Goal: Task Accomplishment & Management: Complete application form

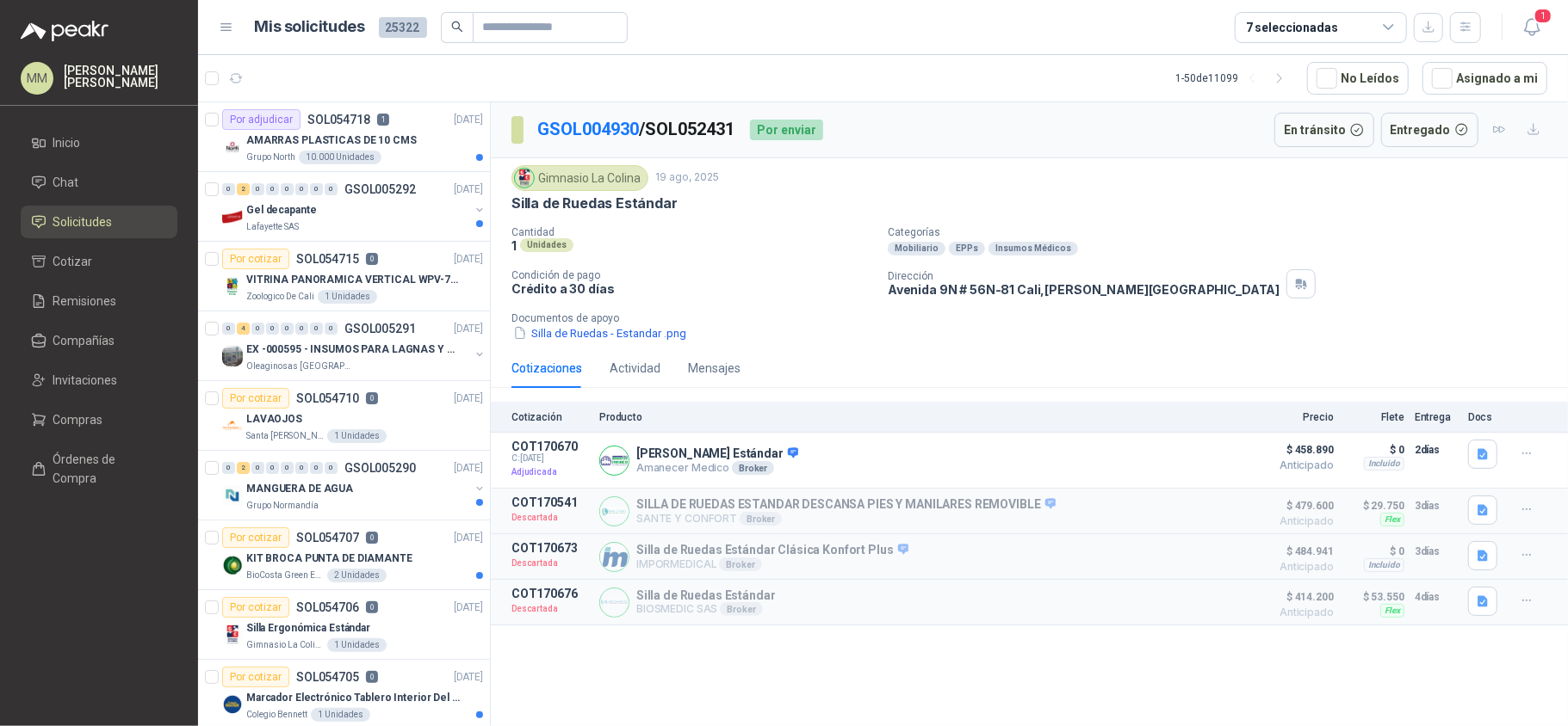
click at [1132, 183] on div "Gimnasio La Colina 19 ago, 2025" at bounding box center [1029, 178] width 1036 height 26
click at [1523, 27] on icon "button" at bounding box center [1532, 27] width 22 height 22
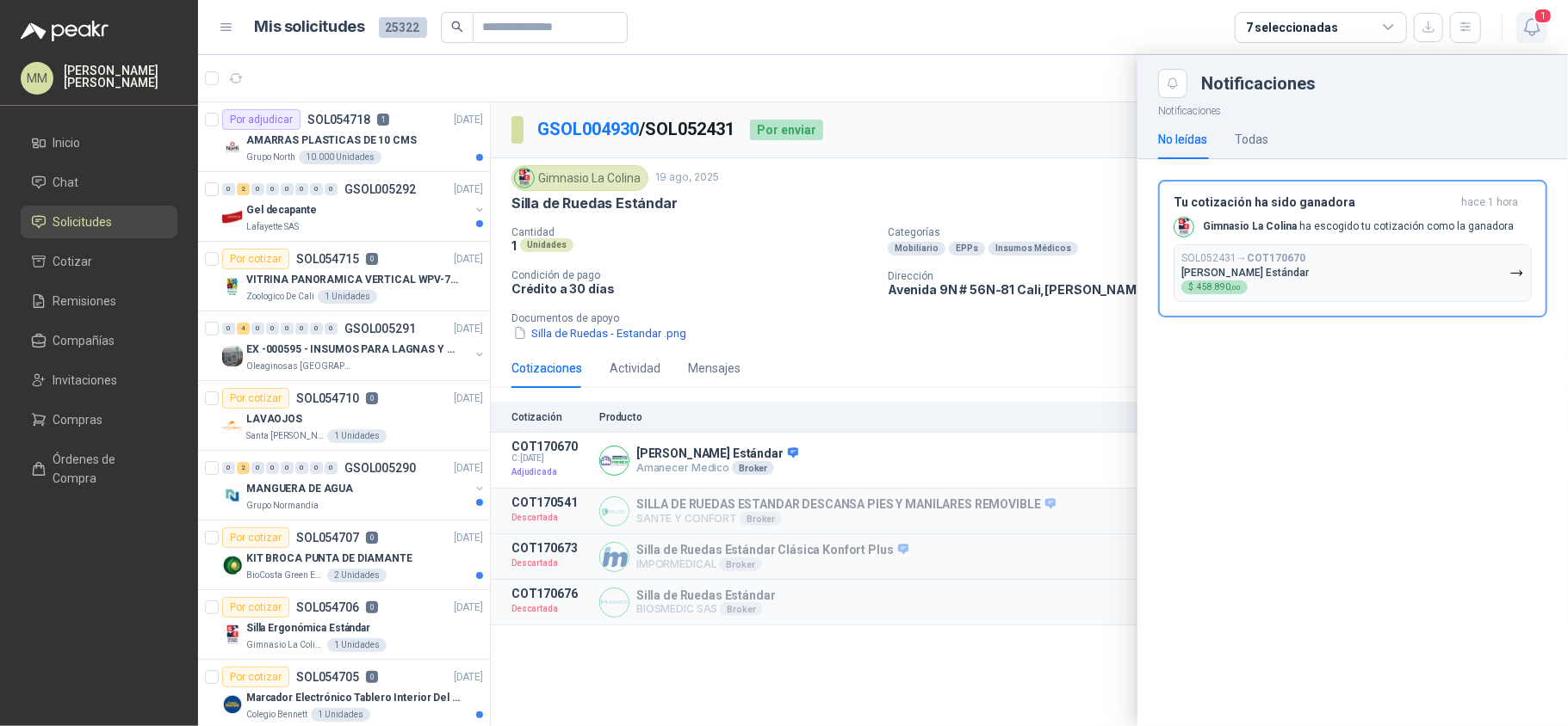
click at [1523, 27] on icon "button" at bounding box center [1532, 27] width 22 height 22
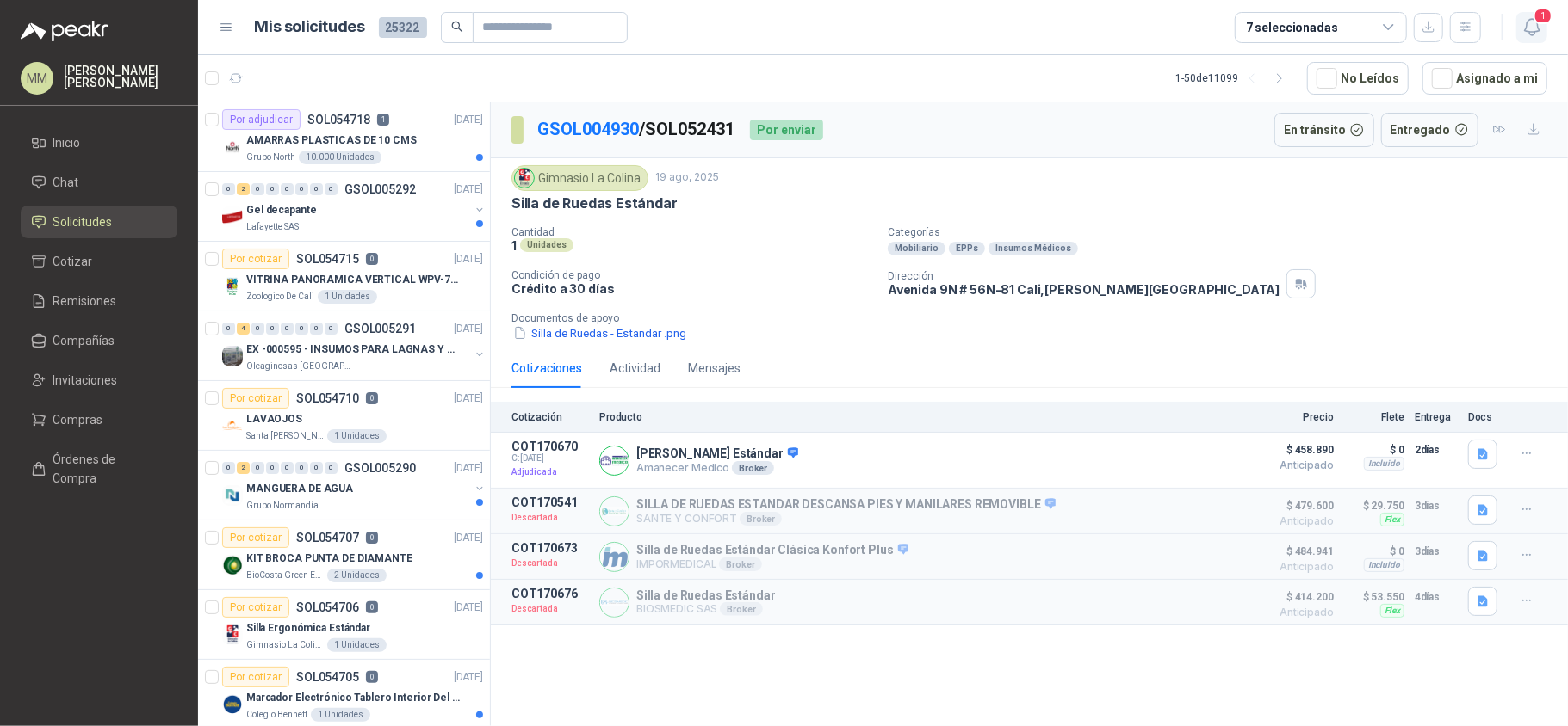
click at [1540, 25] on icon "button" at bounding box center [1532, 27] width 22 height 22
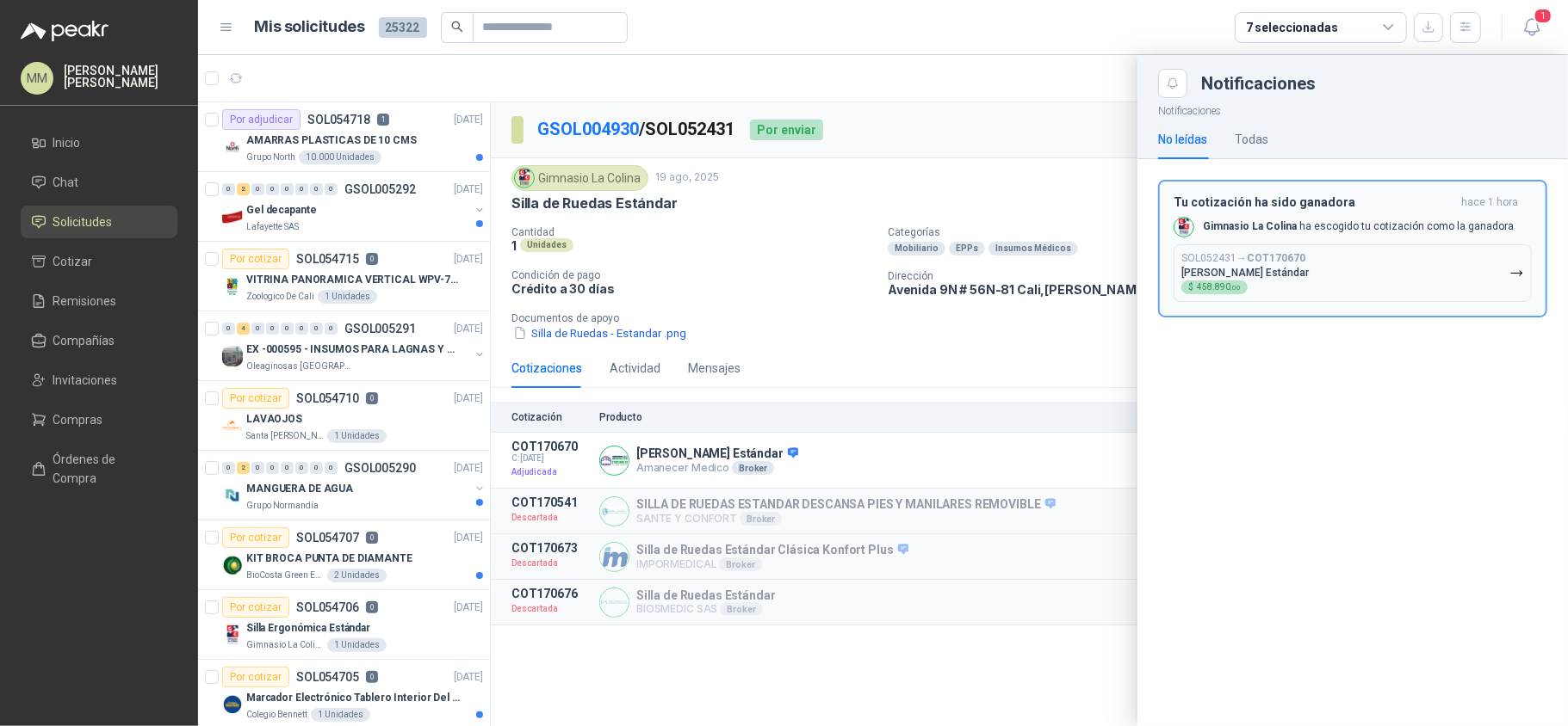
click at [1347, 253] on button "SOL052431 → COT170670 Silla De Ruedas Estándar $ 458.890 ,00" at bounding box center [1352, 272] width 358 height 57
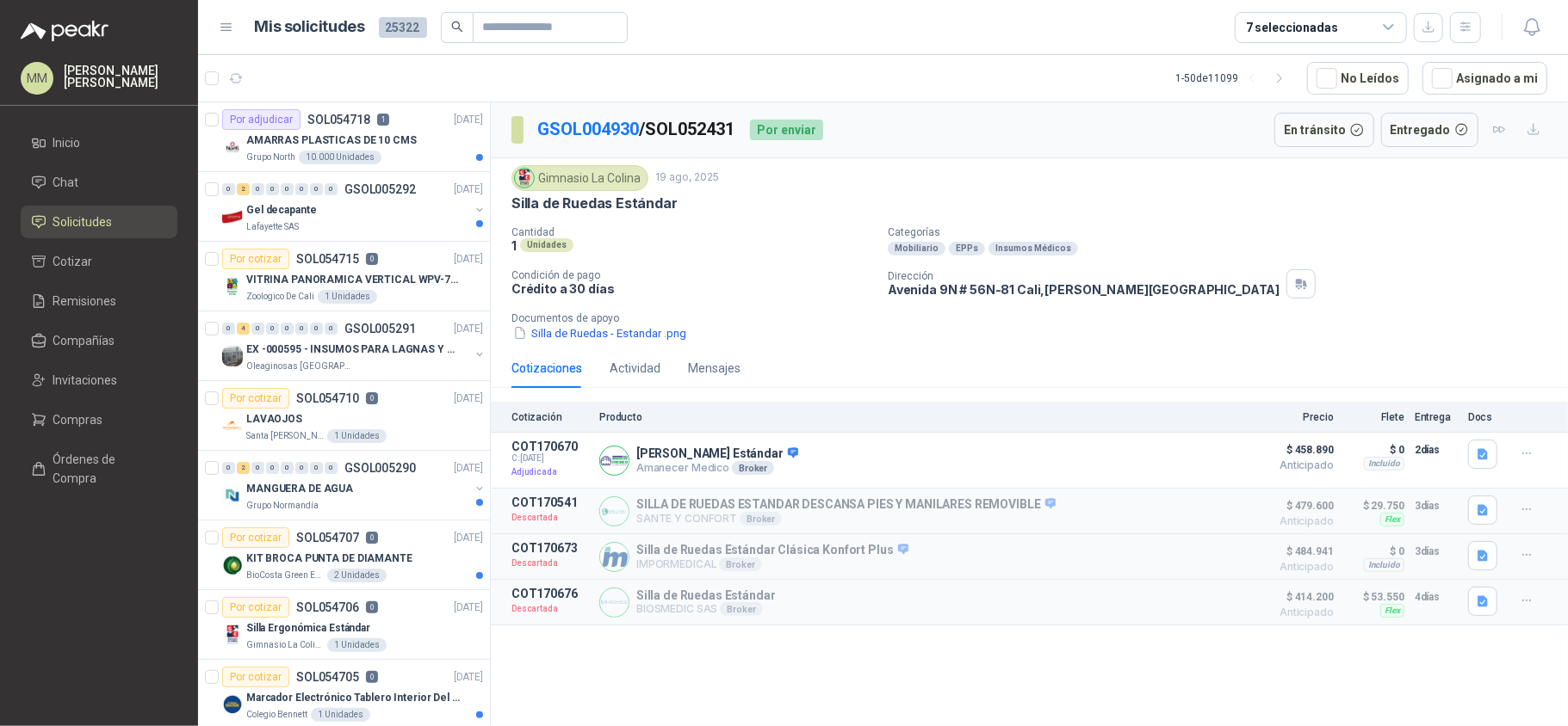
click at [704, 134] on p "GSOL004930 / SOL052431" at bounding box center [637, 129] width 199 height 26
copy p "SOL052431"
click at [737, 460] on p "Silla De Ruedas Estándar" at bounding box center [717, 454] width 162 height 15
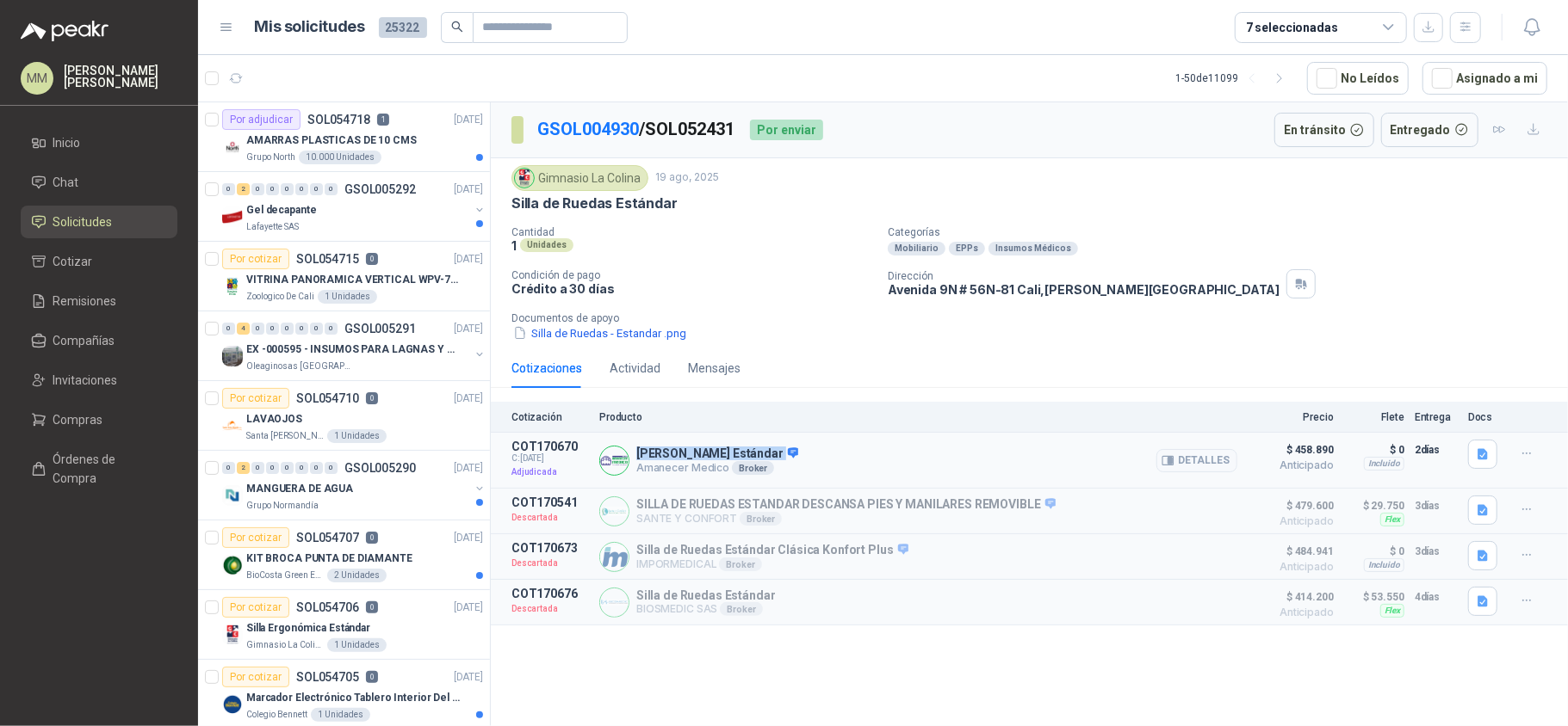
click at [737, 460] on p "Silla De Ruedas Estándar" at bounding box center [717, 454] width 162 height 15
copy p "Silla De Ruedas Estándar"
click at [1007, 158] on div "GSOL004930 / SOL052431 Por enviar En tránsito Entregado" at bounding box center [1030, 129] width 1077 height 56
click at [707, 116] on div "GSOL004930 / SOL052431 Por enviar" at bounding box center [667, 130] width 312 height 35
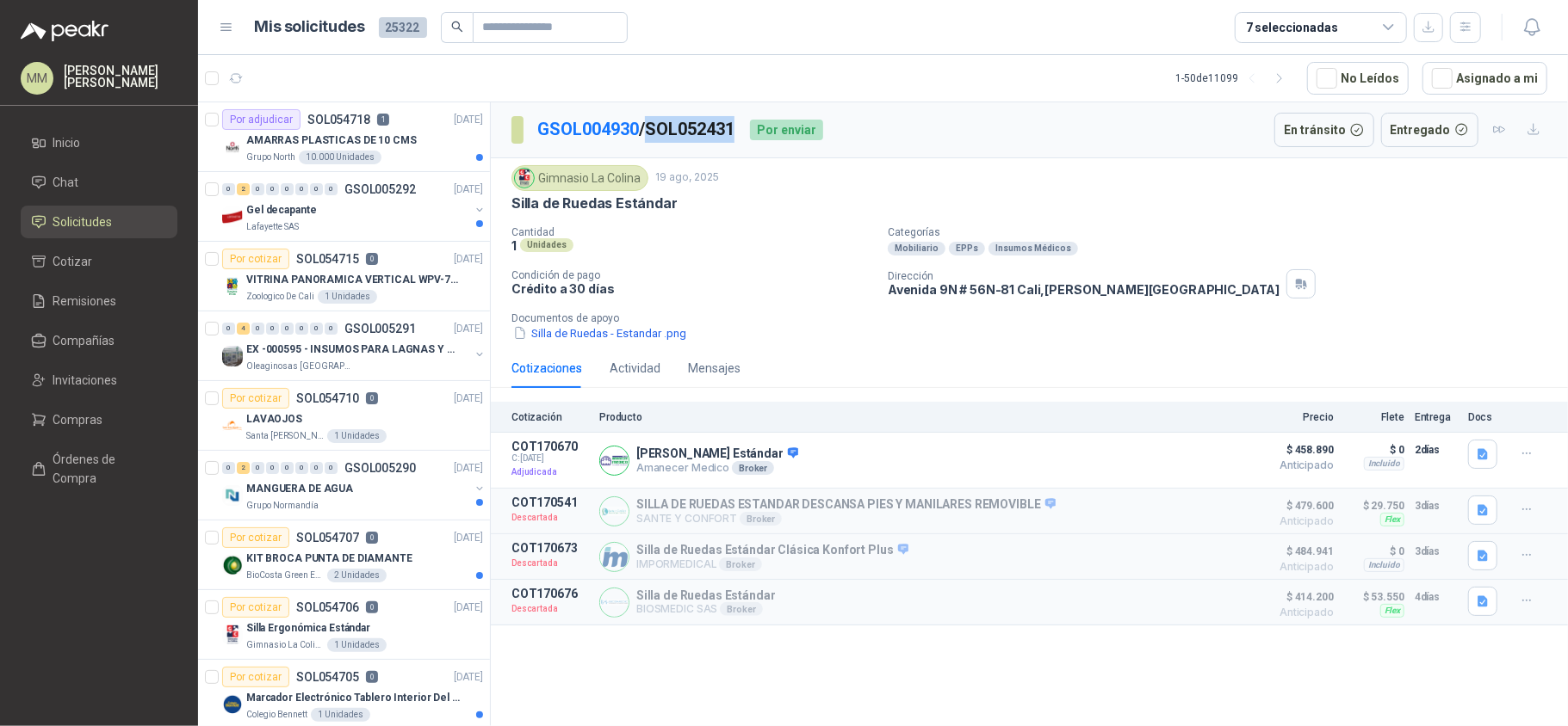
copy p "SOL052431"
click at [935, 199] on div "Silla de Ruedas Estándar" at bounding box center [1029, 204] width 1036 height 18
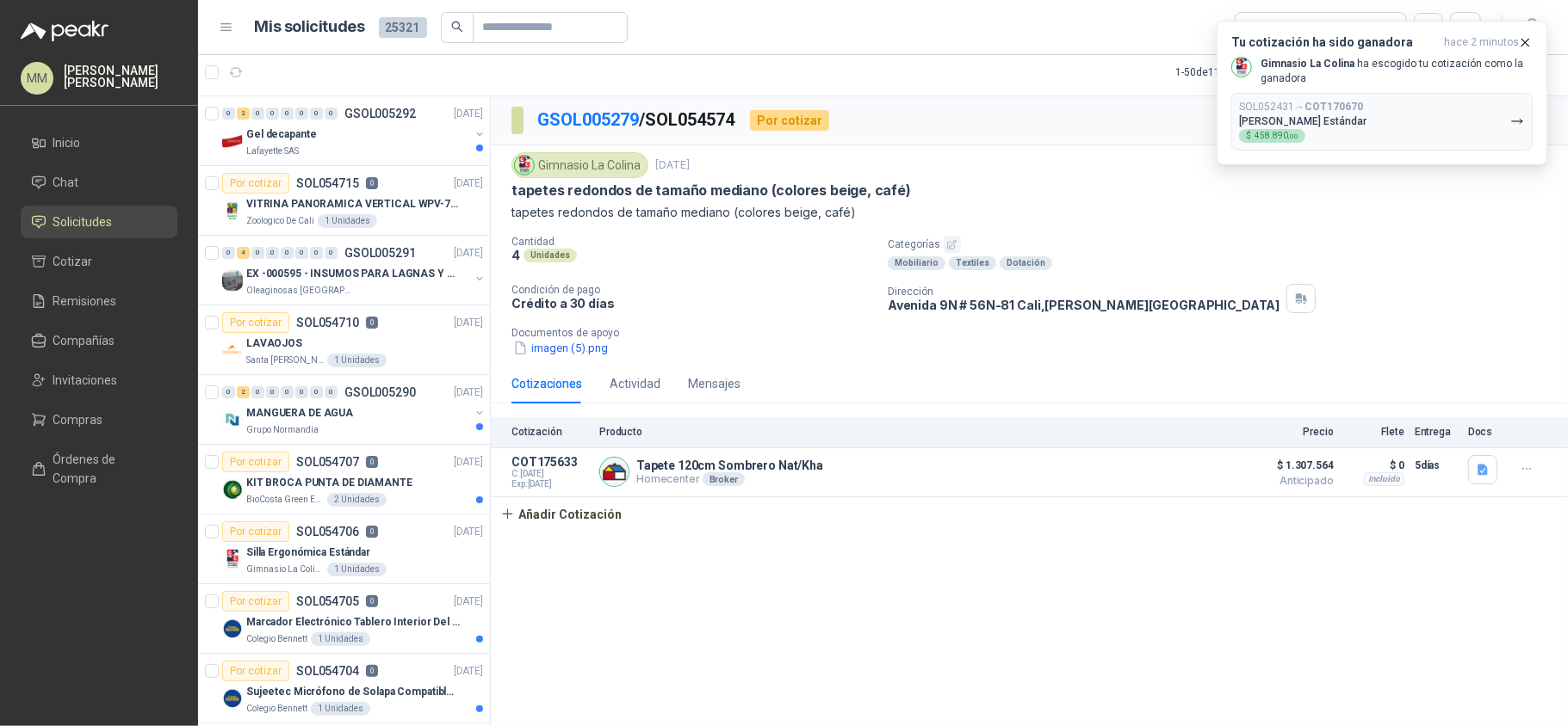
click at [1013, 80] on article "1 - 50 de 11098 No Leídos Asignado a mi" at bounding box center [882, 72] width 1369 height 46
click at [1530, 39] on icon "button" at bounding box center [1525, 43] width 15 height 15
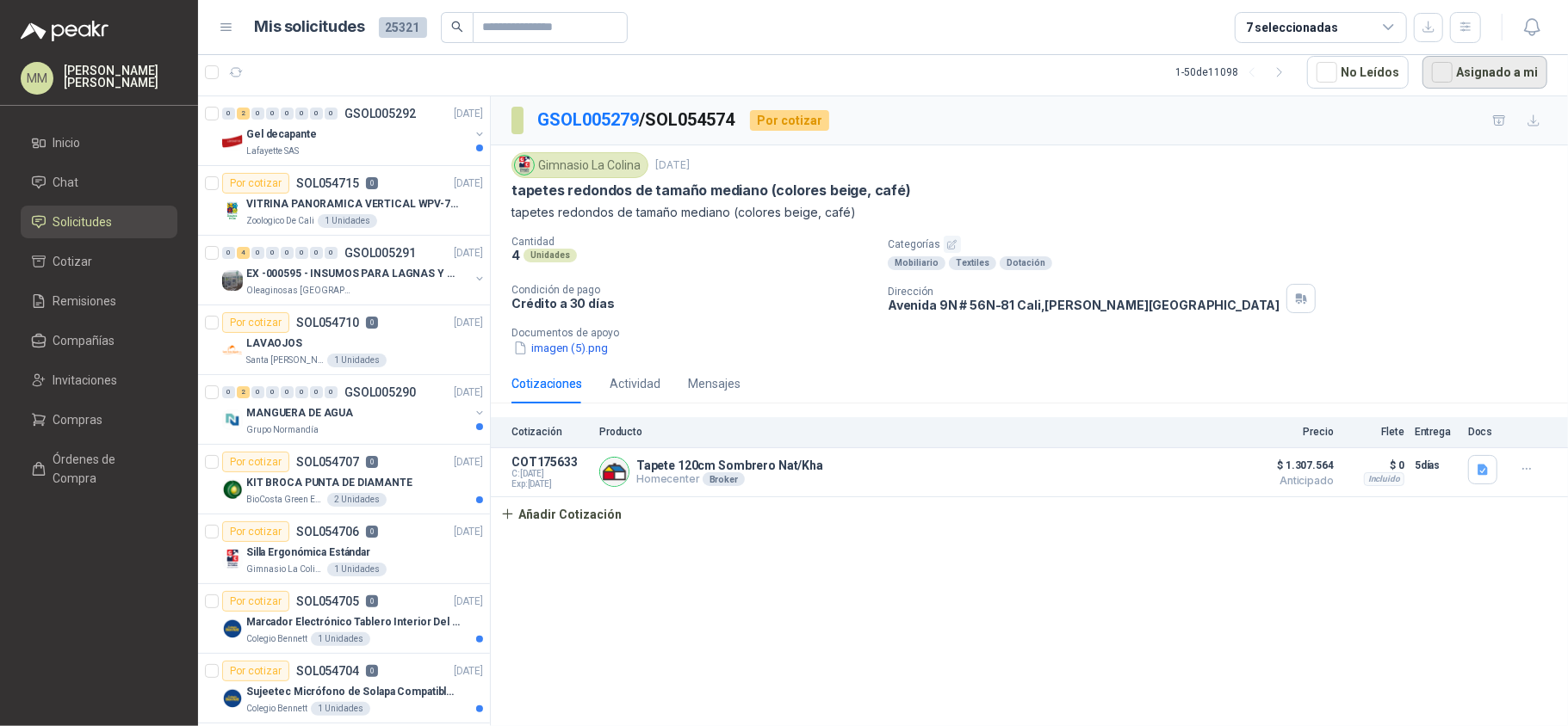
click at [1503, 81] on button "Asignado a mi" at bounding box center [1484, 72] width 125 height 33
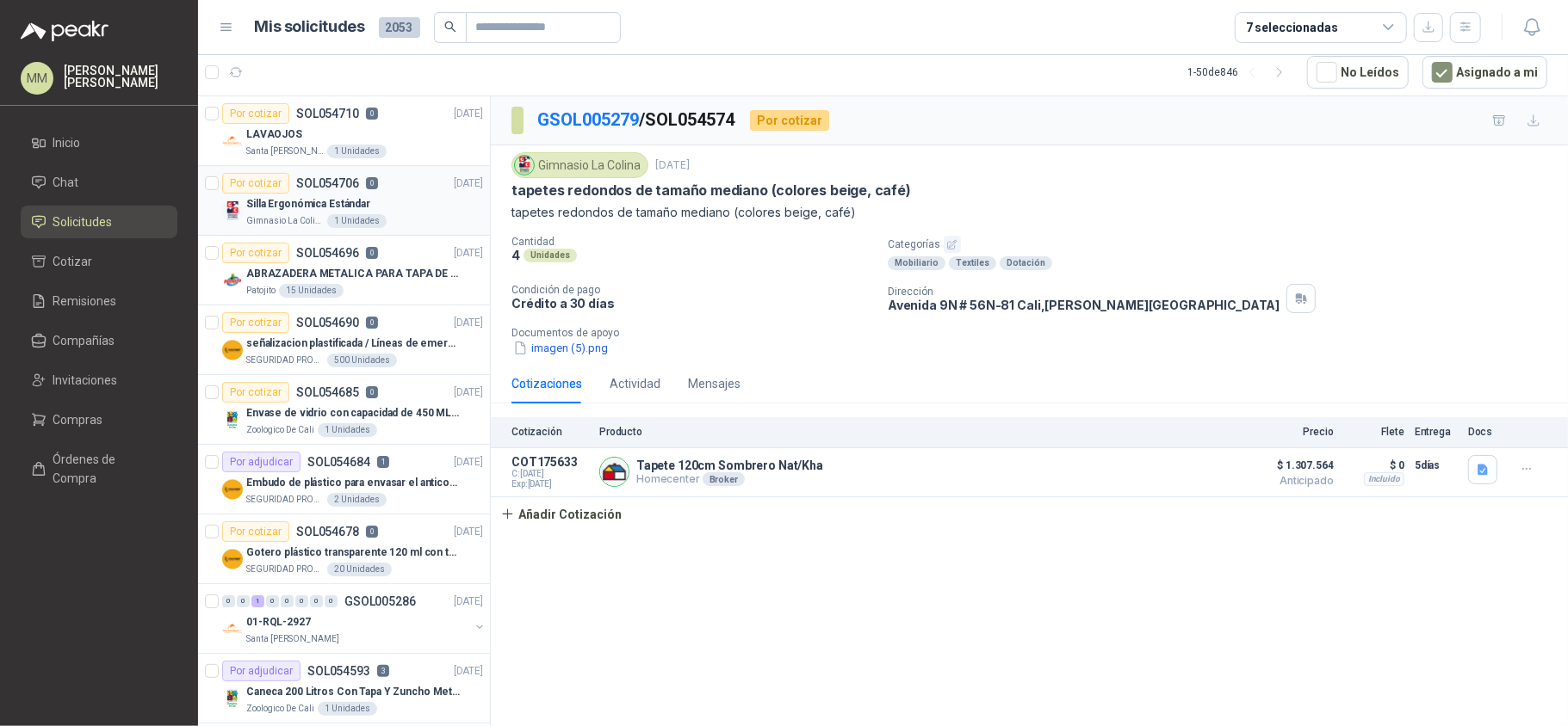
click at [412, 204] on div "Silla Ergonómica Estándar" at bounding box center [364, 204] width 237 height 21
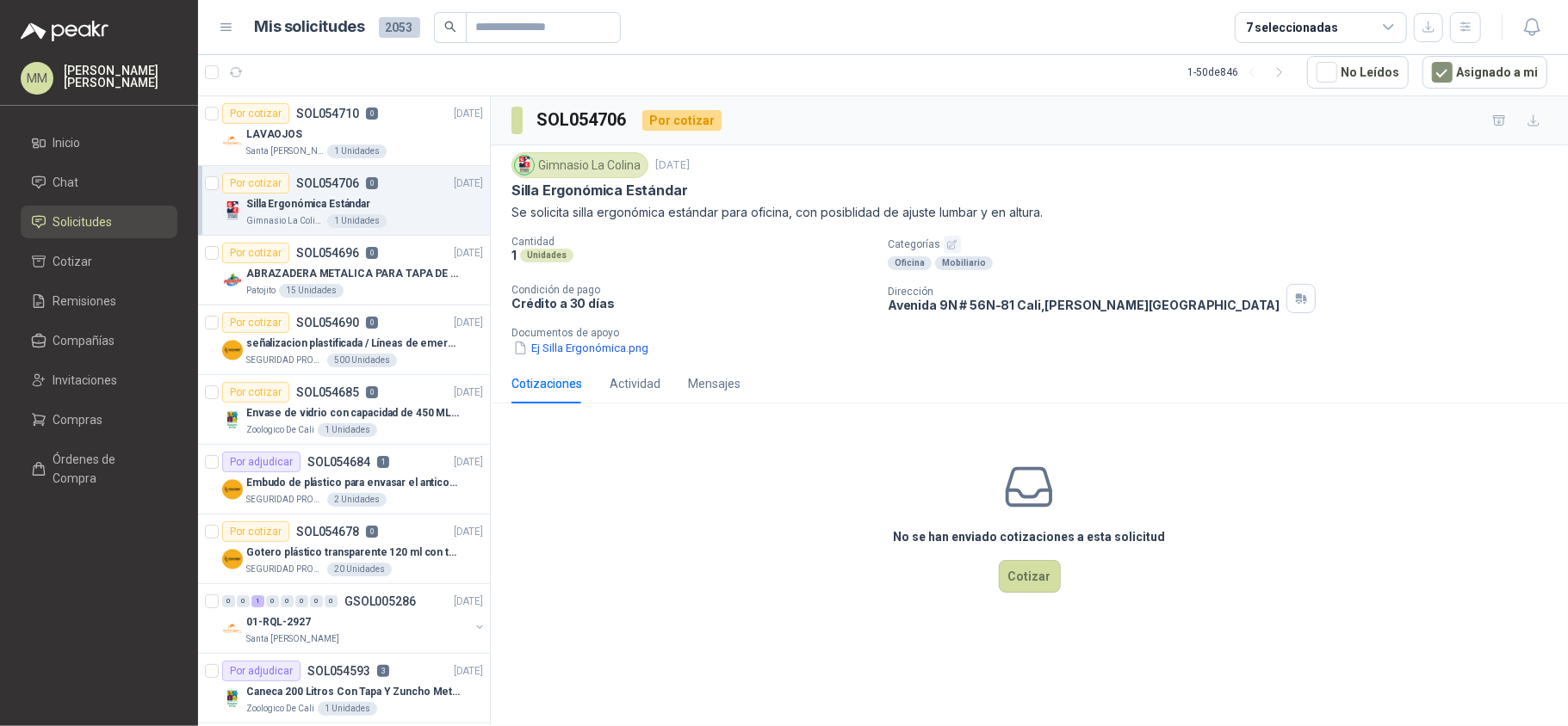
click at [535, 183] on p "Silla Ergonómica Estándar" at bounding box center [600, 190] width 177 height 18
click at [534, 186] on p "Silla Ergonómica Estándar" at bounding box center [600, 190] width 177 height 18
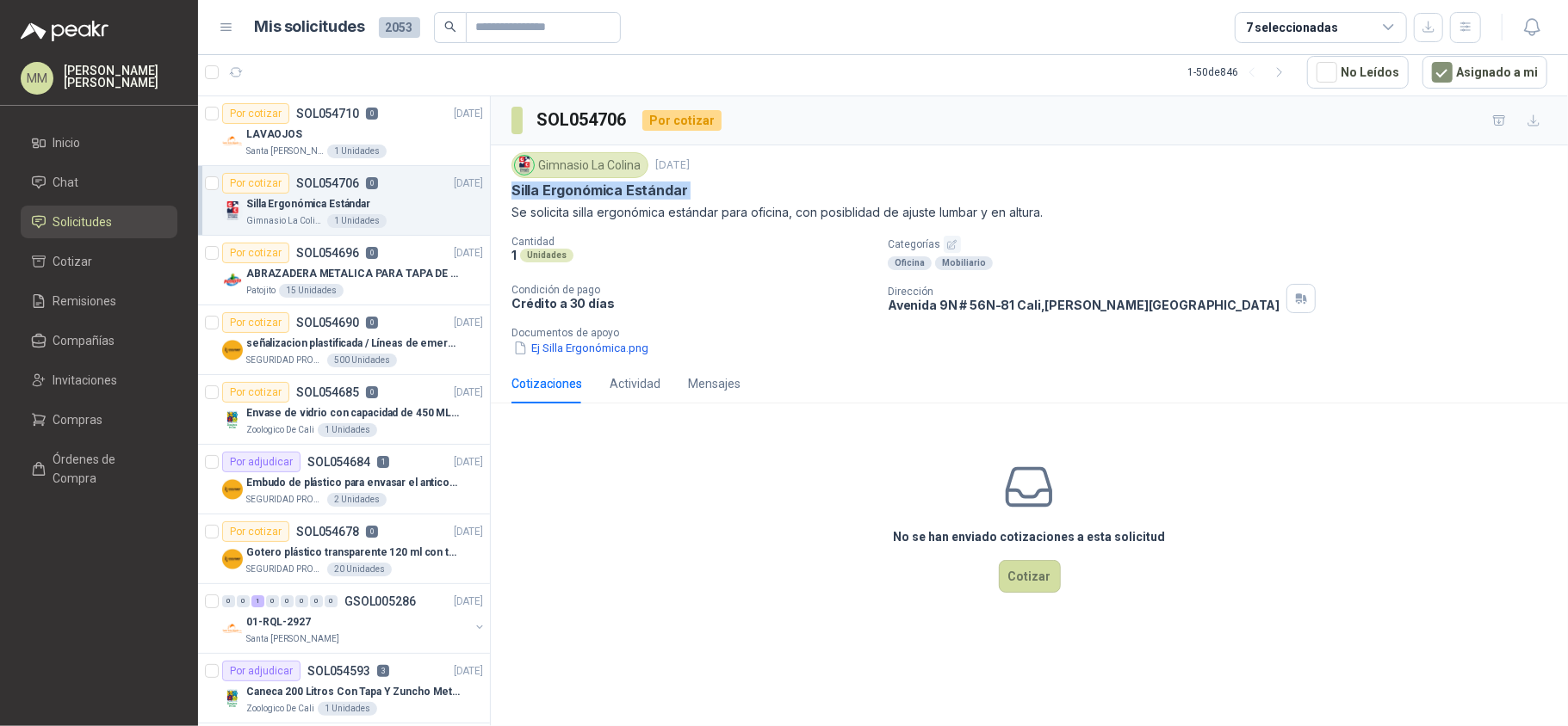
copy p "Silla Ergonómica Estándar"
click at [1035, 583] on button "Cotizar" at bounding box center [1030, 577] width 62 height 33
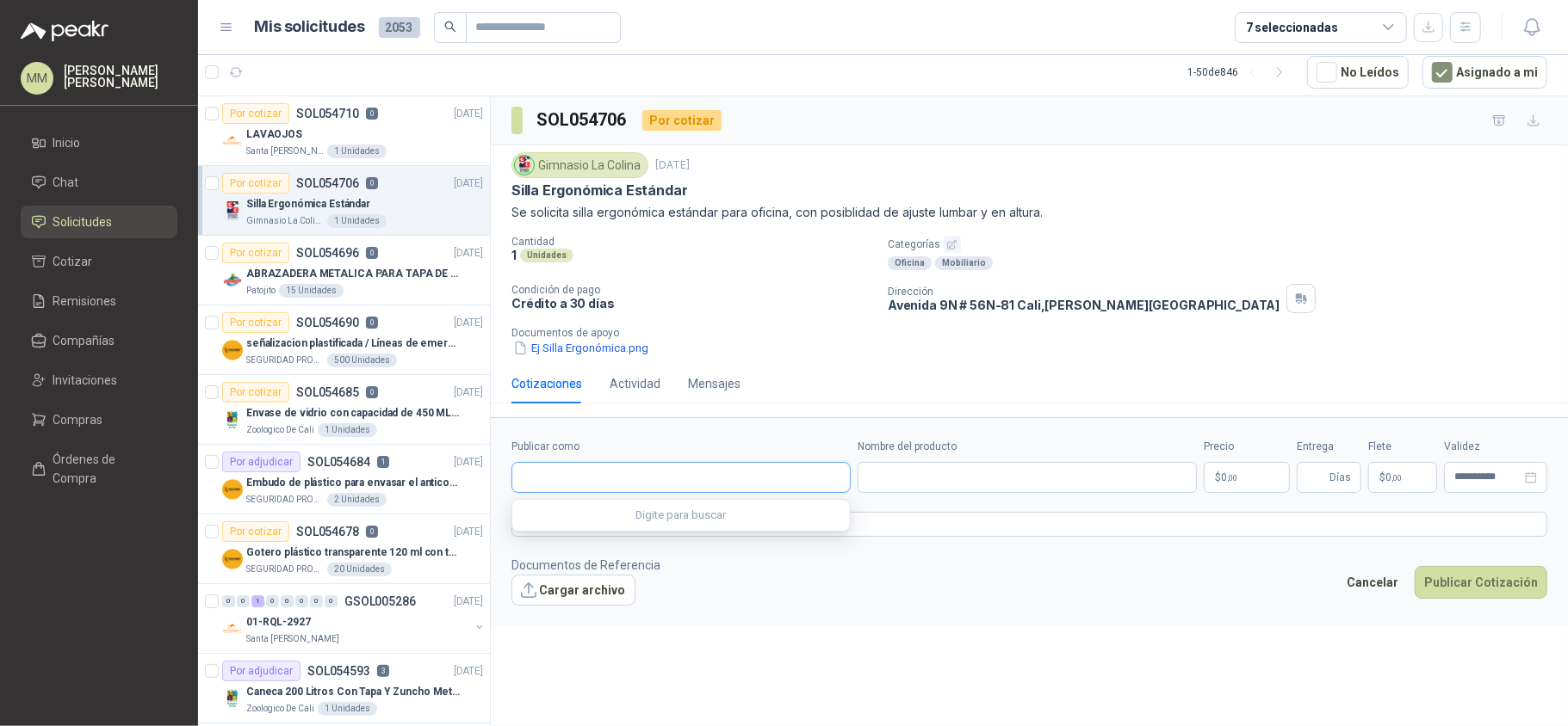
click at [778, 482] on input "Publicar como" at bounding box center [681, 477] width 337 height 29
type input "*******"
click at [723, 532] on button "Homecenter NIT : 800242106" at bounding box center [681, 522] width 323 height 29
type input "**********"
click at [1003, 473] on input "Nombre del producto" at bounding box center [1027, 477] width 339 height 31
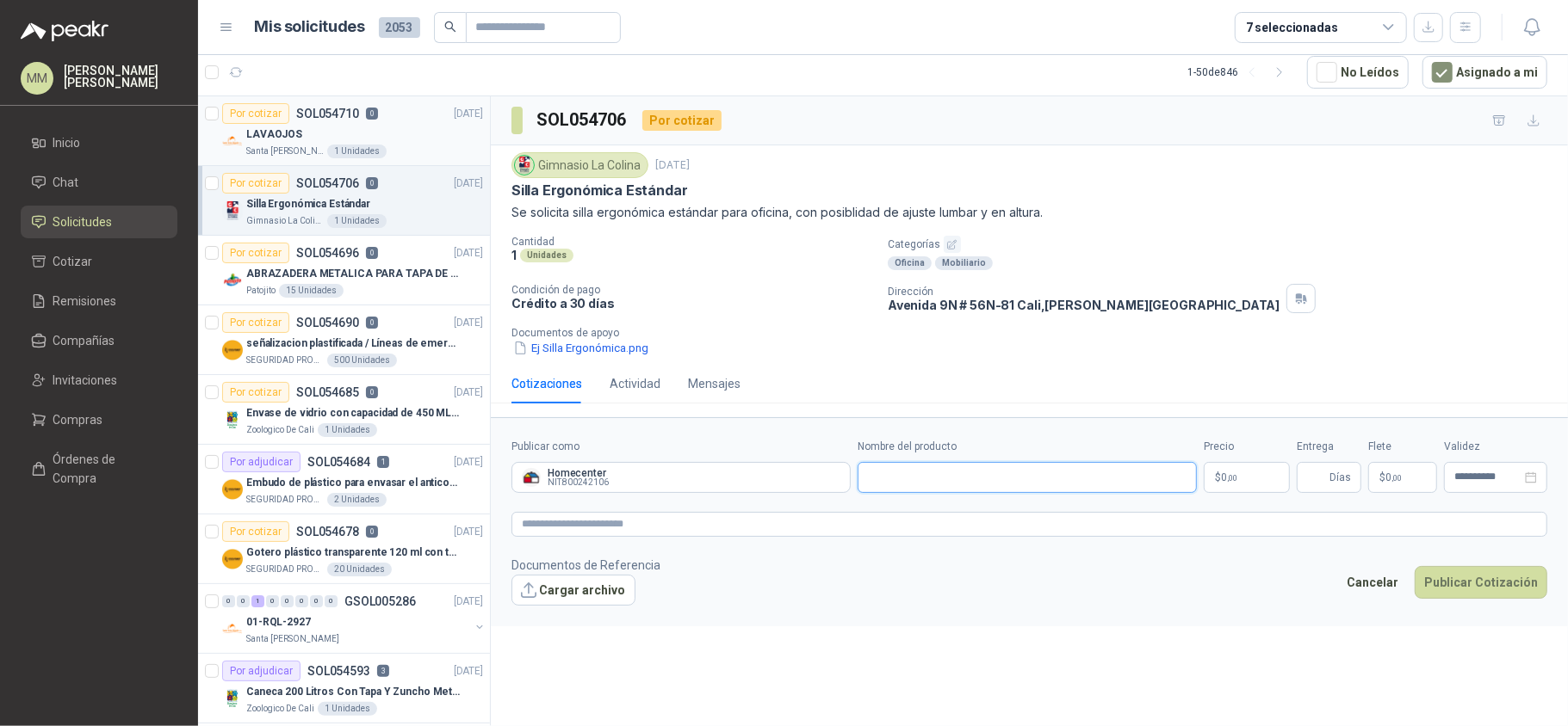
paste input "**********"
type input "**********"
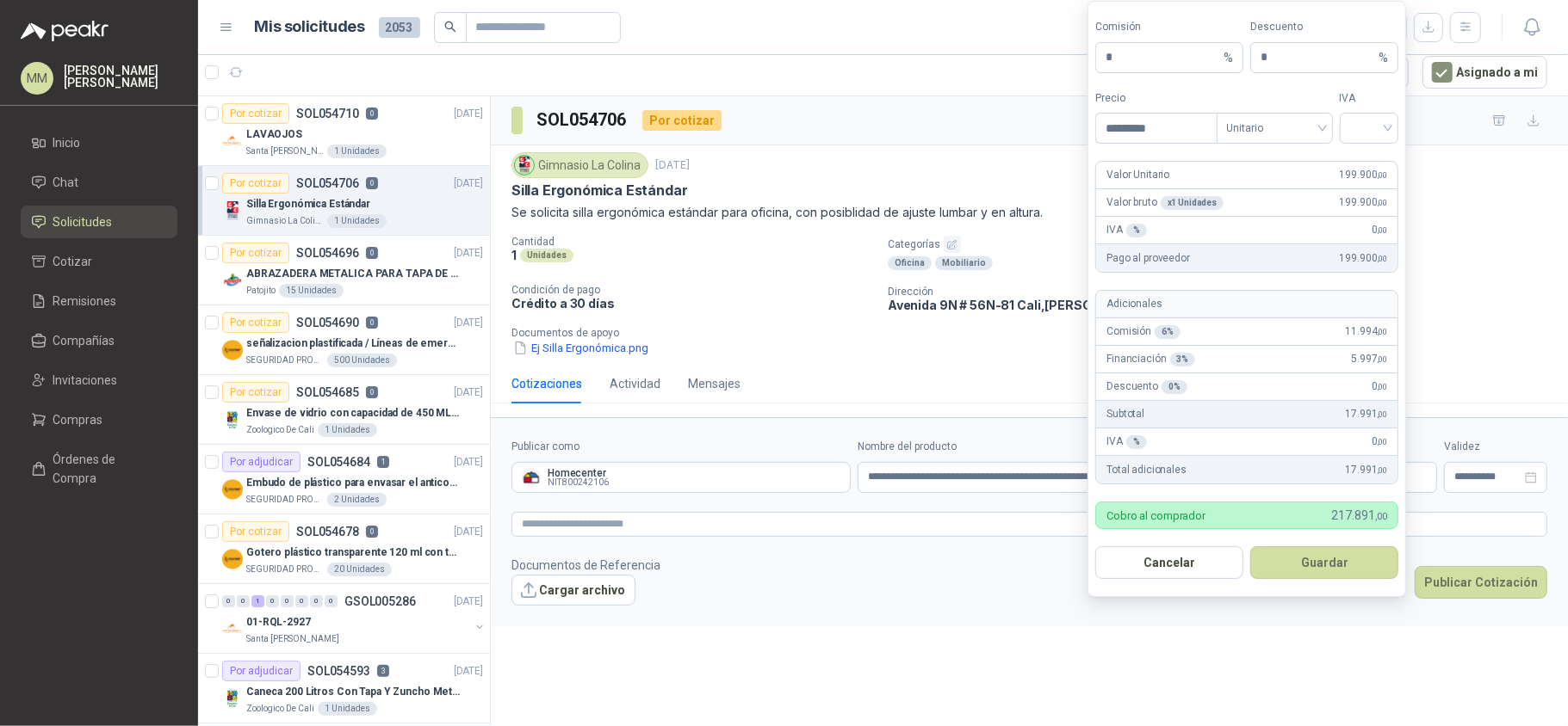
type input "*********"
click at [1158, 48] on input "*" at bounding box center [1163, 57] width 115 height 29
type input "**"
click at [1381, 95] on label "IVA" at bounding box center [1368, 98] width 59 height 16
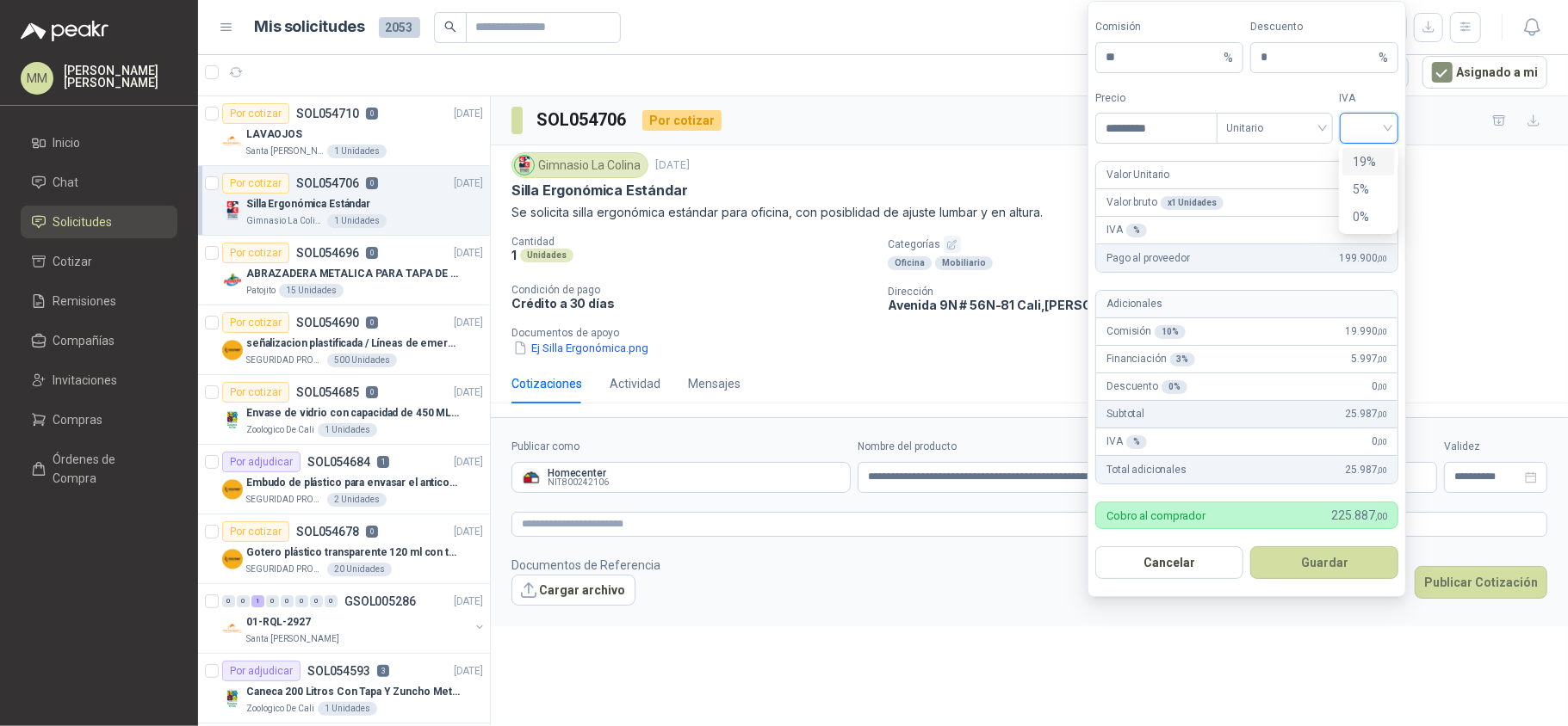
click at [1384, 128] on input "search" at bounding box center [1369, 127] width 39 height 26
click at [1302, 124] on span "Unitario" at bounding box center [1274, 128] width 96 height 26
click at [1293, 186] on div "Unitario con IVA" at bounding box center [1273, 189] width 88 height 19
click at [1367, 122] on input "search" at bounding box center [1369, 127] width 39 height 26
click at [1370, 160] on div "19%" at bounding box center [1368, 161] width 32 height 19
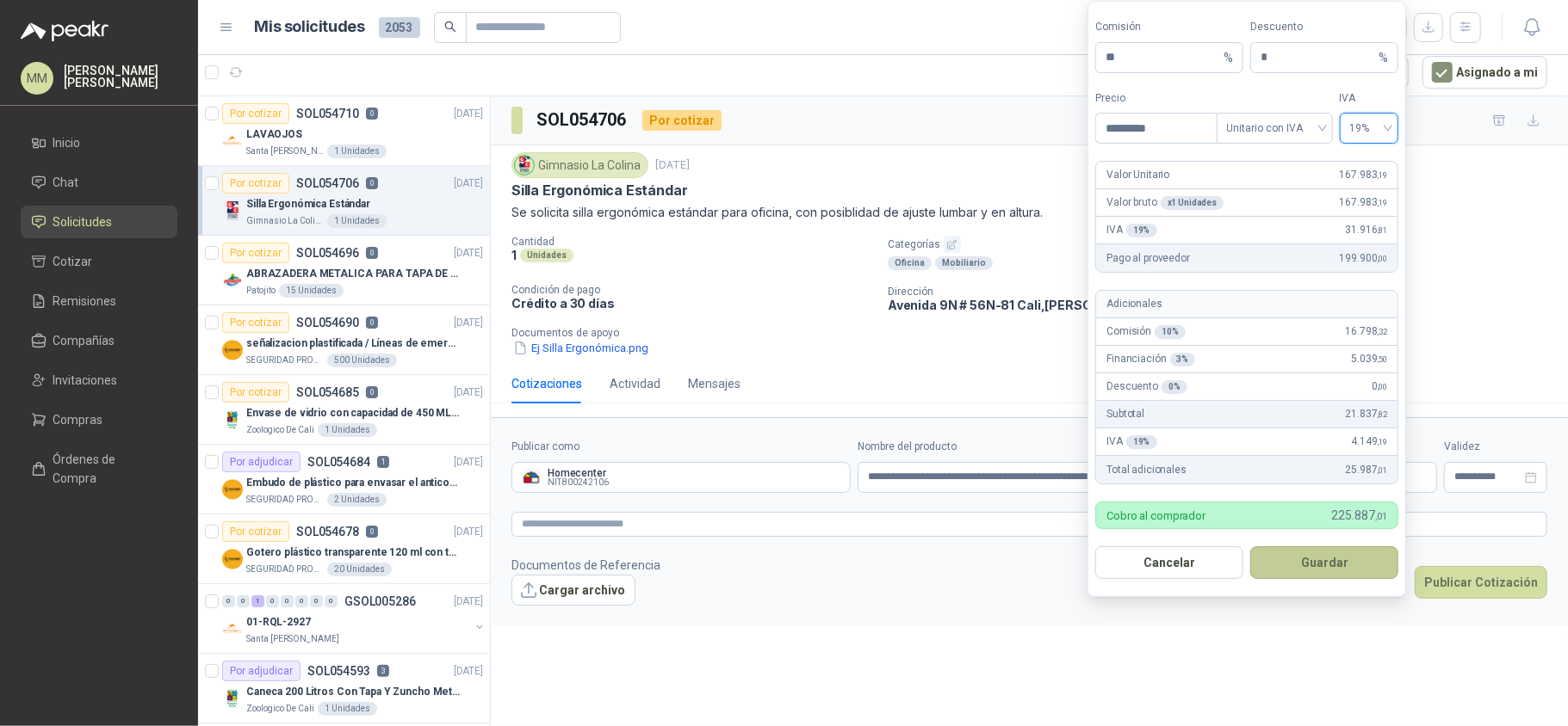
click at [1334, 569] on button "Guardar" at bounding box center [1324, 563] width 149 height 33
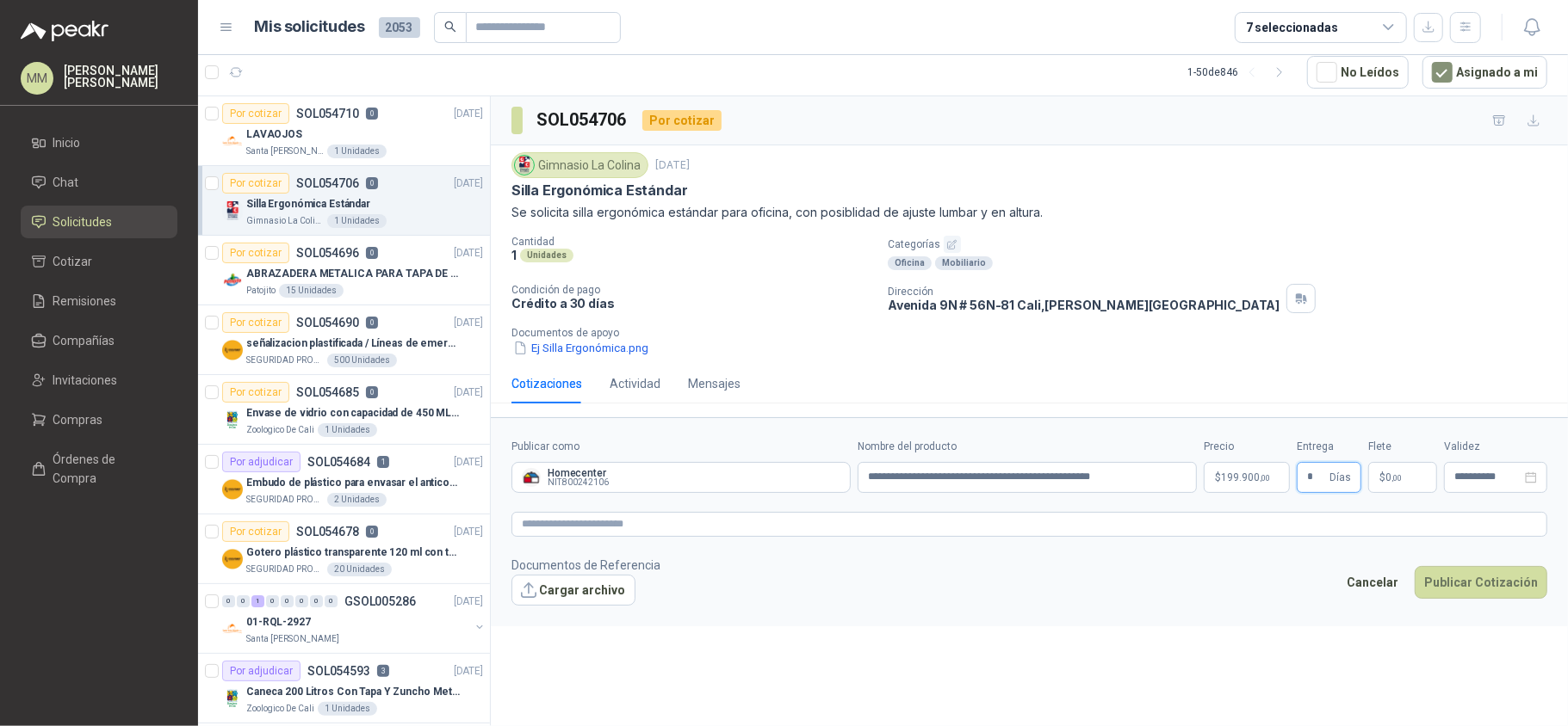
type input "*"
click at [1305, 311] on span "Flex" at bounding box center [1305, 302] width 63 height 26
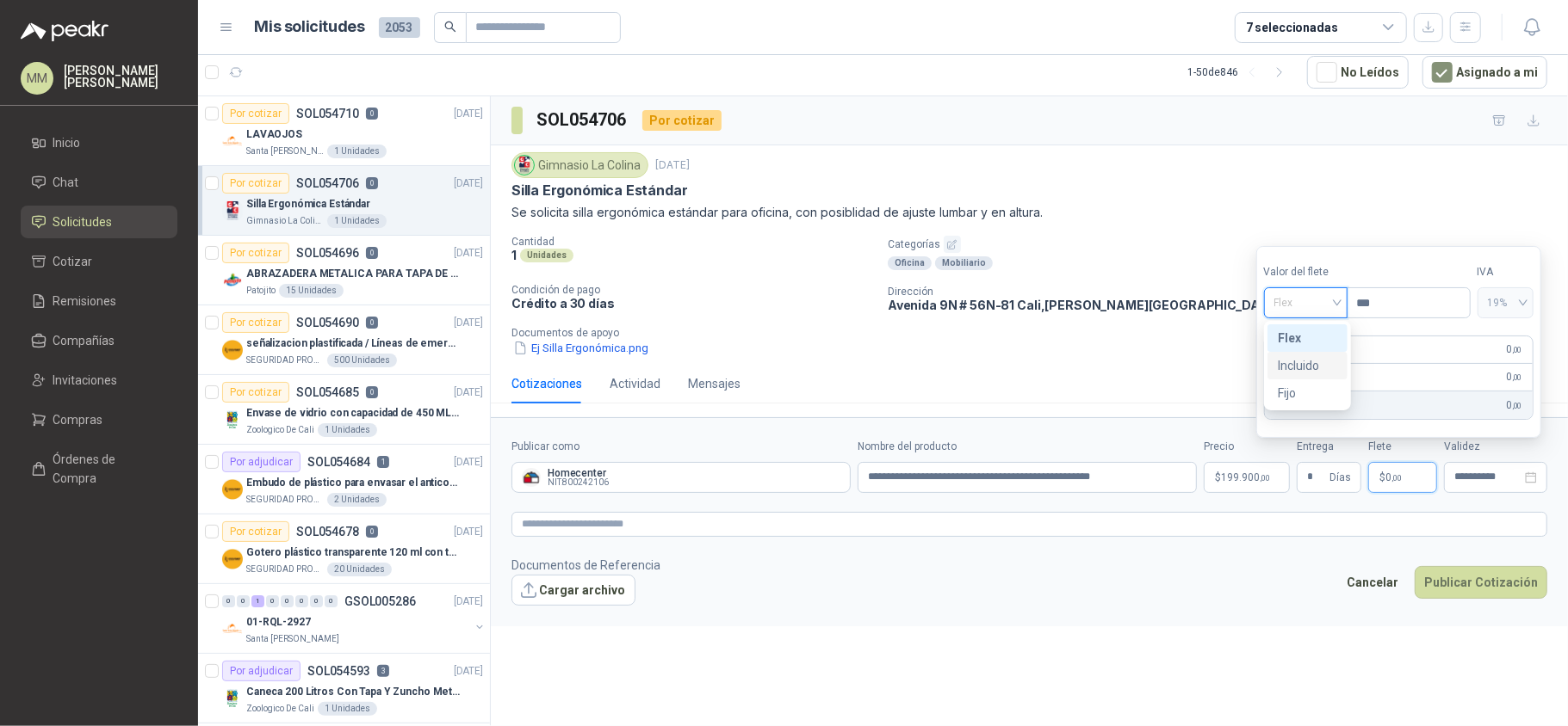
click at [1296, 366] on div "Incluido" at bounding box center [1307, 365] width 59 height 19
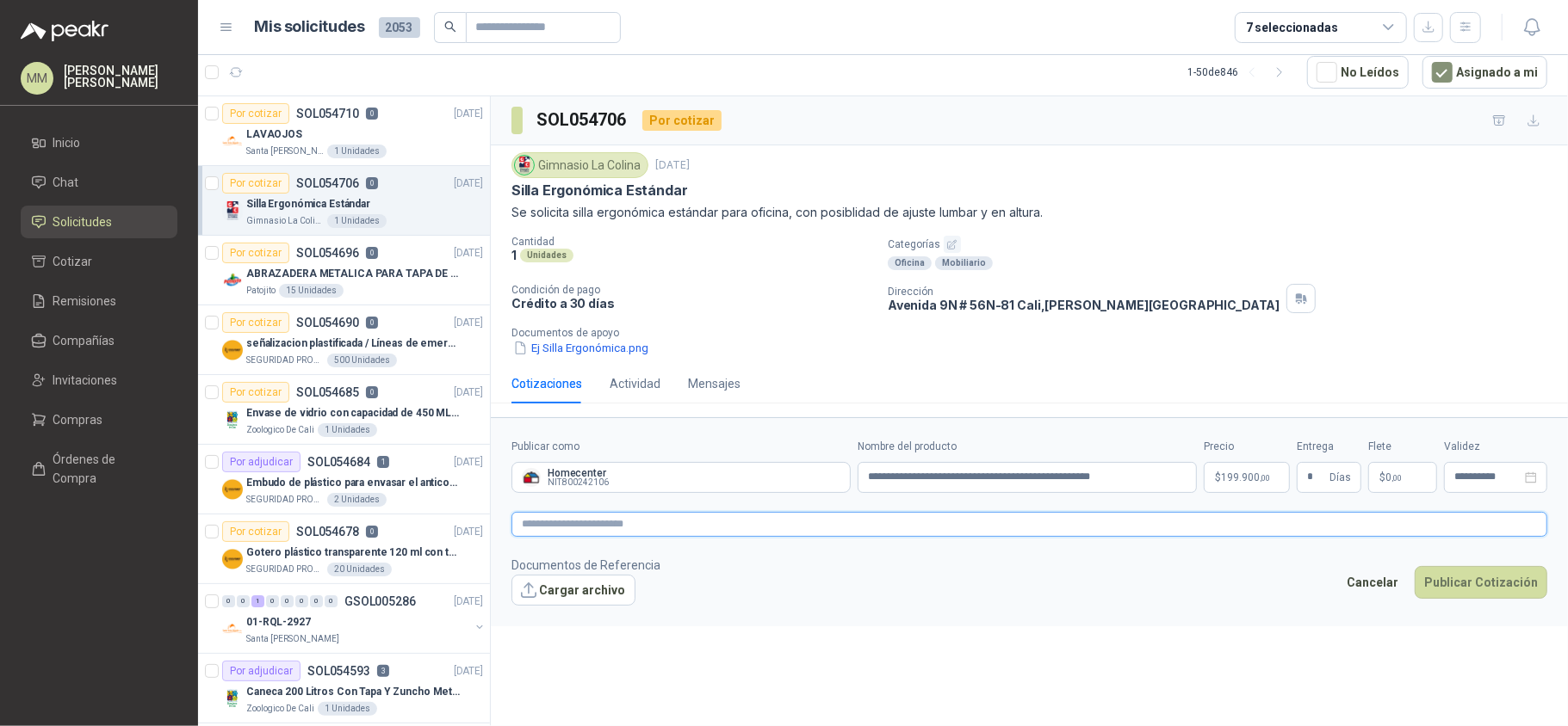
click at [1162, 522] on textarea at bounding box center [1029, 525] width 1036 height 26
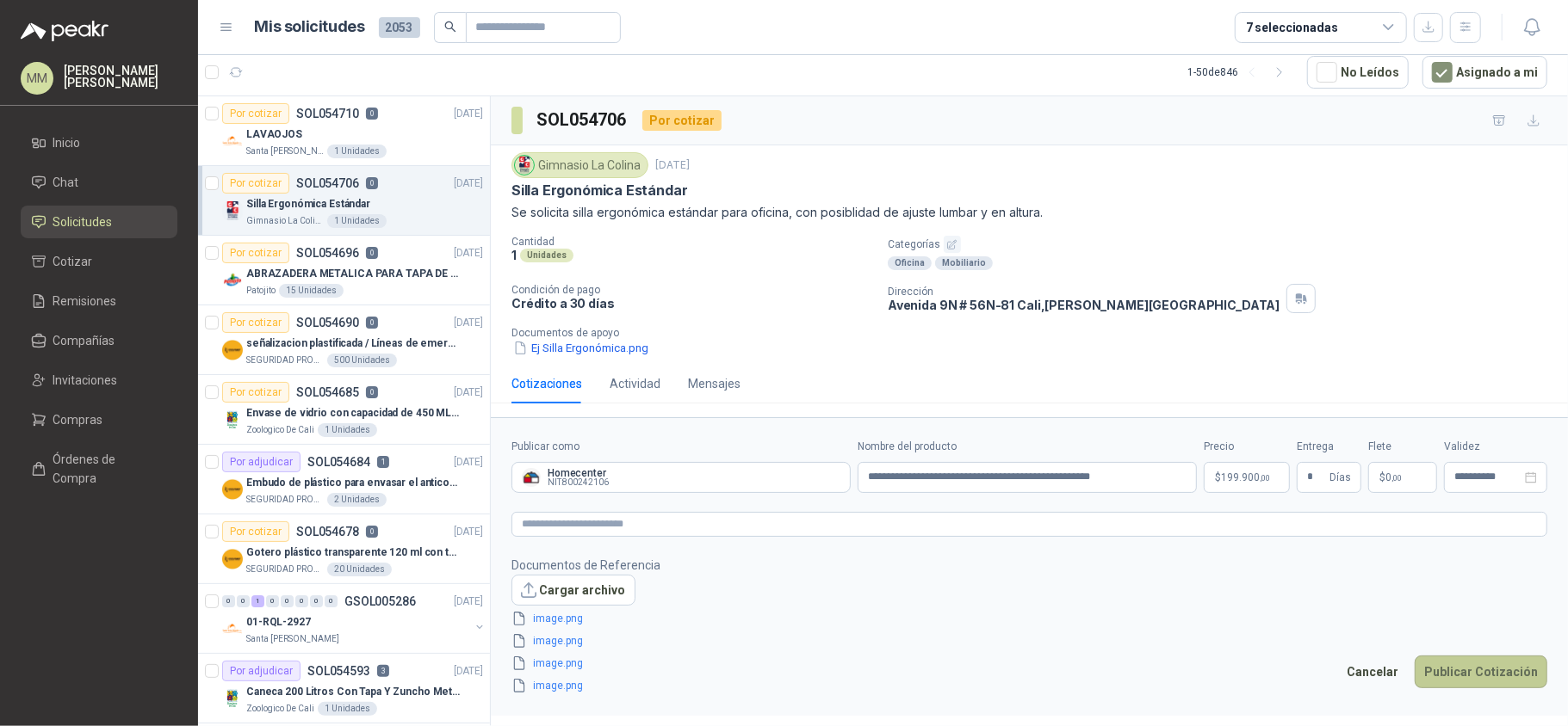
click at [1513, 675] on button "Publicar Cotización" at bounding box center [1481, 672] width 133 height 33
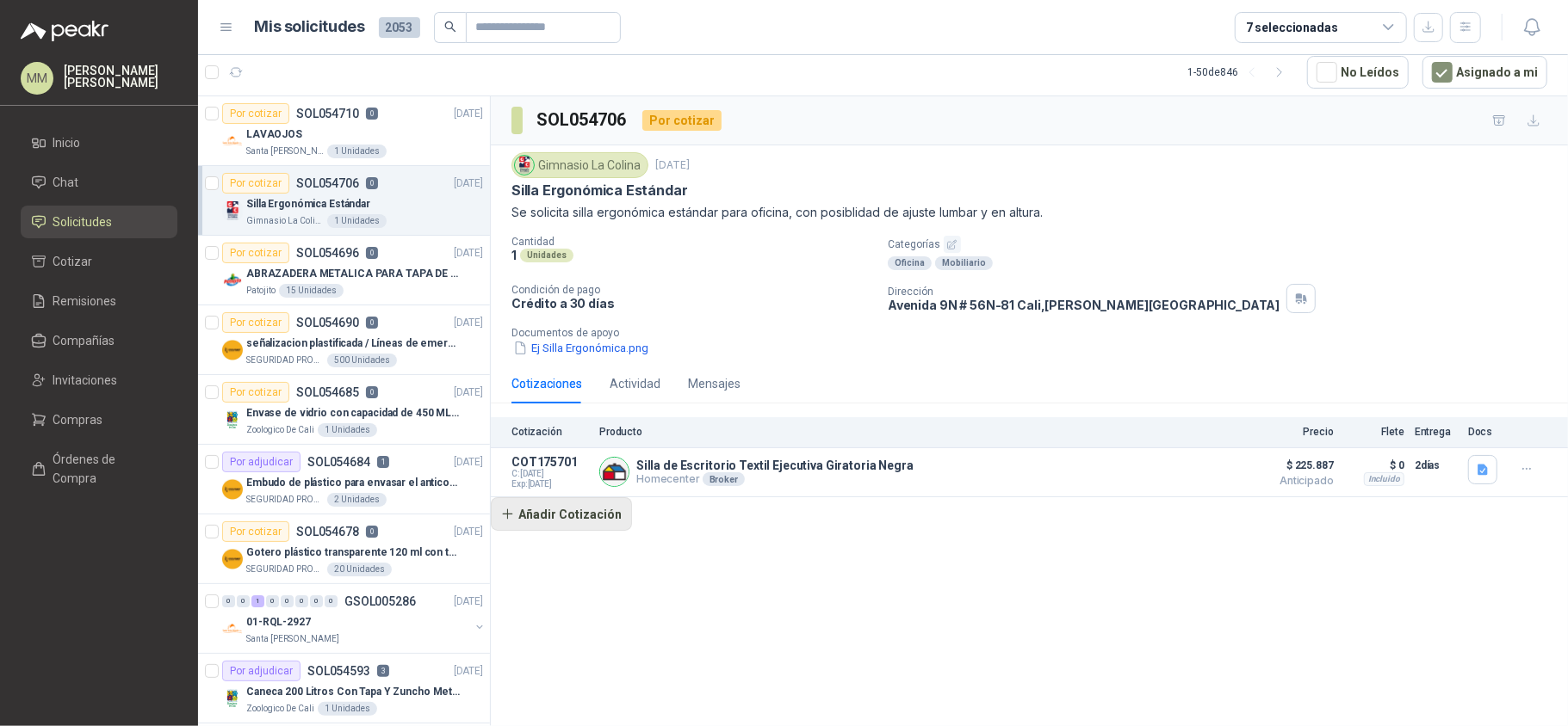
click at [617, 525] on button "Añadir Cotización" at bounding box center [561, 515] width 141 height 35
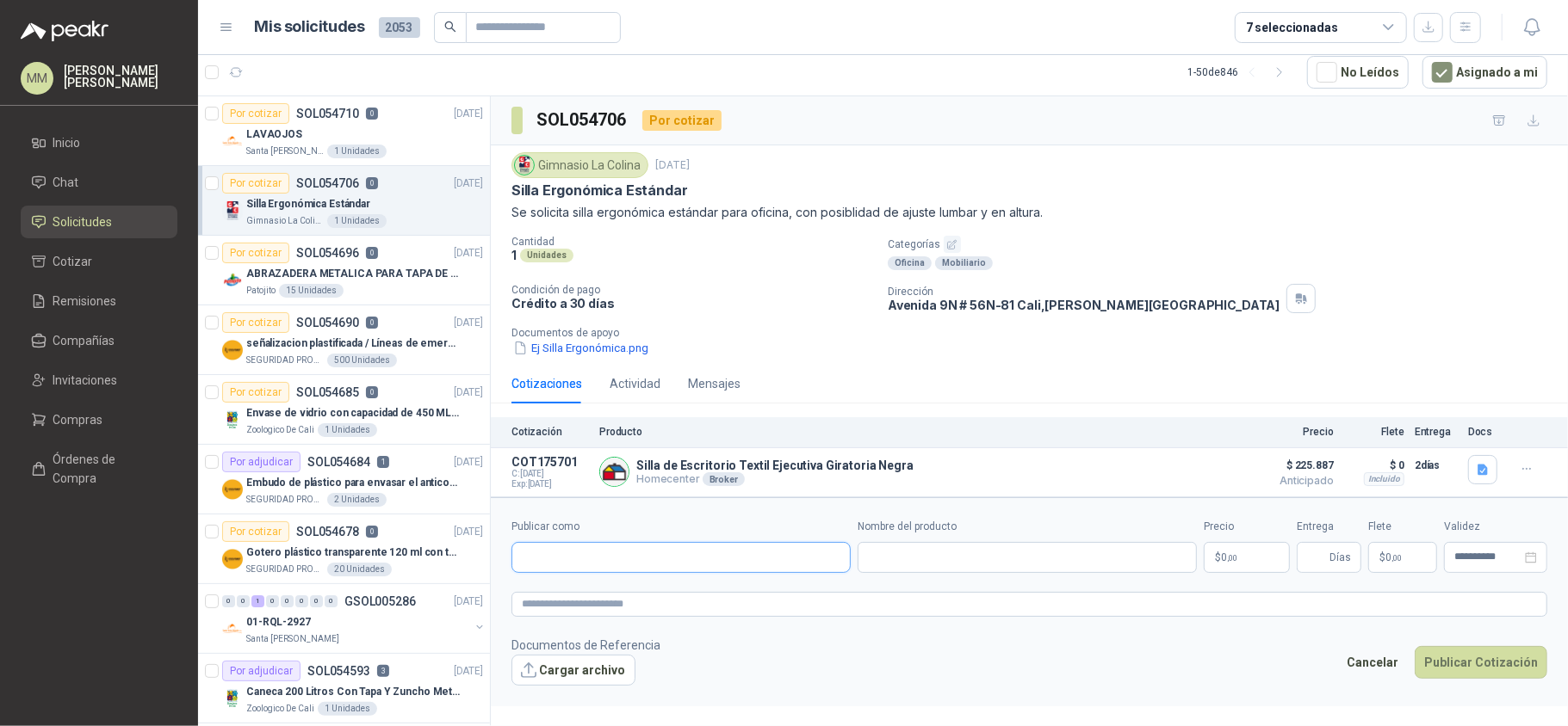
click at [620, 572] on input "Publicar como" at bounding box center [681, 557] width 337 height 29
type input "**********"
click at [670, 618] on div "Muebles Ya KPO #1 SAS - NIT : 901184049" at bounding box center [681, 603] width 337 height 43
click at [706, 613] on div "Muebles Ya KPO #1 SAS - NIT : 901184049" at bounding box center [681, 603] width 310 height 19
type input "**********"
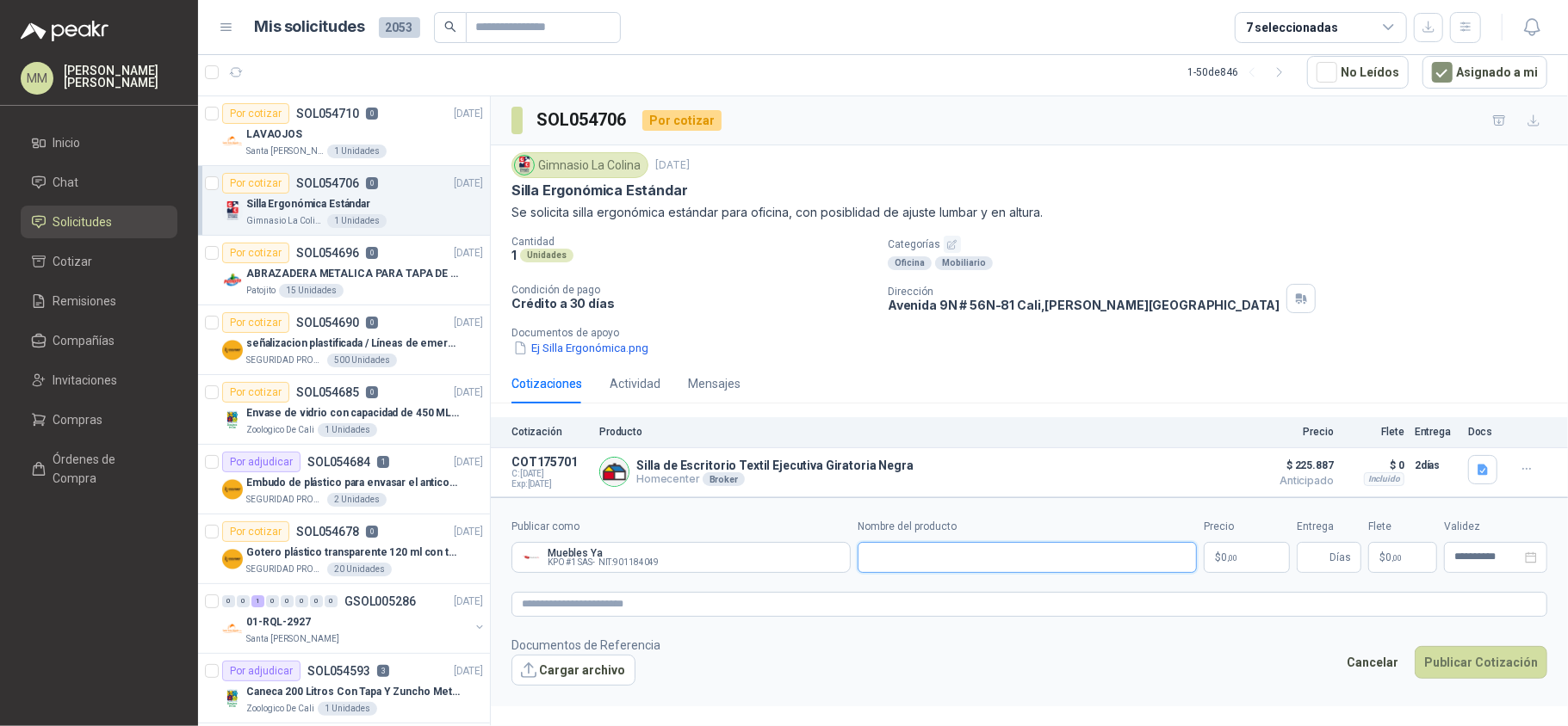
click at [972, 557] on input "Nombre del producto" at bounding box center [1027, 557] width 339 height 31
type input "**********"
click at [1244, 559] on p "$ 0 ,00" at bounding box center [1246, 557] width 86 height 31
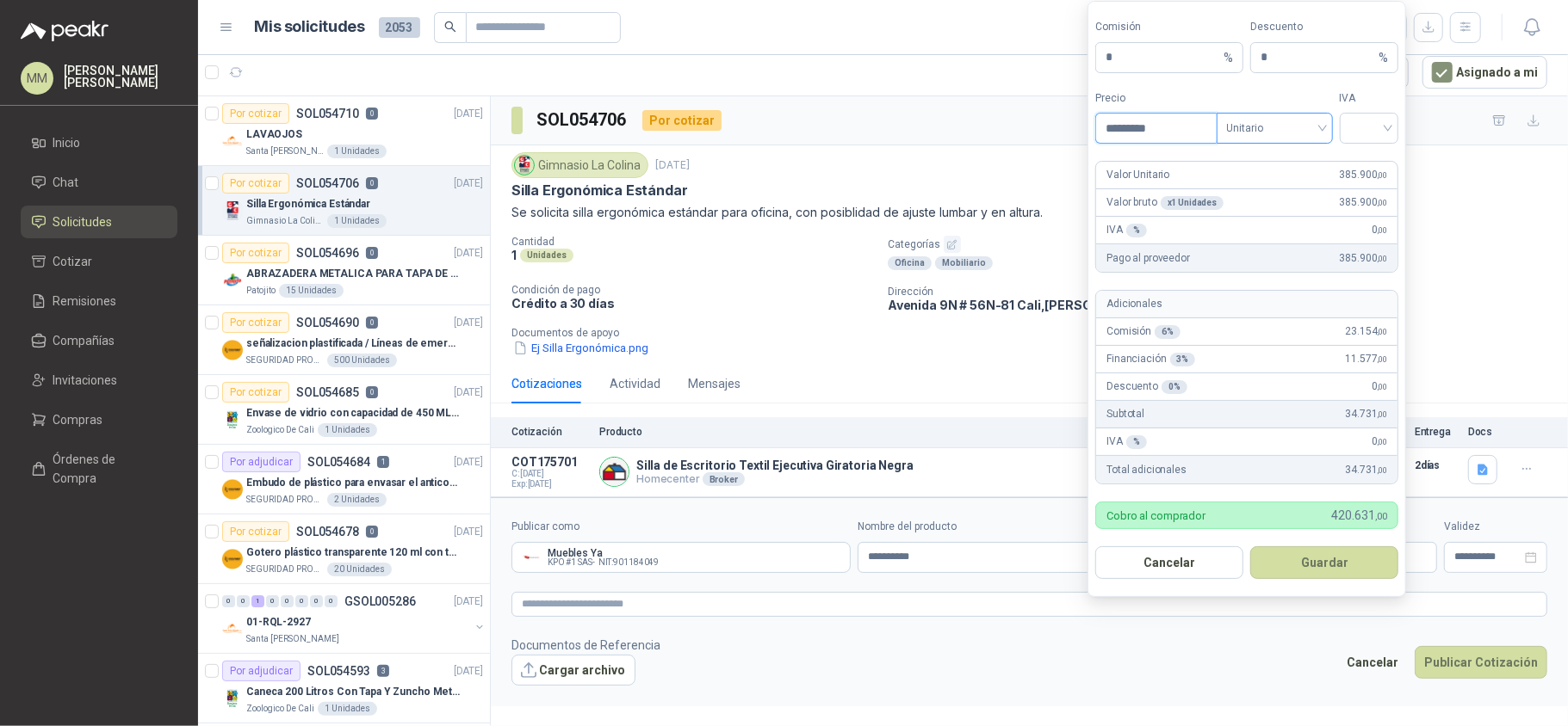
click at [1293, 138] on span at bounding box center [1274, 128] width 96 height 29
type input "*********"
click at [1291, 197] on div "Unitario con IVA" at bounding box center [1273, 189] width 88 height 19
click at [1355, 126] on input "search" at bounding box center [1369, 127] width 39 height 26
click at [1353, 159] on div "19%" at bounding box center [1368, 161] width 32 height 19
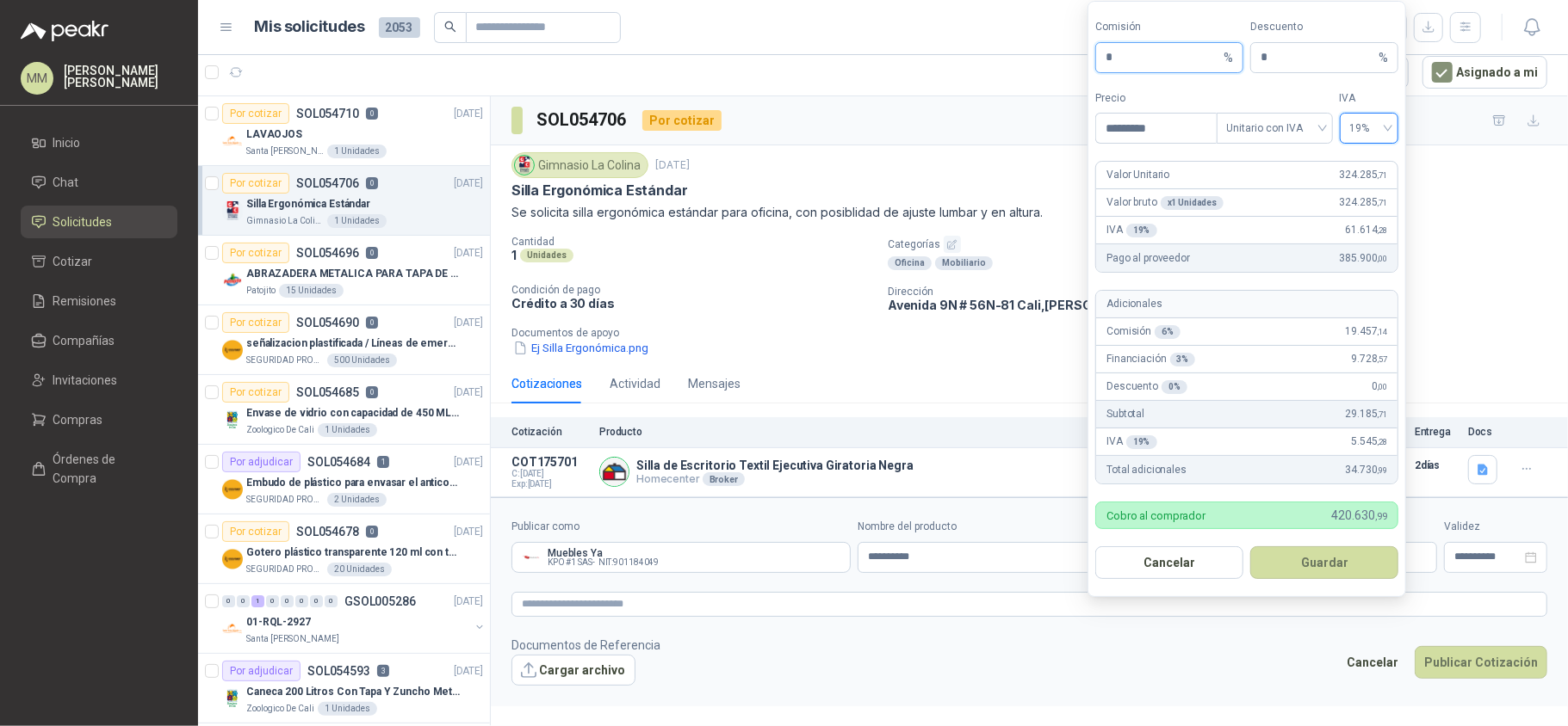
click at [1144, 55] on input "*" at bounding box center [1163, 57] width 115 height 29
type input "*"
click at [1329, 556] on button "Guardar" at bounding box center [1324, 563] width 149 height 33
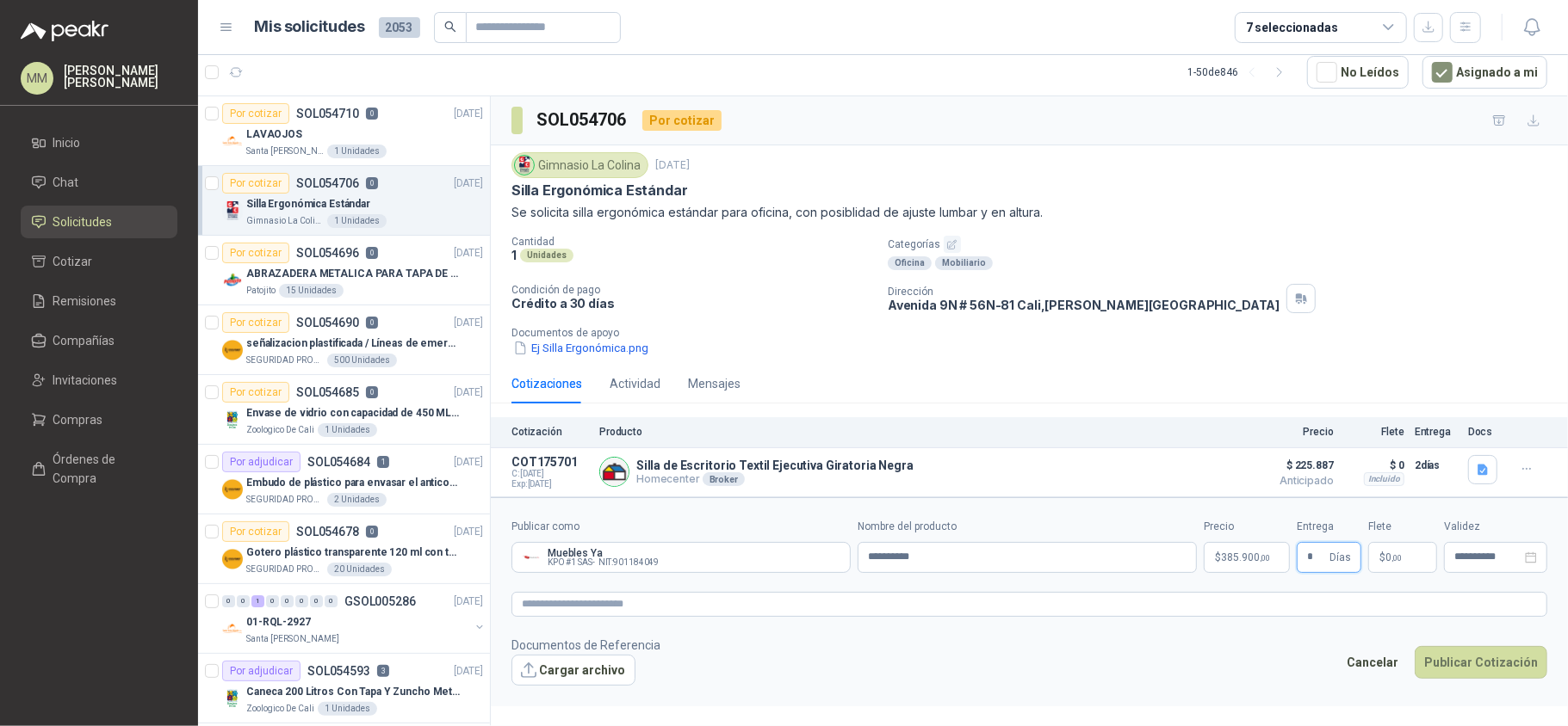
type input "*"
click at [1405, 555] on p "$ 0 ,00" at bounding box center [1402, 557] width 69 height 31
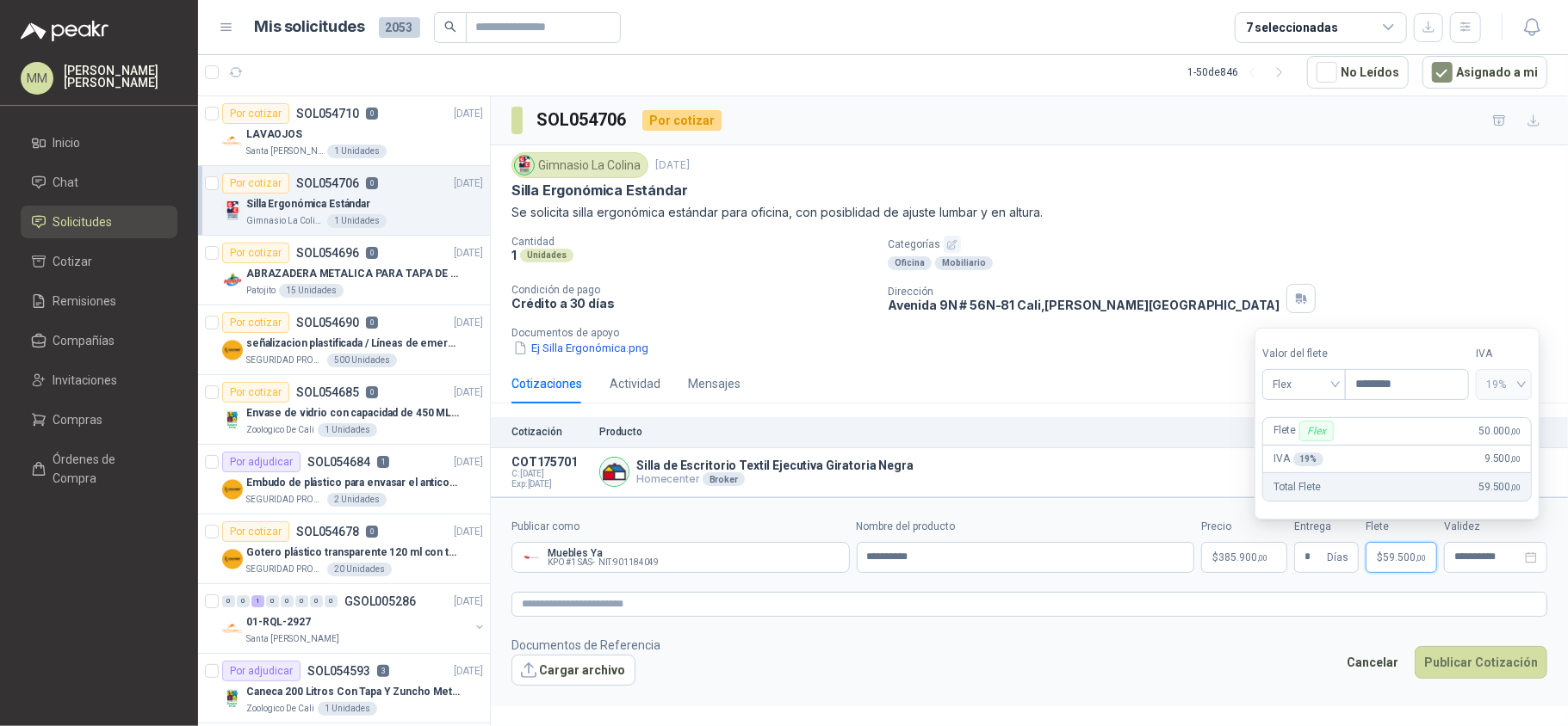
type input "********"
click at [893, 587] on form "**********" at bounding box center [1030, 602] width 1077 height 210
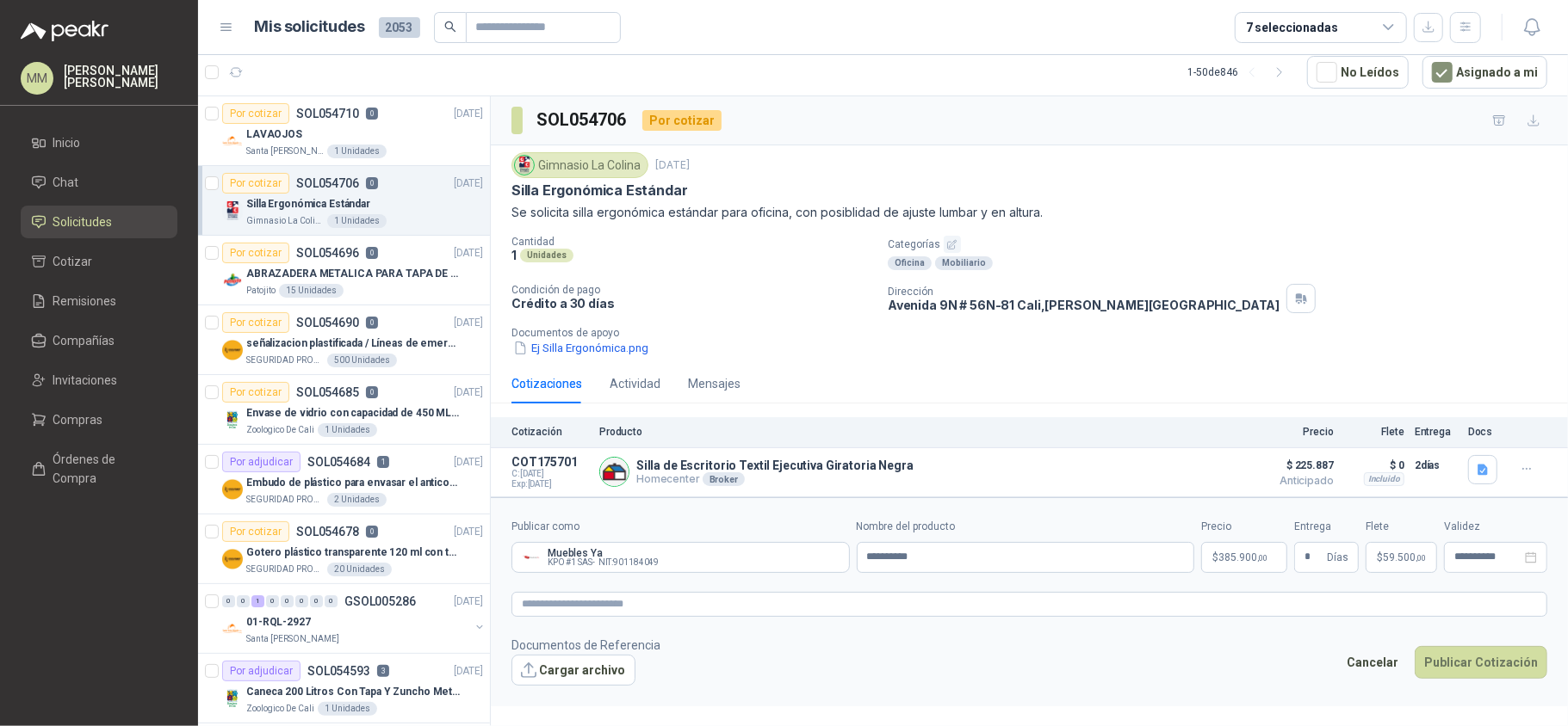
click at [893, 627] on form "**********" at bounding box center [1030, 602] width 1077 height 210
click at [883, 603] on textarea at bounding box center [1029, 605] width 1036 height 26
click at [1069, 607] on textarea at bounding box center [1029, 605] width 1036 height 26
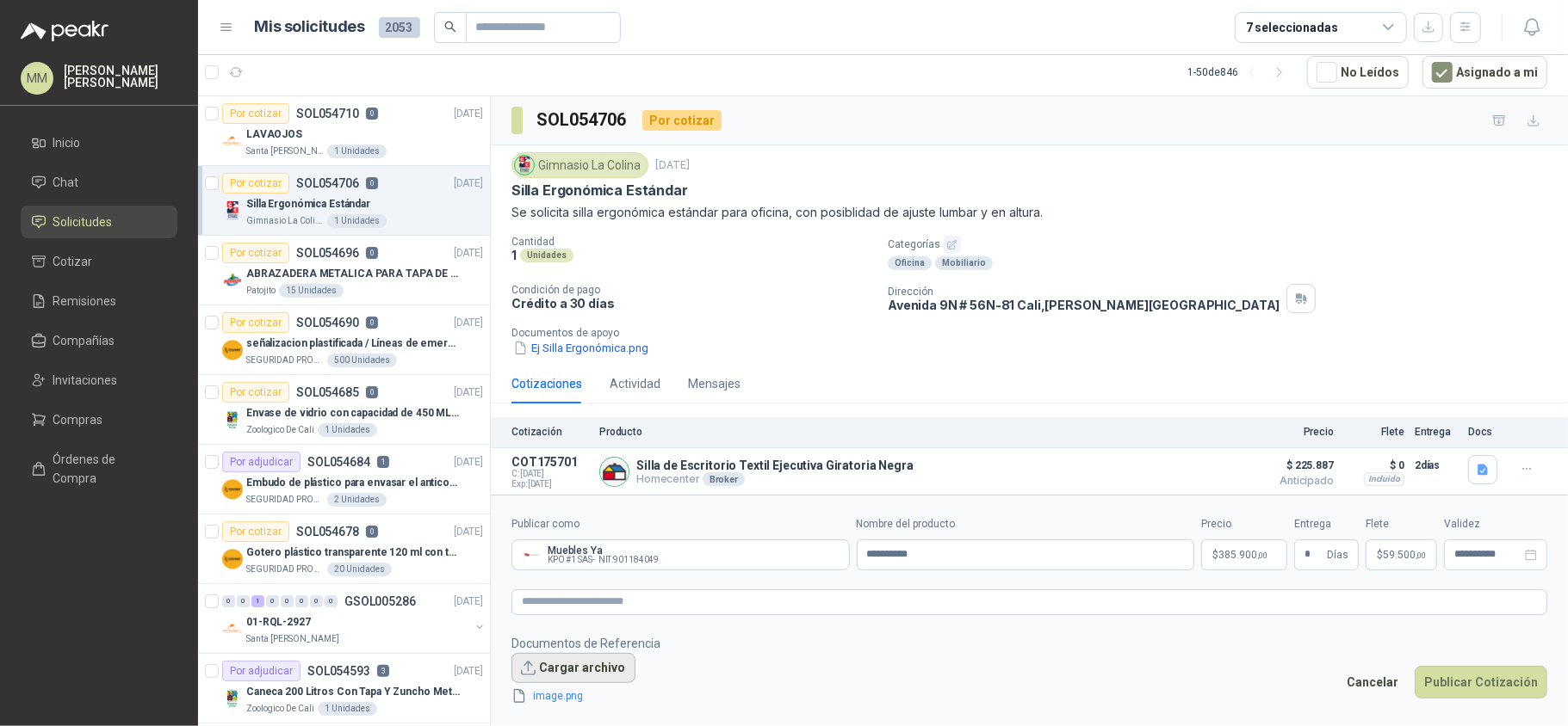
click at [569, 656] on button "Cargar archivo" at bounding box center [573, 669] width 124 height 31
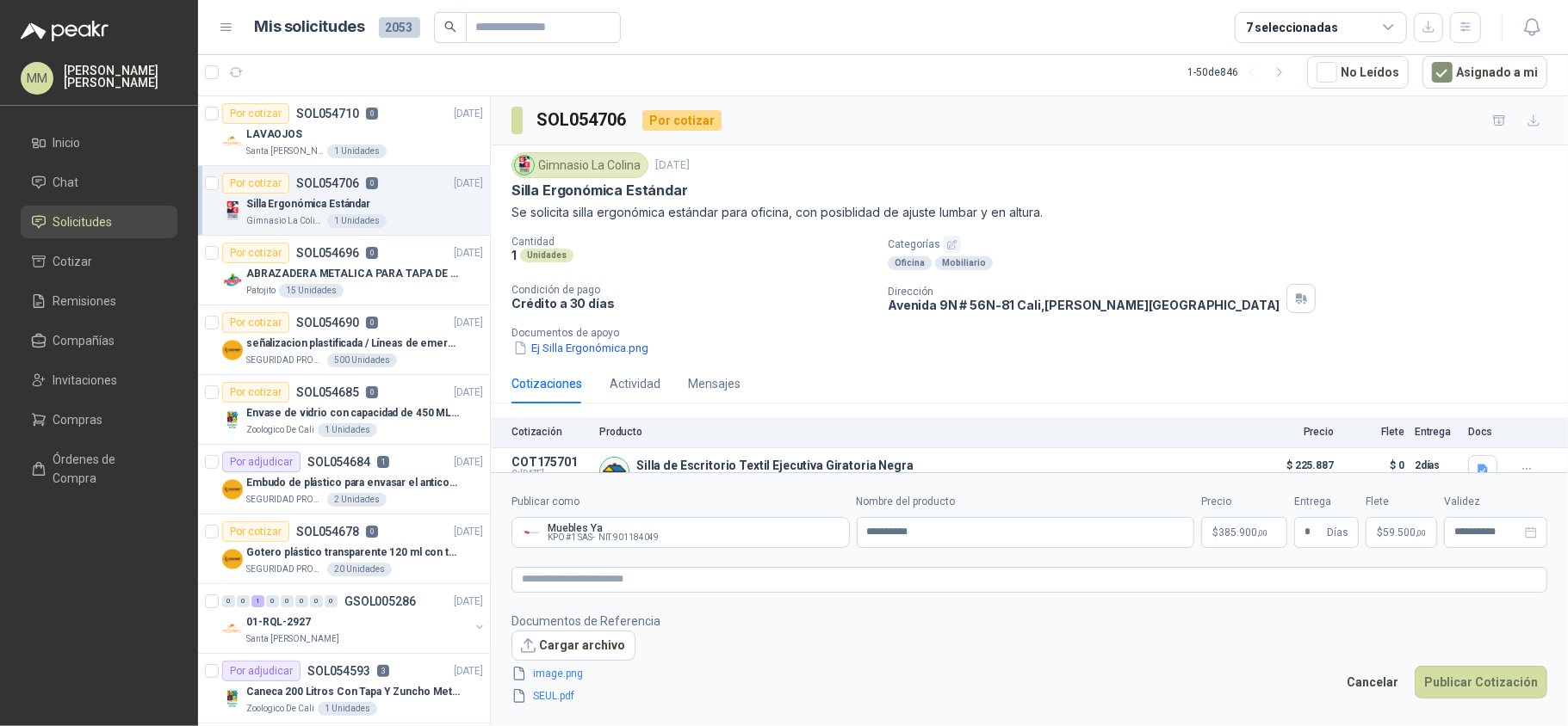
click at [1485, 706] on form "**********" at bounding box center [1030, 599] width 1077 height 254
click at [1485, 686] on button "Publicar Cotización" at bounding box center [1481, 682] width 133 height 33
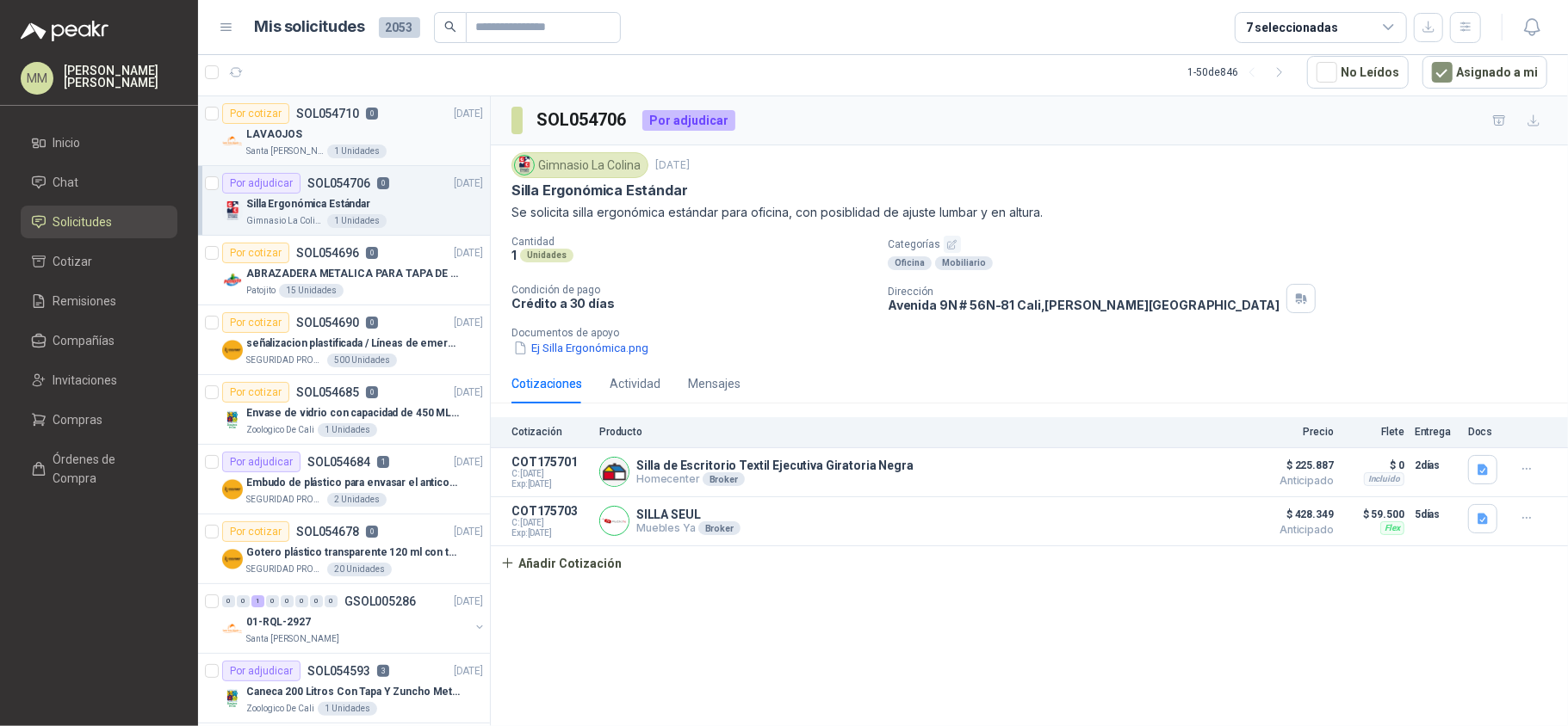
click at [399, 139] on div "LAVAOJOS" at bounding box center [364, 134] width 237 height 21
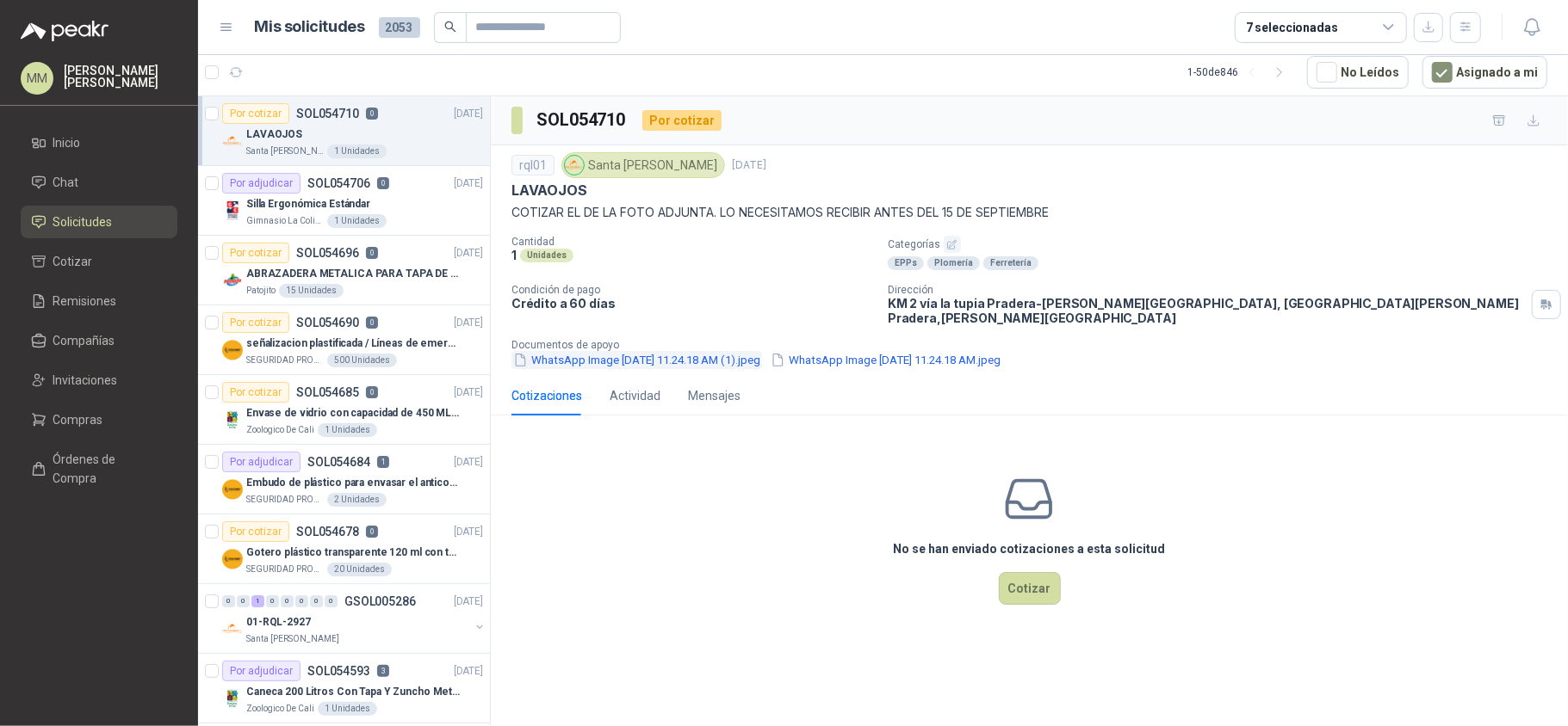
click at [697, 352] on button "WhatsApp Image 2025-09-03 at 11.24.18 AM (1).jpeg" at bounding box center [636, 361] width 251 height 18
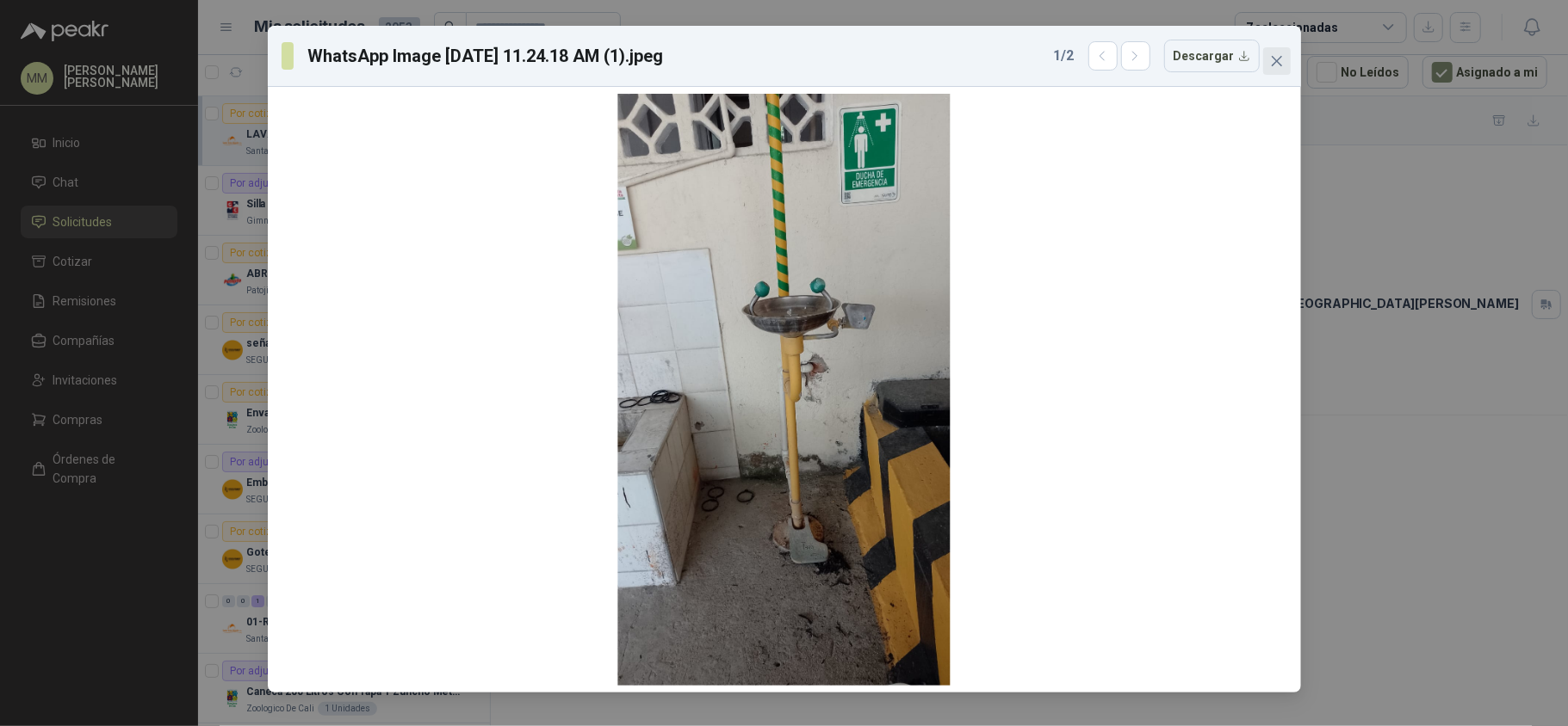
click at [1285, 70] on button "Close" at bounding box center [1276, 61] width 27 height 27
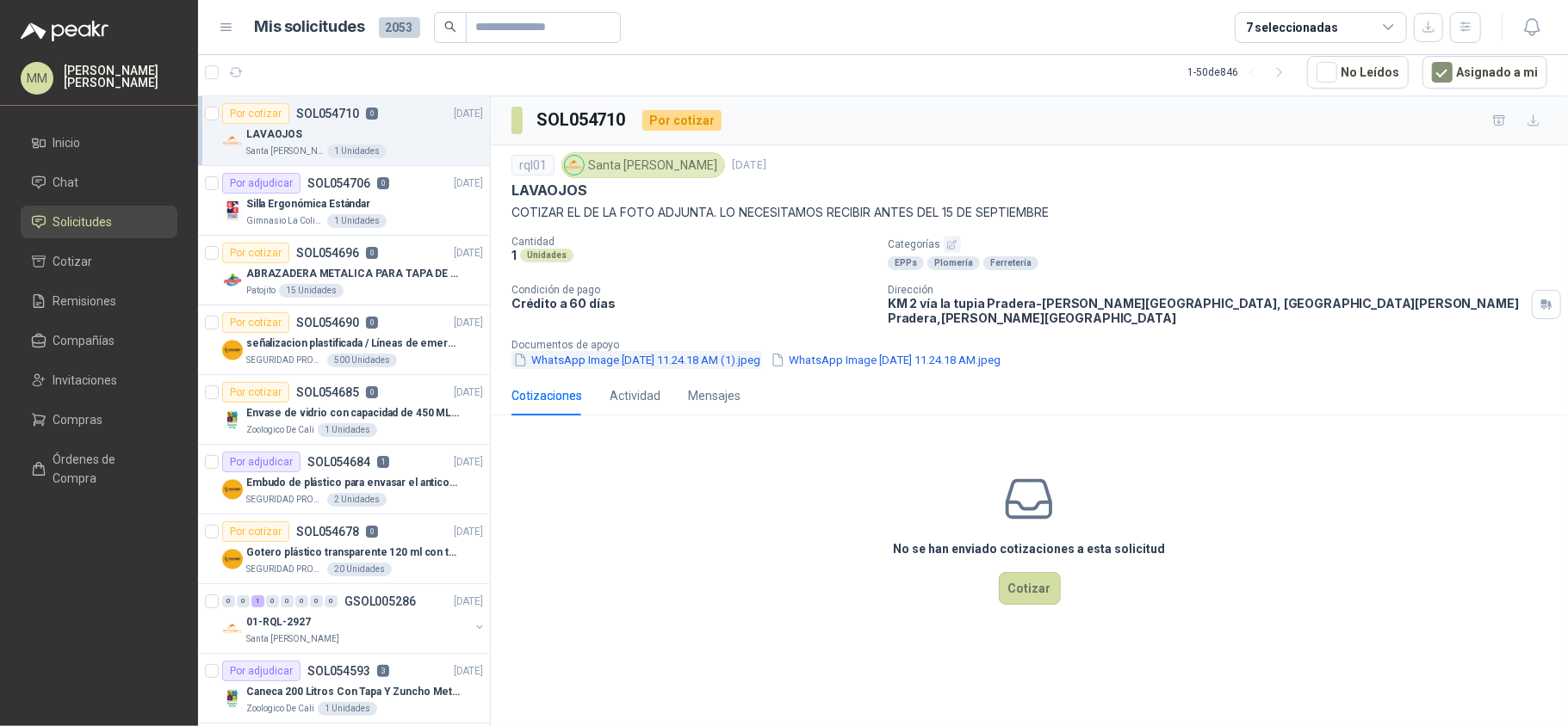
click at [659, 352] on button "WhatsApp Image 2025-09-03 at 11.24.18 AM (1).jpeg" at bounding box center [636, 361] width 251 height 18
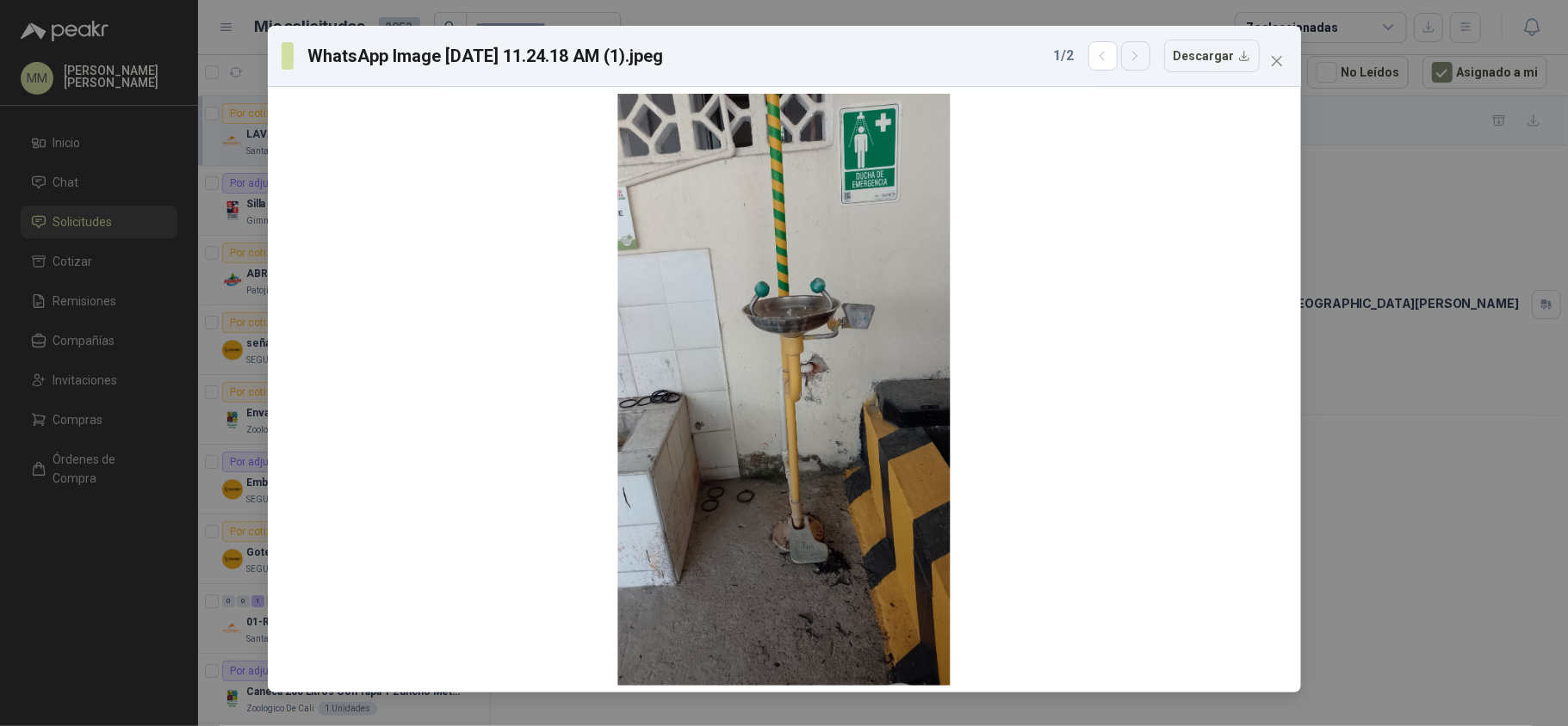
click at [1145, 50] on button "button" at bounding box center [1135, 56] width 29 height 29
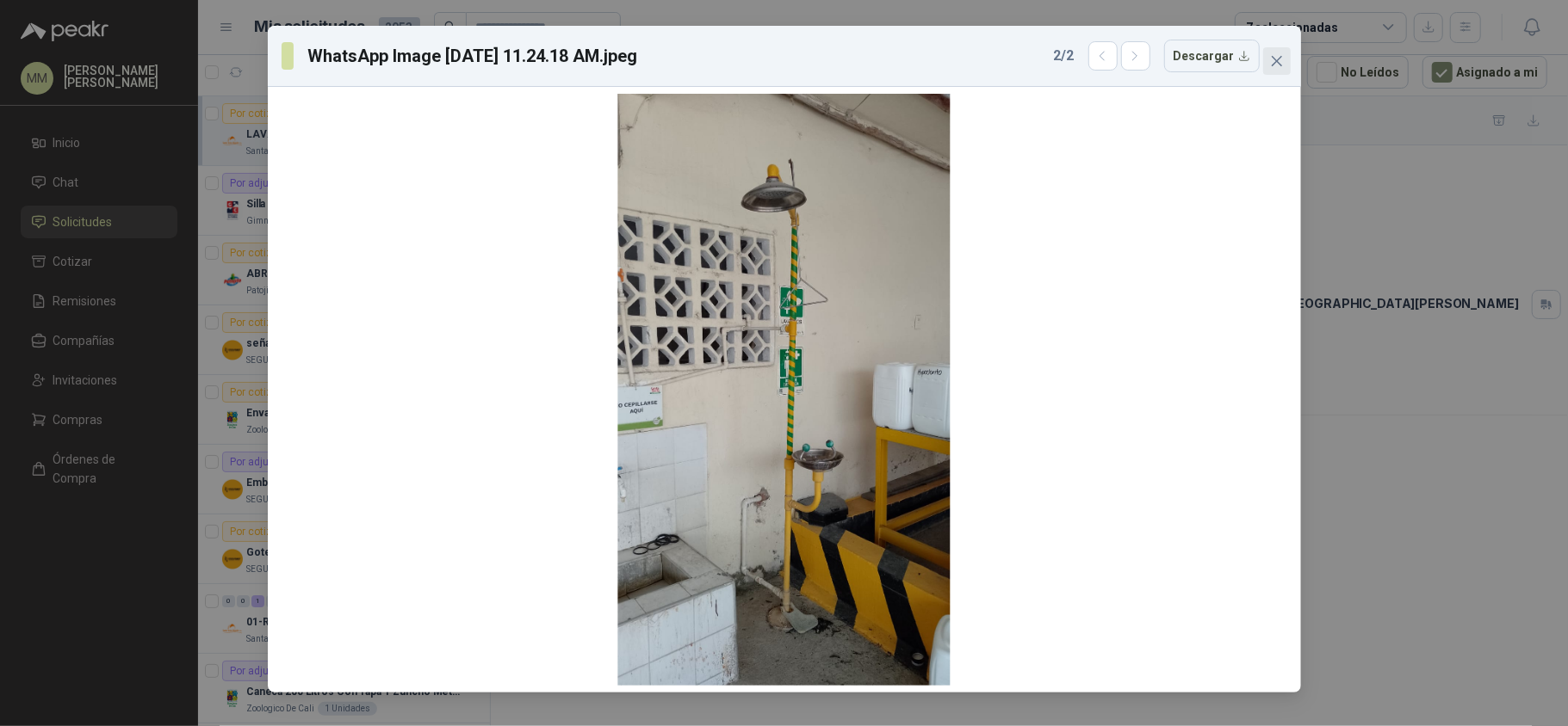
click at [1275, 70] on button "Close" at bounding box center [1276, 61] width 27 height 27
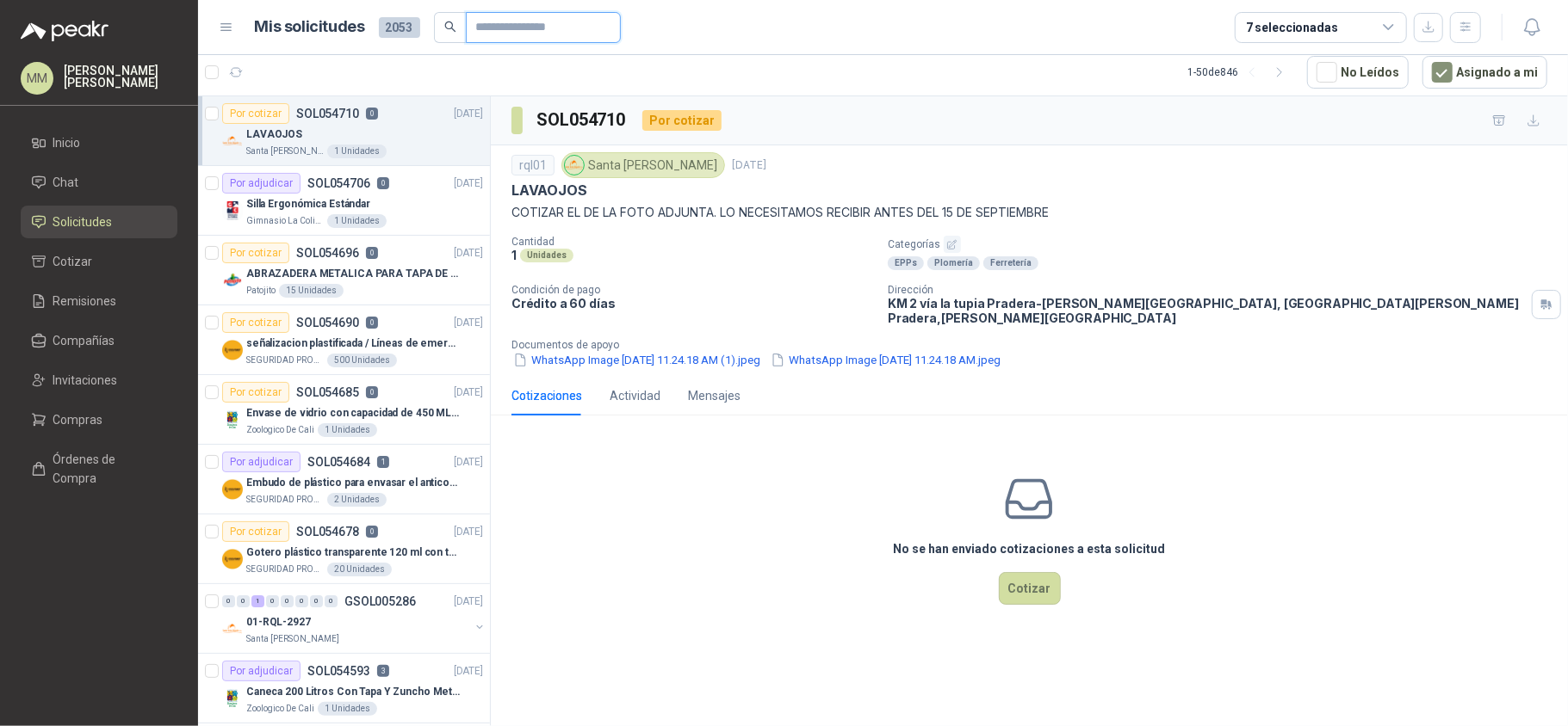
click at [527, 27] on input "text" at bounding box center [537, 27] width 120 height 29
click at [649, 352] on button "WhatsApp Image 2025-09-03 at 11.24.18 AM (1).jpeg" at bounding box center [636, 361] width 251 height 18
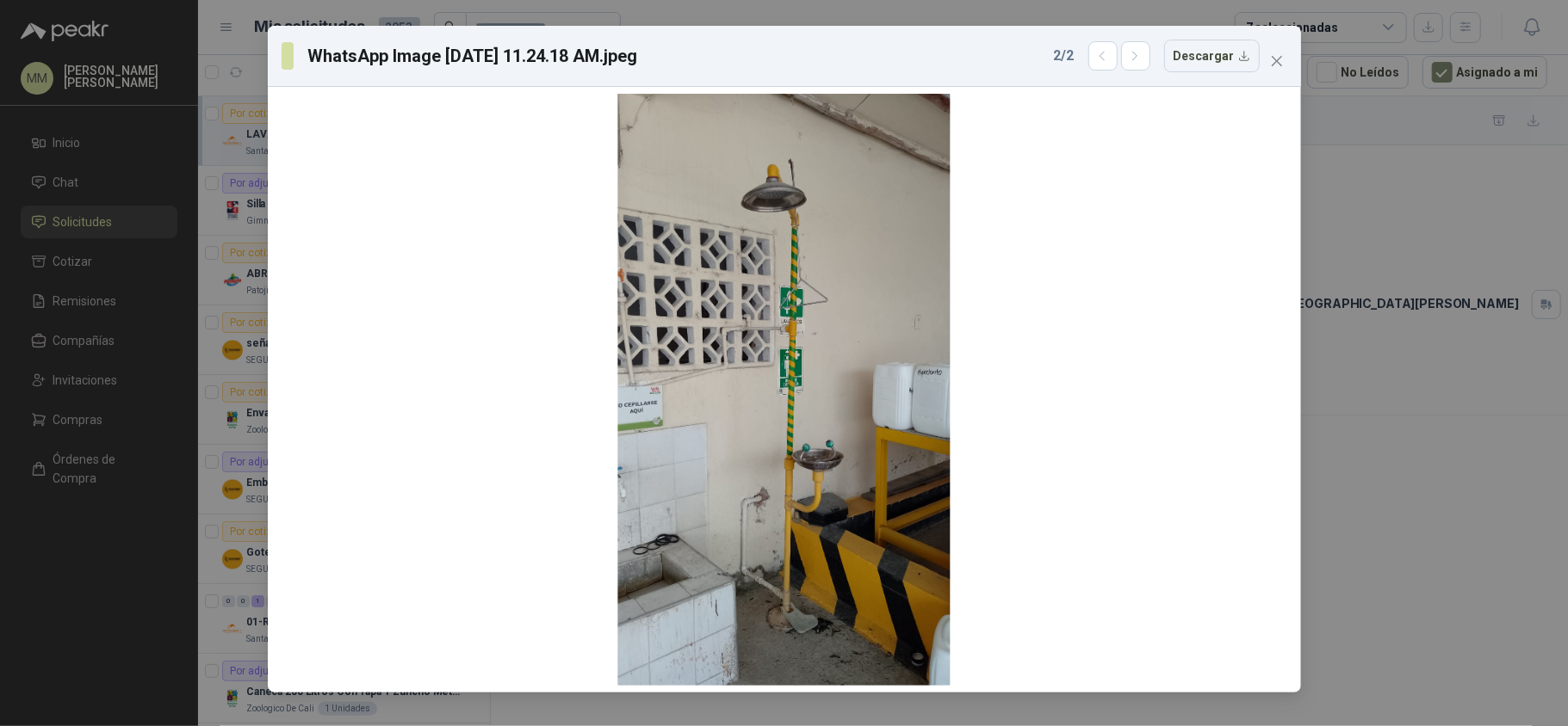
click at [1433, 219] on div "WhatsApp Image 2025-09-03 at 11.24.18 AM.jpeg 2 / 2 Descargar" at bounding box center [784, 363] width 1568 height 726
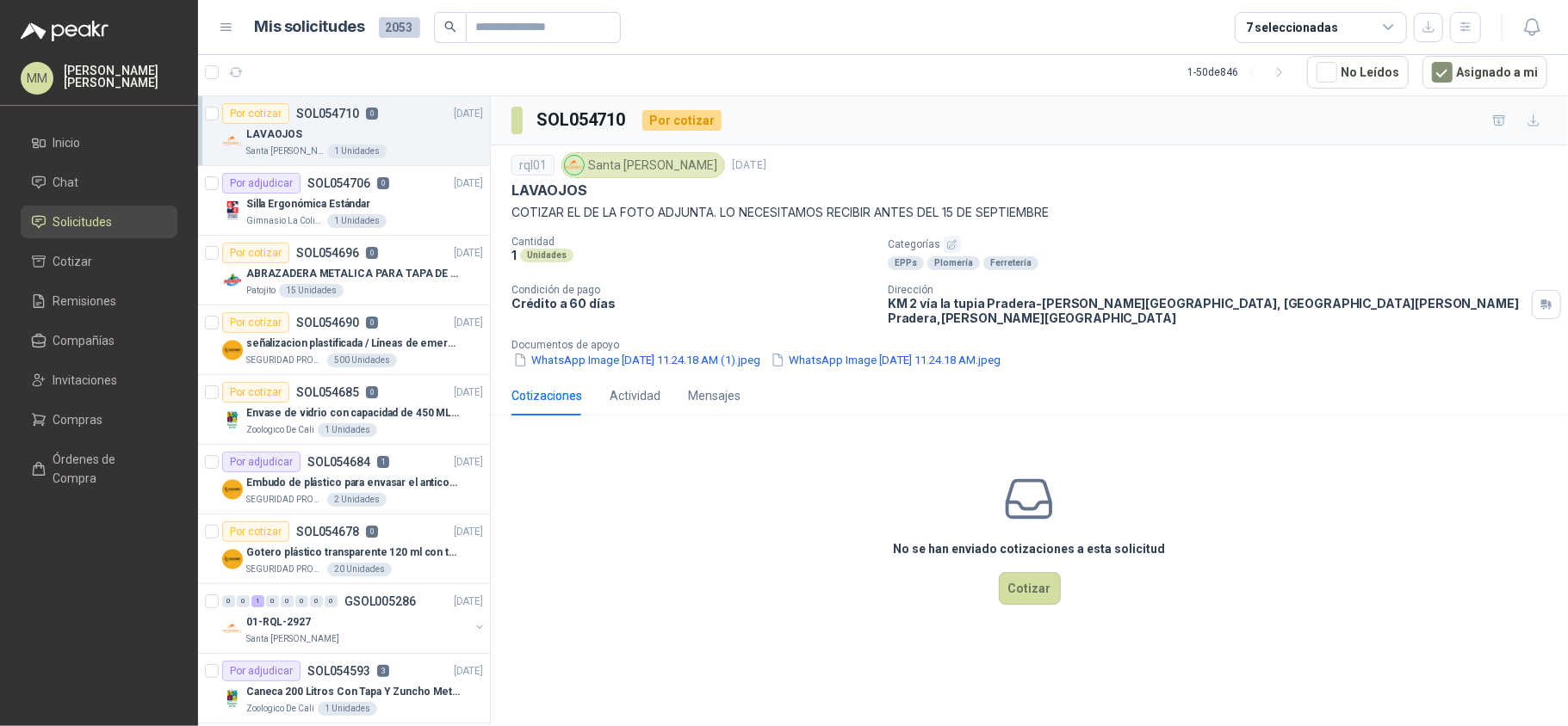
click at [1255, 224] on div "rql01 Santa Anita Napoles 3 sept, 2025 LAVAOJOS COTIZAR EL DE LA FOTO ADJUNTA. …" at bounding box center [1029, 261] width 1036 height 217
drag, startPoint x: 1266, startPoint y: 224, endPoint x: 1266, endPoint y: 172, distance: 52.0
click at [1266, 224] on div "rql01 Santa Anita Napoles 3 sept, 2025 LAVAOJOS COTIZAR EL DE LA FOTO ADJUNTA. …" at bounding box center [1029, 261] width 1036 height 217
click at [562, 21] on input "text" at bounding box center [537, 27] width 120 height 29
paste input "*********"
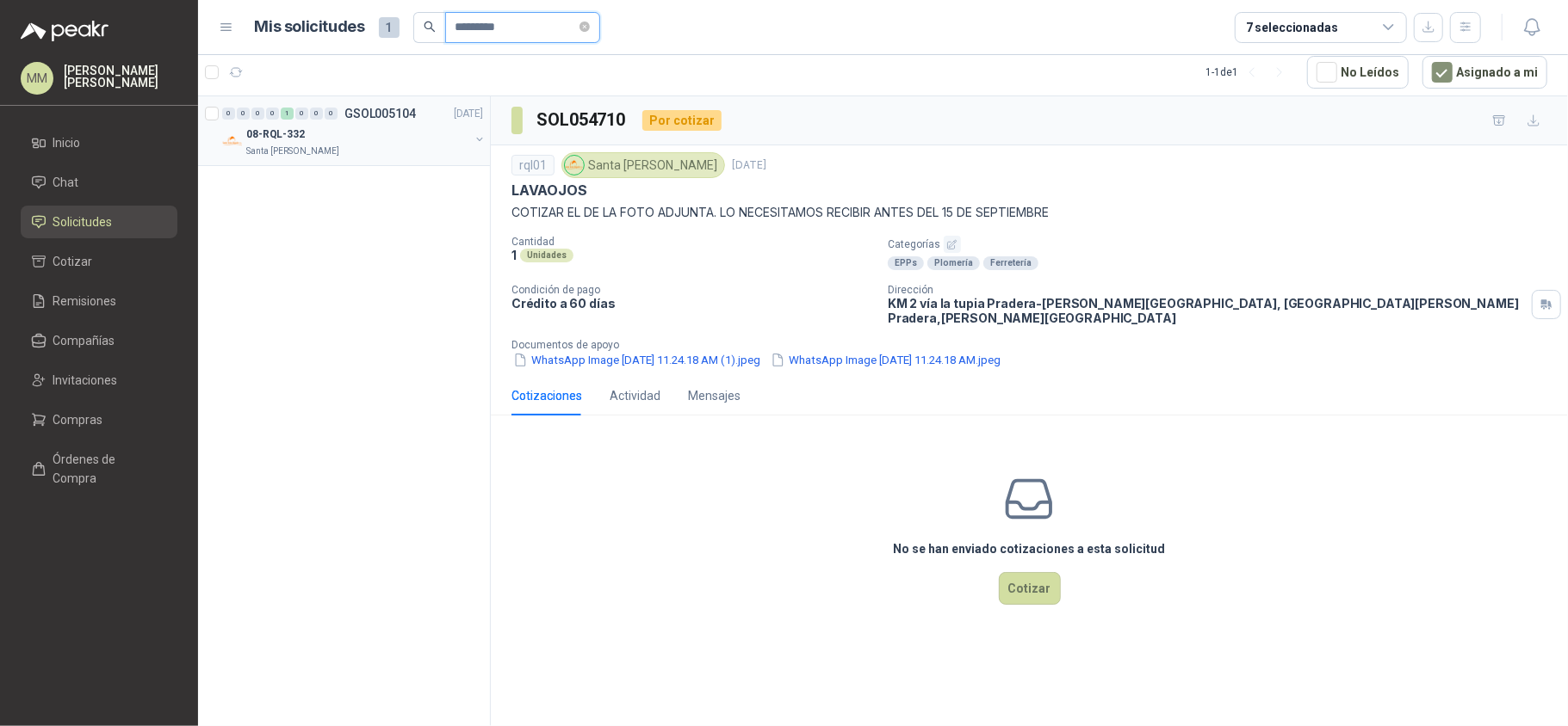
type input "*********"
click at [477, 142] on button "button" at bounding box center [479, 139] width 14 height 14
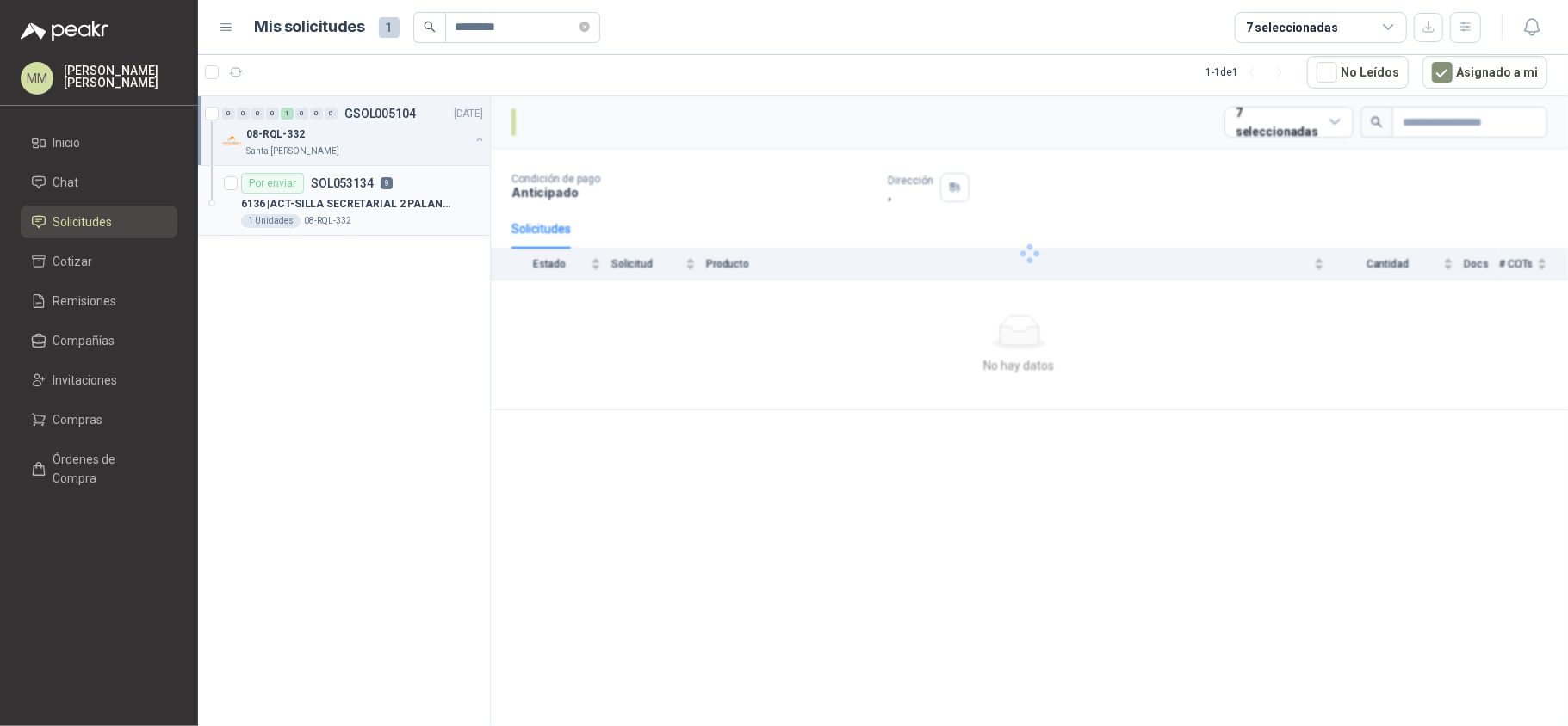
click at [404, 218] on div "1 Unidades 08-RQL-332" at bounding box center [363, 220] width 242 height 14
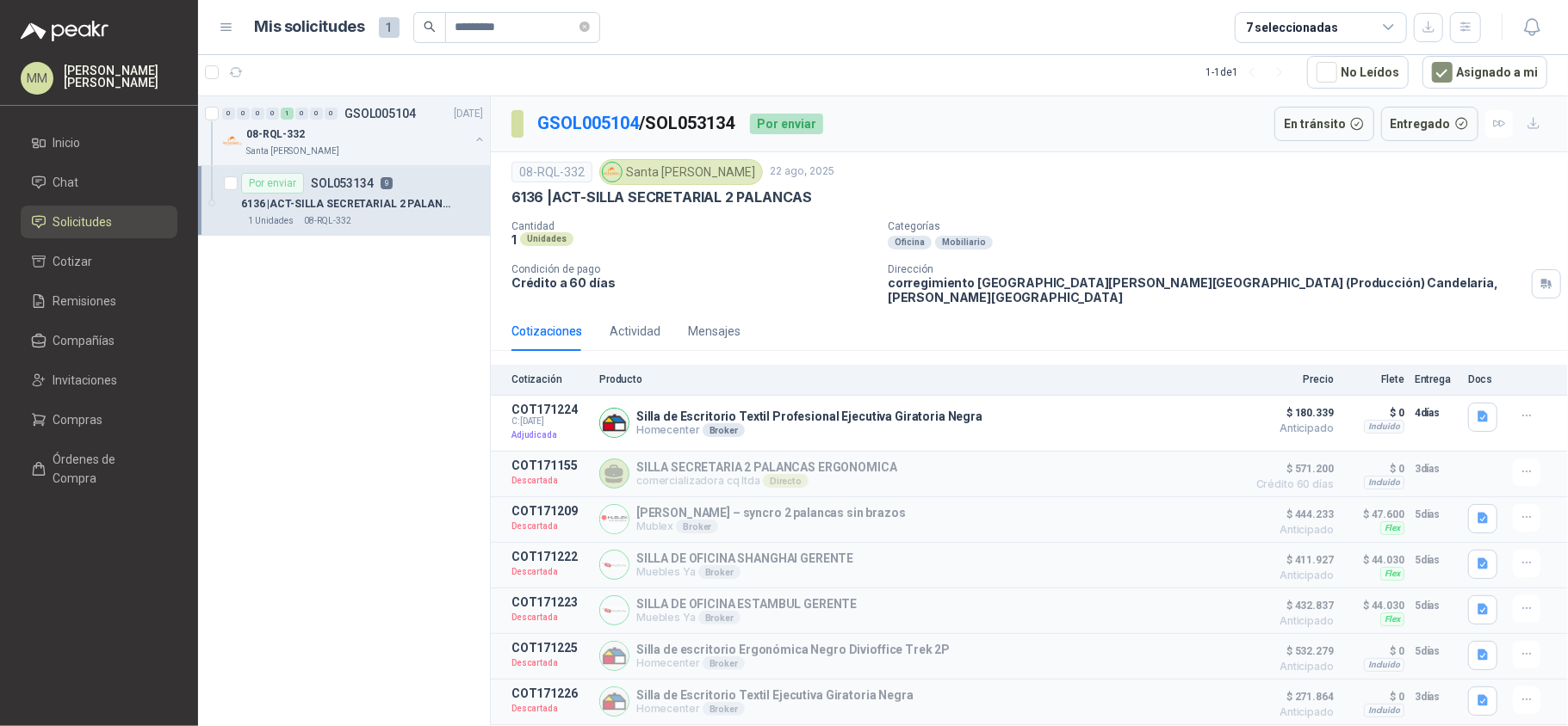
click at [1095, 275] on p "Dirección" at bounding box center [1205, 269] width 637 height 12
click at [1474, 279] on div "Dirección corregimiento San Joaquín Candelaria Valle del Cauca (Producción) Can…" at bounding box center [1224, 283] width 673 height 41
click at [1532, 279] on button "button" at bounding box center [1546, 284] width 29 height 29
click at [589, 26] on icon "close-circle" at bounding box center [584, 26] width 10 height 10
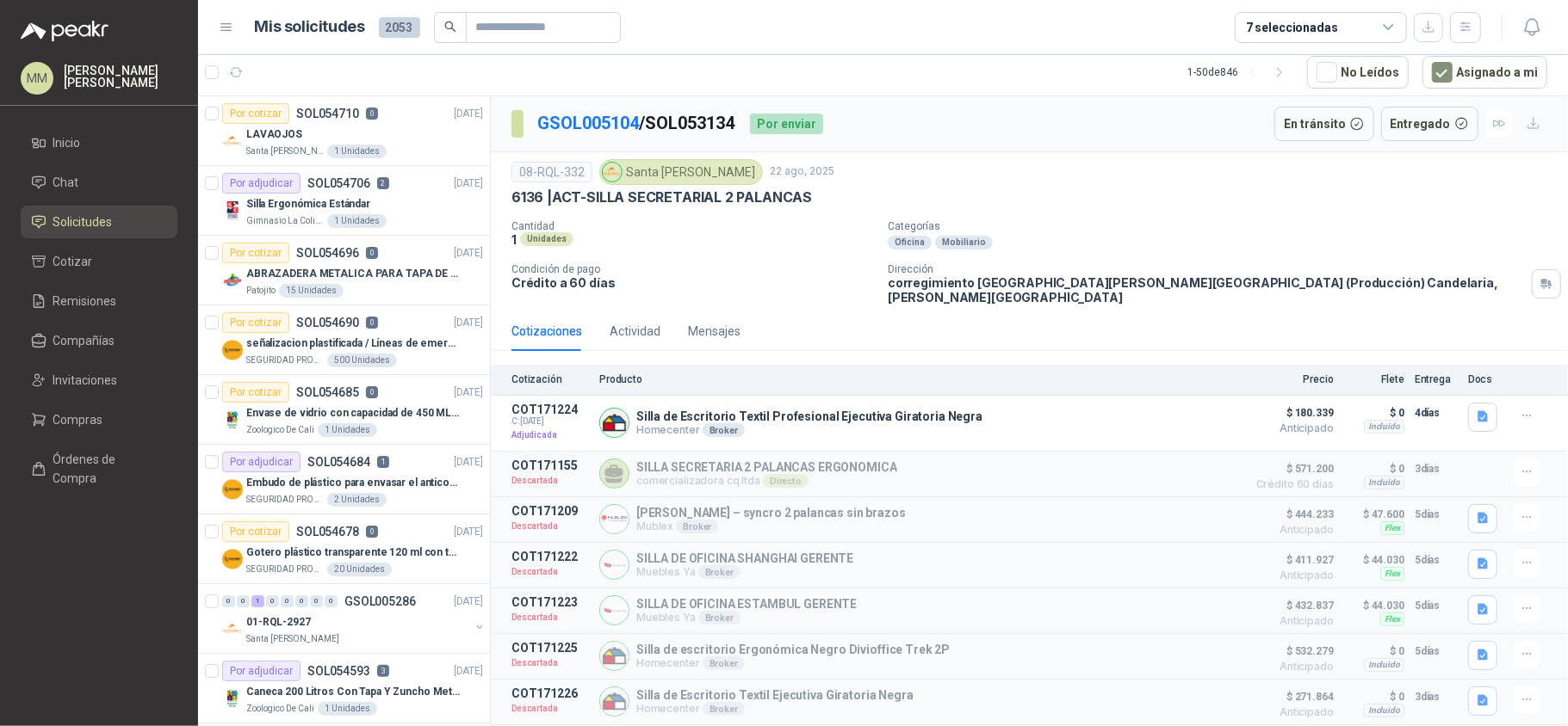
click at [1054, 159] on div "08-RQL-332 Santa Anita Napoles 22 ago, 2025" at bounding box center [1029, 172] width 1036 height 26
drag, startPoint x: 1303, startPoint y: 210, endPoint x: 1336, endPoint y: 250, distance: 51.9
click at [1303, 210] on div "08-RQL-332 Santa Anita Napoles 22 ago, 2025 6136 | ACT-SILLA SECRETARIAL 2 PALA…" at bounding box center [1029, 232] width 1036 height 146
click at [625, 322] on div "Actividad" at bounding box center [635, 331] width 51 height 19
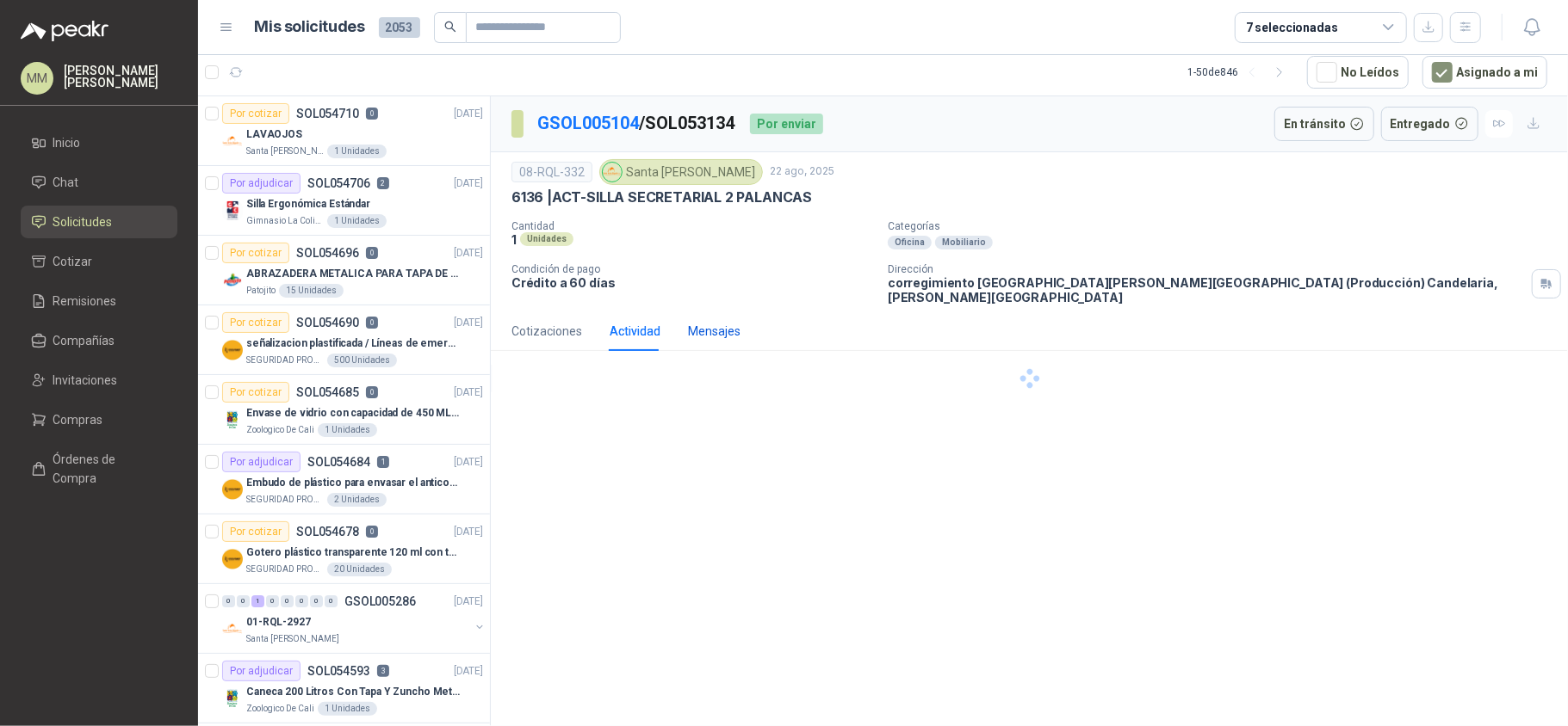
click at [726, 322] on div "Mensajes" at bounding box center [714, 331] width 53 height 19
click at [551, 322] on div "Cotizaciones" at bounding box center [546, 331] width 70 height 19
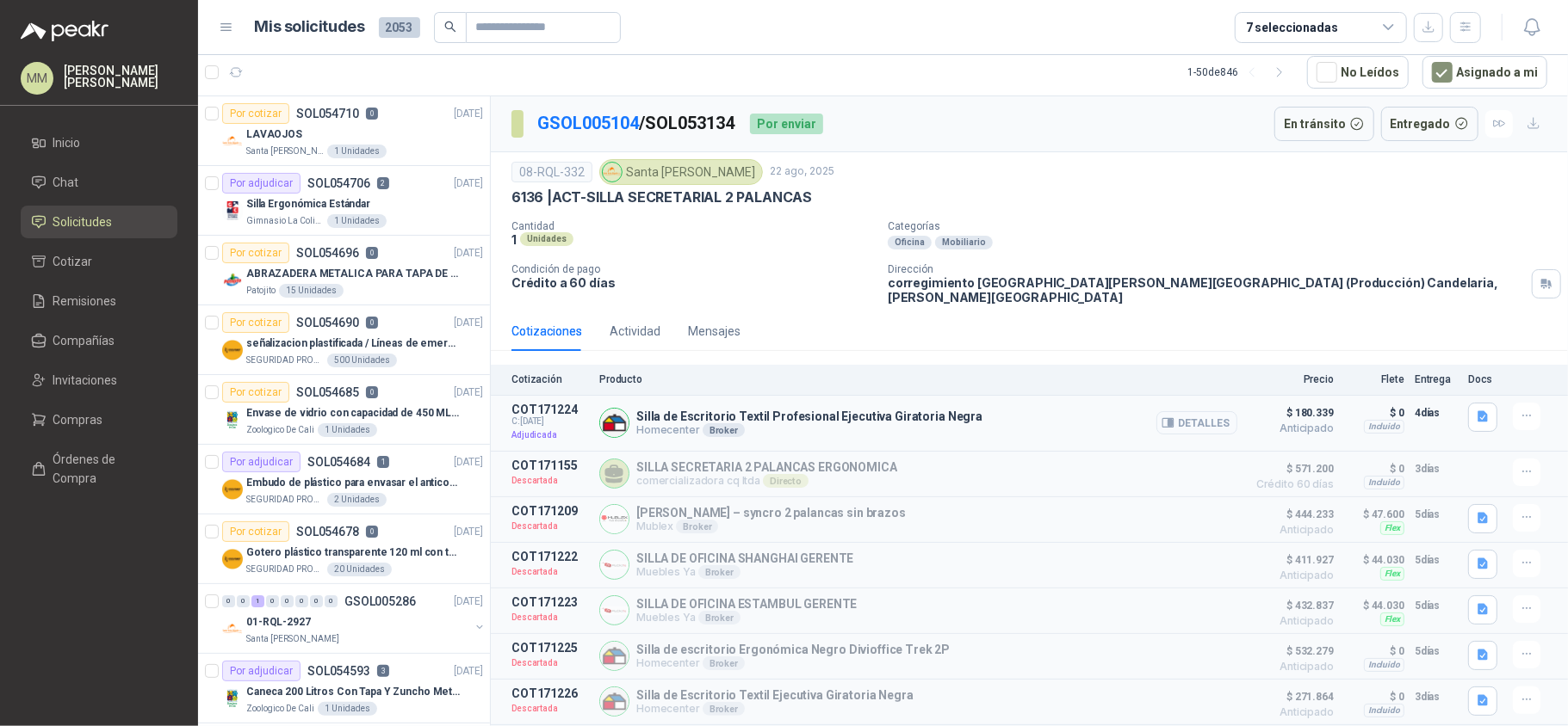
click at [1172, 412] on button "Detalles" at bounding box center [1196, 424] width 81 height 24
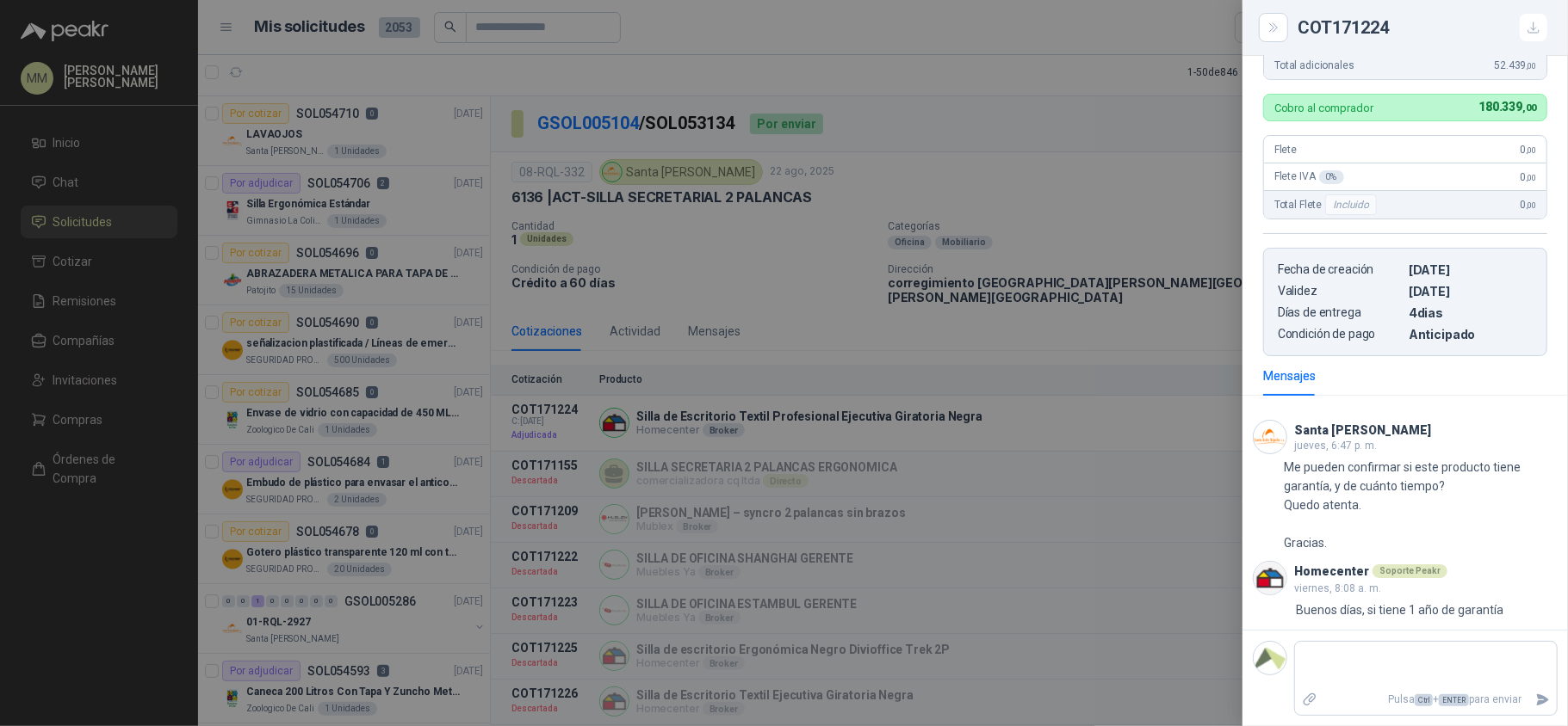
scroll to position [538, 0]
click at [1061, 153] on div at bounding box center [784, 363] width 1568 height 726
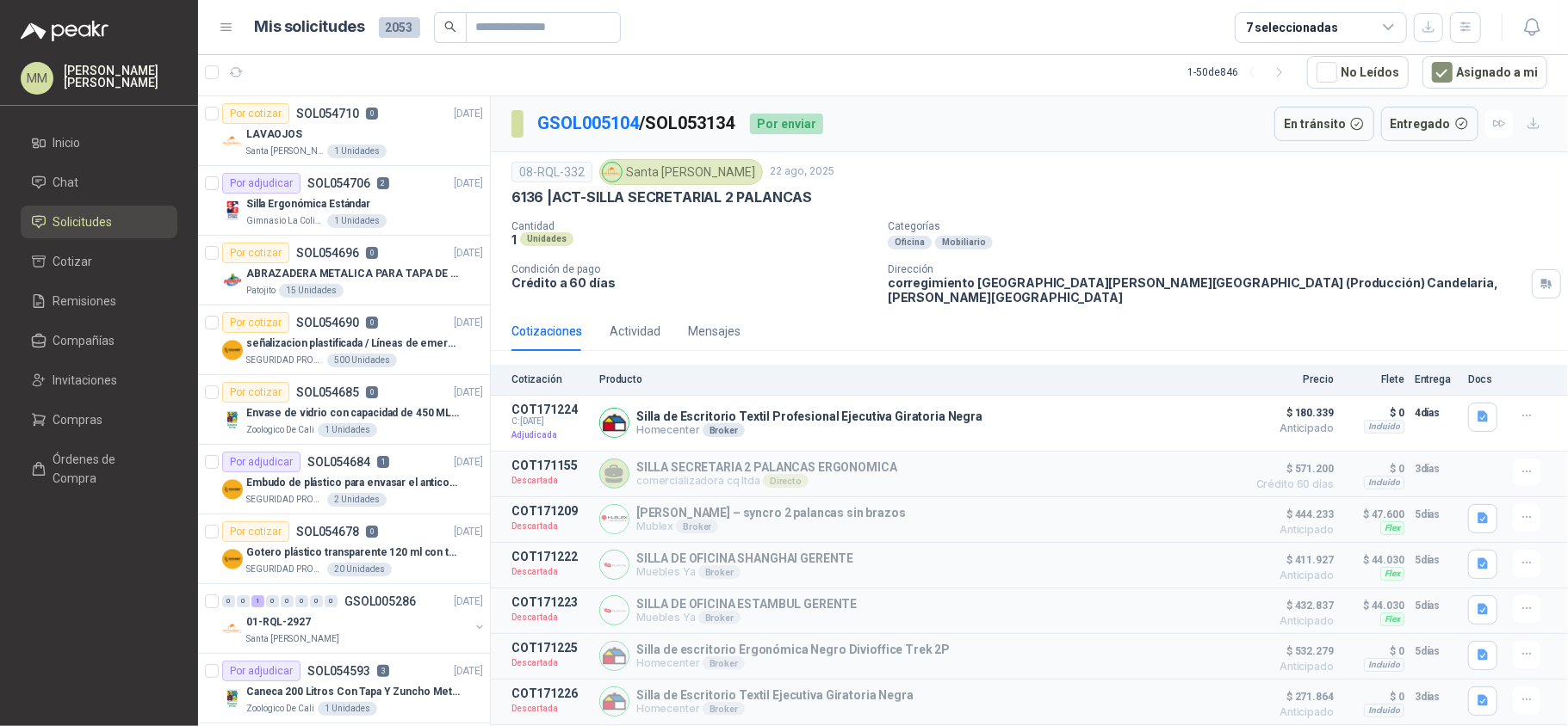
click at [1173, 189] on div "6136 | ACT-SILLA SECRETARIAL 2 PALANCAS" at bounding box center [1029, 198] width 1036 height 18
click at [1179, 214] on div "08-RQL-332 Santa Anita Napoles 22 ago, 2025 6136 | ACT-SILLA SECRETARIAL 2 PALA…" at bounding box center [1029, 232] width 1036 height 146
click at [1198, 179] on div "08-RQL-332 Santa Anita Napoles 22 ago, 2025" at bounding box center [1029, 172] width 1036 height 26
click at [1171, 414] on button "Detalles" at bounding box center [1196, 424] width 81 height 24
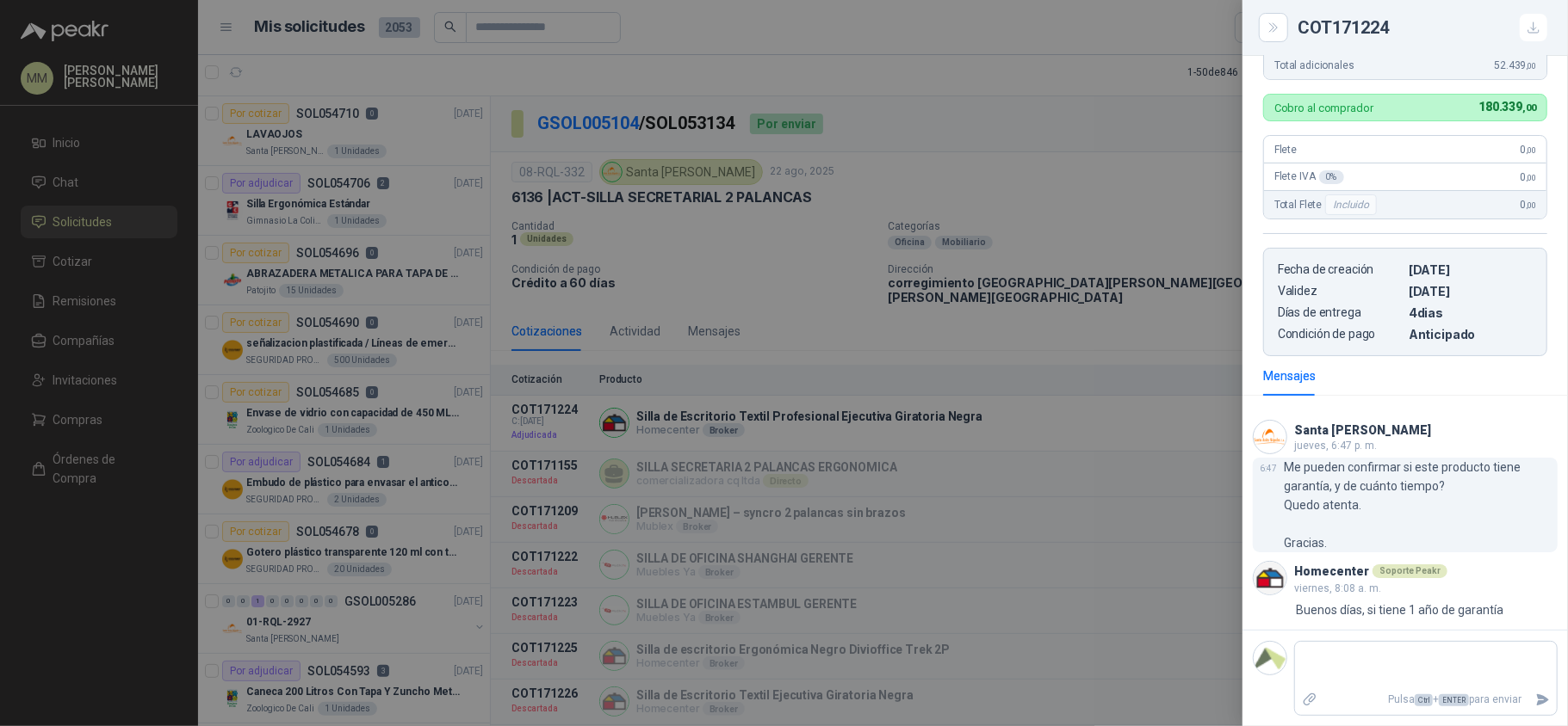
click at [1345, 466] on p "Me pueden confirmar si este producto tiene garantía, y de cuánto tiempo? Quedo …" at bounding box center [1421, 506] width 273 height 95
click at [1345, 469] on p "Me pueden confirmar si este producto tiene garantía, y de cuánto tiempo? Quedo …" at bounding box center [1421, 506] width 273 height 95
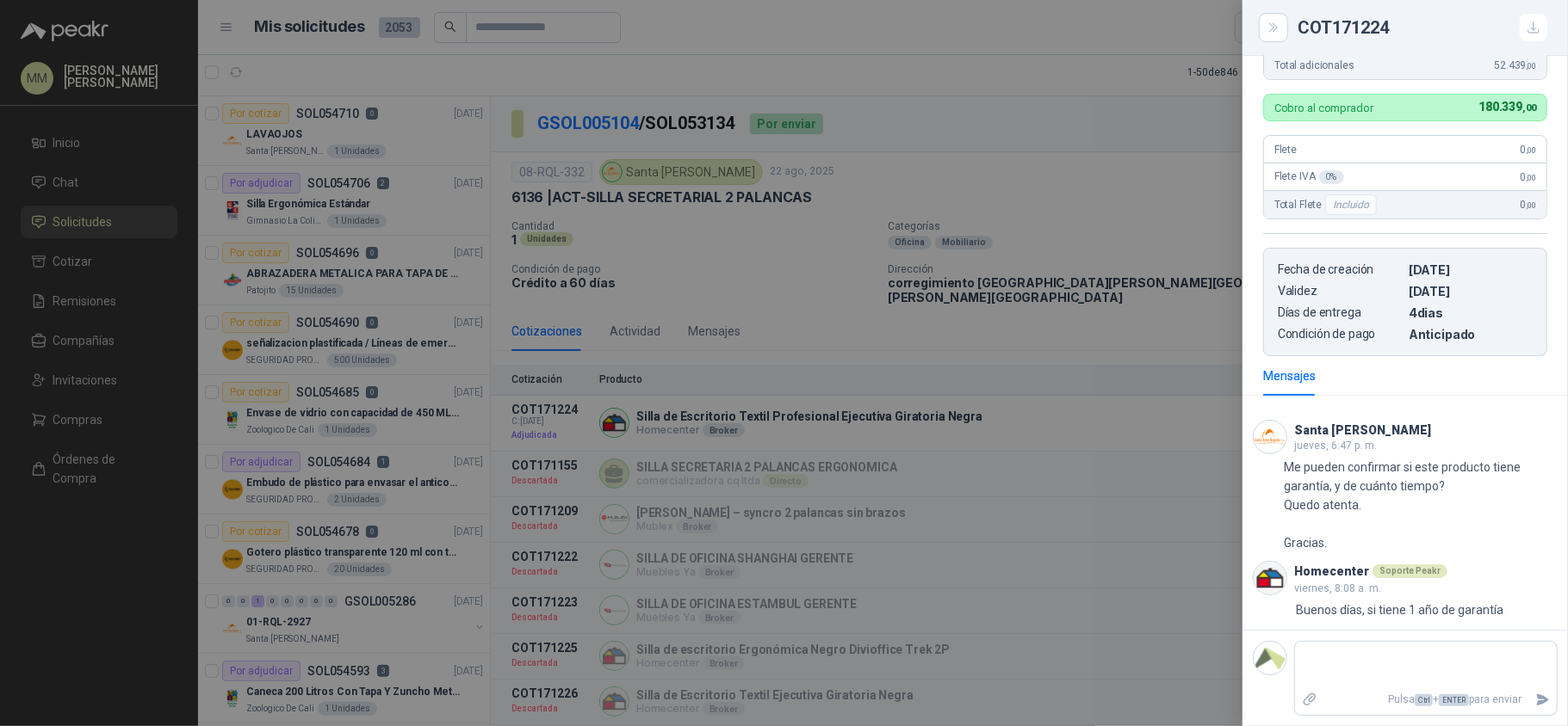
click at [1172, 218] on div at bounding box center [784, 363] width 1568 height 726
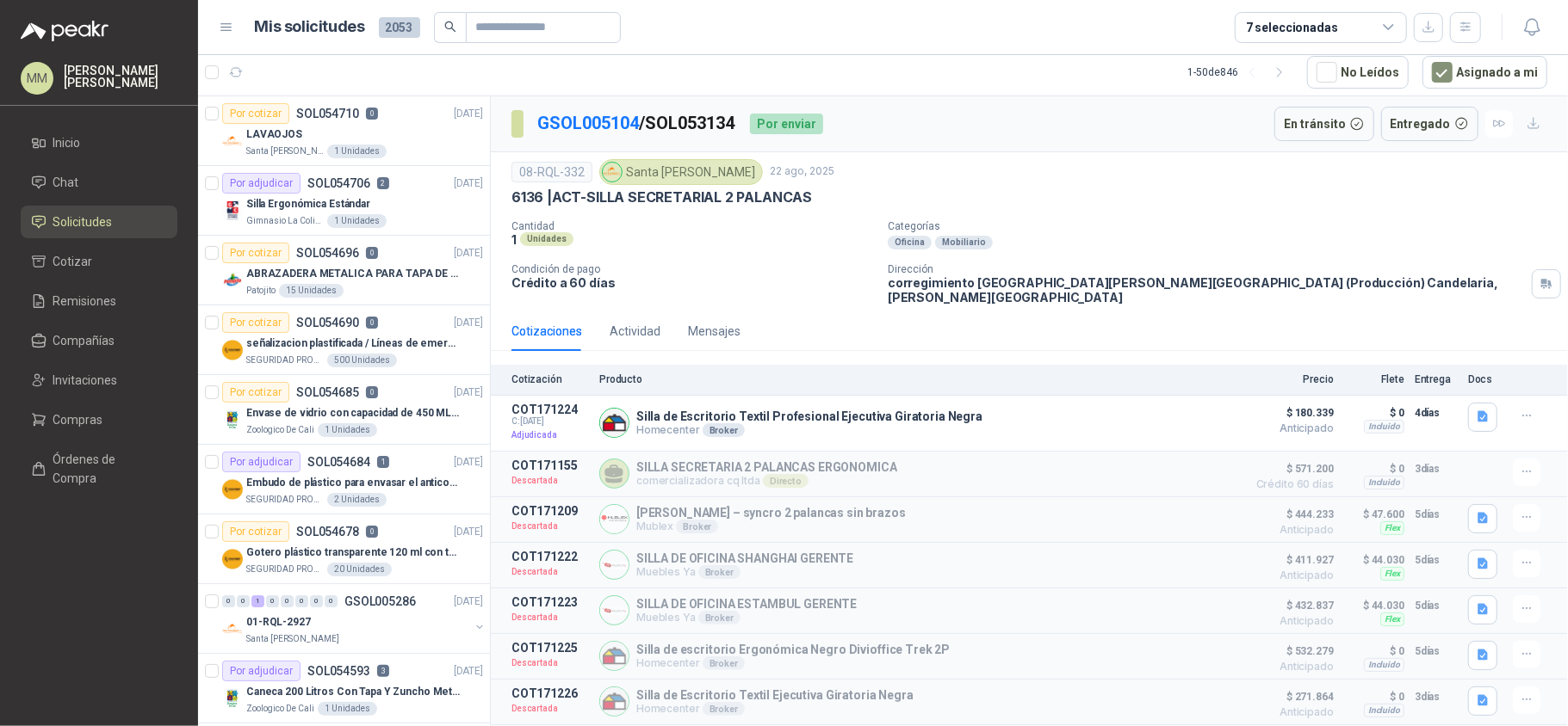
click at [1159, 232] on p "Categorías" at bounding box center [1224, 226] width 673 height 12
click at [1105, 218] on div "08-RQL-332 Santa Anita Napoles 22 ago, 2025 6136 | ACT-SILLA SECRETARIAL 2 PALA…" at bounding box center [1029, 232] width 1036 height 146
click at [377, 479] on p "Embudo de plástico para envasar el anticorrosivo / lubricante" at bounding box center [353, 484] width 214 height 16
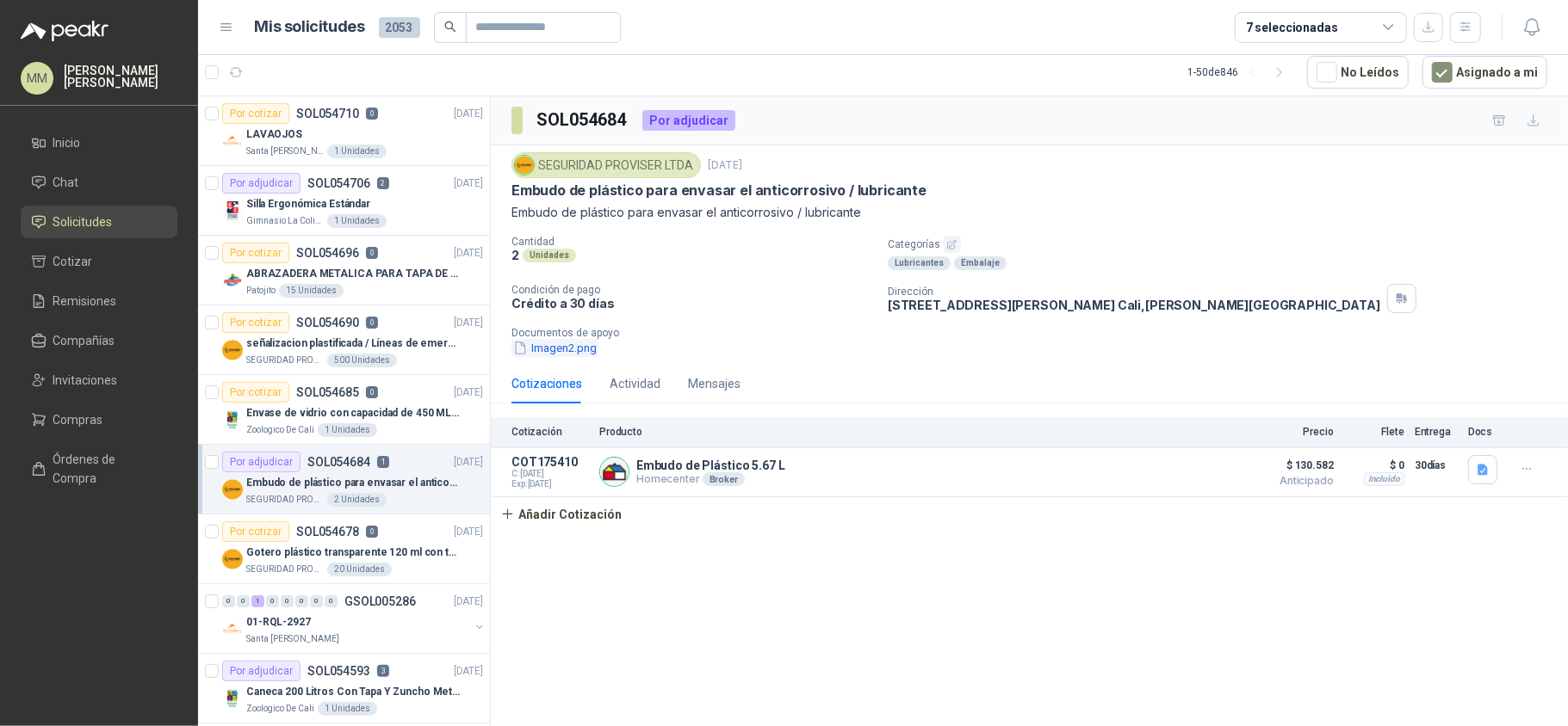
click at [562, 352] on button "Imagen2.png" at bounding box center [554, 348] width 87 height 18
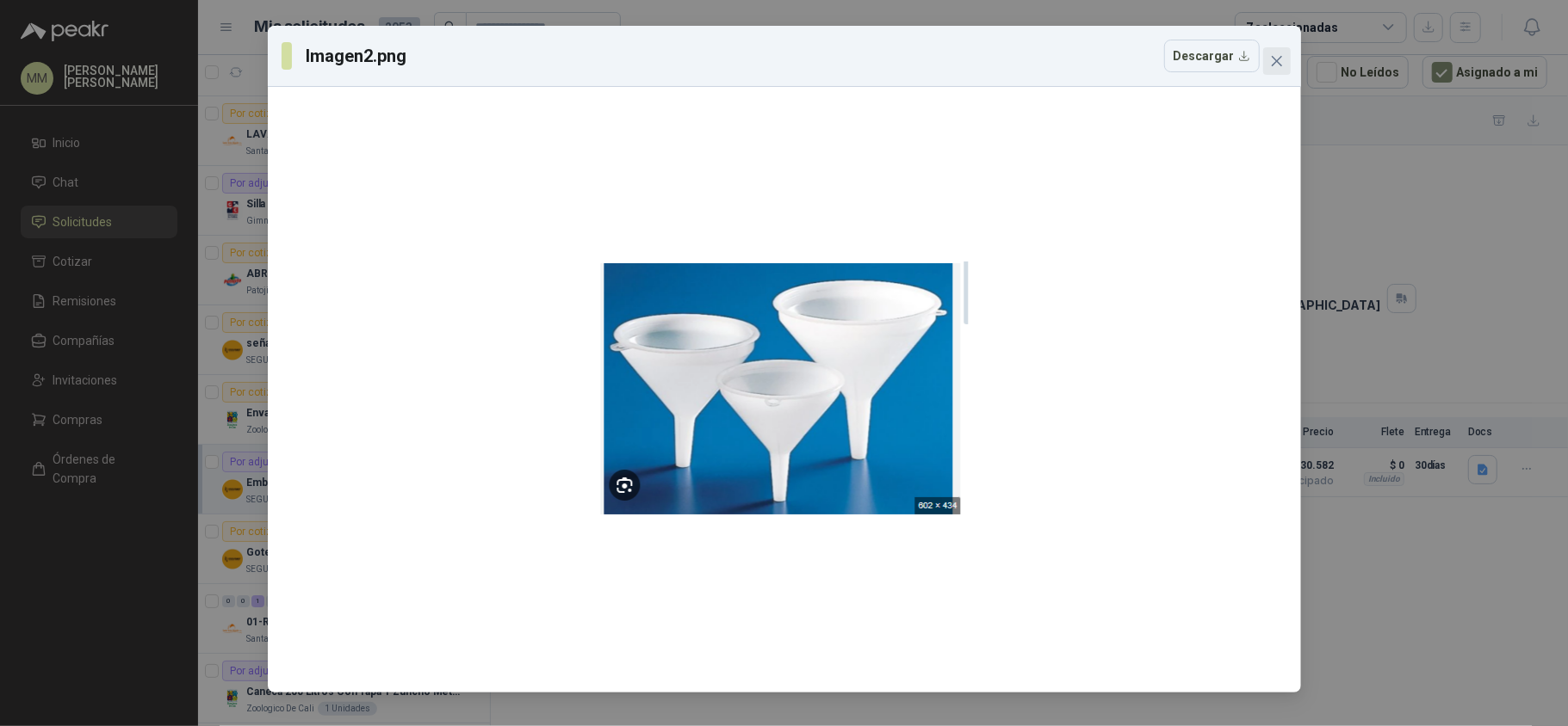
click at [1282, 59] on icon "close" at bounding box center [1276, 61] width 14 height 14
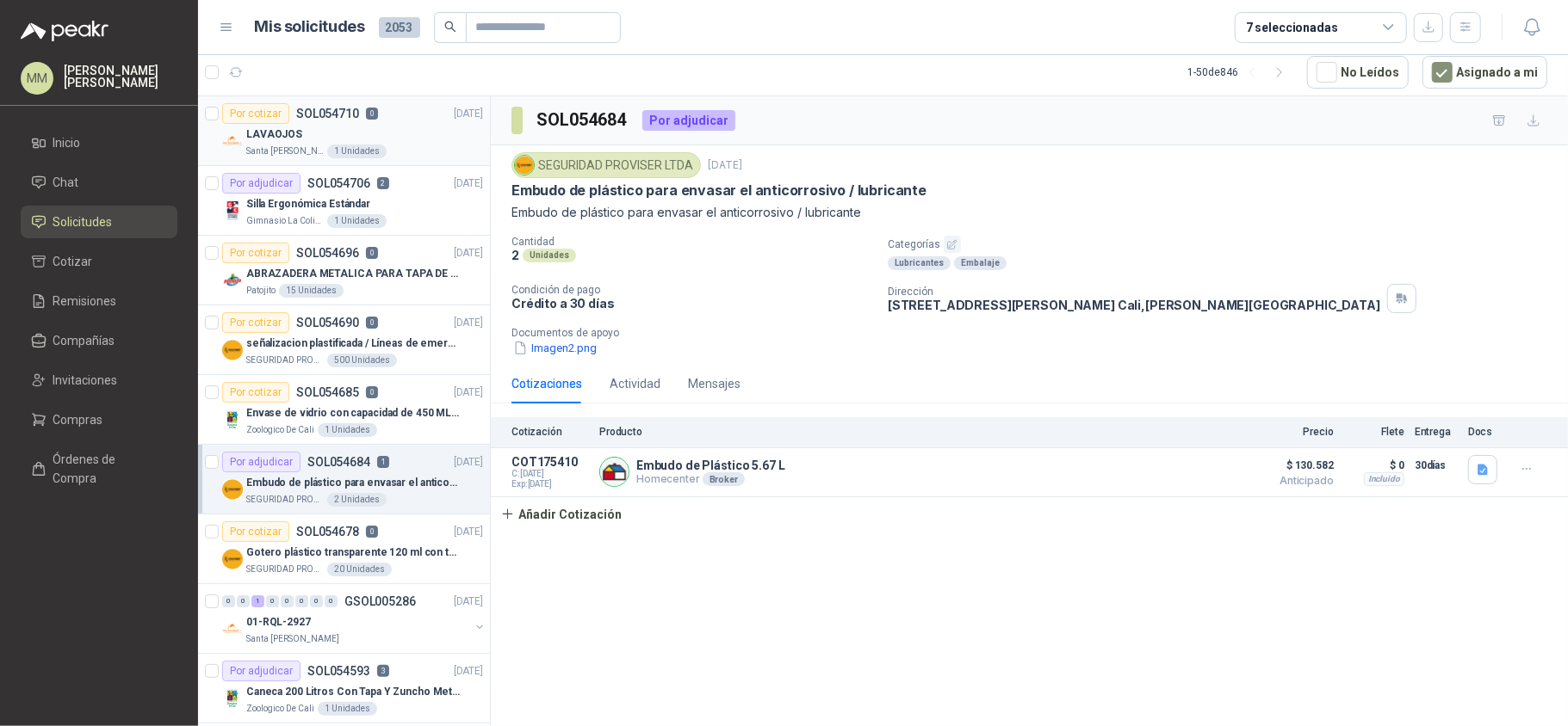
click at [394, 138] on div "LAVAOJOS" at bounding box center [364, 134] width 237 height 21
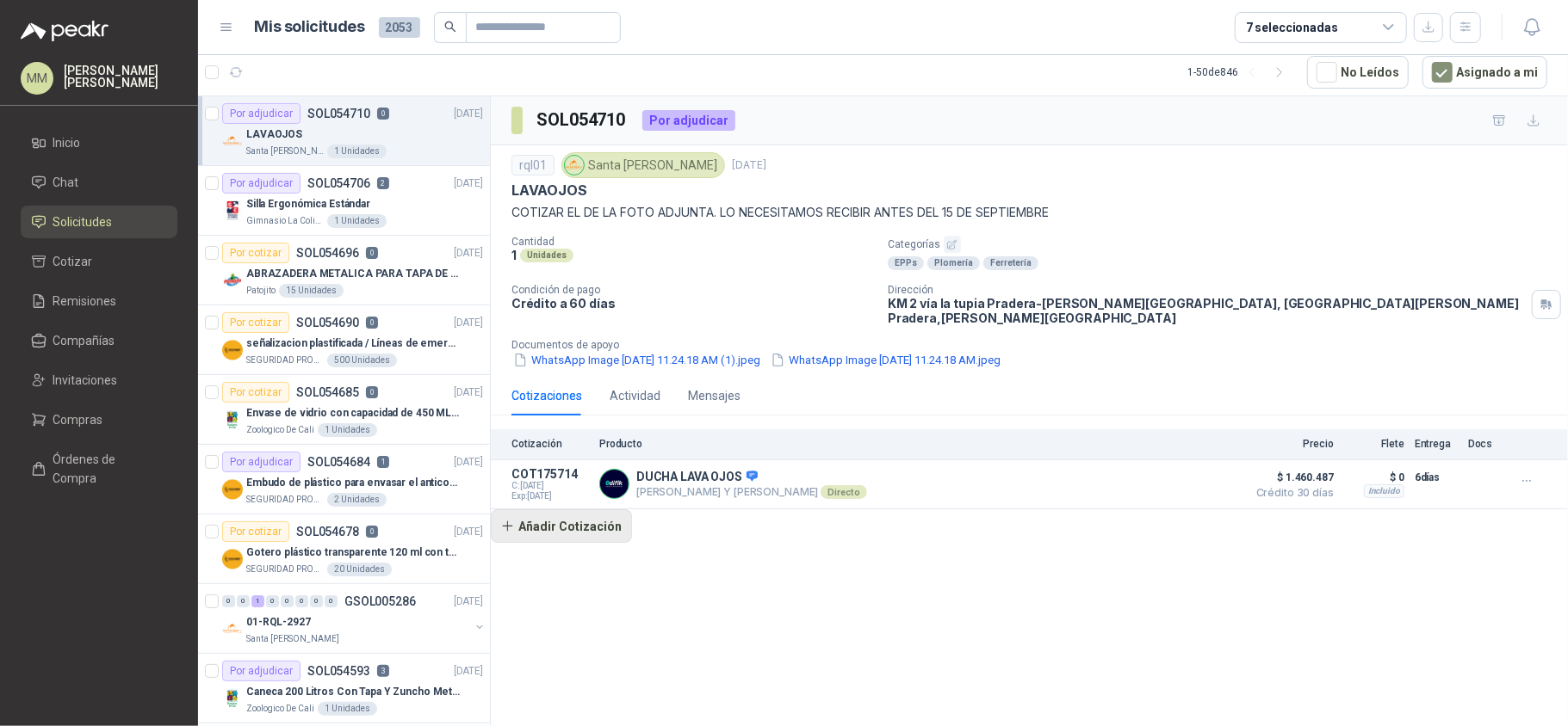
click at [596, 523] on button "Añadir Cotización" at bounding box center [561, 527] width 141 height 35
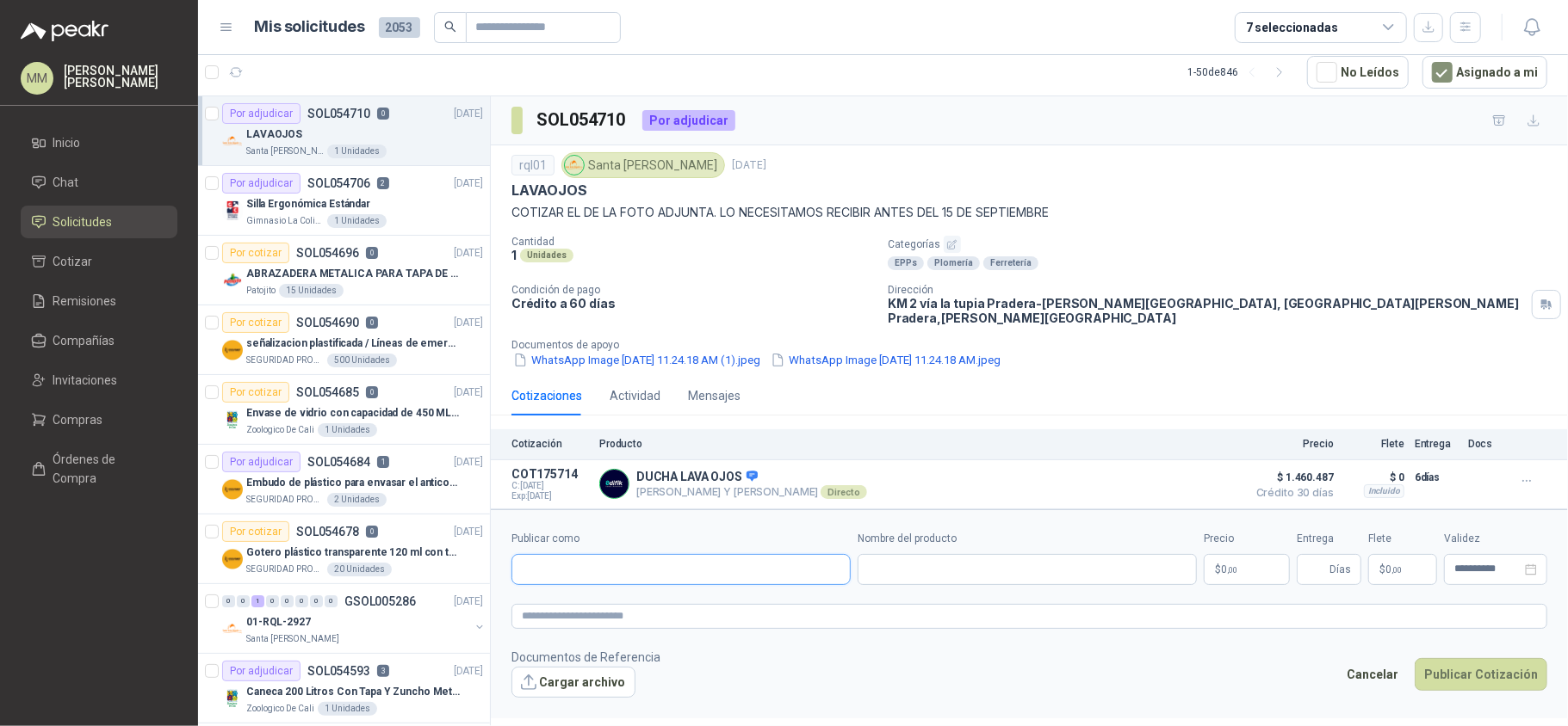
click at [624, 566] on input "Publicar como" at bounding box center [681, 569] width 337 height 29
type input "***"
click at [700, 599] on div "SSP Industrial ltda NIT : 900281477" at bounding box center [681, 603] width 310 height 19
type input "**********"
click at [927, 567] on input "Nombre del producto" at bounding box center [1027, 569] width 339 height 31
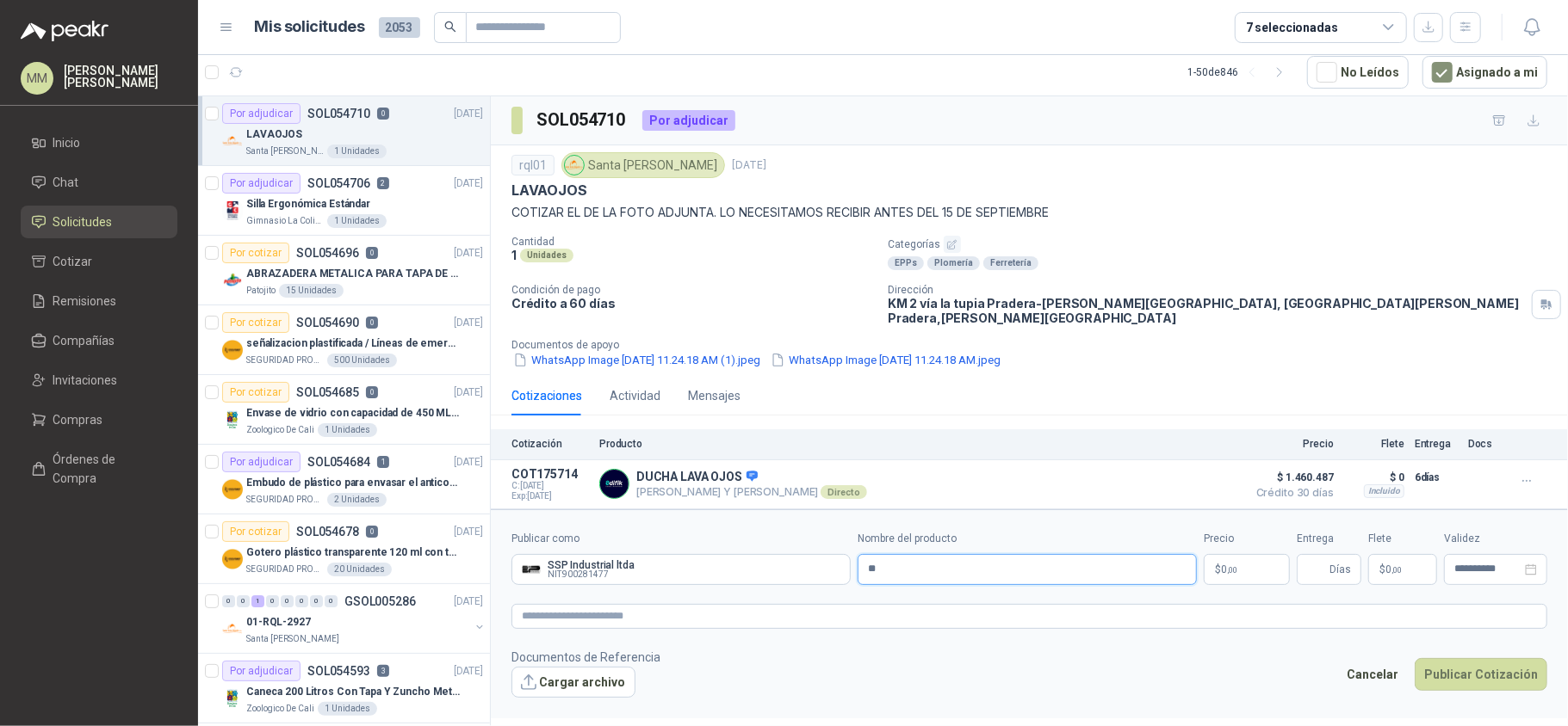
type input "*"
type input "**********"
click at [1243, 576] on body "MM Mauricio Martinez Inicio Chat Solicitudes Cotizar Remisiones Compañías Invit…" at bounding box center [784, 363] width 1568 height 726
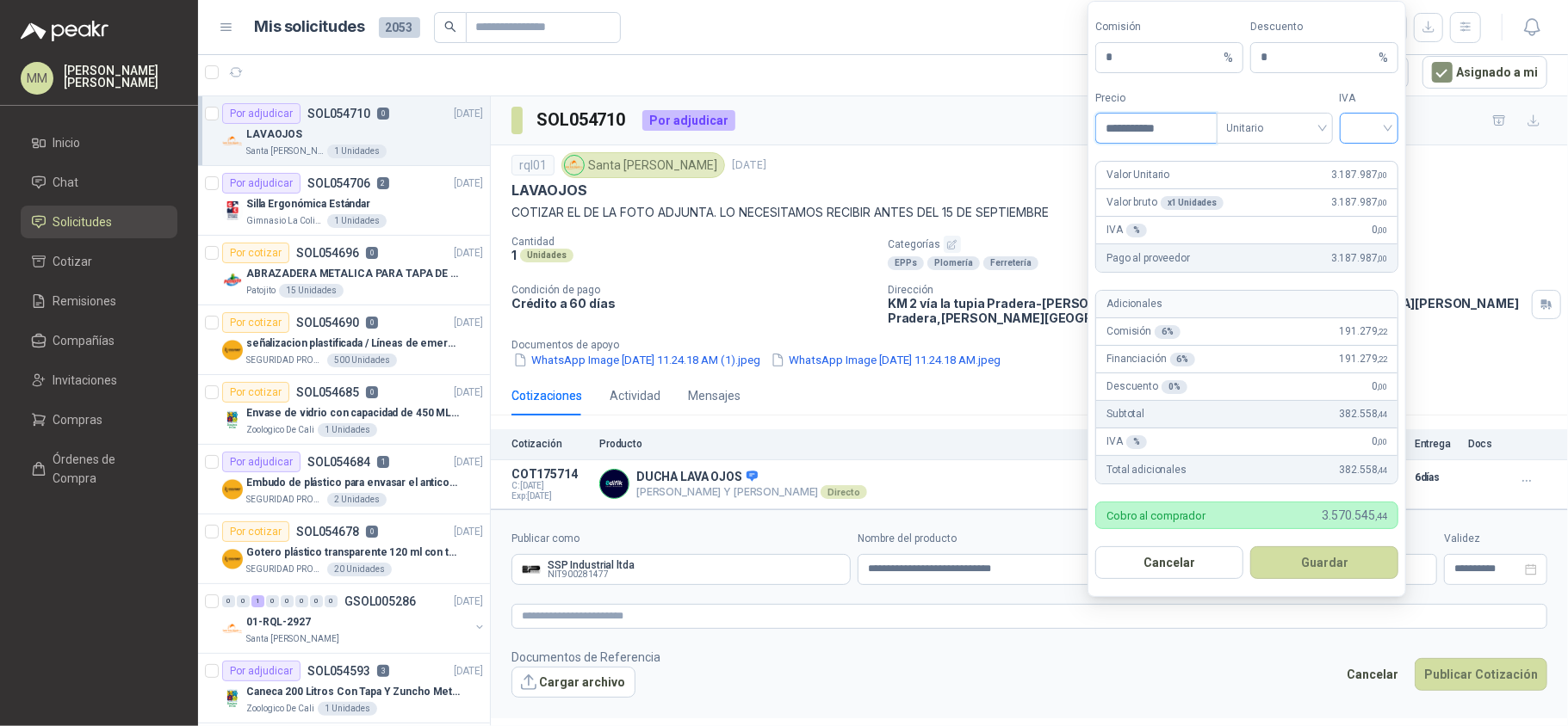
click at [1358, 138] on span at bounding box center [1369, 128] width 39 height 29
type input "**********"
click at [1358, 165] on div "19%" at bounding box center [1368, 161] width 32 height 19
click at [1335, 556] on button "Guardar" at bounding box center [1324, 563] width 149 height 33
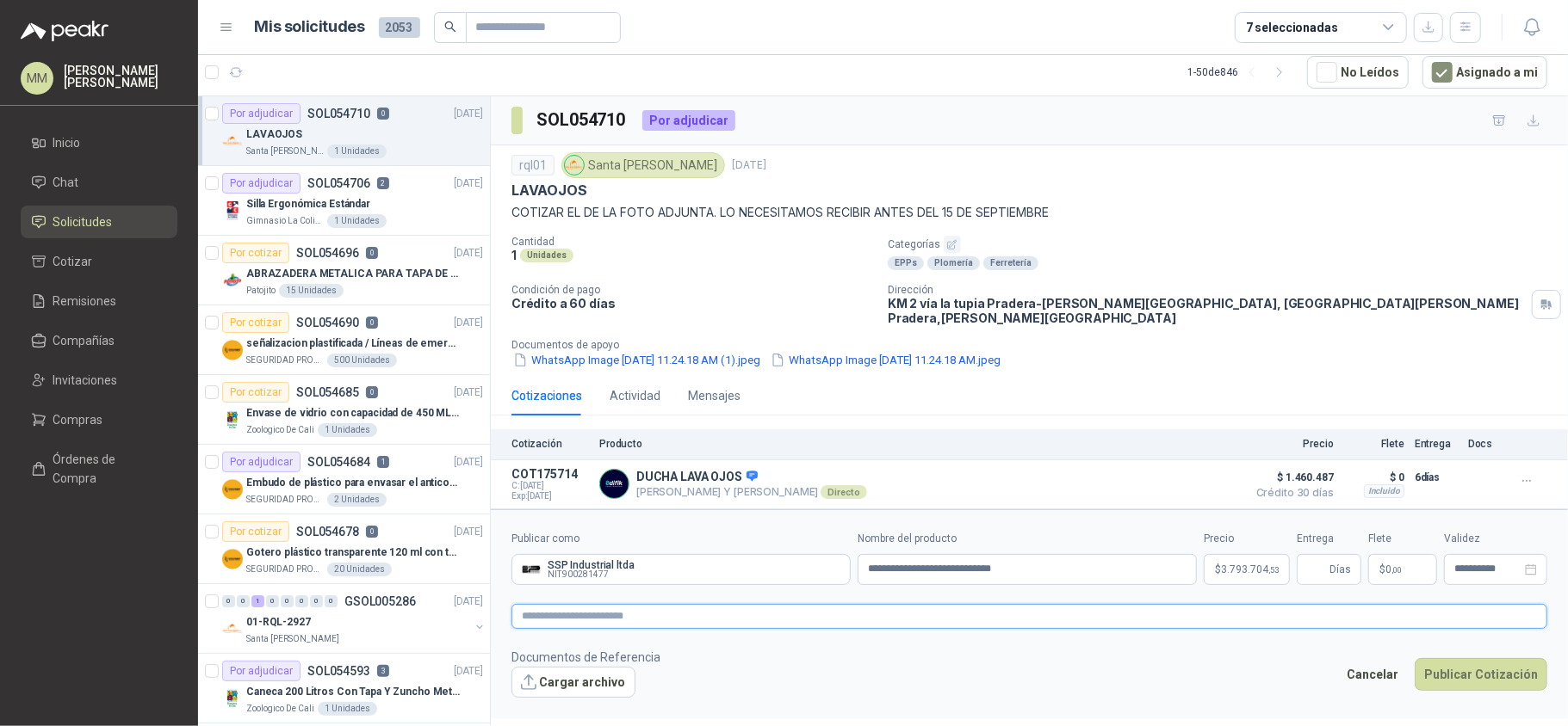
click at [1272, 617] on textarea at bounding box center [1029, 617] width 1036 height 26
click at [589, 669] on button "Cargar archivo" at bounding box center [573, 682] width 124 height 31
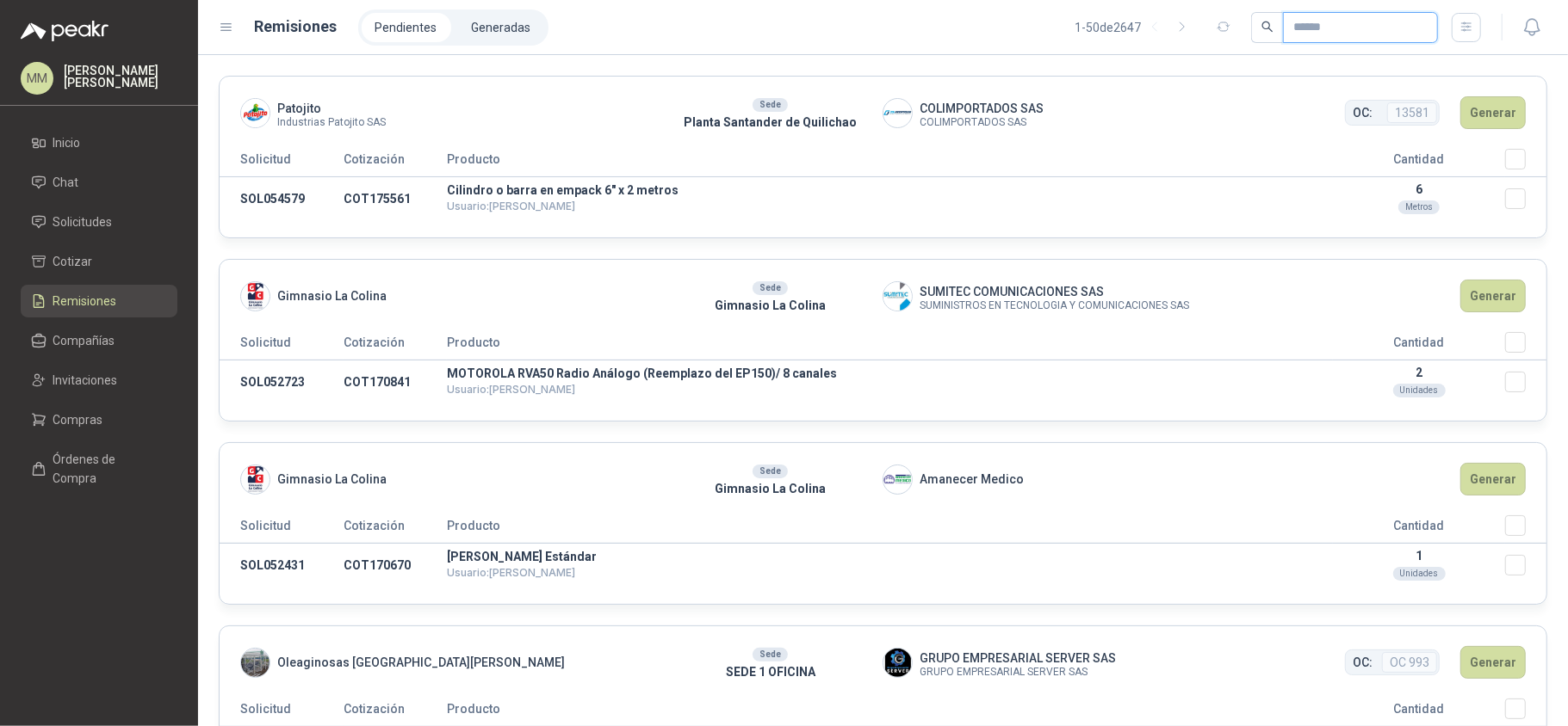
click at [1381, 28] on input "text" at bounding box center [1353, 27] width 120 height 29
paste input "*********"
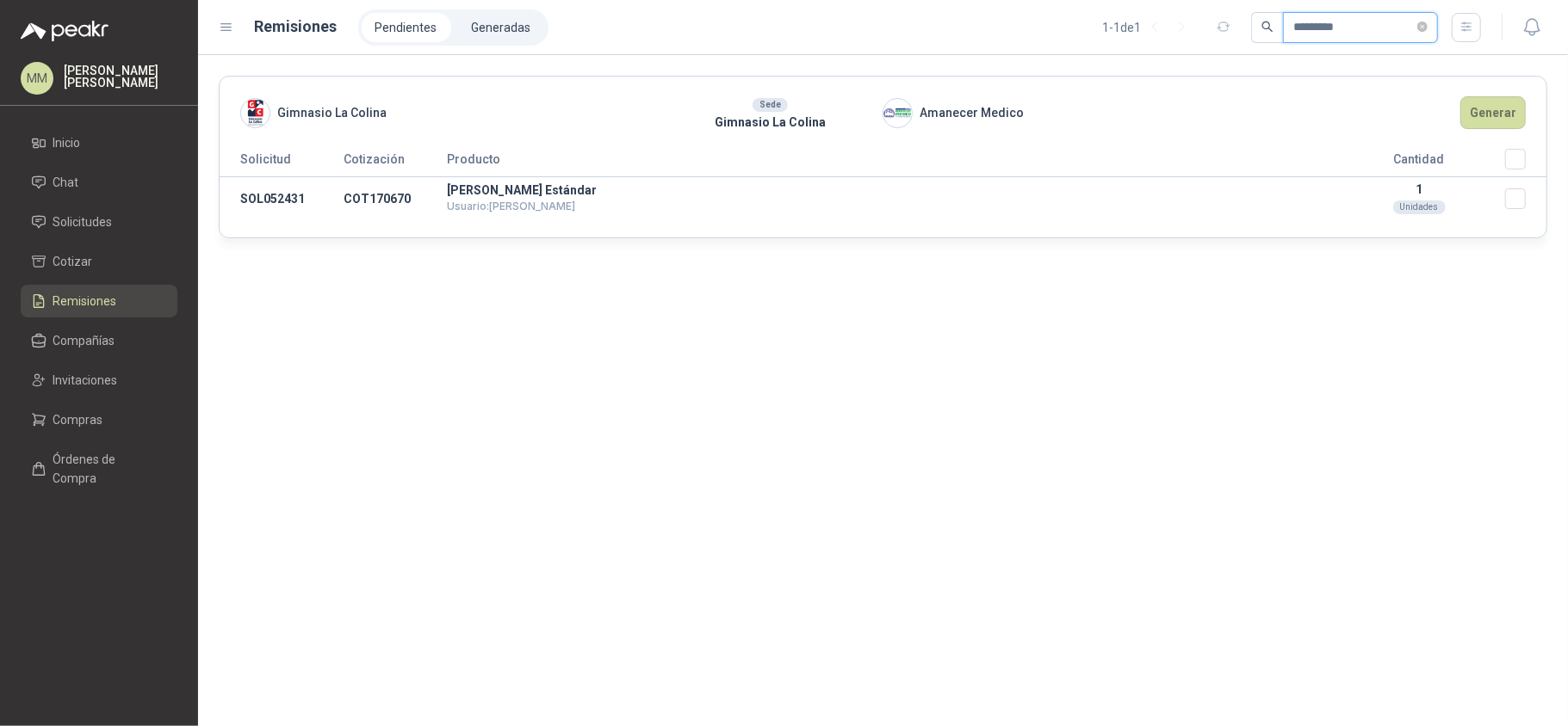
type input "*********"
click at [1486, 111] on button "Generar" at bounding box center [1492, 113] width 66 height 33
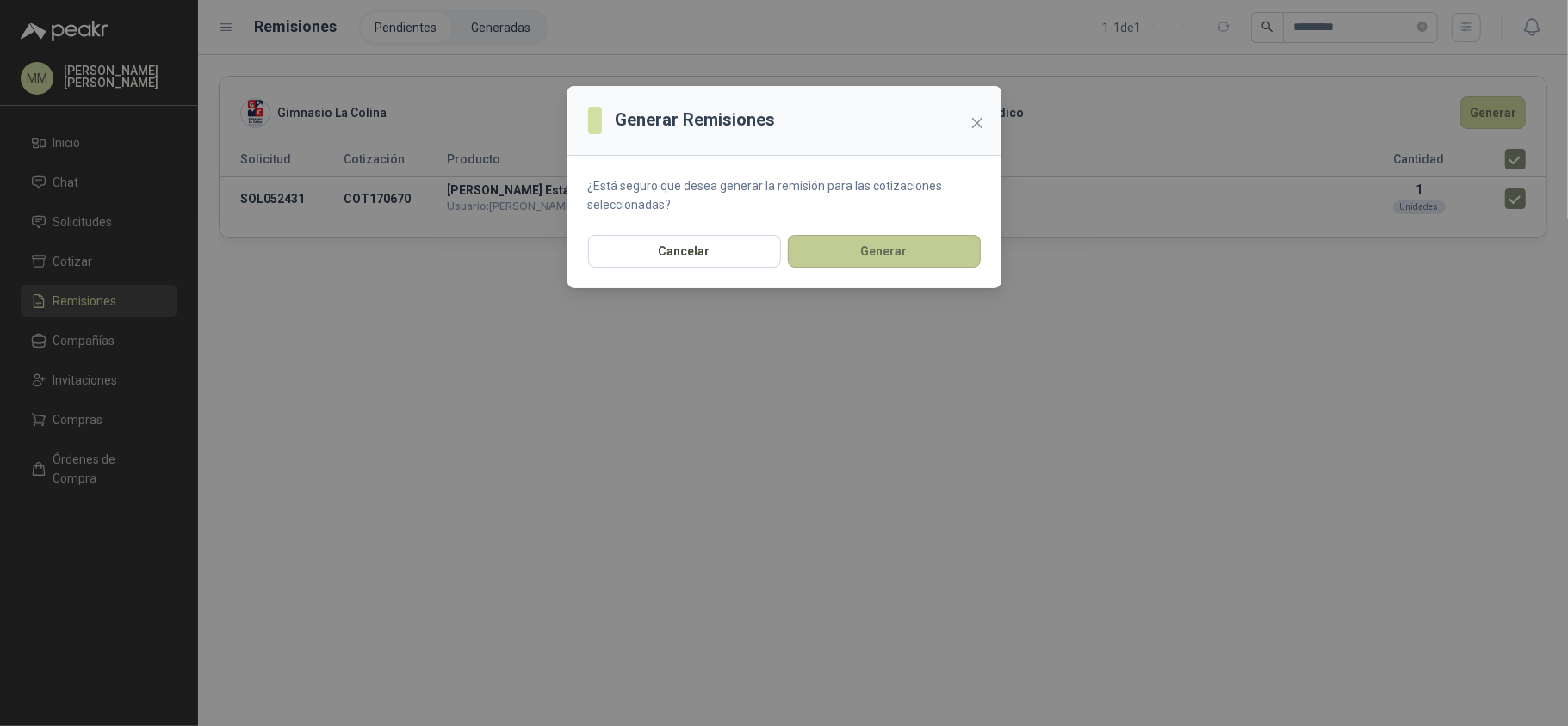
click at [865, 249] on button "Generar" at bounding box center [885, 251] width 193 height 33
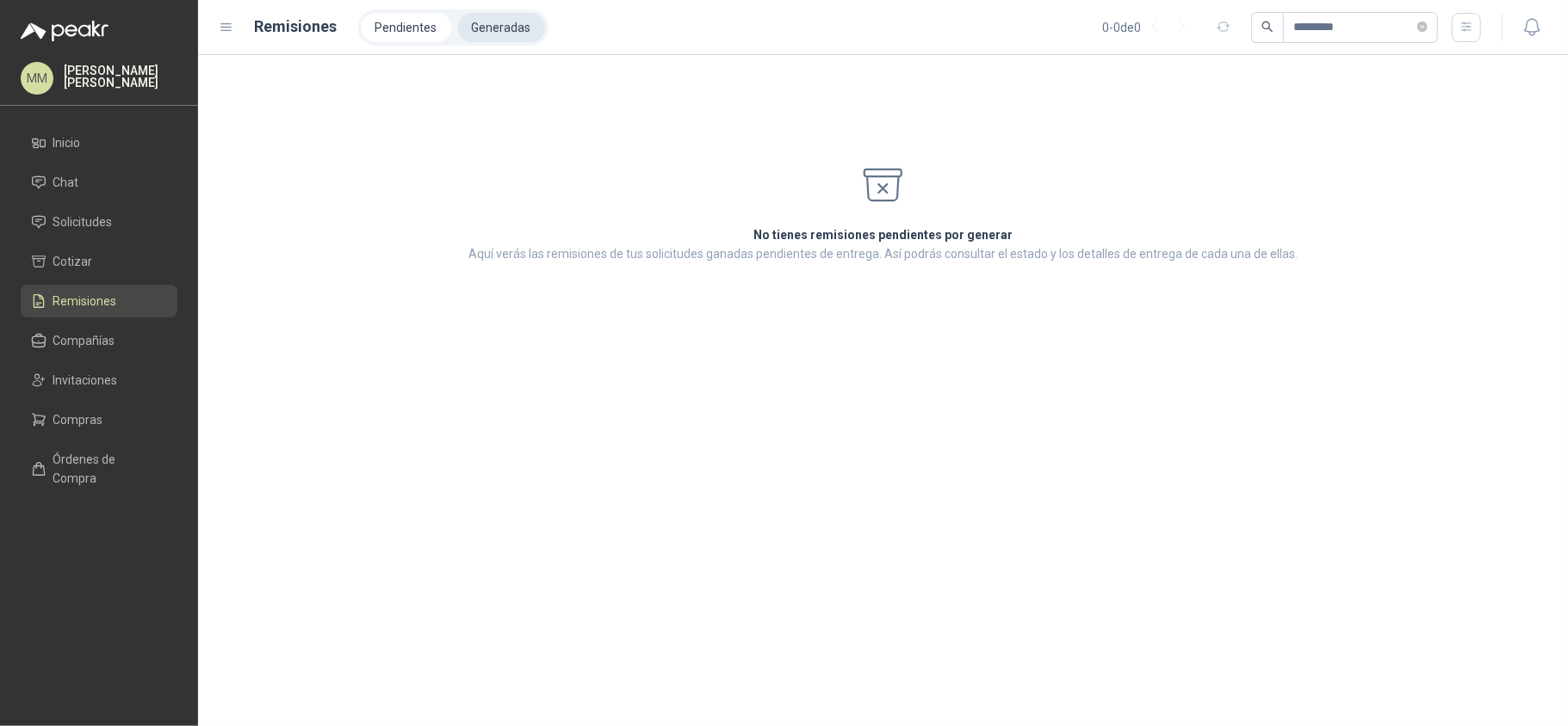
click at [507, 38] on li "Generadas" at bounding box center [501, 27] width 87 height 29
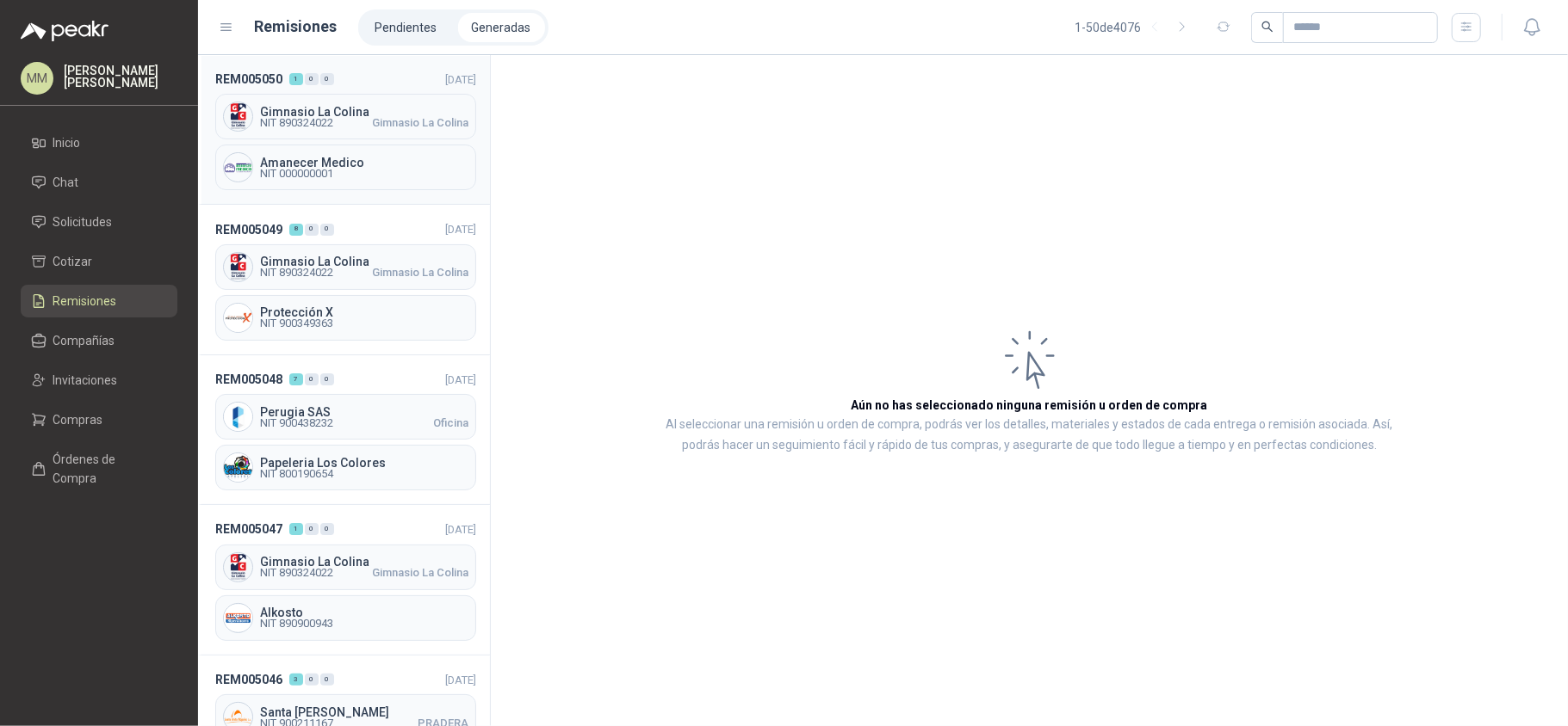
click at [345, 126] on span "NIT 890324022 Gimnasio La Colina" at bounding box center [364, 122] width 209 height 10
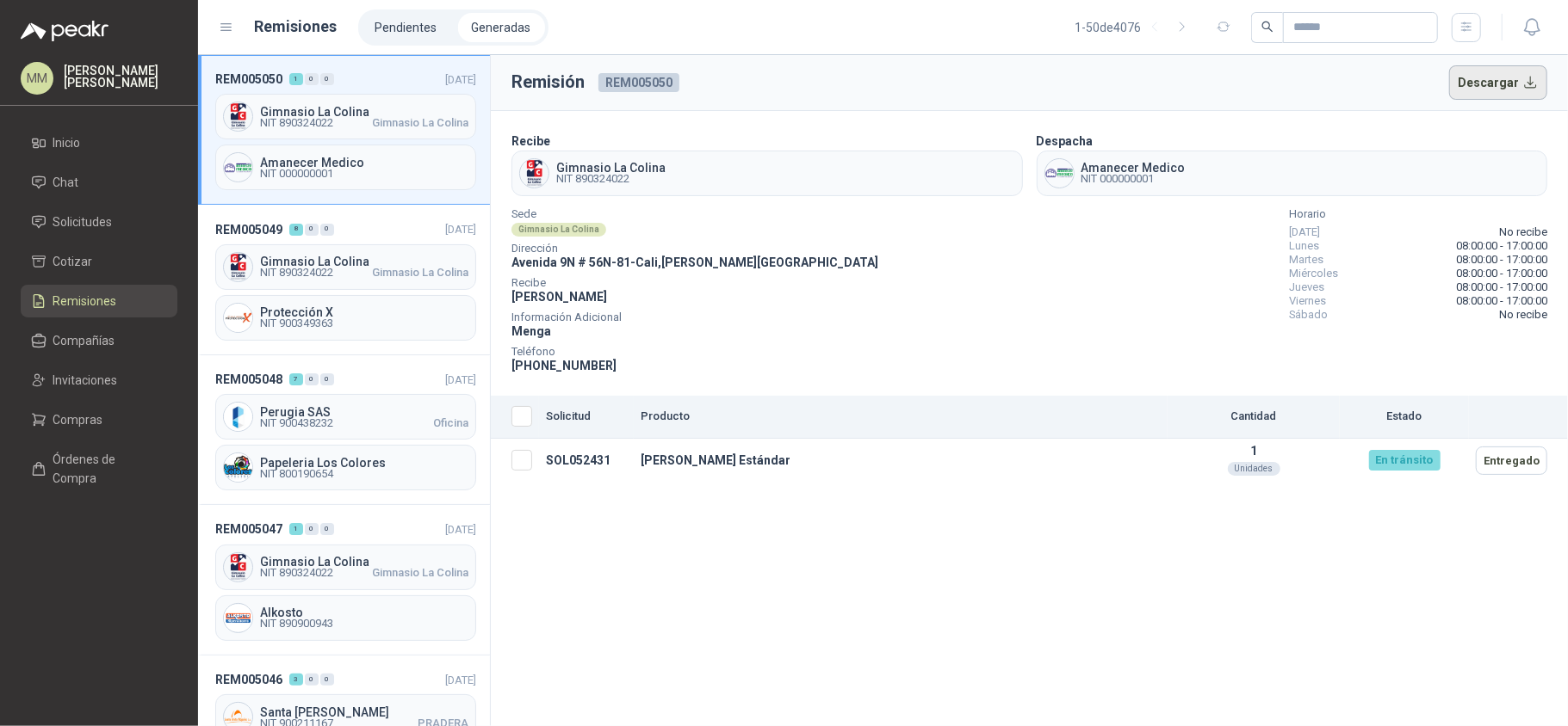
click at [1496, 81] on button "Descargar" at bounding box center [1498, 83] width 99 height 35
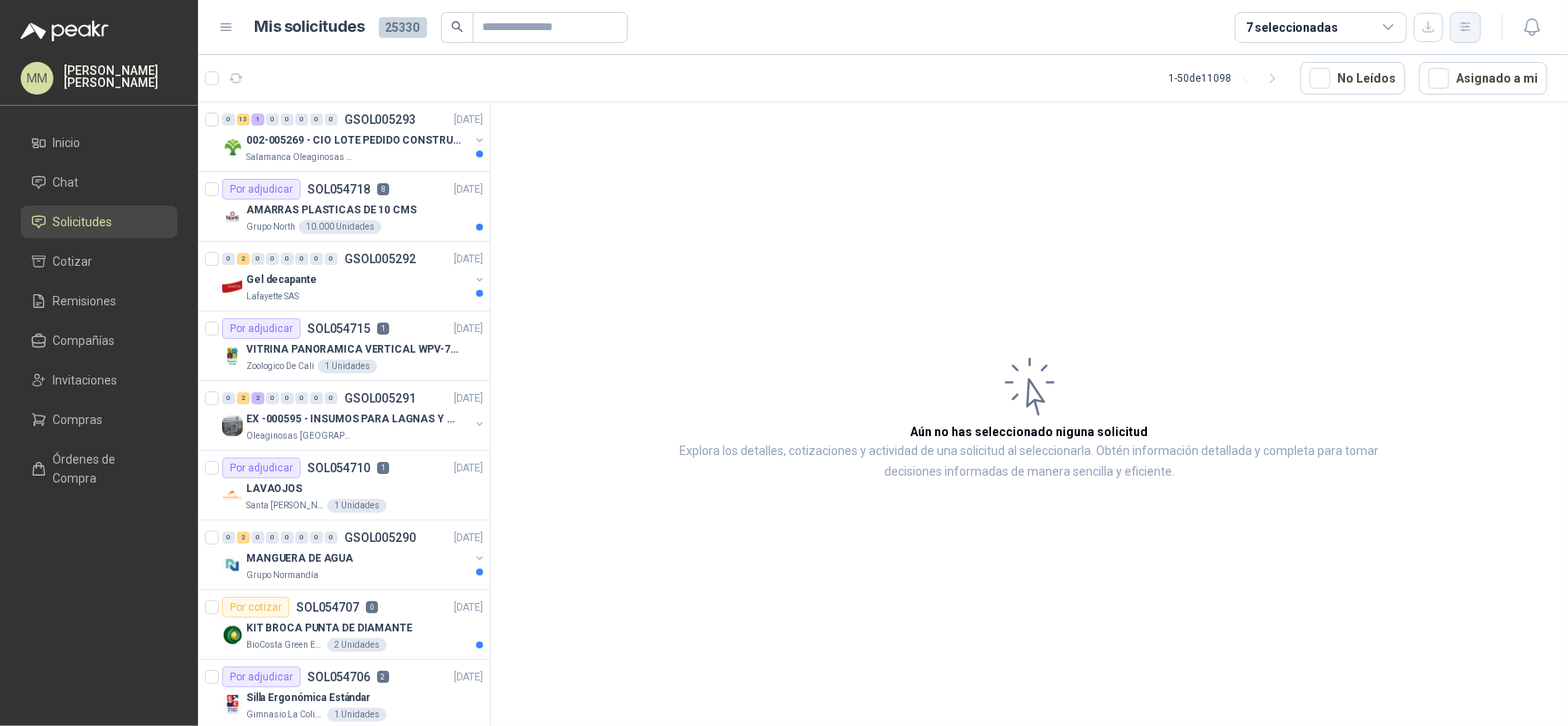
click at [1464, 22] on icon "button" at bounding box center [1466, 27] width 15 height 15
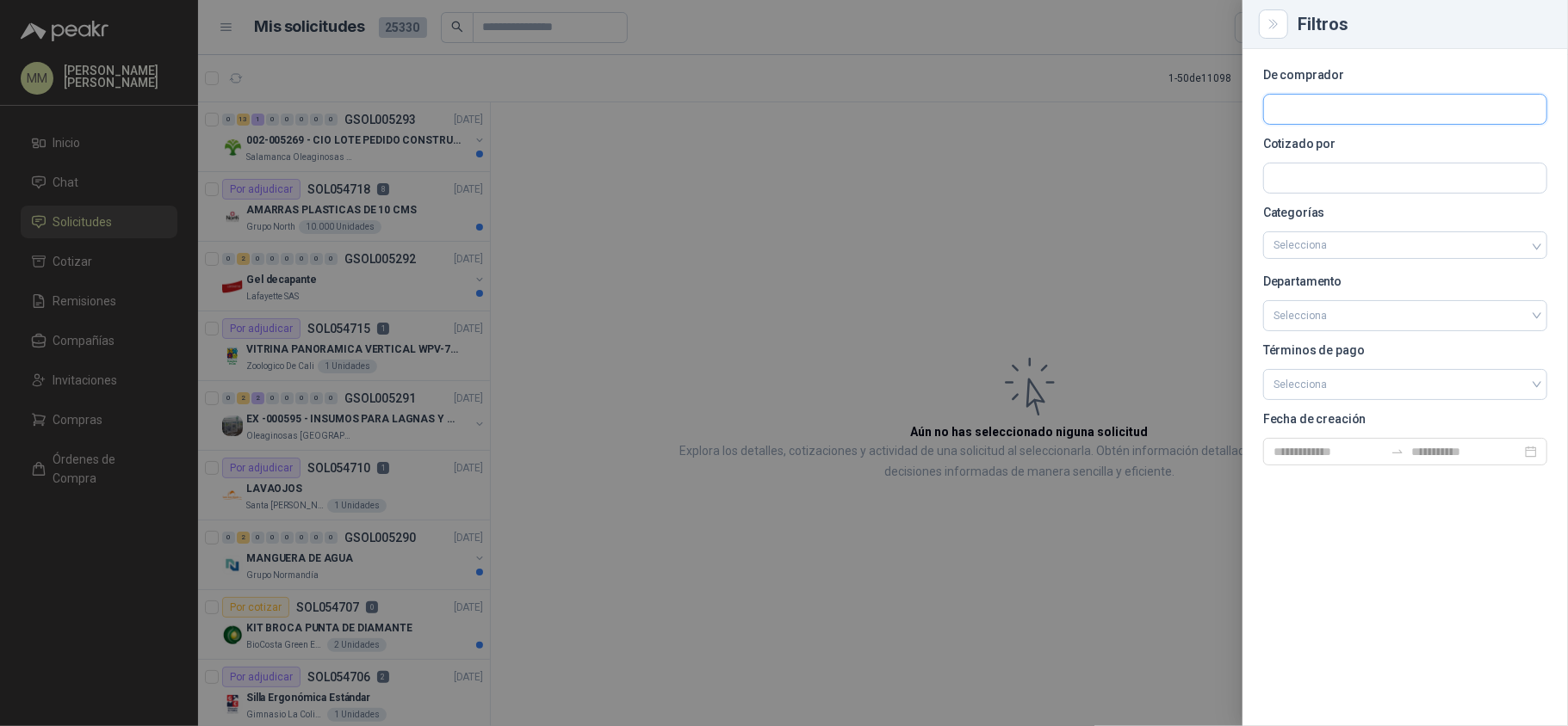
click at [1344, 114] on input "text" at bounding box center [1405, 109] width 282 height 29
type input "**********"
click at [1381, 164] on button "Santa Anita Napoles NIT : 900211167" at bounding box center [1405, 150] width 269 height 29
click at [1381, 124] on input "text" at bounding box center [1405, 109] width 282 height 29
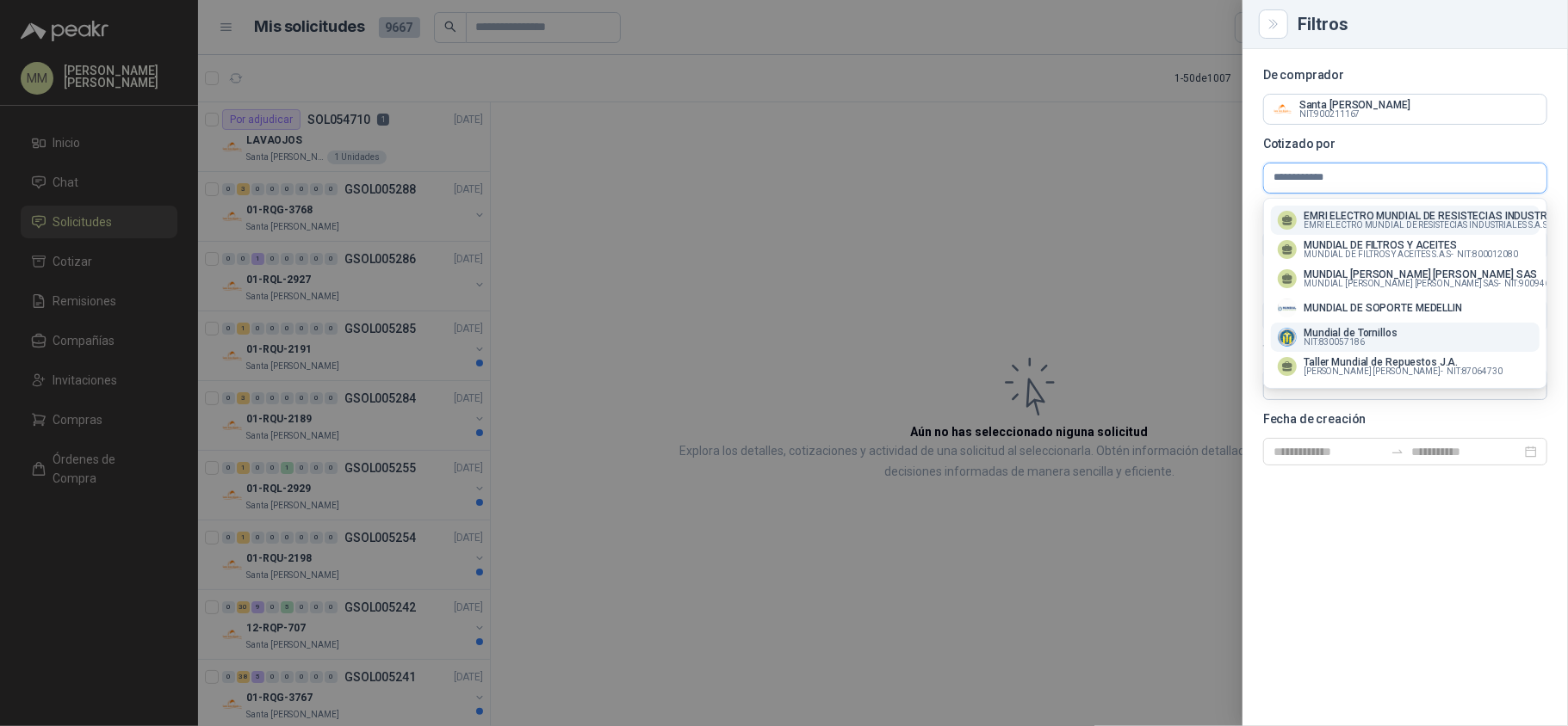
type input "**********"
click at [1341, 334] on p "Mundial de Tornillos" at bounding box center [1350, 332] width 94 height 10
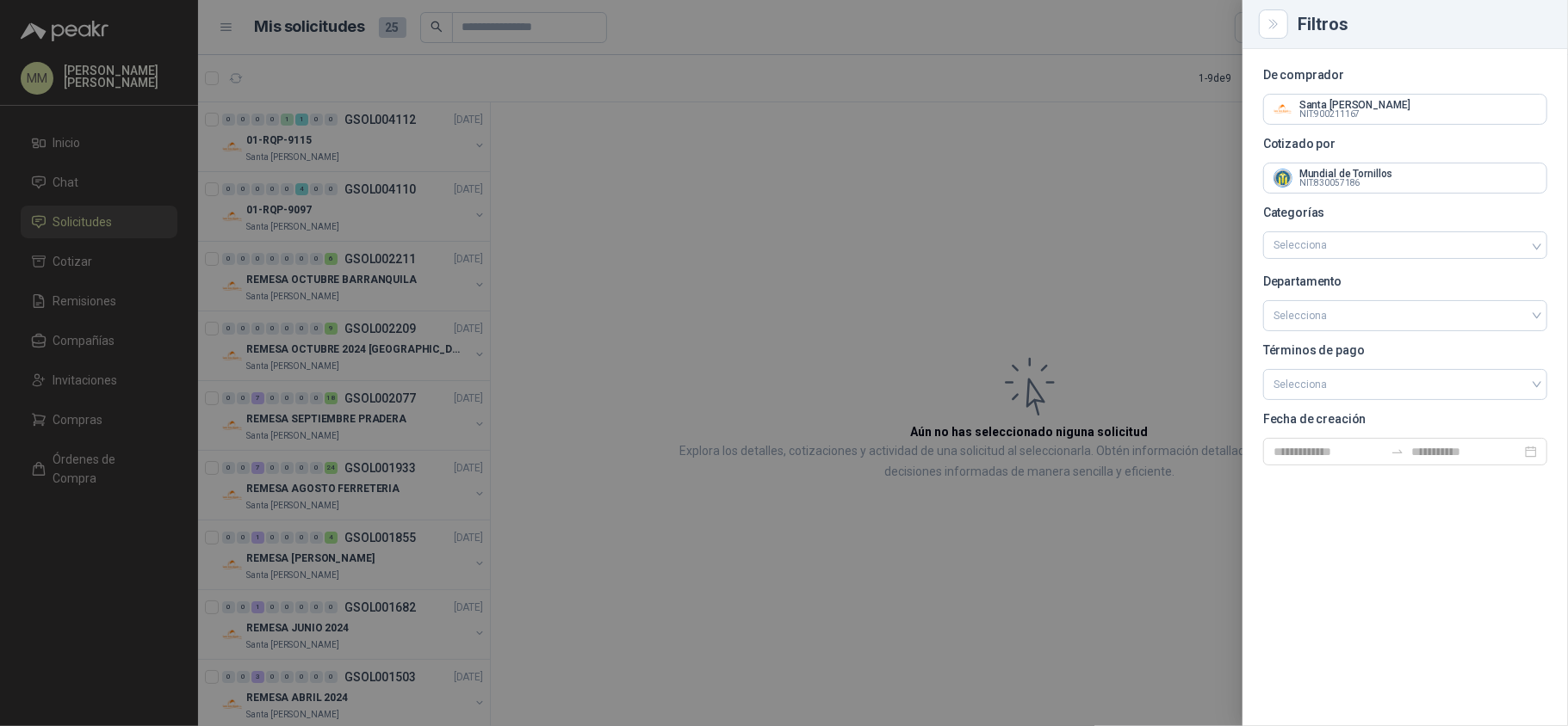
click at [742, 108] on div at bounding box center [784, 363] width 1568 height 726
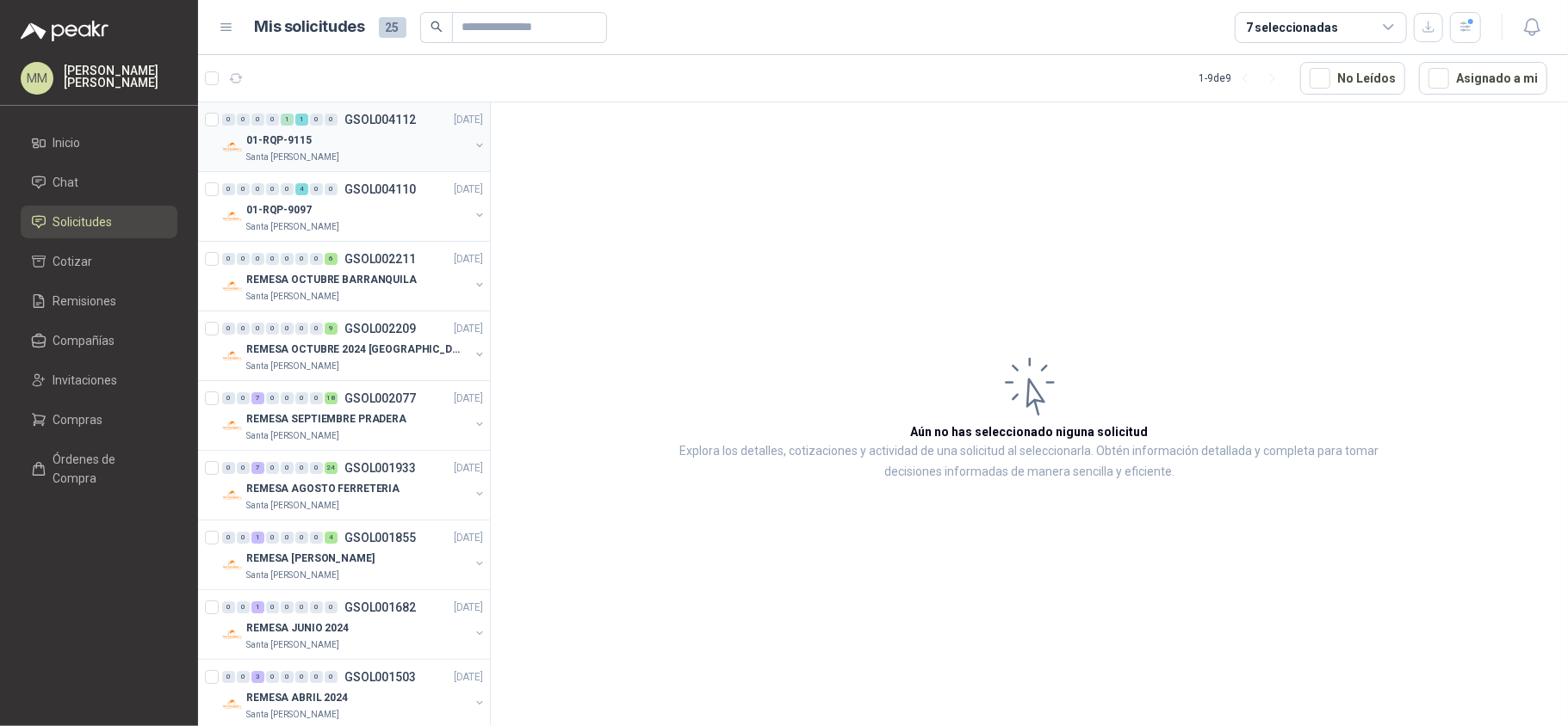
click at [473, 138] on button "button" at bounding box center [479, 145] width 14 height 14
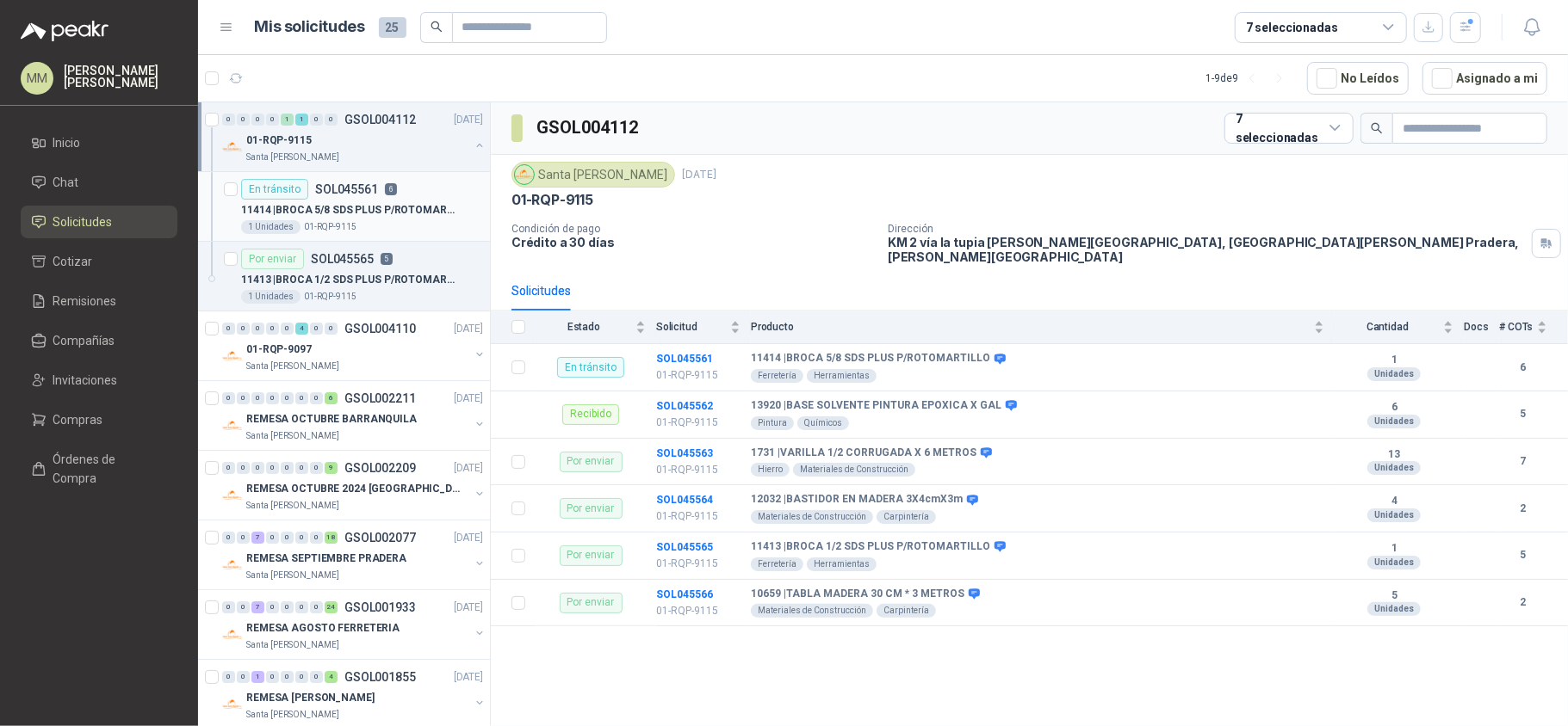
click at [322, 203] on p "11414 | BROCA 5/8 SDS PLUS P/ROTOMARTILLO" at bounding box center [348, 210] width 214 height 16
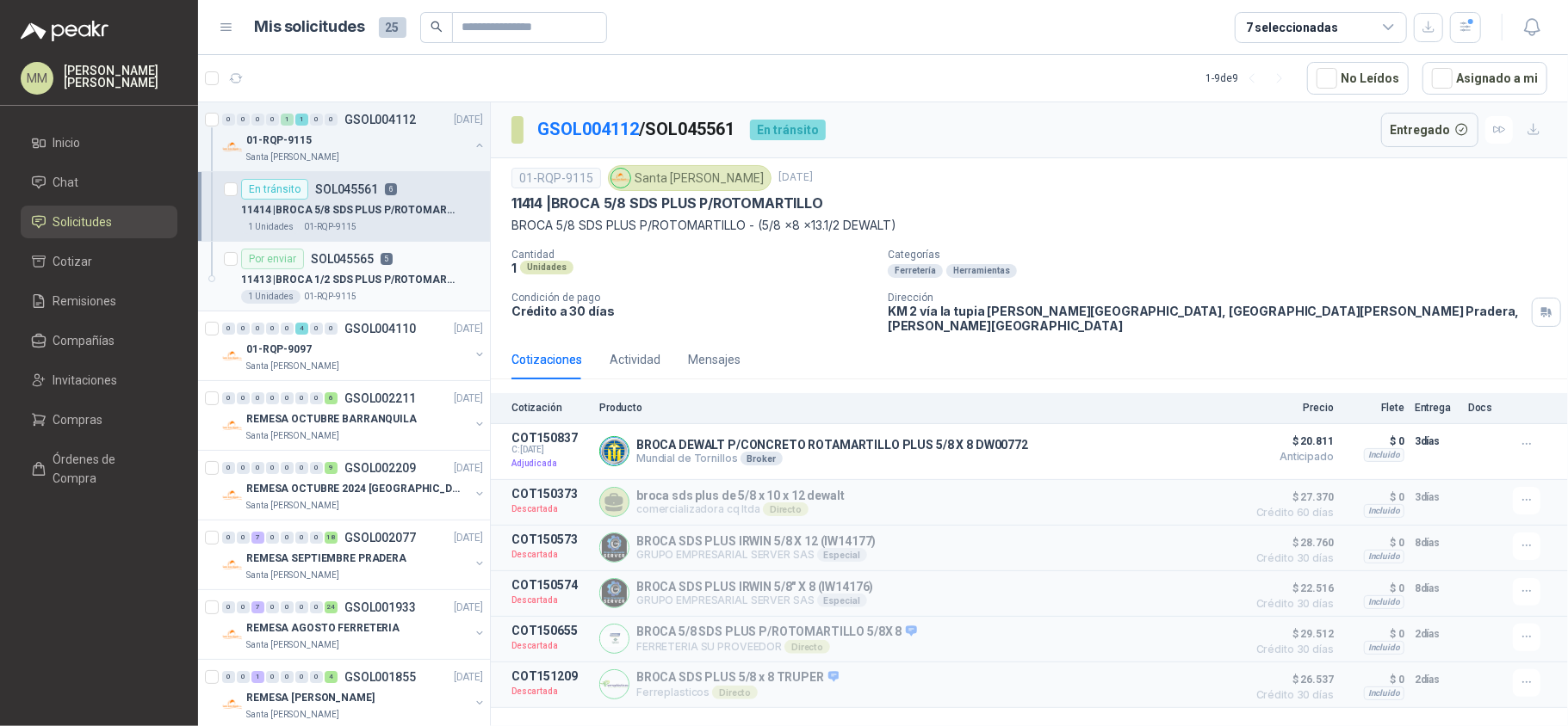
click at [414, 273] on p "11413 | BROCA 1/2 SDS PLUS P/ROTOMARTILLO" at bounding box center [348, 281] width 214 height 16
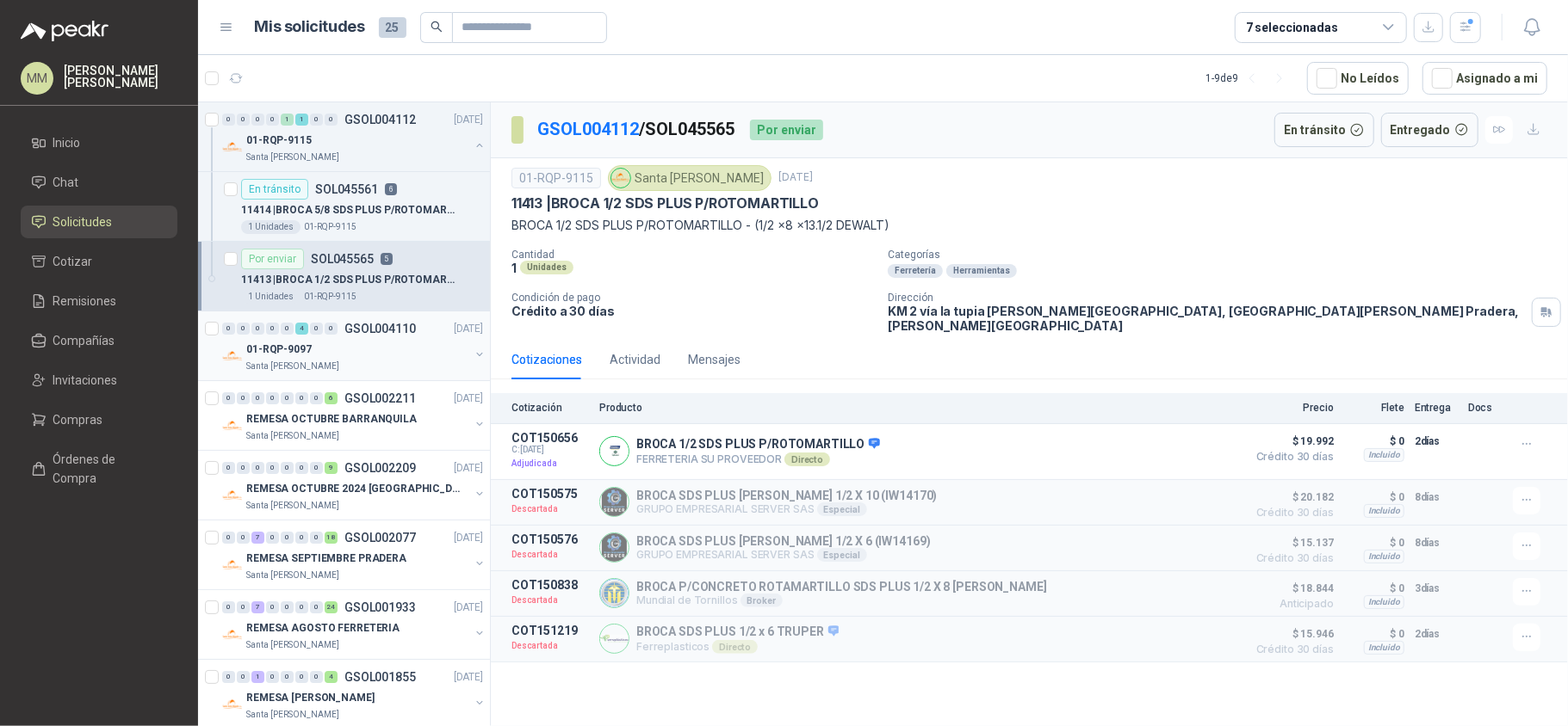
click at [473, 354] on button "button" at bounding box center [479, 354] width 14 height 14
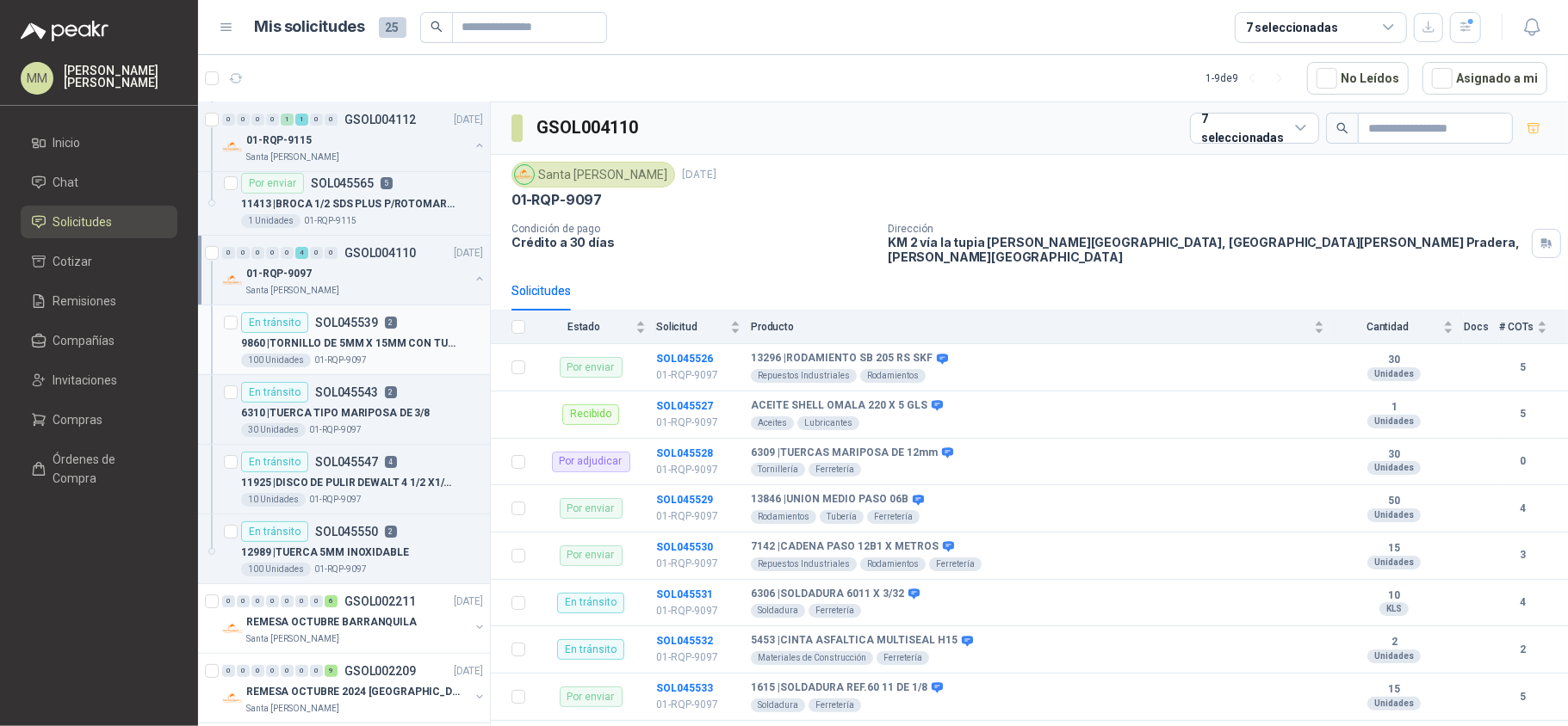
scroll to position [115, 0]
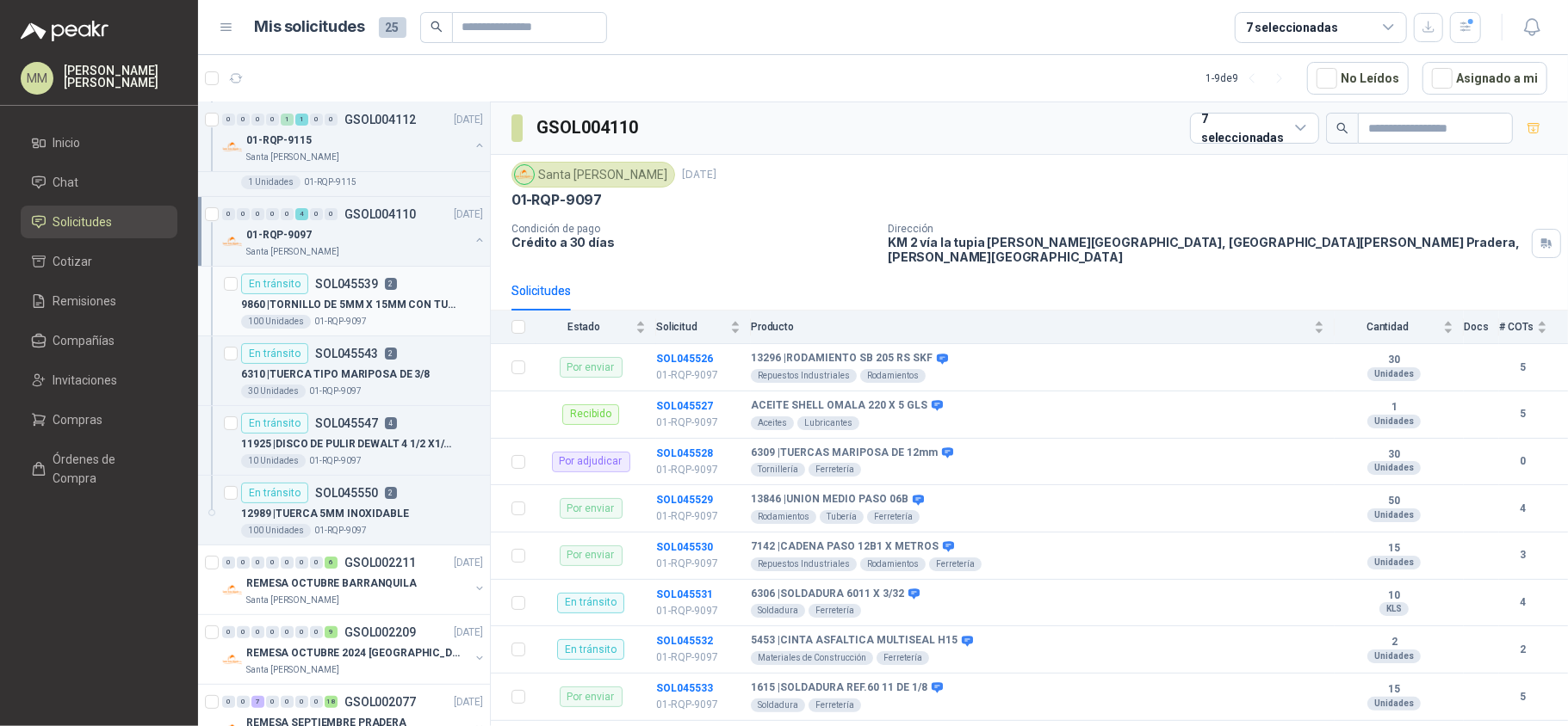
click at [403, 297] on p "9860 | TORNILLO DE 5MM X 15MM CON TUERCA" at bounding box center [348, 305] width 214 height 16
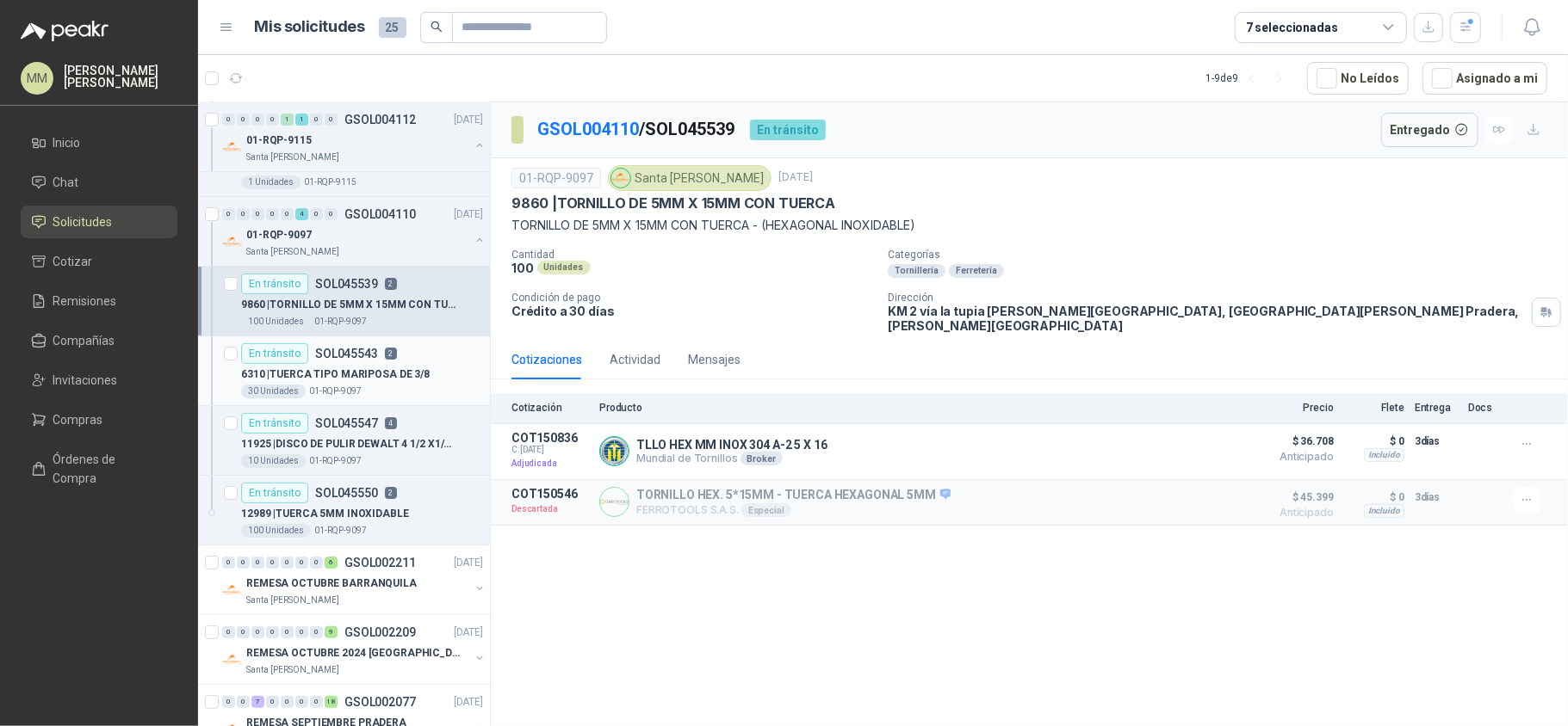
click at [410, 375] on p "6310 | TUERCA TIPO MARIPOSA DE 3/8" at bounding box center [335, 375] width 189 height 16
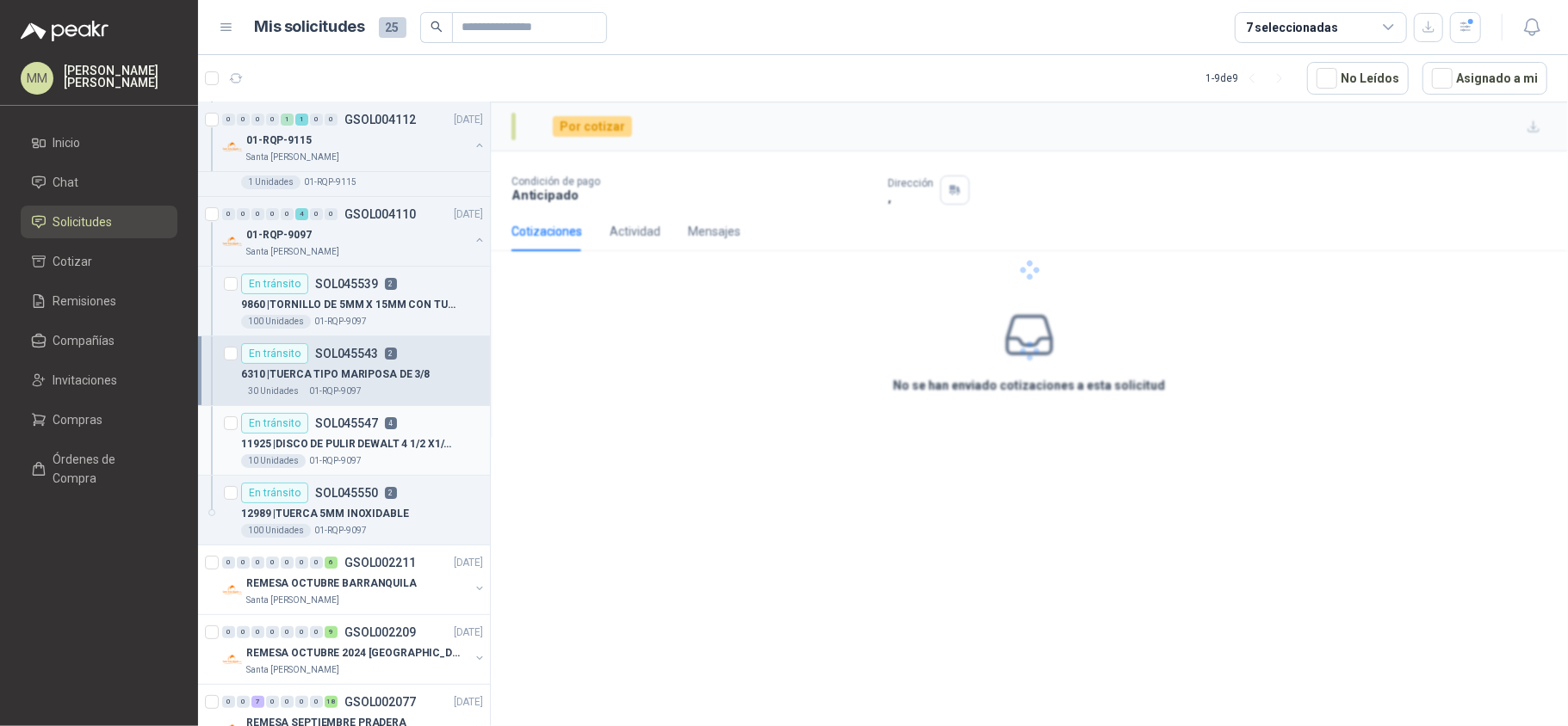
click at [414, 443] on p "11925 | DISCO DE PULIR DEWALT 4 1/2 X1/4 X 7/8" at bounding box center [348, 445] width 214 height 16
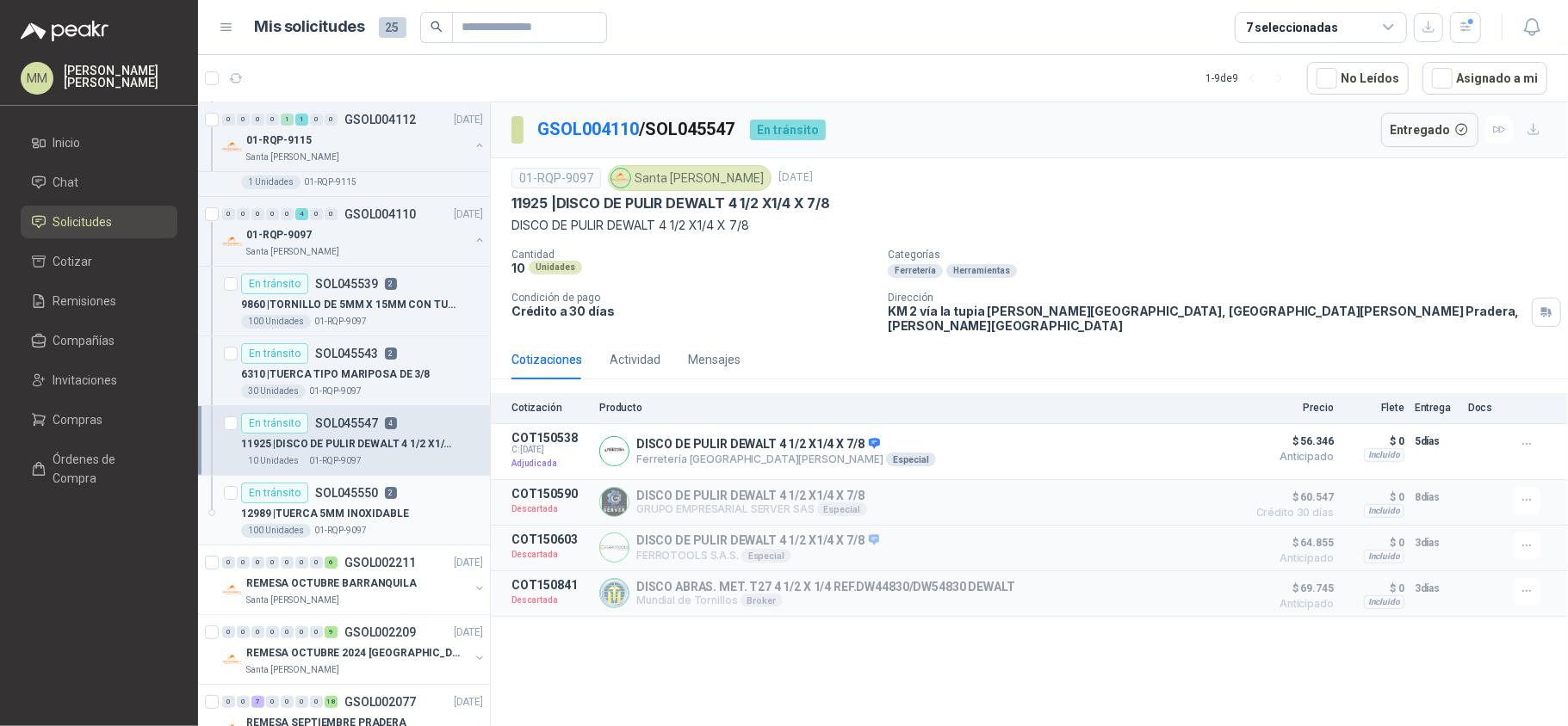
click at [405, 504] on div "En tránsito SOL045550 2" at bounding box center [363, 493] width 242 height 21
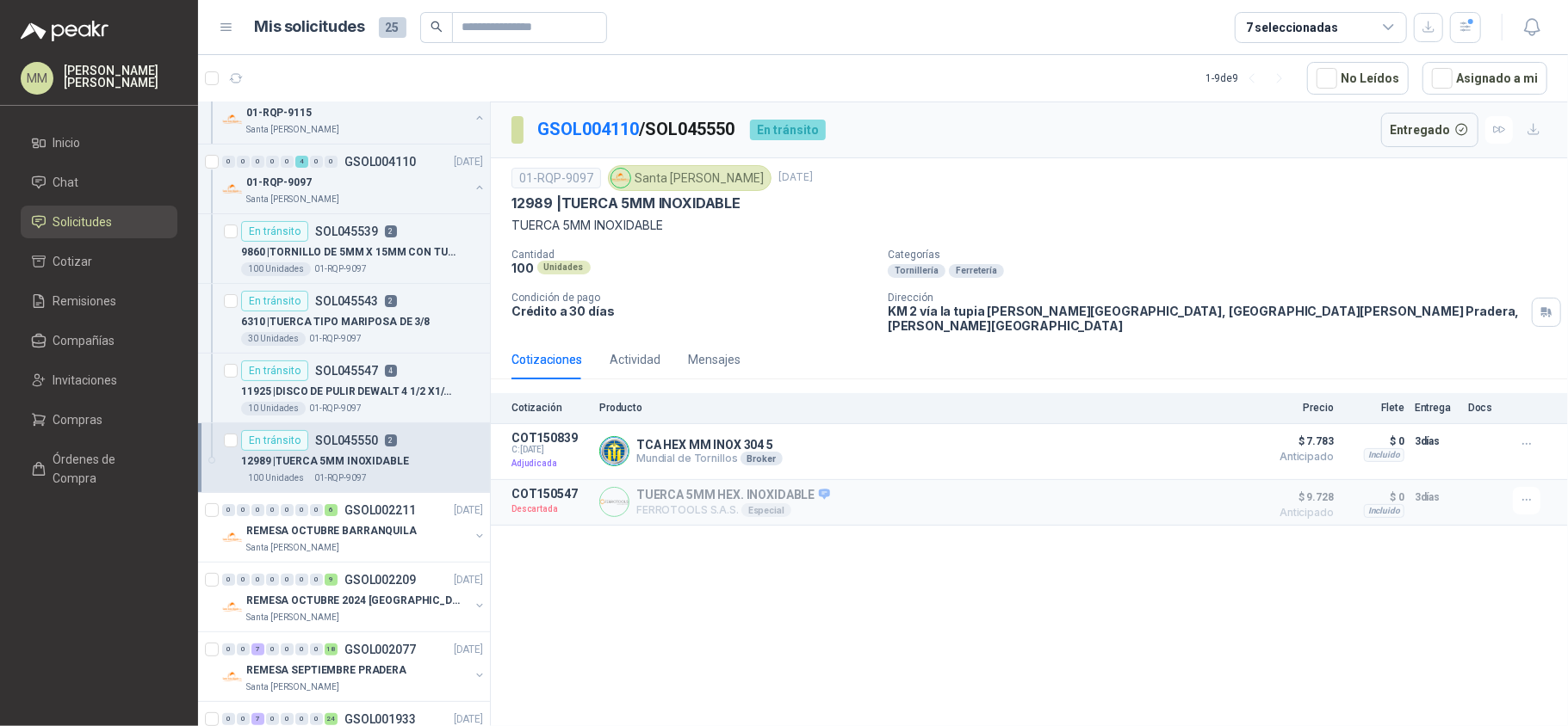
scroll to position [115, 0]
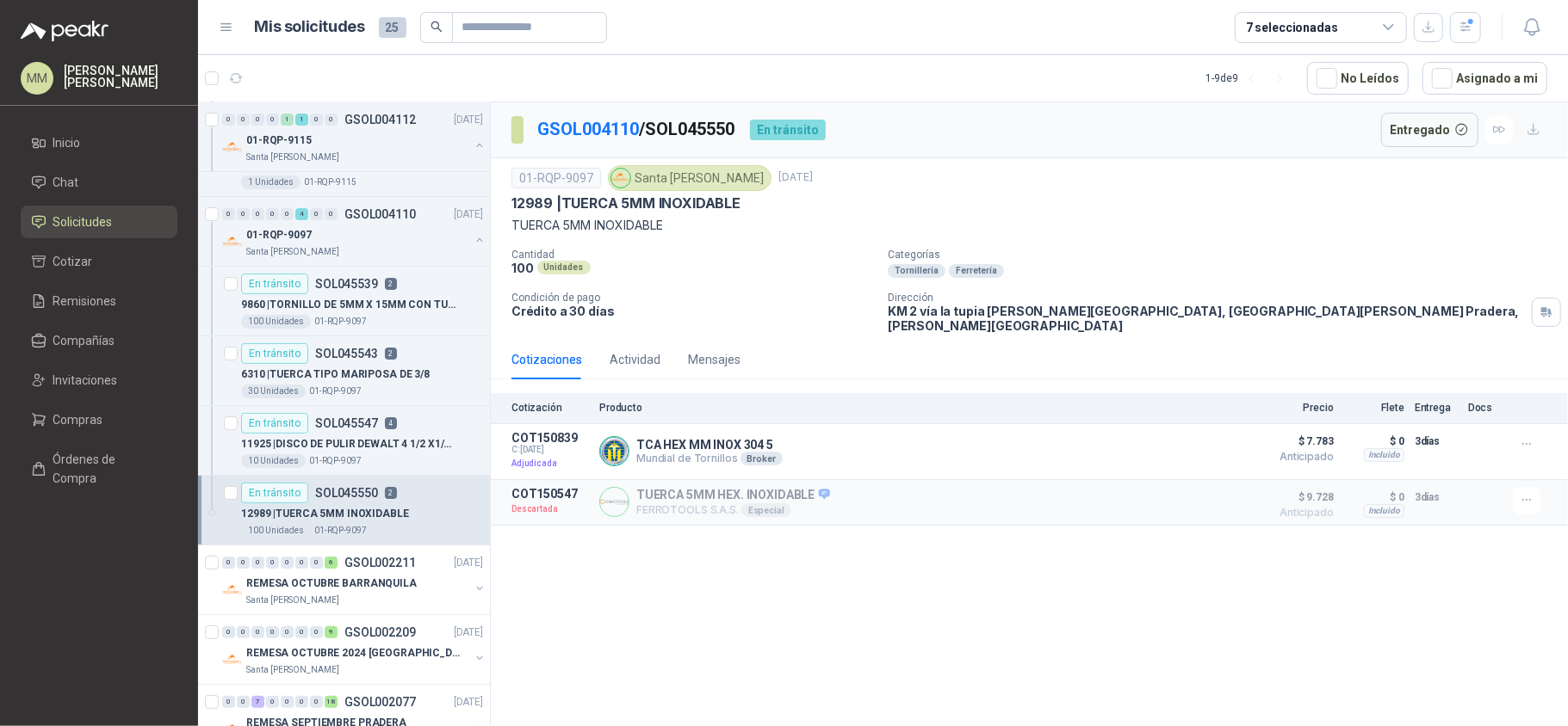
click at [701, 128] on p "GSOL004110 / SOL045550" at bounding box center [637, 129] width 199 height 26
copy p "SOL045550"
click at [315, 438] on p "11925 | DISCO DE PULIR DEWALT 4 1/2 X1/4 X 7/8" at bounding box center [348, 445] width 214 height 16
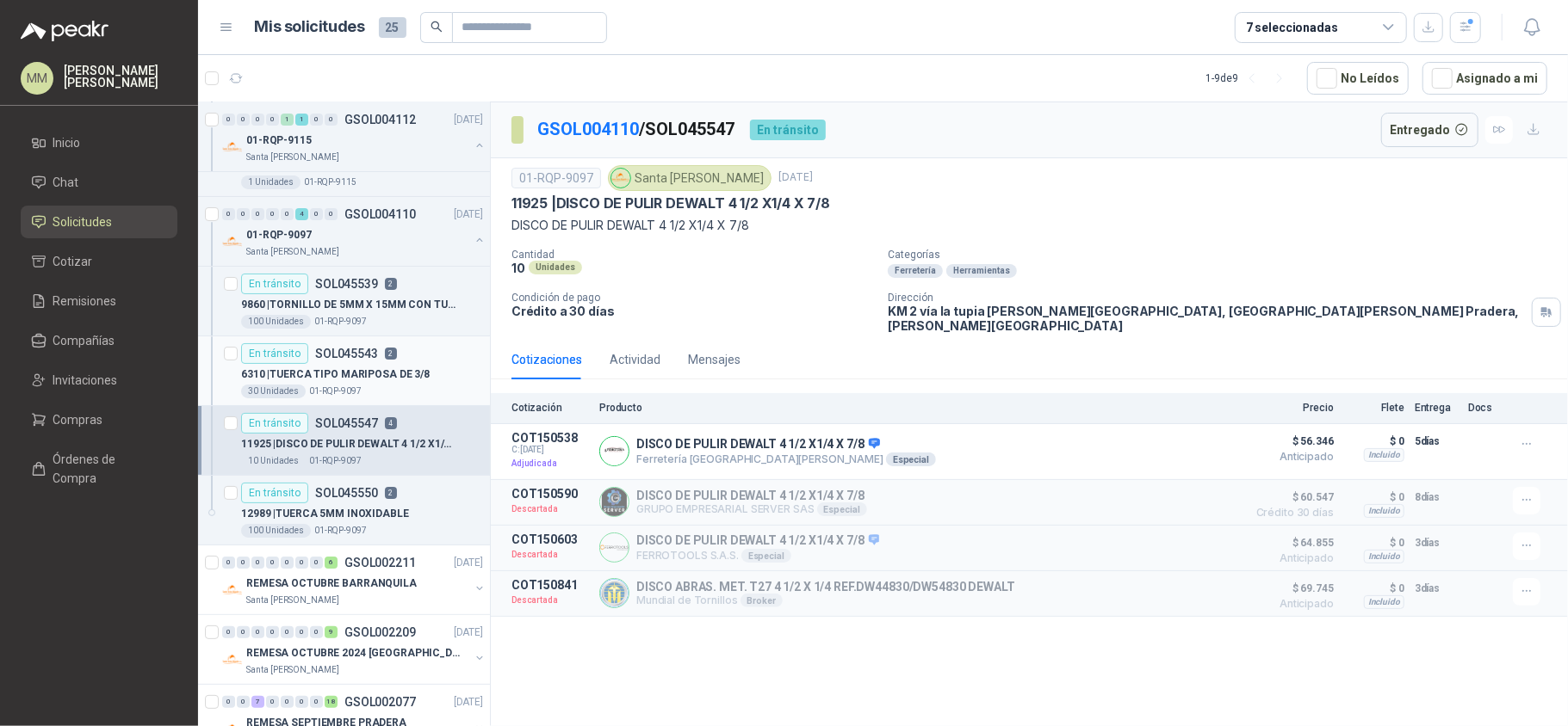
click at [385, 391] on div "30 Unidades 01-RQP-9097" at bounding box center [363, 391] width 242 height 14
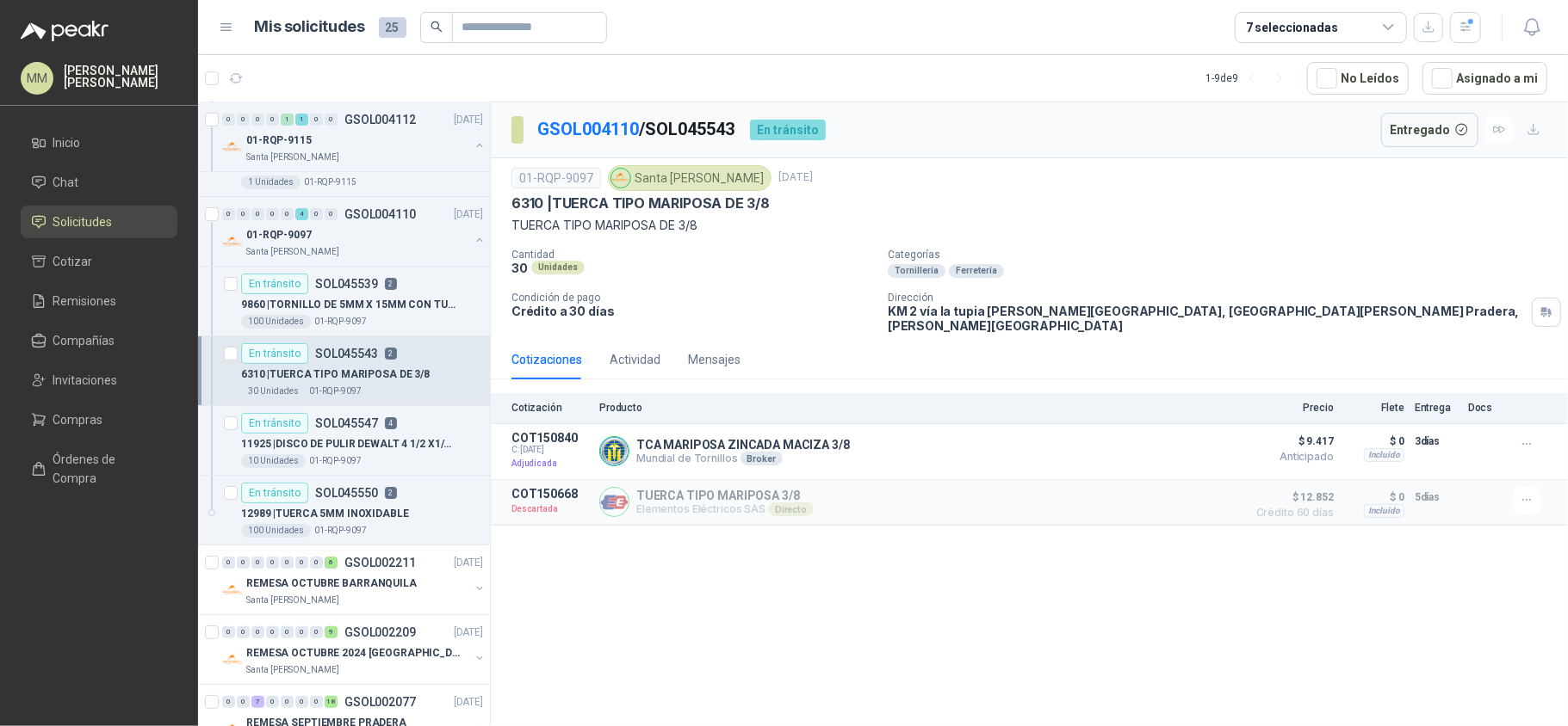
click at [696, 126] on p "GSOL004110 / SOL045543" at bounding box center [637, 129] width 199 height 26
copy p "SOL045543"
click at [352, 301] on p "9860 | TORNILLO DE 5MM X 15MM CON TUERCA" at bounding box center [348, 305] width 214 height 16
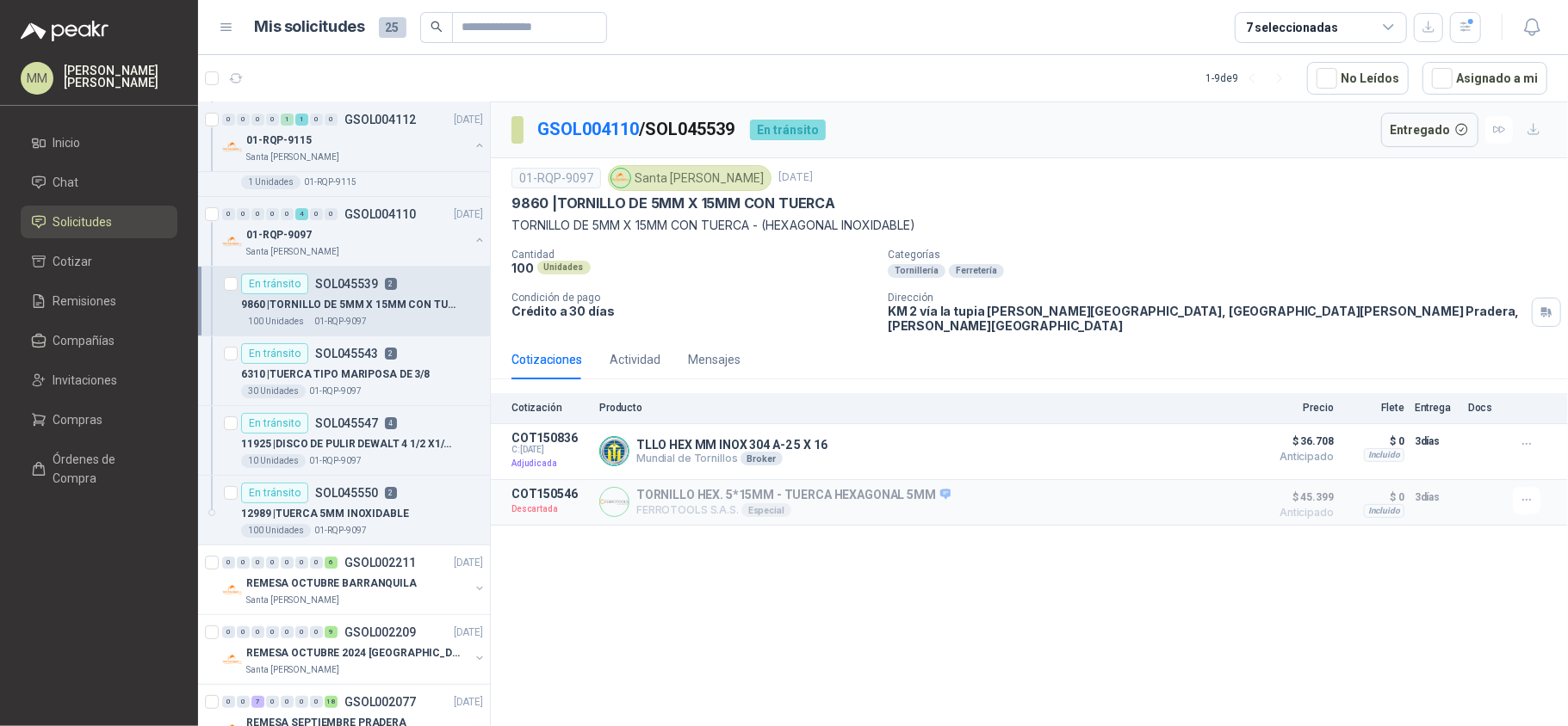
click at [702, 120] on p "GSOL004110 / SOL045539" at bounding box center [637, 129] width 199 height 26
copy p "SOL045539"
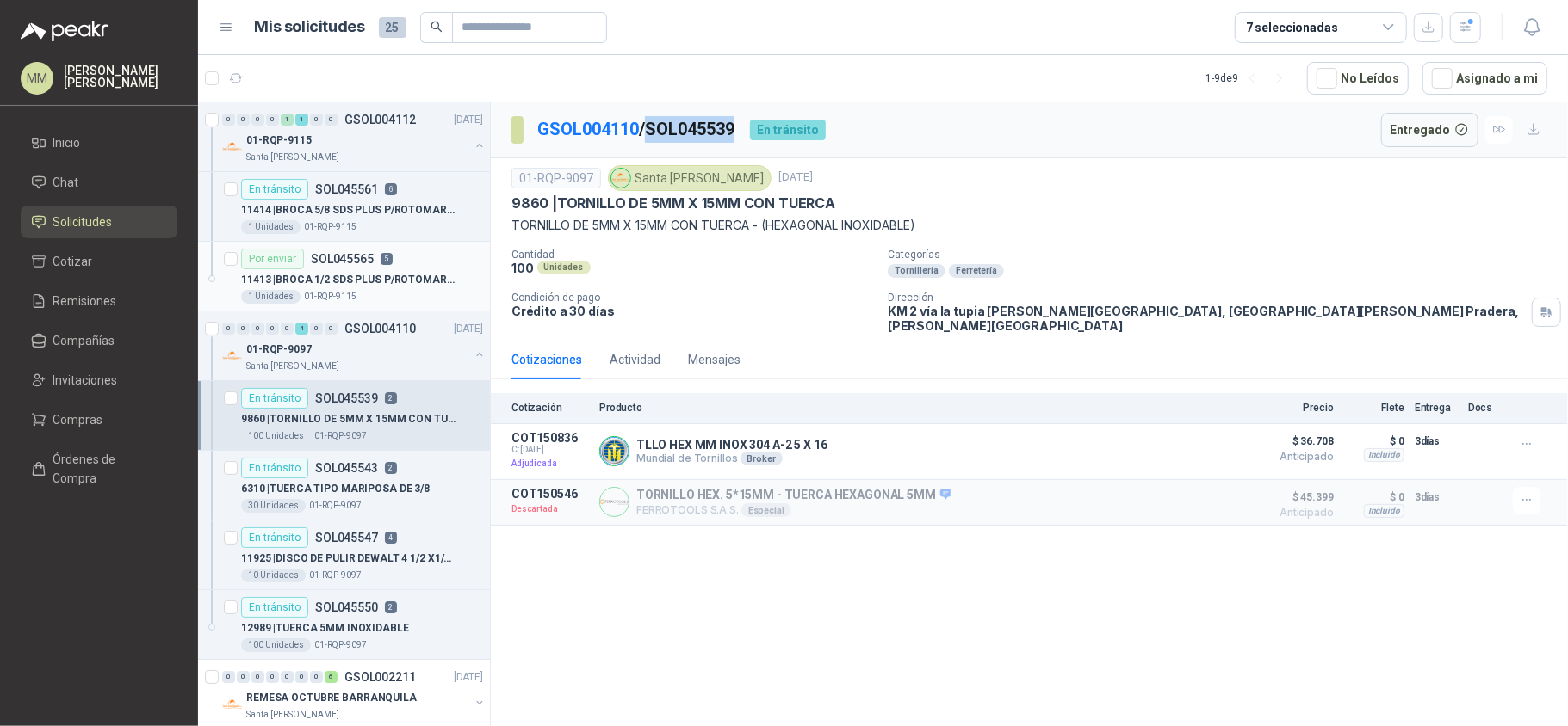
click at [405, 276] on p "11413 | BROCA 1/2 SDS PLUS P/ROTOMARTILLO" at bounding box center [348, 281] width 214 height 16
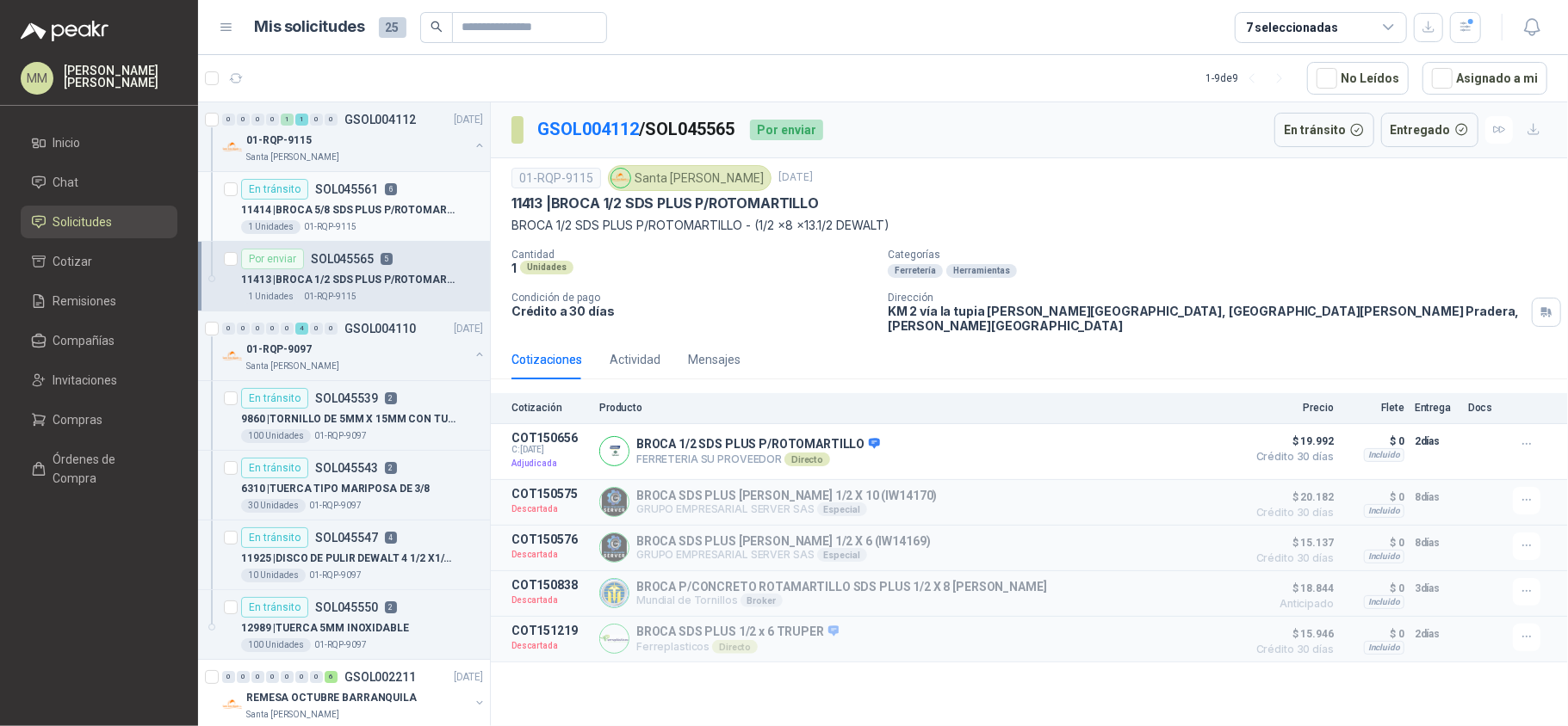
click at [418, 202] on p "11414 | BROCA 5/8 SDS PLUS P/ROTOMARTILLO" at bounding box center [348, 210] width 214 height 16
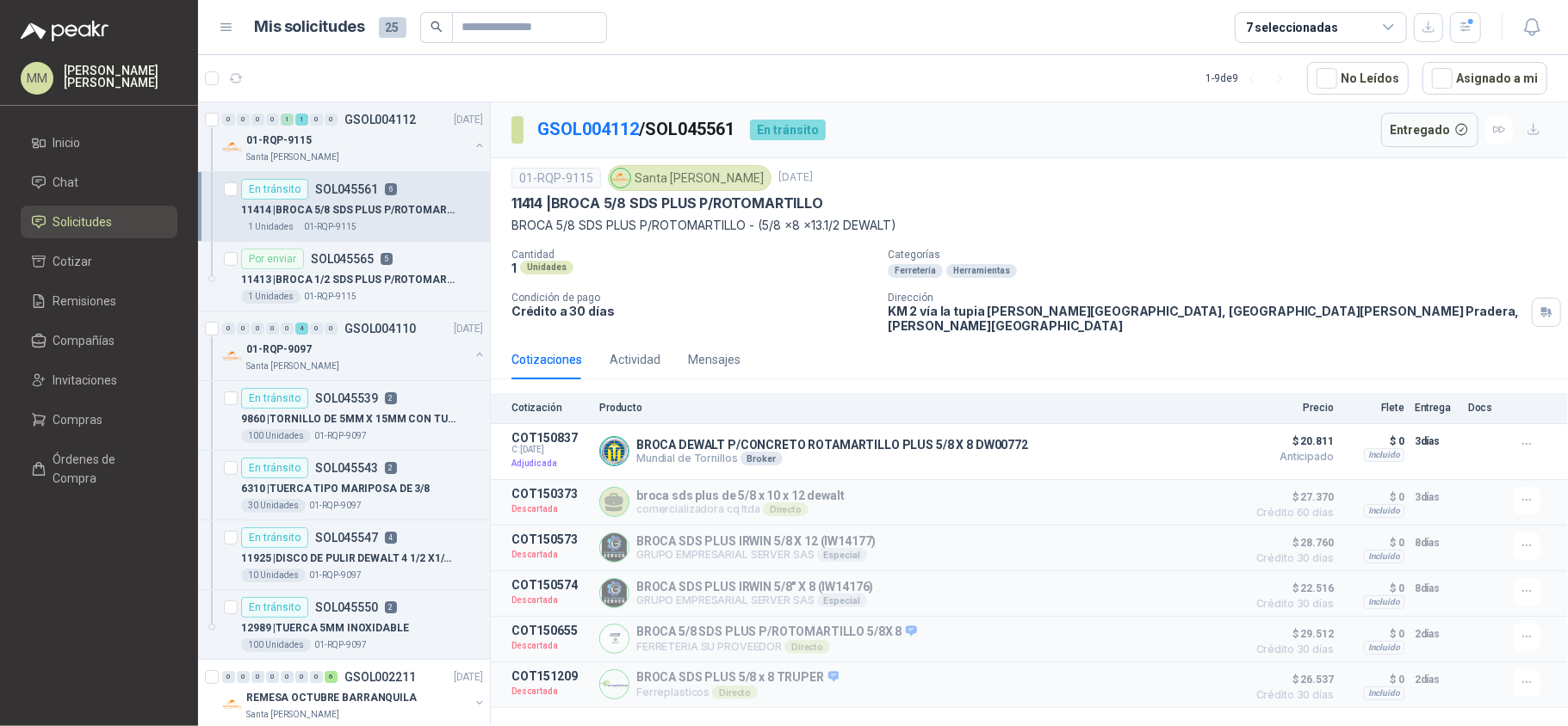
click at [703, 124] on p "GSOL004112 / SOL045561" at bounding box center [637, 129] width 199 height 26
copy p "SOL045561"
click at [1168, 248] on div "01-RQP-9115 Santa Anita Napoles 12 jun, 2025 11414 | BROCA 5/8 SDS PLUS P/ROTOM…" at bounding box center [1029, 249] width 1036 height 168
click at [1460, 27] on icon "button" at bounding box center [1466, 27] width 15 height 15
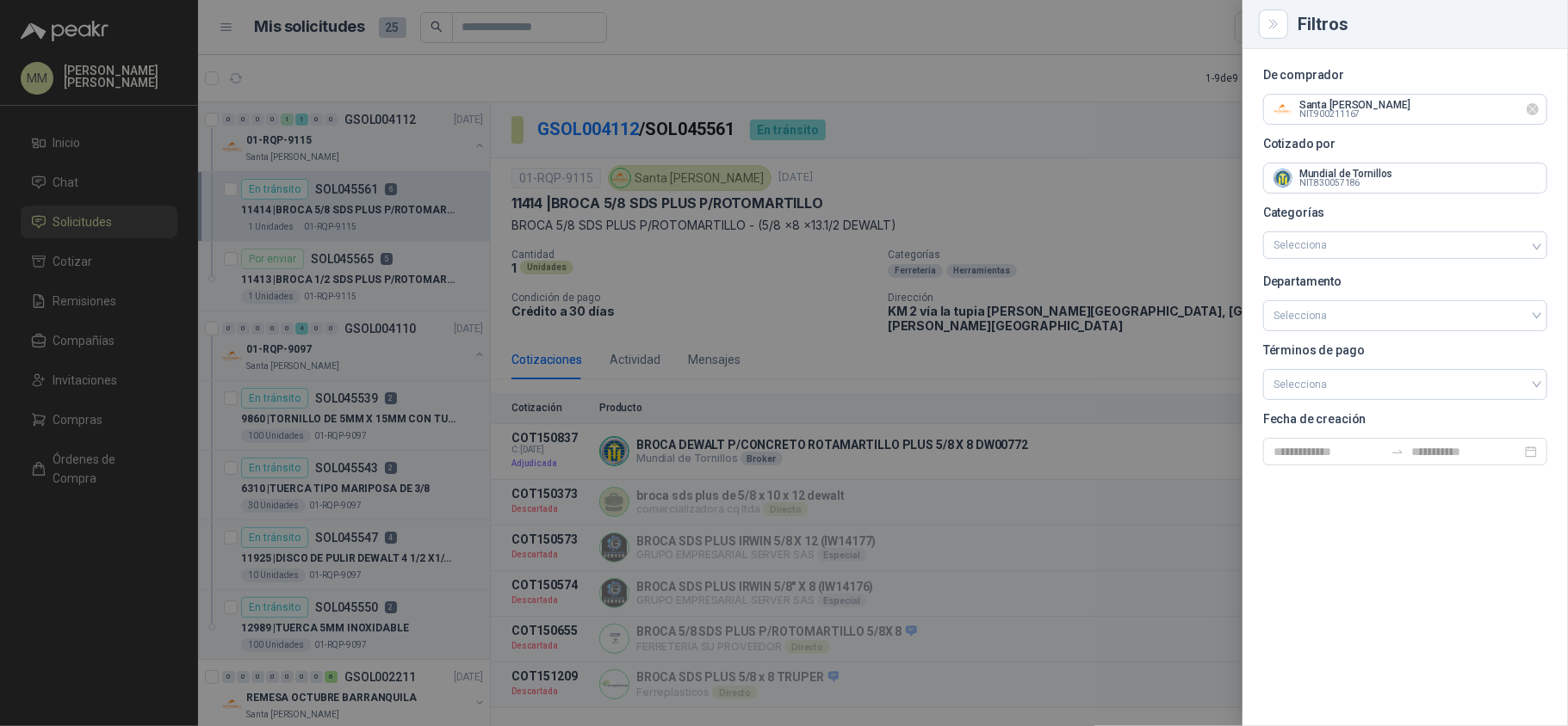
click at [1539, 108] on icon "Limpiar" at bounding box center [1532, 109] width 15 height 15
drag, startPoint x: 1536, startPoint y: 183, endPoint x: 1519, endPoint y: 179, distance: 17.5
click at [1536, 184] on icon "Limpiar" at bounding box center [1532, 179] width 15 height 15
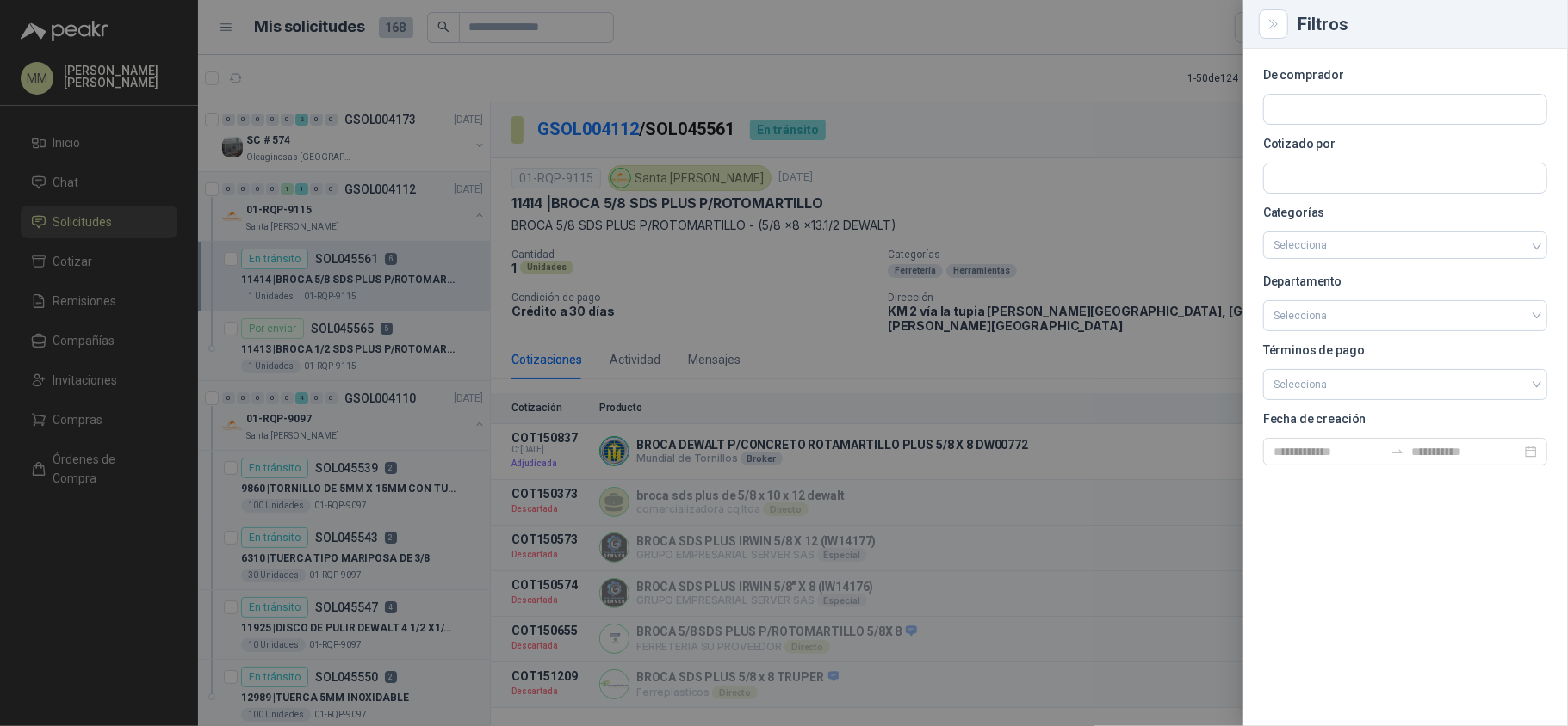
click at [968, 81] on div at bounding box center [784, 363] width 1568 height 726
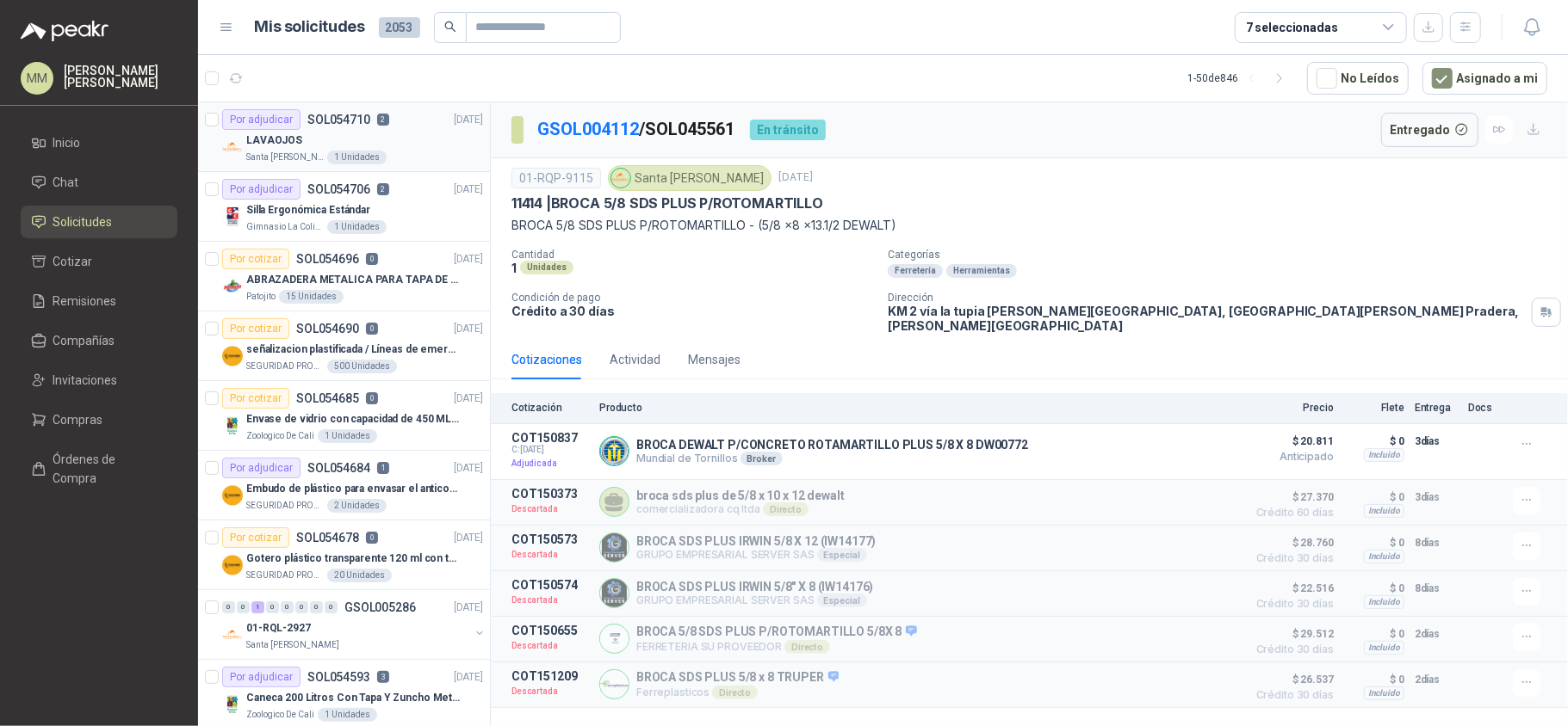
click at [407, 148] on div "LAVAOJOS" at bounding box center [364, 140] width 237 height 21
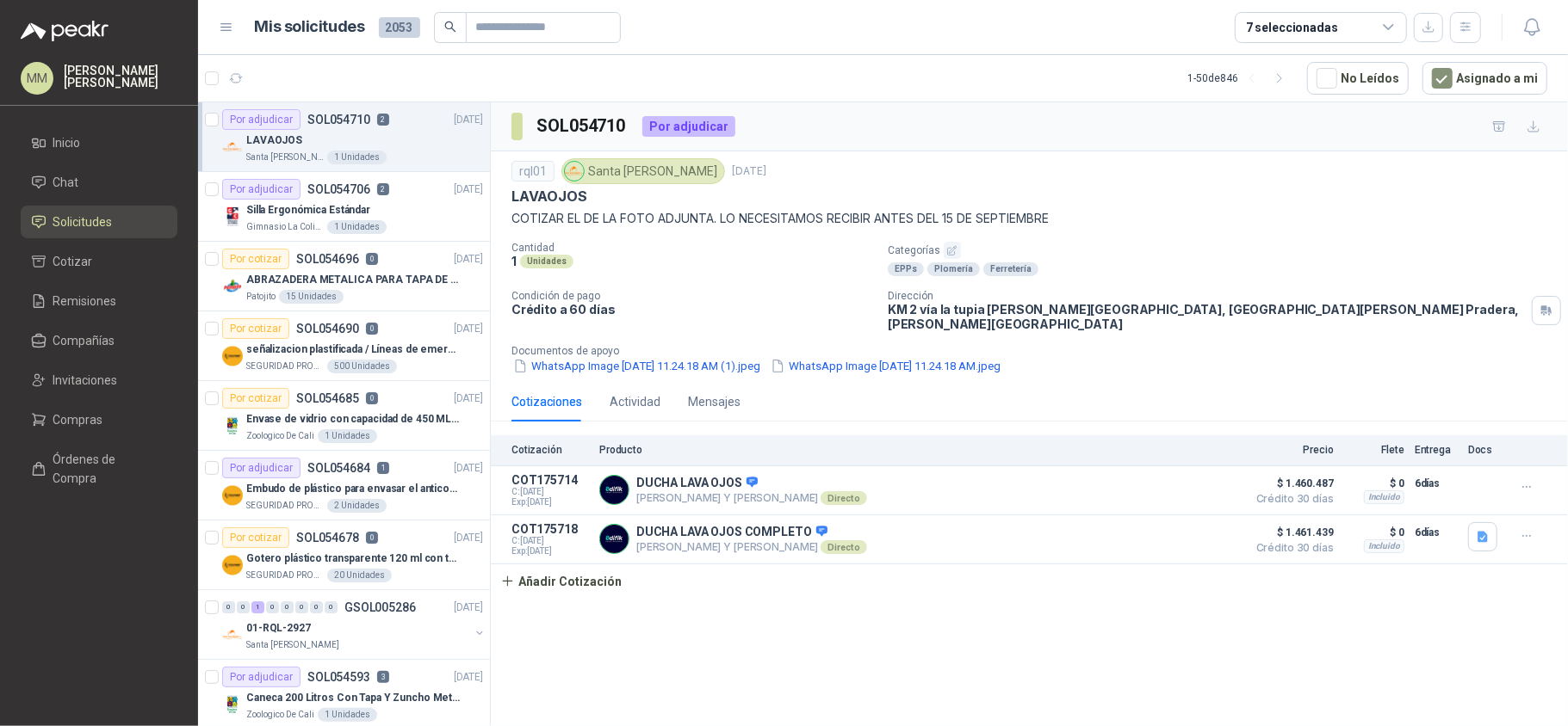
click at [1198, 282] on div "Cantidad 1 Unidades Categorías EPPs Plomería Ferretería Condición de pago Crédi…" at bounding box center [1029, 309] width 1036 height 133
click at [438, 298] on div "Patojito 15 Unidades" at bounding box center [364, 296] width 237 height 14
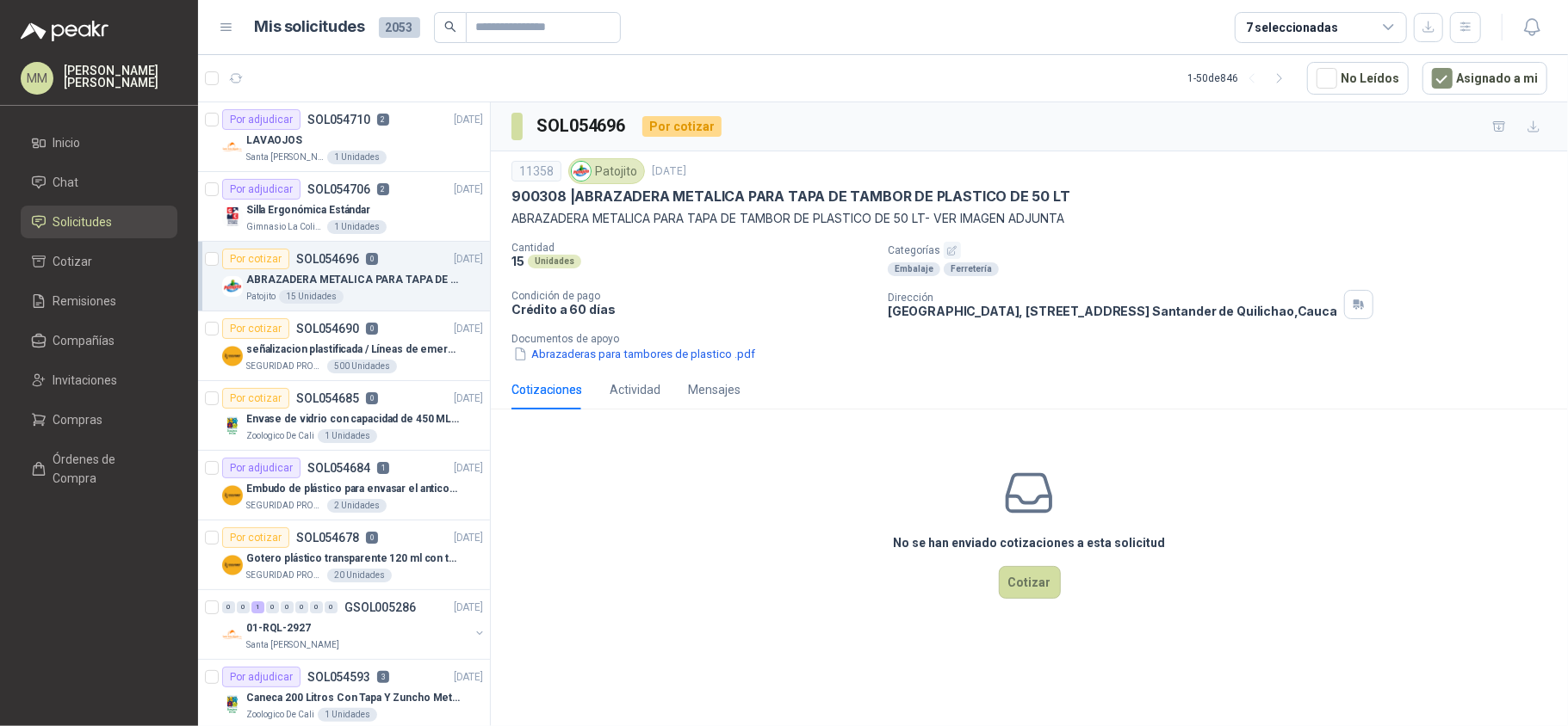
click at [624, 197] on p "900308 | ABRAZADERA METALICA PARA TAPA DE TAMBOR DE PLASTICO DE 50 LT" at bounding box center [790, 197] width 559 height 18
drag, startPoint x: 624, startPoint y: 197, endPoint x: 1059, endPoint y: 198, distance: 435.0
click at [1059, 198] on div "900308 | ABRAZADERA METALICA PARA TAPA DE TAMBOR DE PLASTICO DE 50 LT" at bounding box center [1029, 197] width 1036 height 18
copy p "ABRAZADERA METALICA PARA TAPA DE TAMBOR DE PLASTICO DE 50 LT"
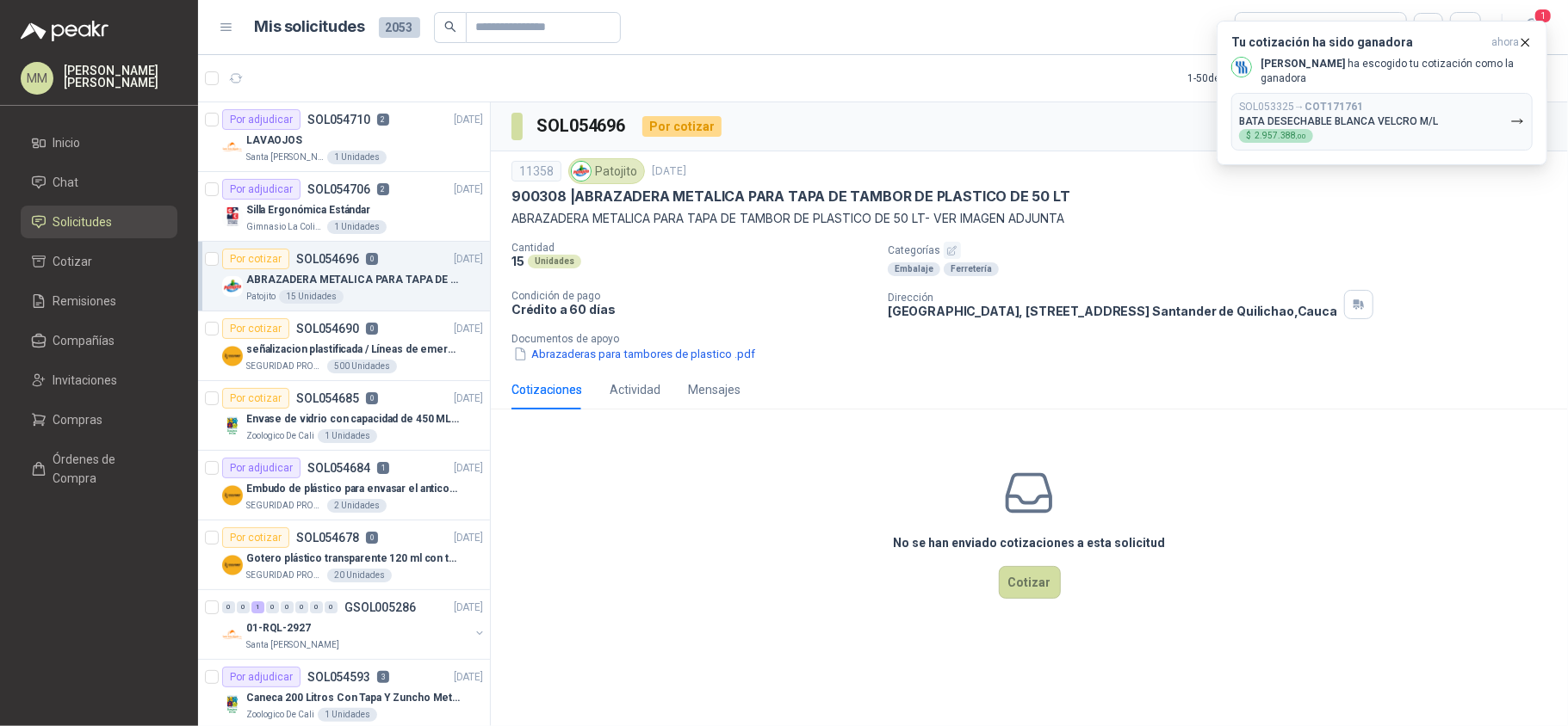
click at [1114, 252] on p "Categorías" at bounding box center [1224, 251] width 673 height 17
click at [1378, 111] on div "SOL053325 → COT171761 BATA DESECHABLE BLANCA VELCRO M/L $ 2.957.388 ,00" at bounding box center [1338, 122] width 199 height 42
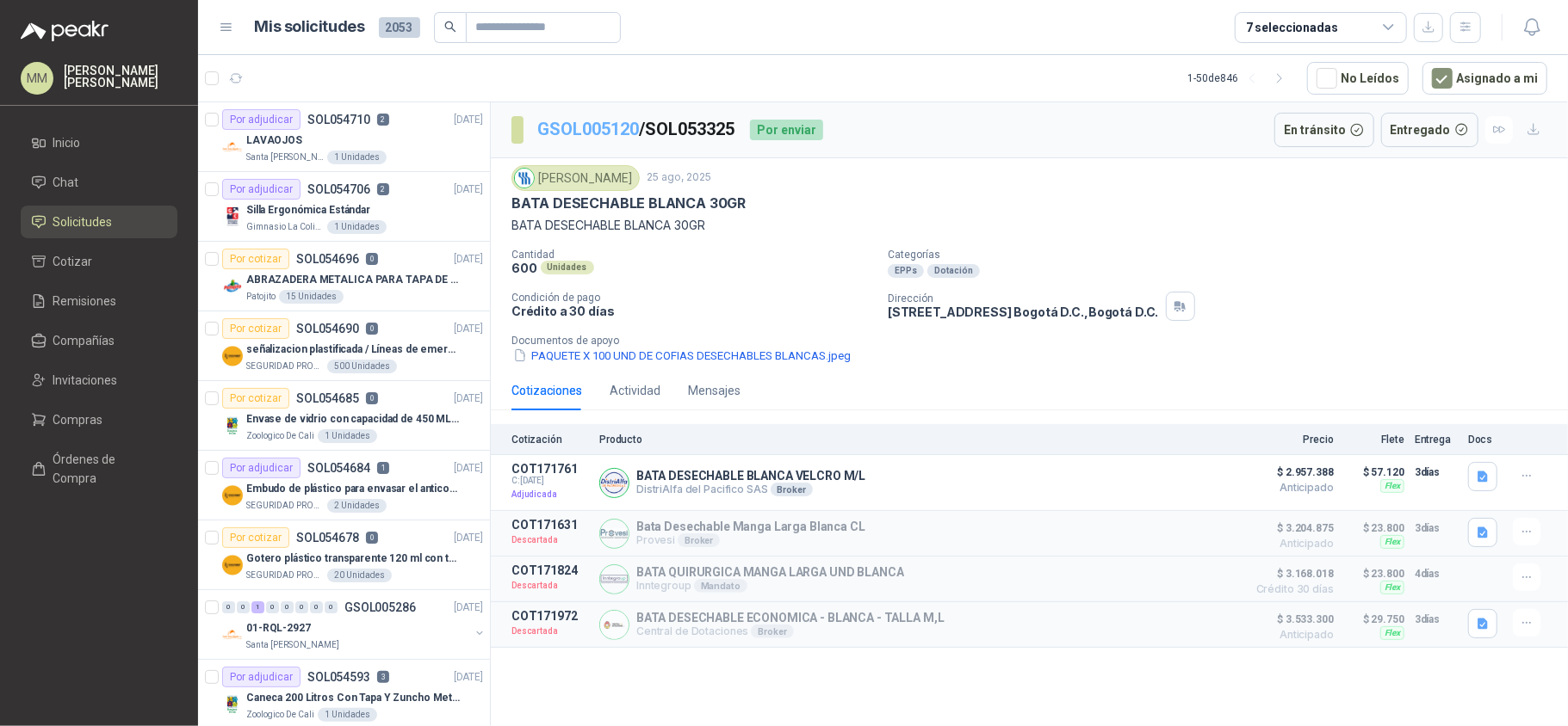
click at [593, 135] on link "GSOL005120" at bounding box center [588, 128] width 101 height 21
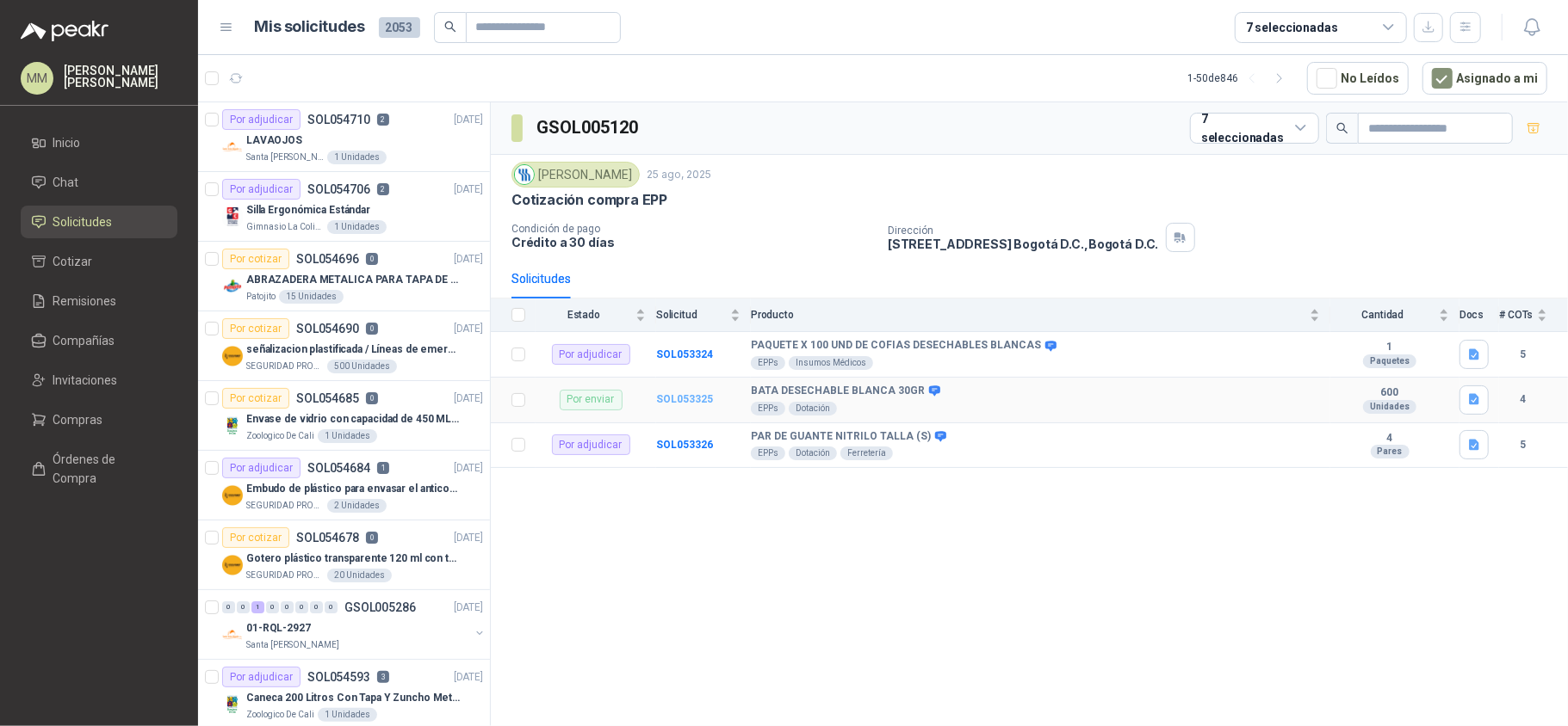
click at [694, 405] on b "SOL053325" at bounding box center [684, 399] width 56 height 12
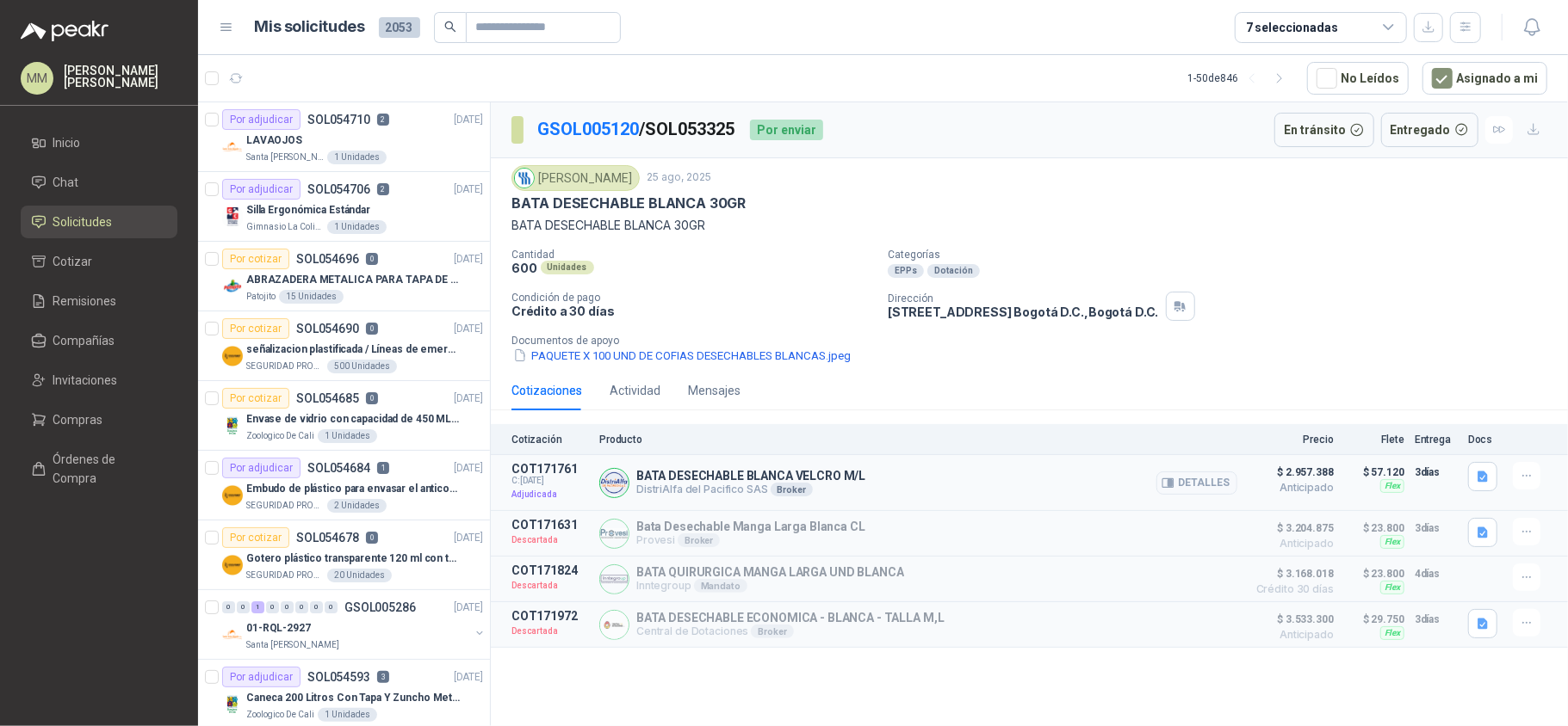
click at [742, 483] on p "BATA DESECHABLE BLANCA VELCRO M/L" at bounding box center [750, 475] width 229 height 14
copy p "BATA DESECHABLE BLANCA VELCRO M/L"
click at [779, 204] on div "BATA DESECHABLE BLANCA 30GR" at bounding box center [1029, 204] width 1036 height 18
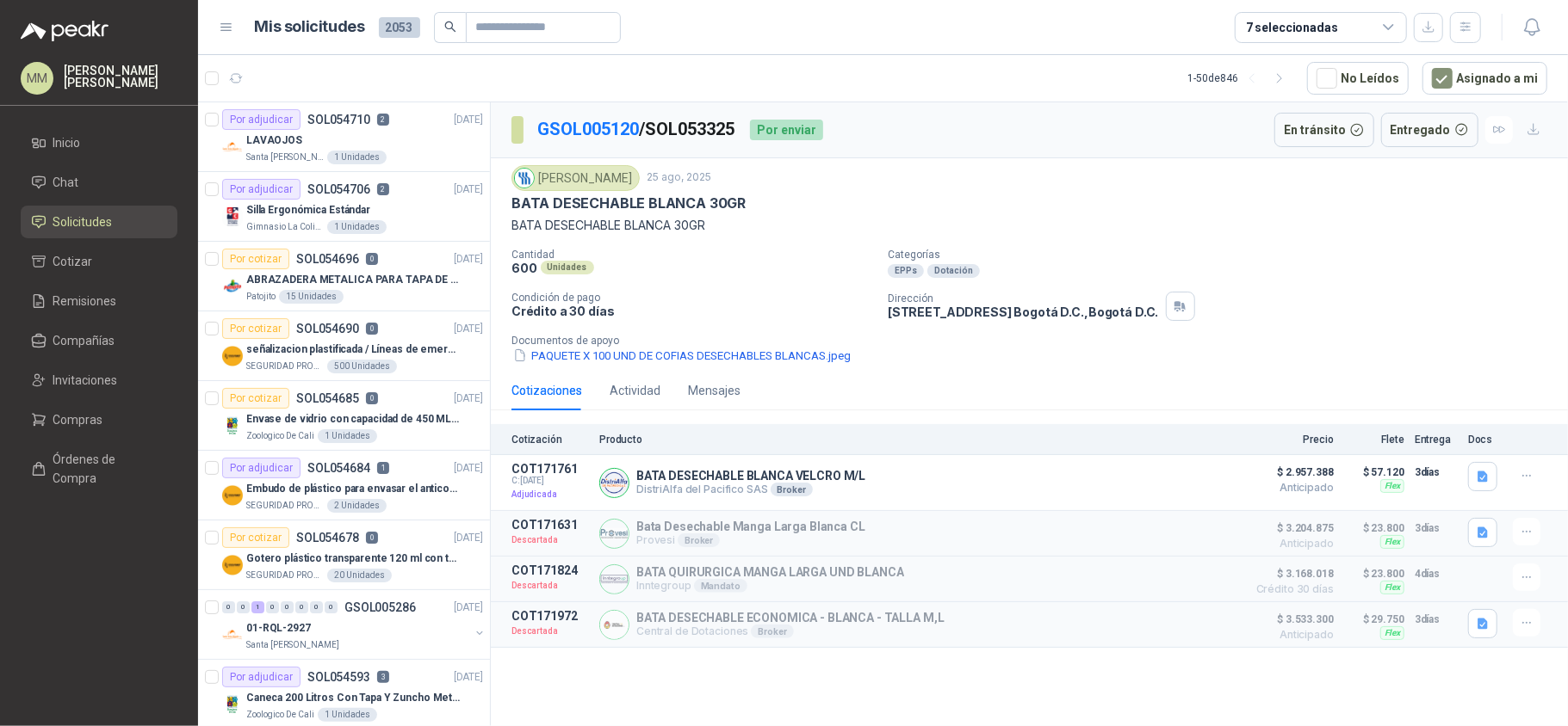
click at [1205, 217] on div "Fresenius Kabi 25 ago, 2025 BATA DESECHABLE BLANCA 30GR BATA DESECHABLE BLANCA …" at bounding box center [1029, 199] width 1036 height 70
click at [676, 125] on p "GSOL005120 / SOL053325" at bounding box center [637, 129] width 199 height 26
copy p "SOL053325"
click at [741, 478] on p "BATA DESECHABLE BLANCA VELCRO M/L" at bounding box center [750, 475] width 229 height 14
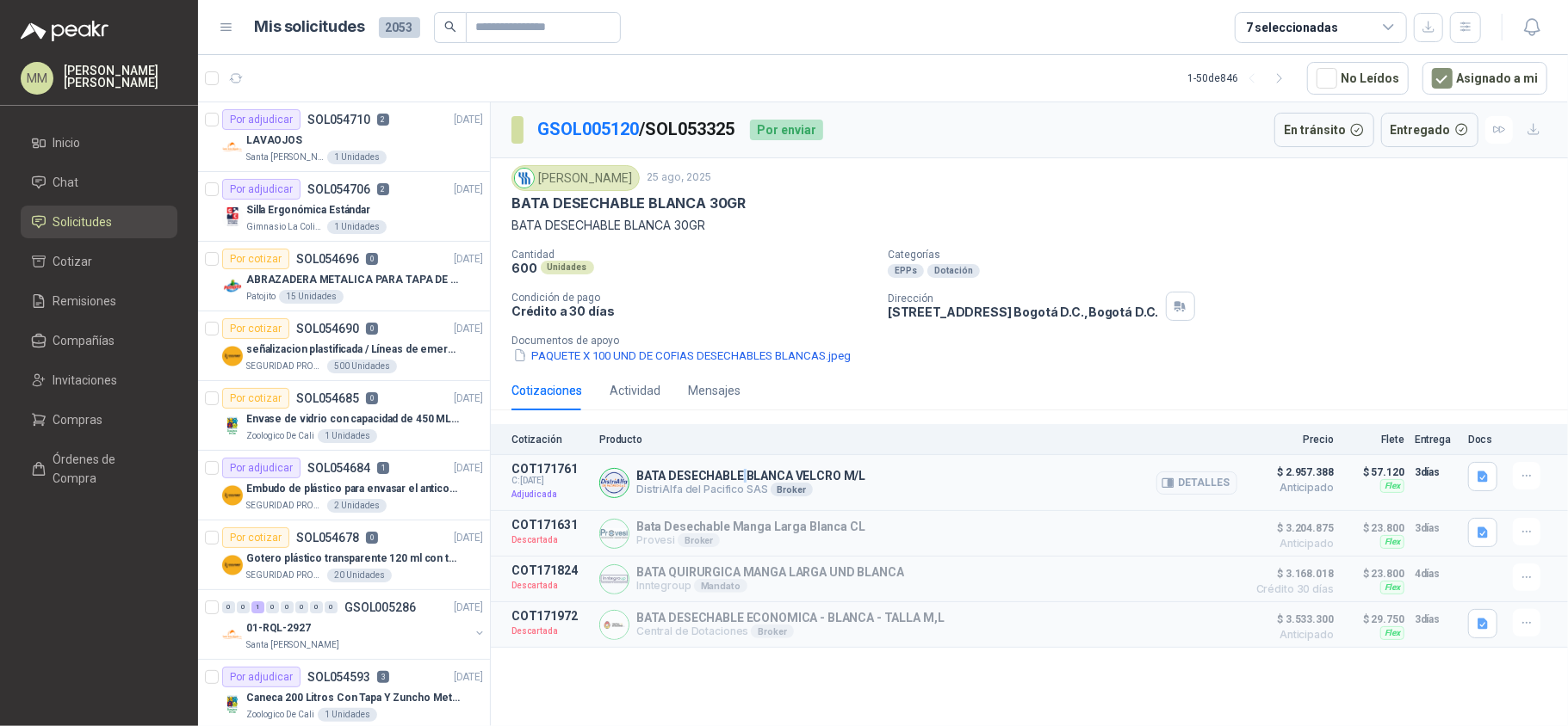
click at [741, 478] on p "BATA DESECHABLE BLANCA VELCRO M/L" at bounding box center [750, 475] width 229 height 14
copy p "BATA DESECHABLE BLANCA VELCRO M/L"
click at [1202, 486] on button "Detalles" at bounding box center [1196, 484] width 81 height 24
click at [1204, 489] on button "Detalles" at bounding box center [1196, 484] width 81 height 24
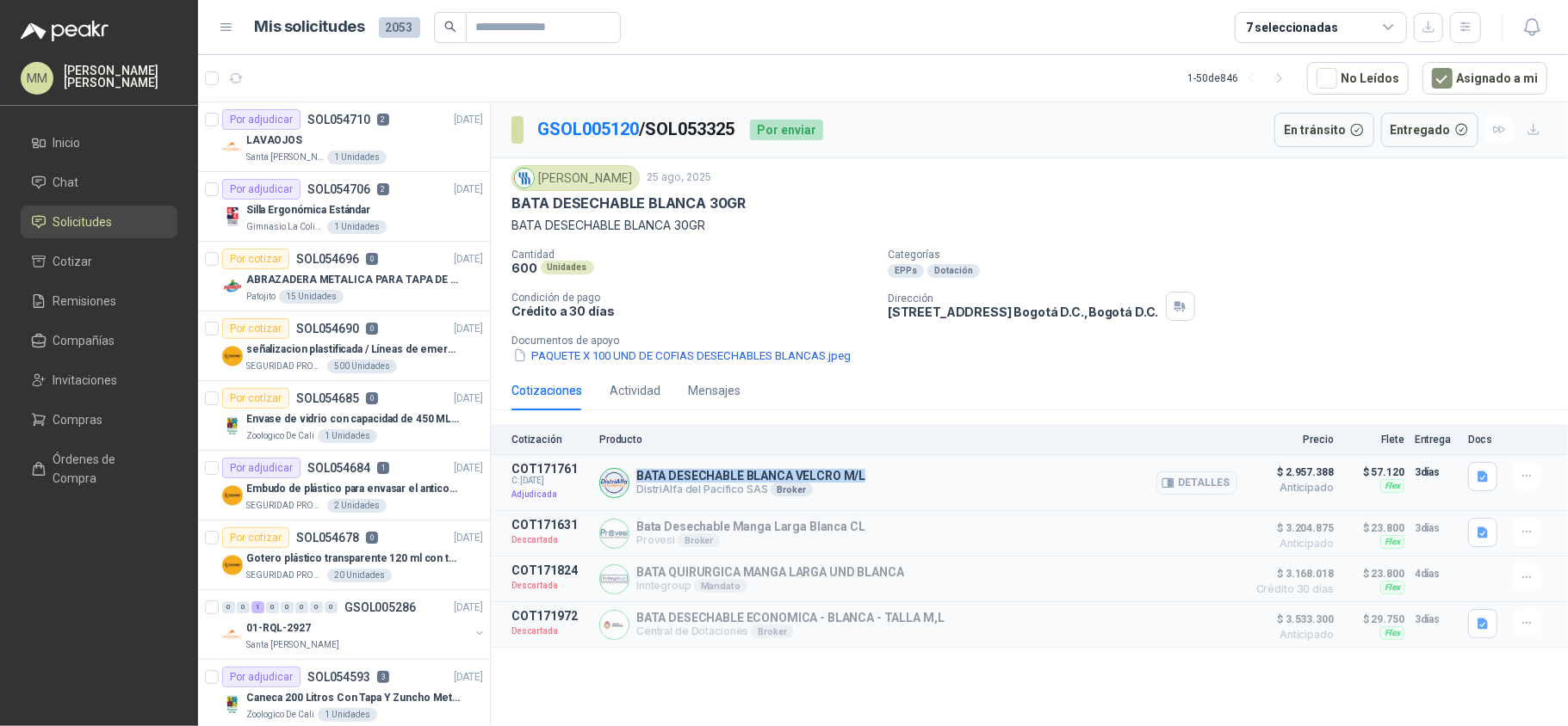
click at [1216, 484] on button "Detalles" at bounding box center [1196, 484] width 81 height 24
click at [1130, 390] on div "Cotizaciones Actividad Mensajes" at bounding box center [1029, 390] width 1036 height 39
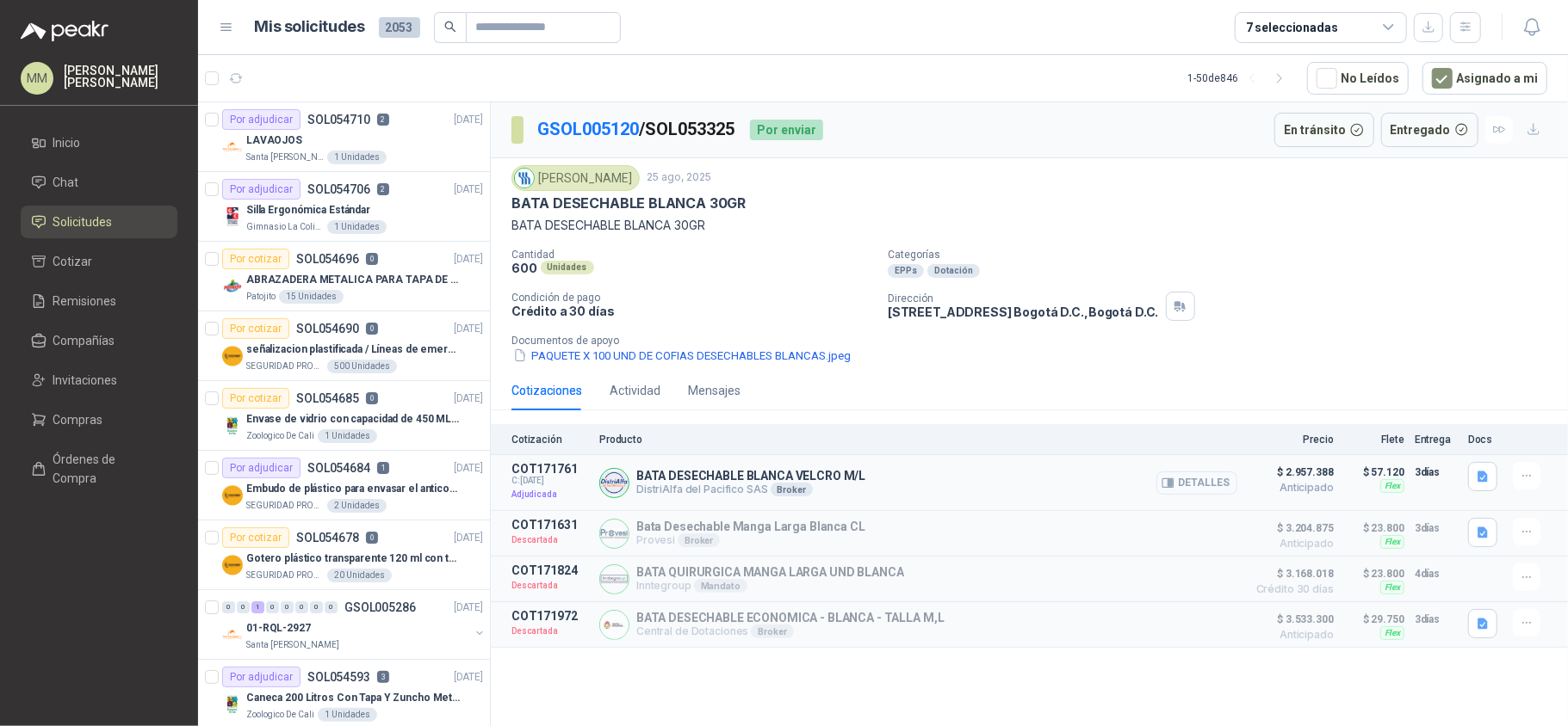
click at [1194, 489] on button "Detalles" at bounding box center [1196, 484] width 81 height 24
click at [1194, 494] on button "Detalles" at bounding box center [1196, 484] width 81 height 24
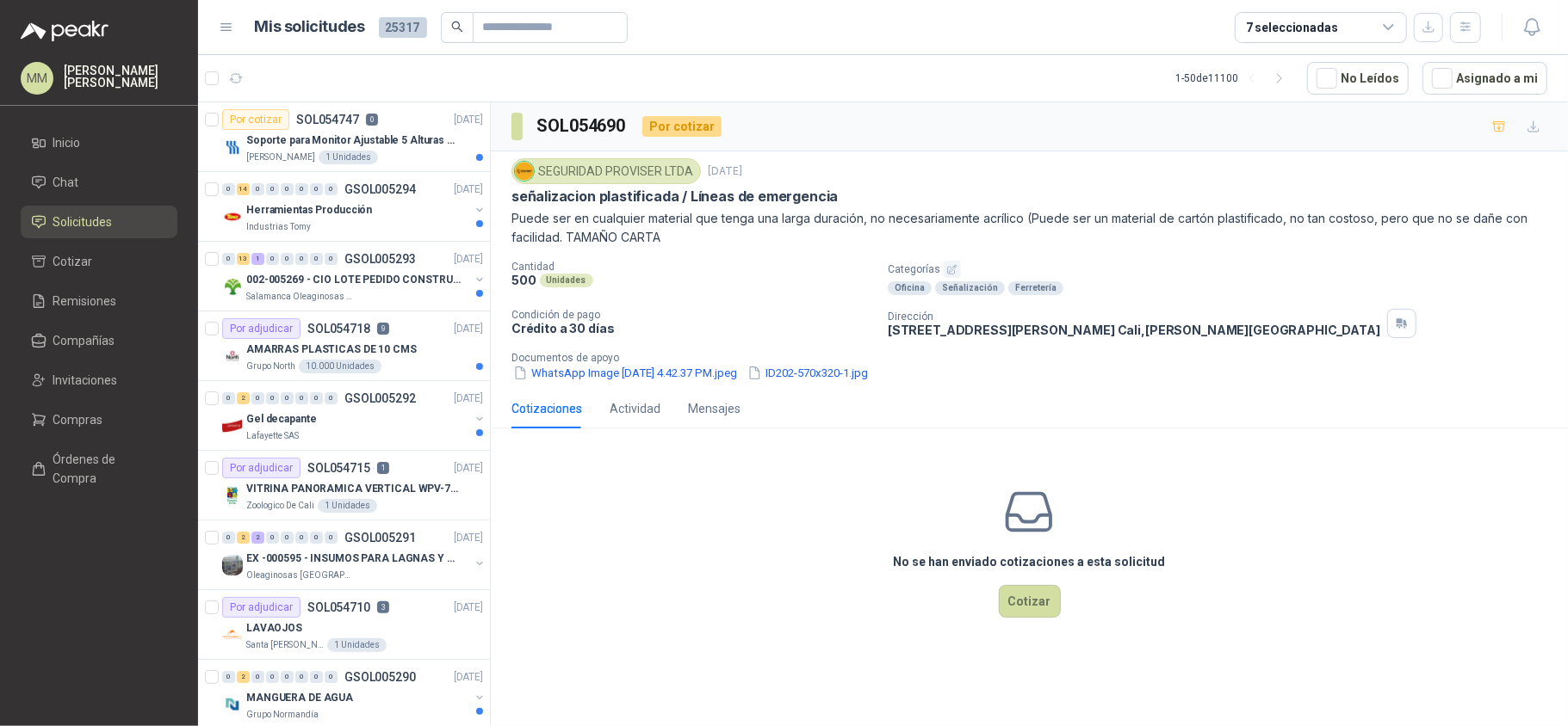
click at [528, 204] on p "señalizacion plastificada / Líneas de emergencia" at bounding box center [674, 197] width 326 height 18
drag, startPoint x: 528, startPoint y: 204, endPoint x: 614, endPoint y: 208, distance: 86.1
click at [614, 208] on div "SEGURIDAD PROVISER LTDA [DATE] señalizacion plastificada / Líneas de emergencia…" at bounding box center [1029, 202] width 1036 height 88
copy p "señalizacion plastificada"
click at [623, 381] on button "WhatsApp Image [DATE] 4.42.37 PM.jpeg" at bounding box center [624, 373] width 227 height 18
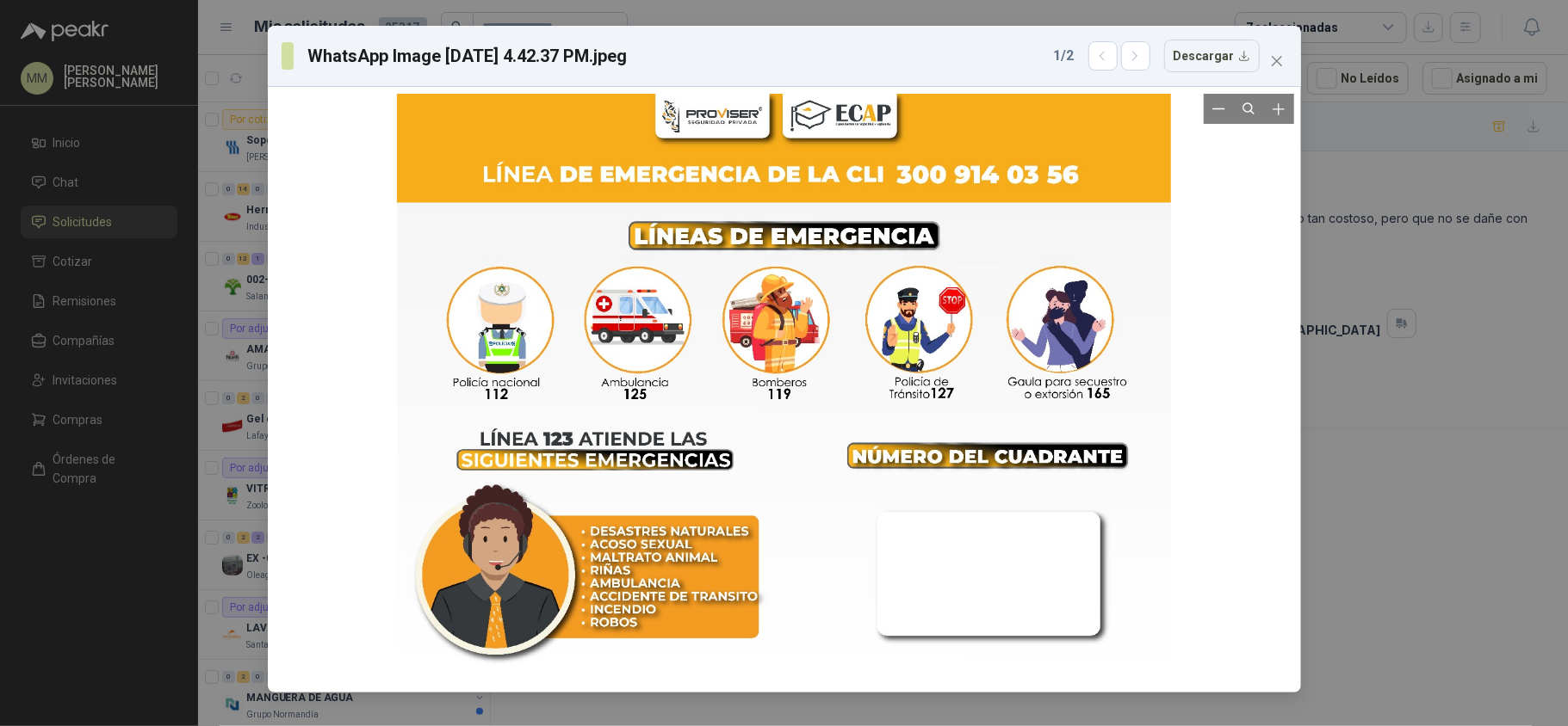
drag, startPoint x: 832, startPoint y: 338, endPoint x: 1289, endPoint y: 355, distance: 457.3
click at [1289, 355] on div at bounding box center [784, 390] width 1020 height 592
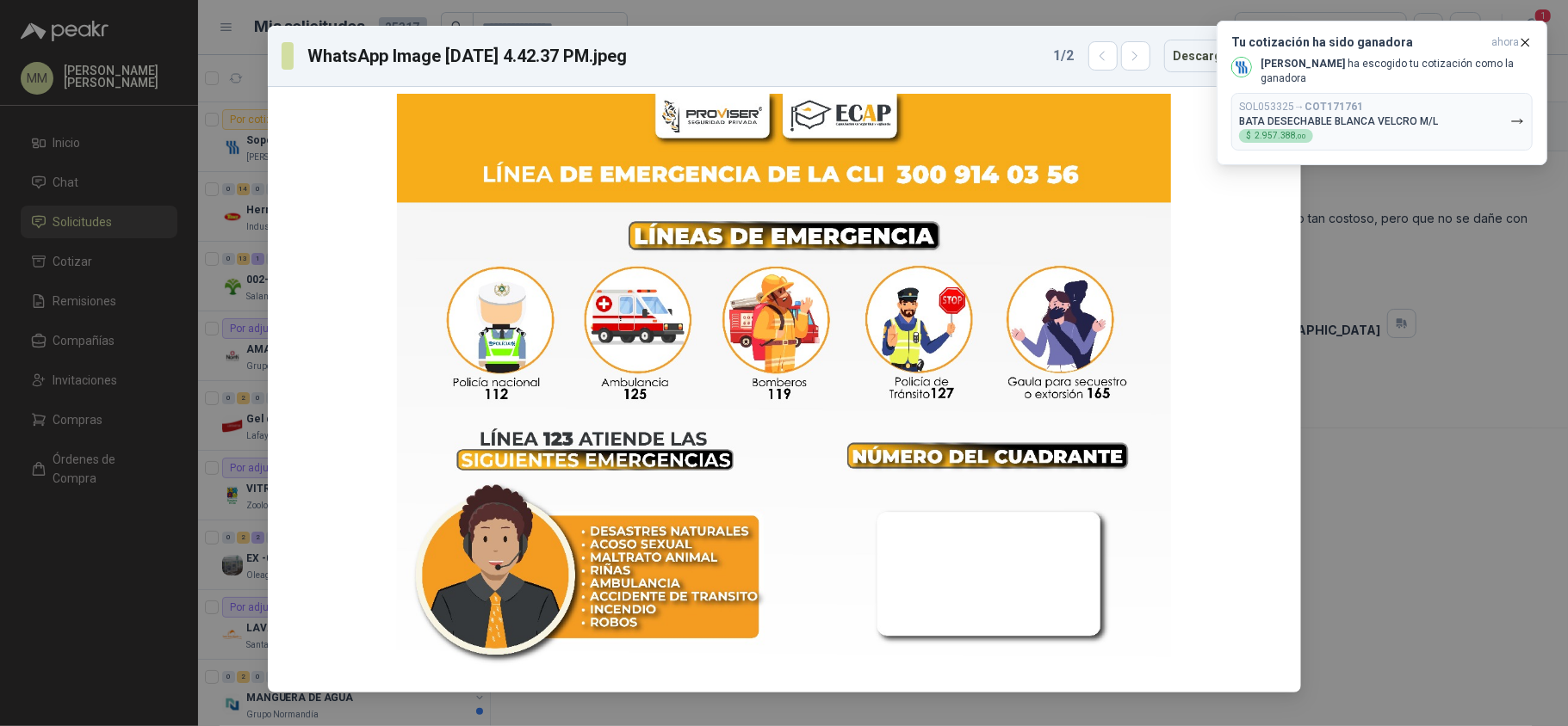
click at [1417, 245] on div "WhatsApp Image [DATE] 4.42.37 PM.jpeg 1 / 2 Descargar" at bounding box center [784, 363] width 1568 height 726
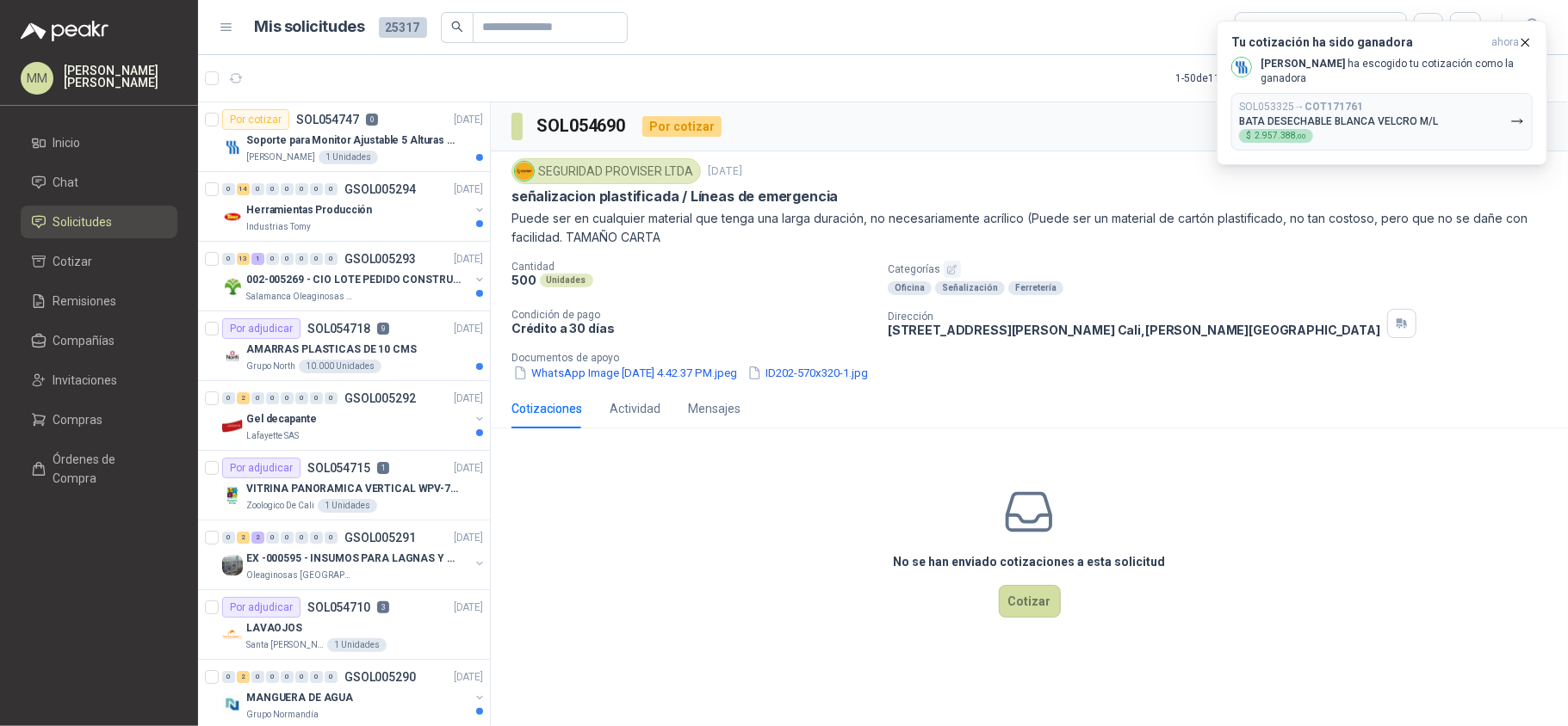
click at [1178, 277] on p "Categorías" at bounding box center [1224, 269] width 673 height 17
click at [956, 176] on div "SEGURIDAD PROVISER LTDA [DATE]" at bounding box center [1029, 171] width 1036 height 26
click at [1522, 42] on icon "button" at bounding box center [1525, 43] width 15 height 15
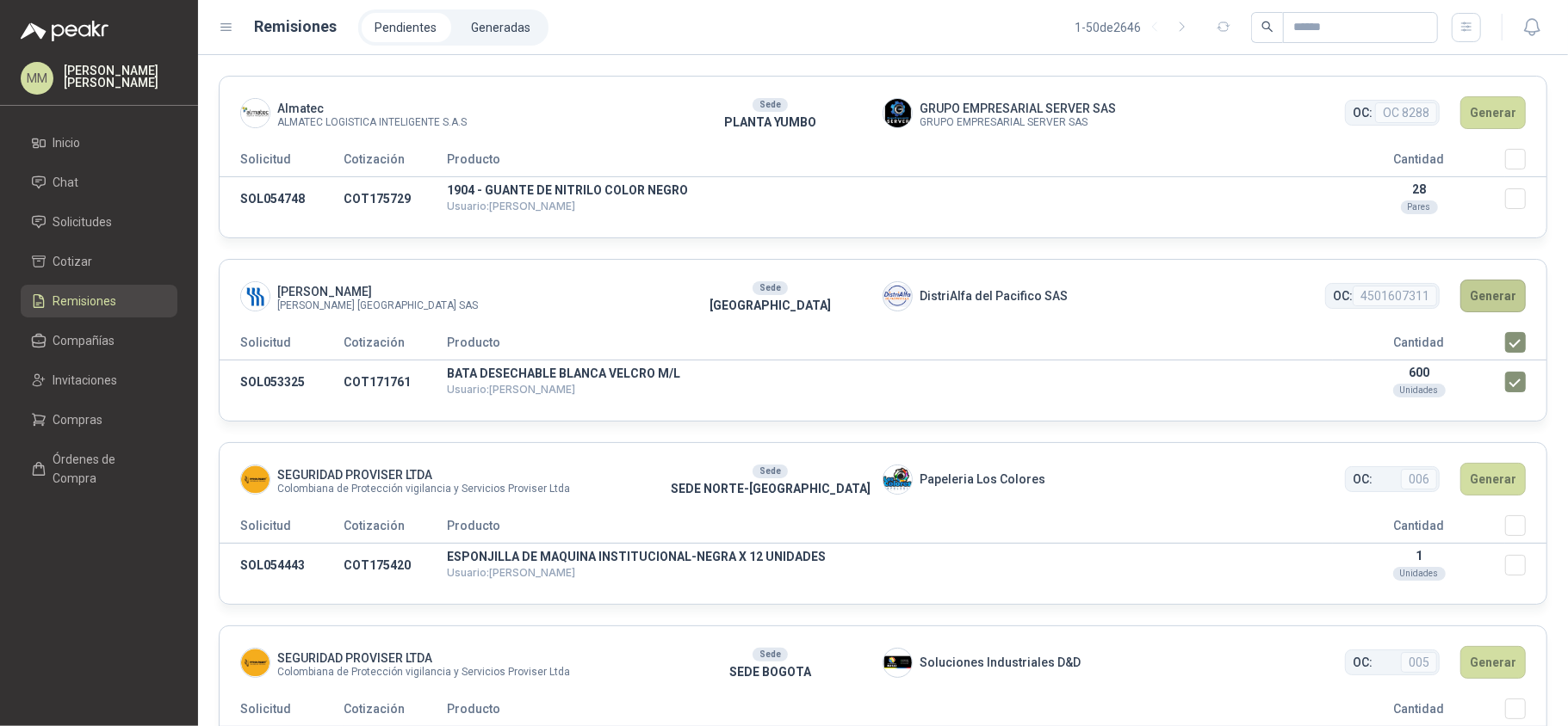
click at [1481, 303] on button "Generar" at bounding box center [1492, 296] width 66 height 33
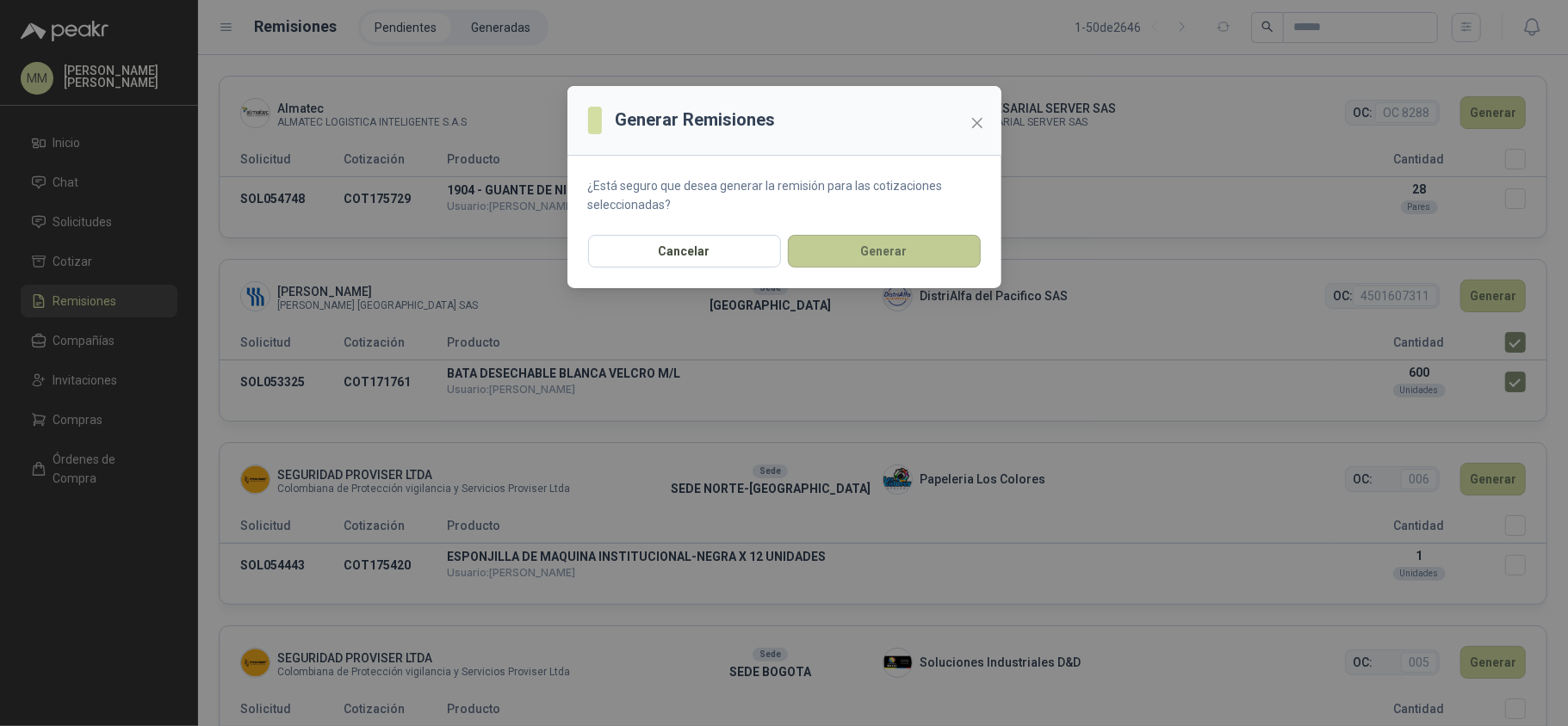
click at [917, 256] on button "Generar" at bounding box center [885, 251] width 193 height 33
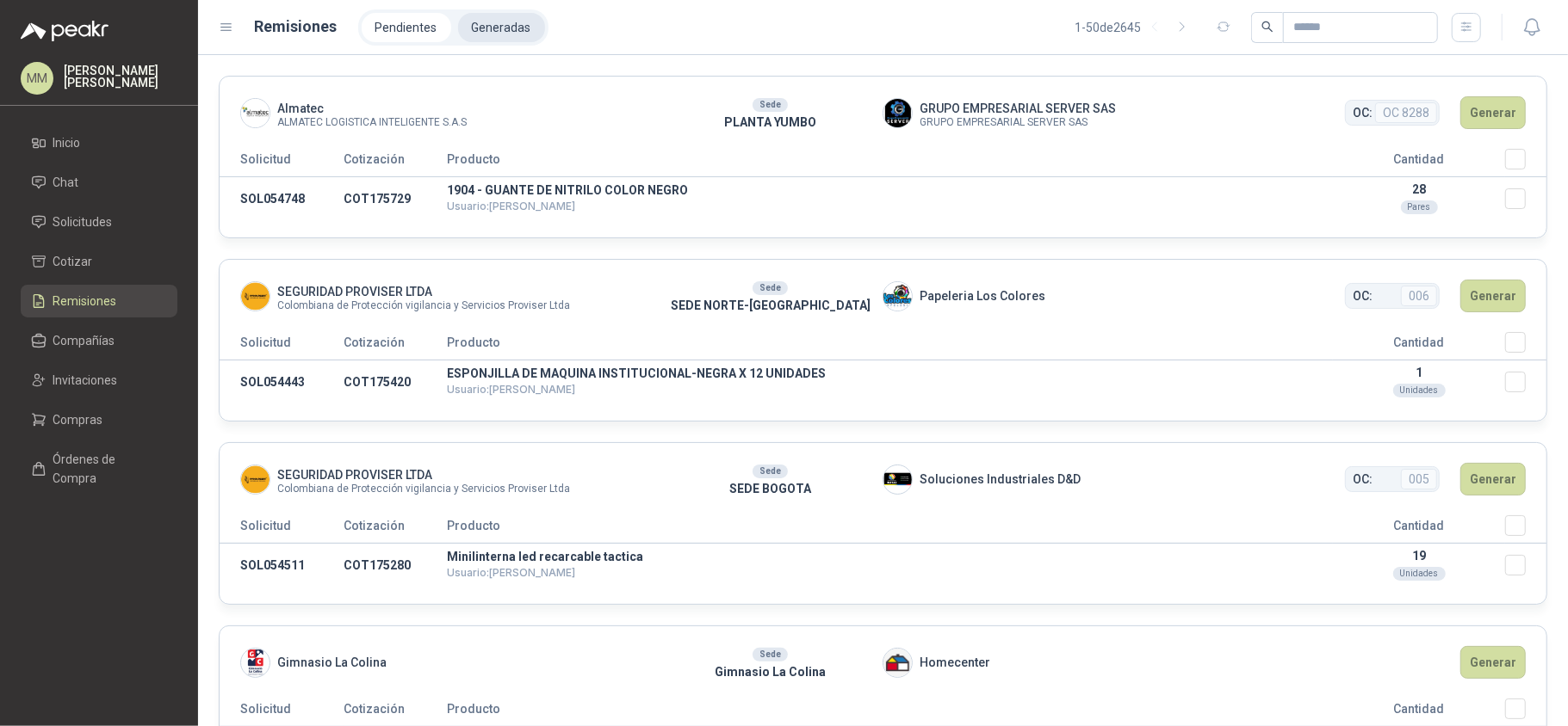
click at [507, 29] on li "Generadas" at bounding box center [501, 27] width 87 height 29
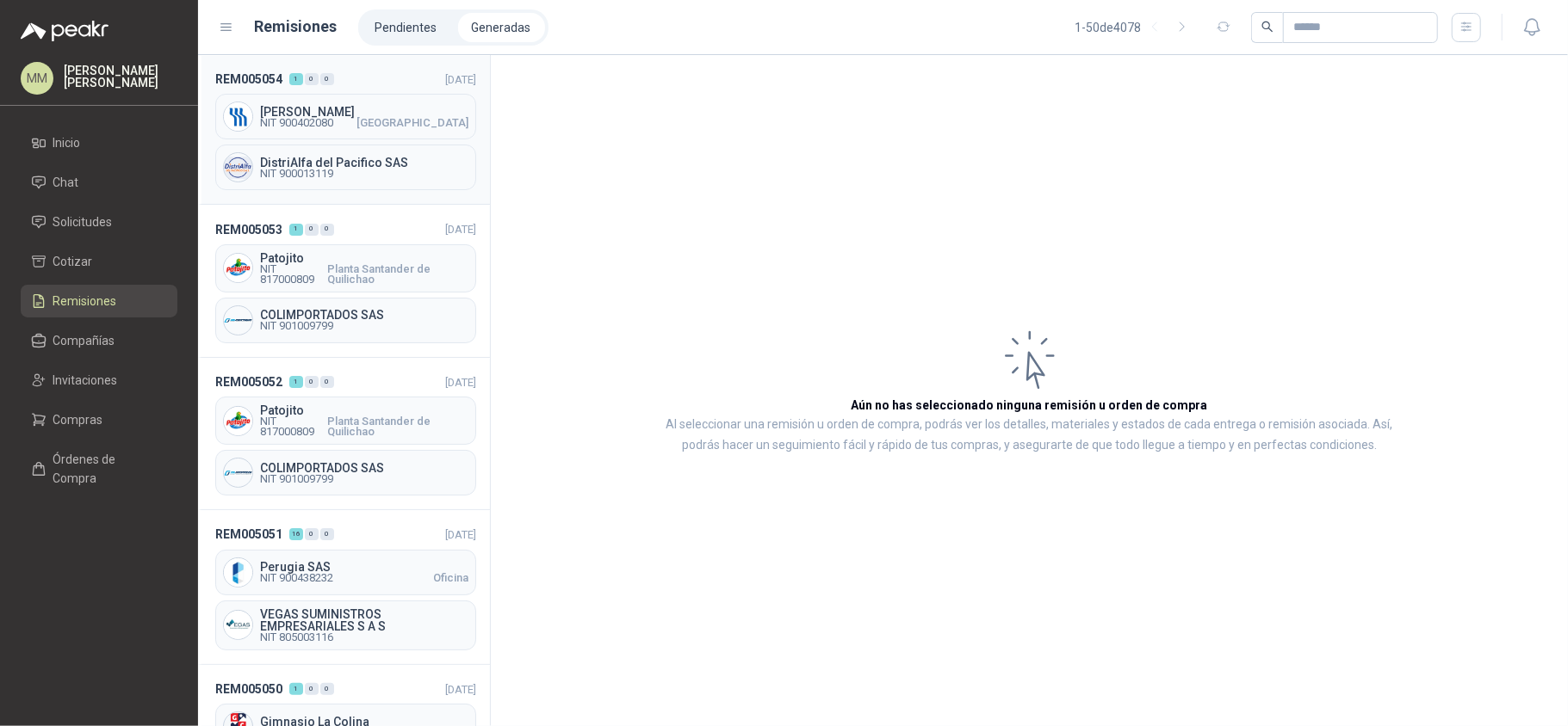
click at [414, 131] on div "Fresenius Kabi NIT 900402080 North Point" at bounding box center [345, 117] width 261 height 46
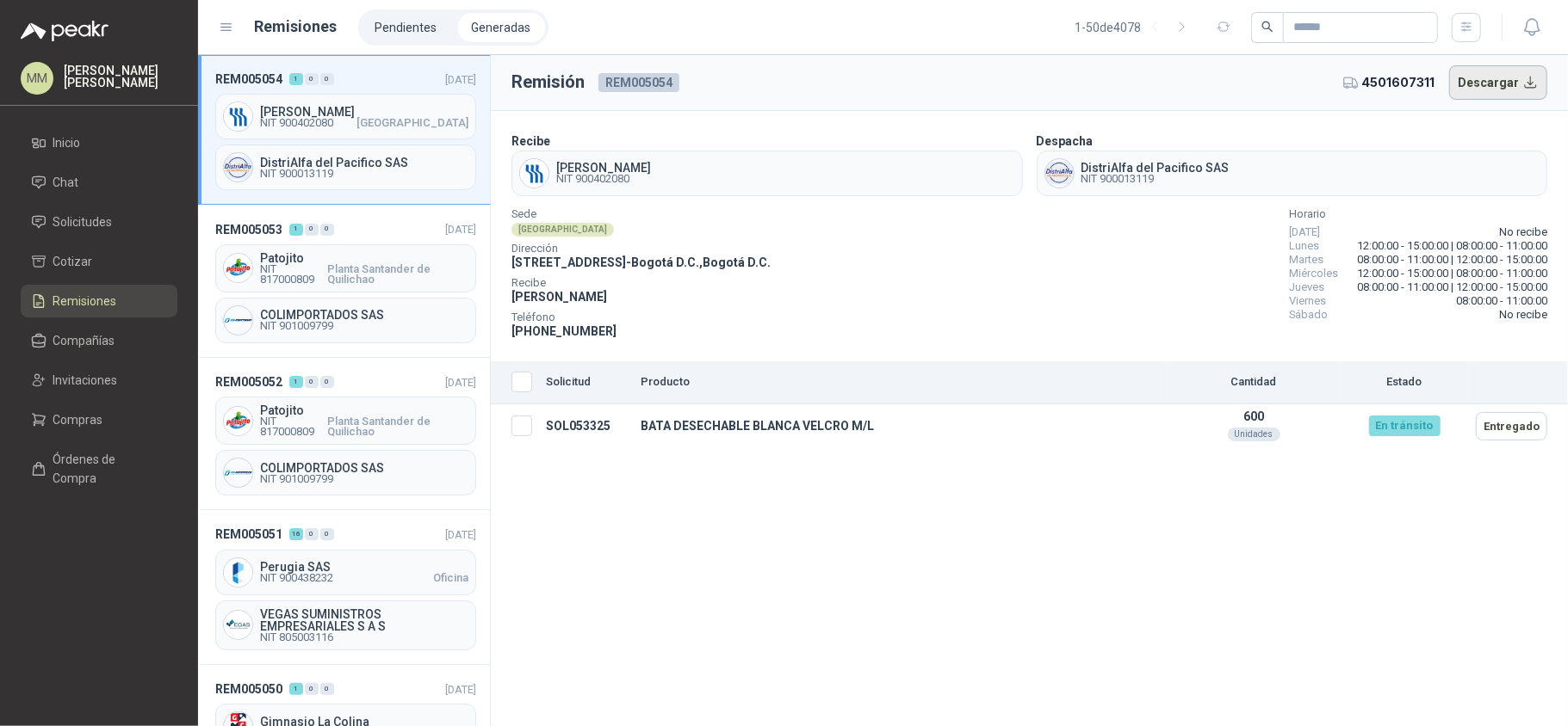
click at [1510, 95] on button "Descargar" at bounding box center [1498, 83] width 99 height 35
click at [1231, 520] on div "Remisión REM005054 4501607311 Descargar Recibe Fresenius Kabi NIT 900402080 Des…" at bounding box center [1030, 390] width 1077 height 671
click at [1086, 307] on div "Sede North Point Dirección CRA 7 155C 20 PISO 40 TORRE E - Bogotá D.C. , Bogotá…" at bounding box center [1029, 276] width 1036 height 131
click at [1137, 294] on div "Sede North Point Dirección CRA 7 155C 20 PISO 40 TORRE E - Bogotá D.C. , Bogotá…" at bounding box center [1029, 276] width 1036 height 131
click at [1121, 178] on span "NIT 900013119" at bounding box center [1155, 179] width 149 height 10
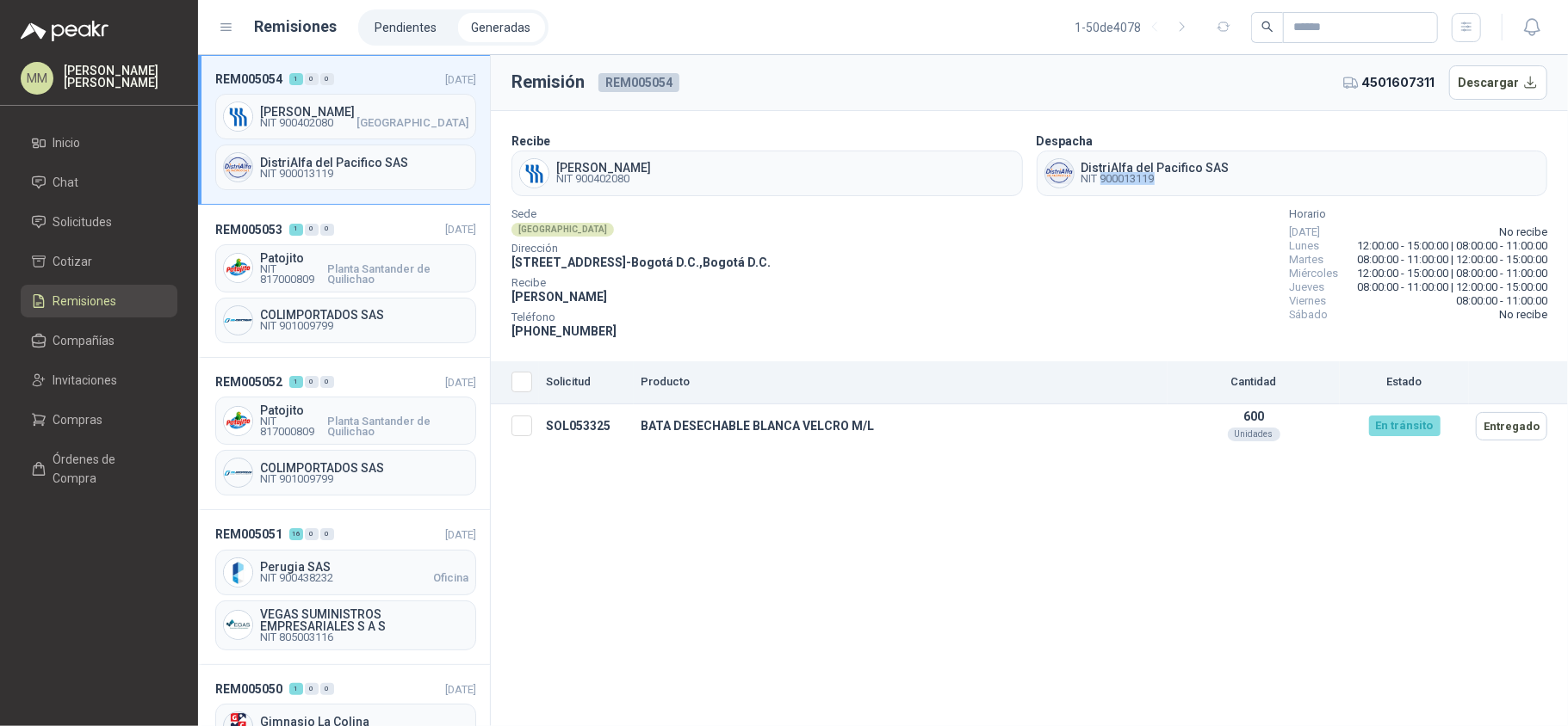
click at [1121, 178] on span "NIT 900013119" at bounding box center [1155, 179] width 149 height 10
copy span "900013119"
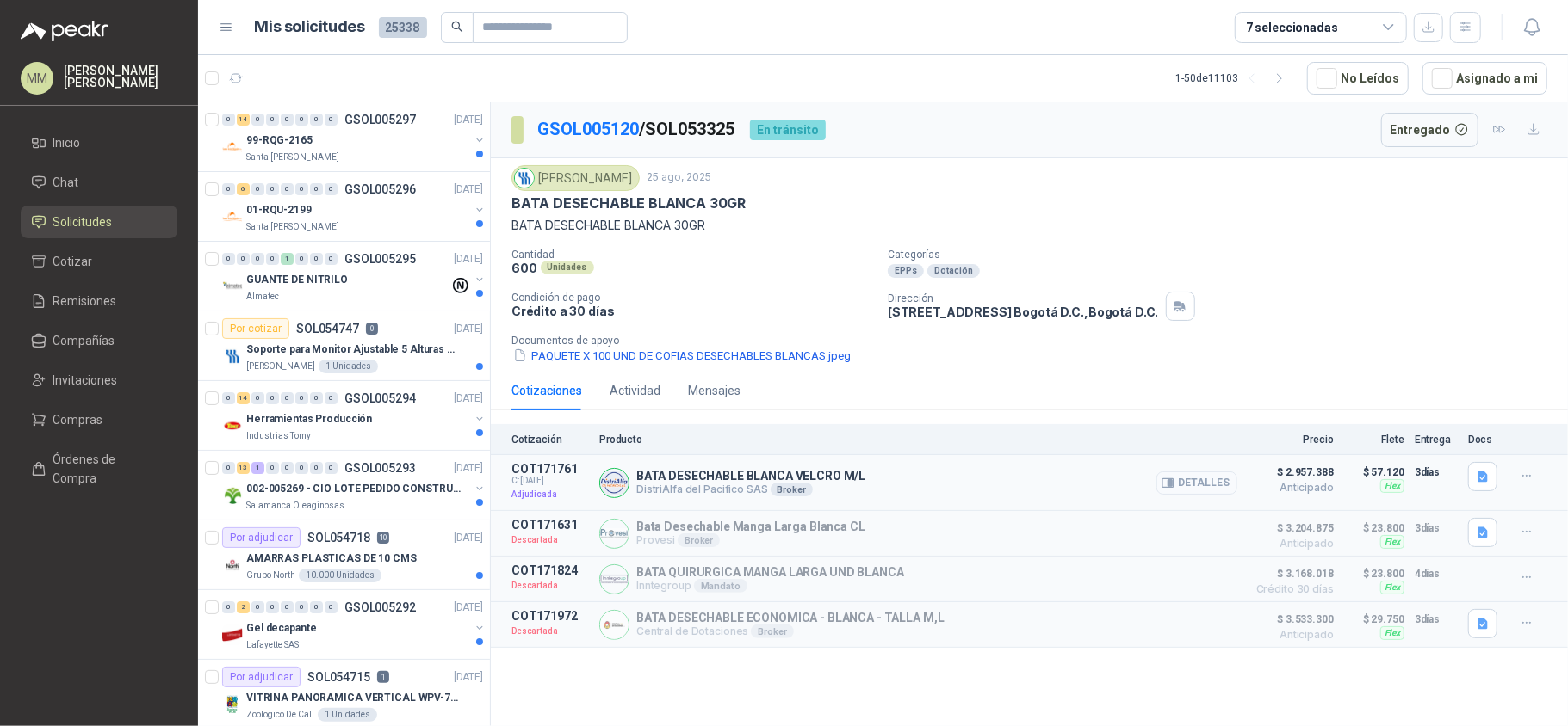
click at [1194, 482] on button "Detalles" at bounding box center [1196, 484] width 81 height 24
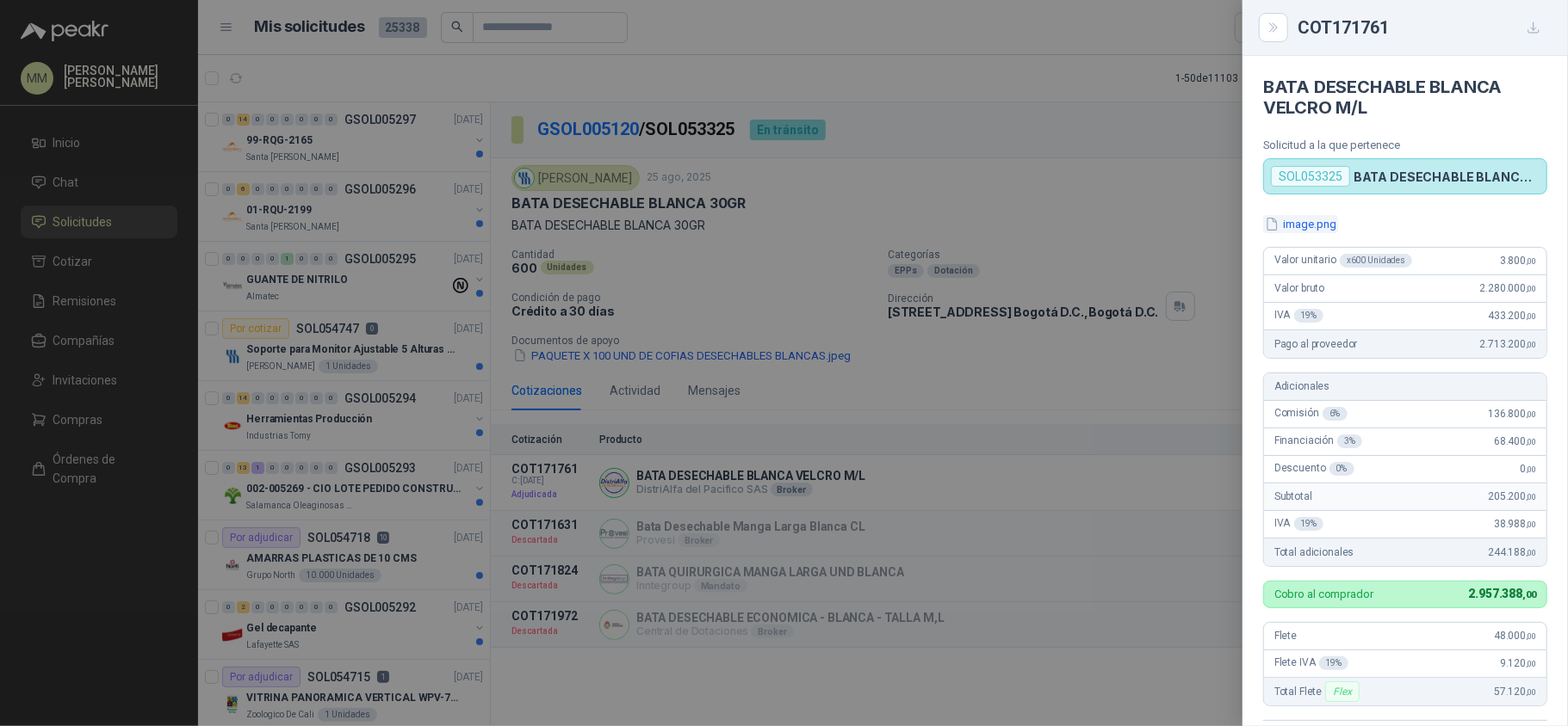
click at [1314, 225] on button "image.png" at bounding box center [1300, 224] width 75 height 18
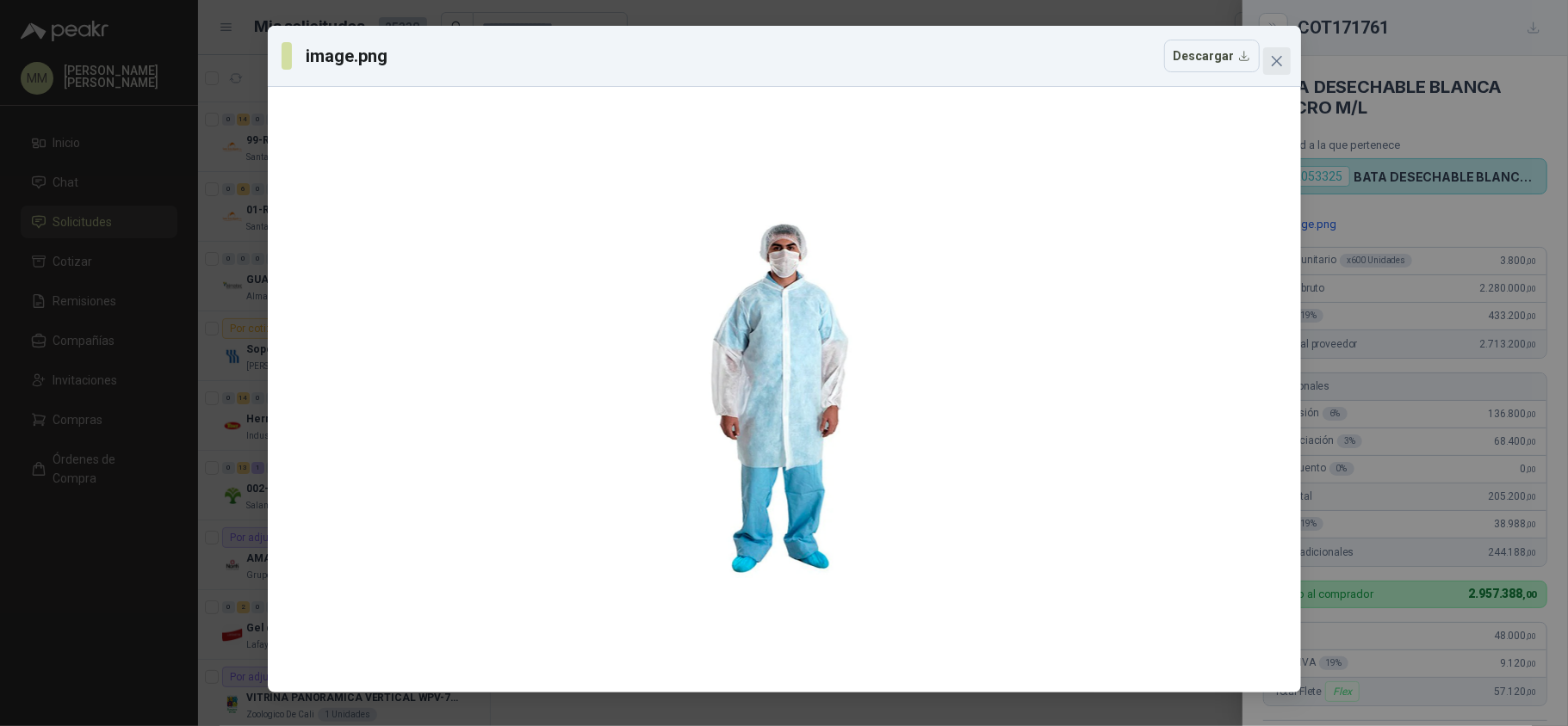
click at [1278, 55] on icon "close" at bounding box center [1276, 61] width 14 height 14
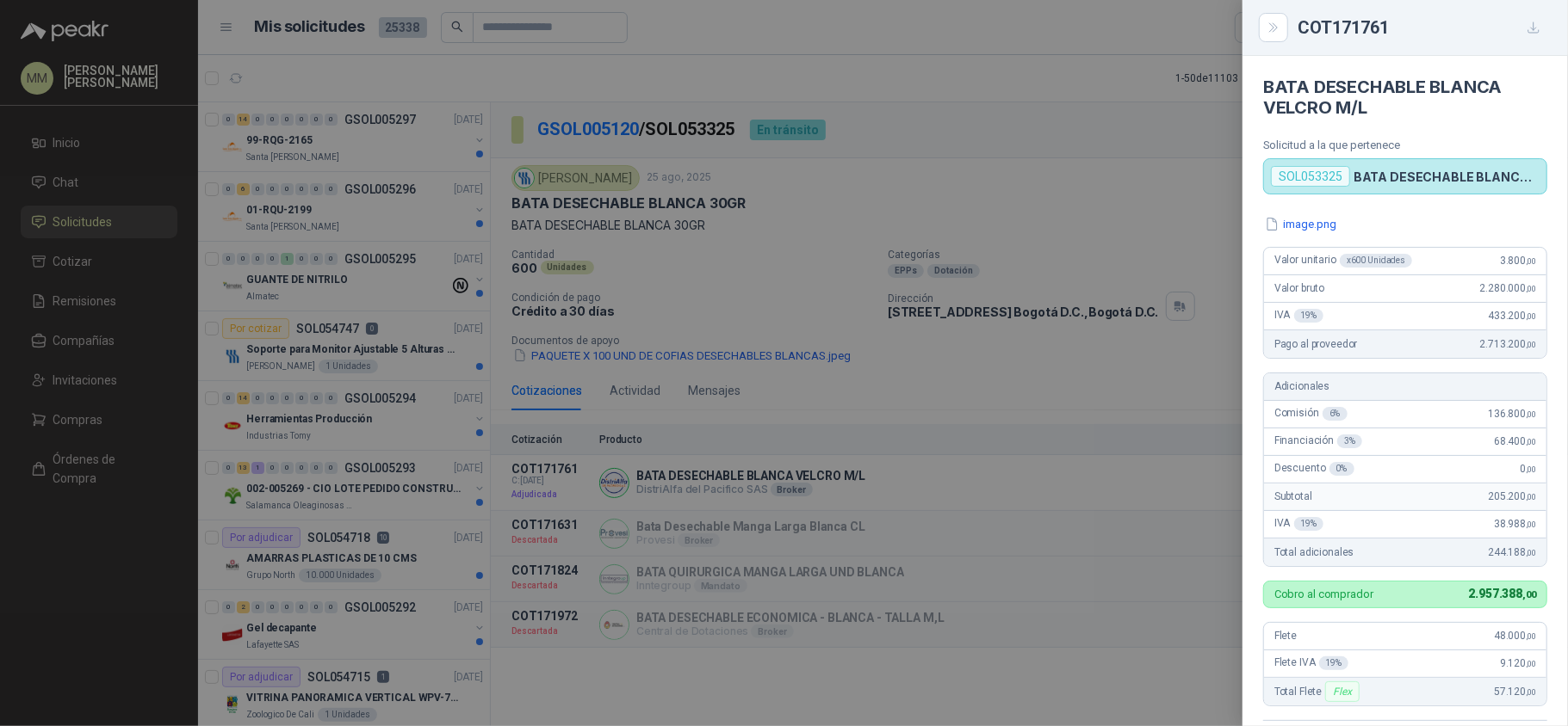
click at [773, 239] on div at bounding box center [784, 363] width 1568 height 726
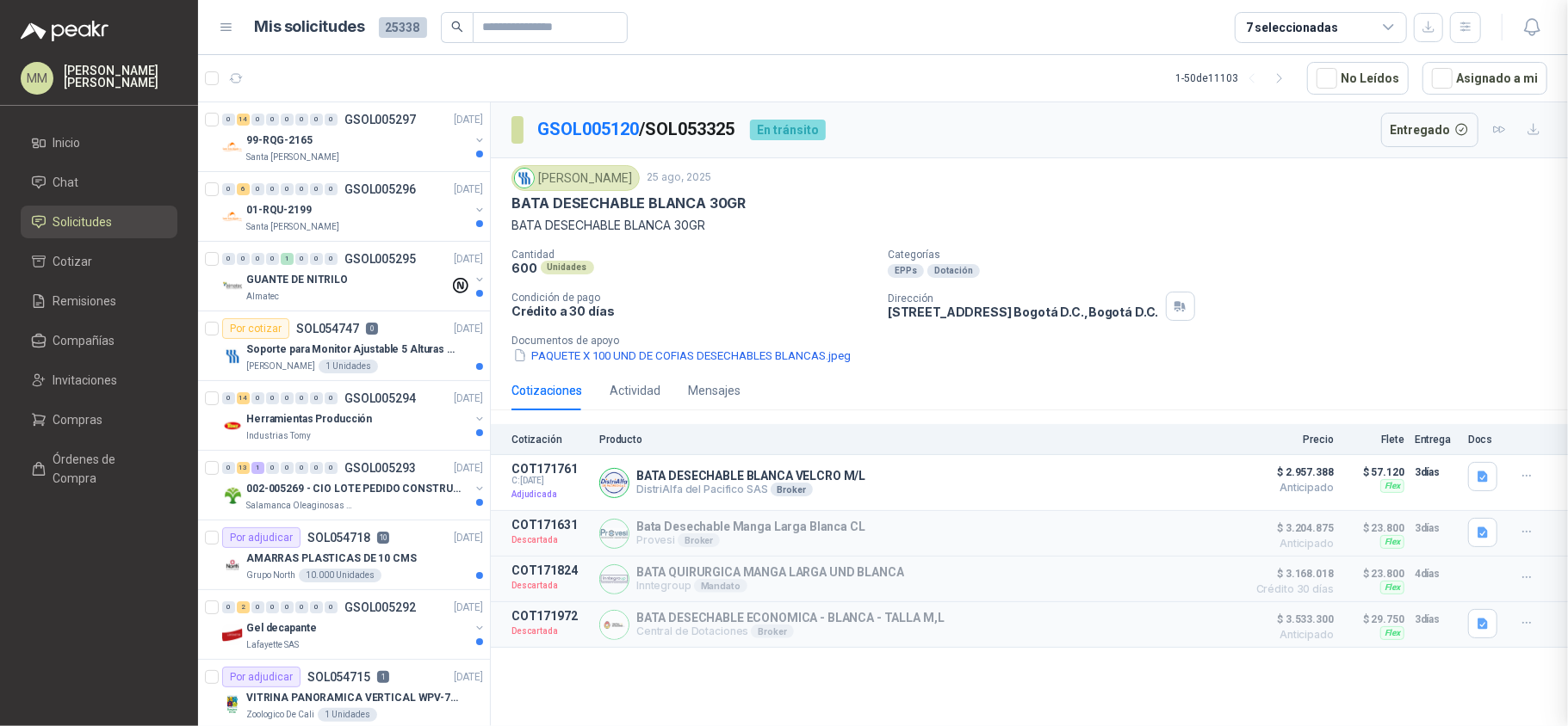
scroll to position [386, 0]
click at [1030, 315] on p "[STREET_ADDRESS] D.C. , [GEOGRAPHIC_DATA] D.C." at bounding box center [1022, 312] width 271 height 15
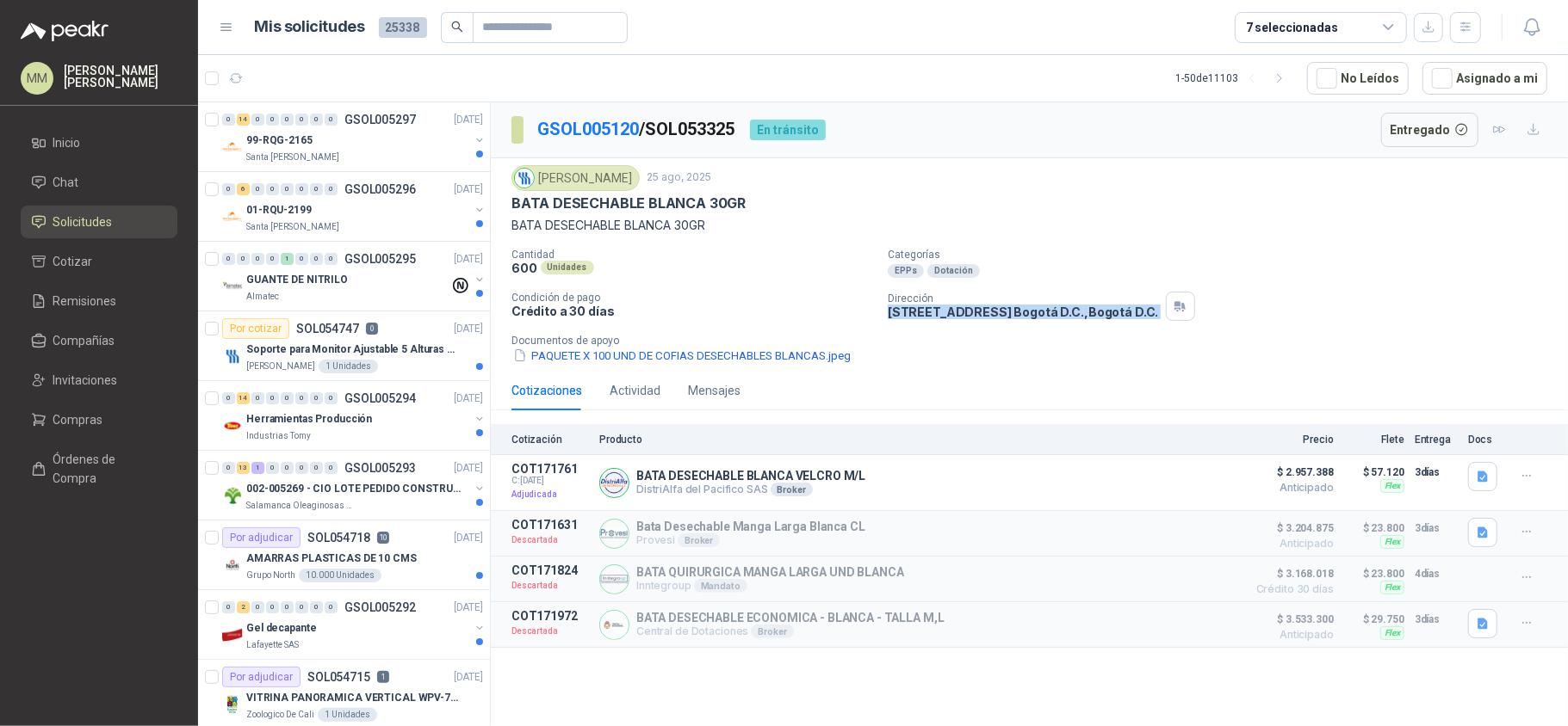
click at [1030, 315] on p "[STREET_ADDRESS] D.C. , [GEOGRAPHIC_DATA] D.C." at bounding box center [1022, 312] width 271 height 15
copy div "[STREET_ADDRESS] D.C. , [GEOGRAPHIC_DATA] D.C."
click at [566, 180] on div "[PERSON_NAME]" at bounding box center [575, 178] width 128 height 26
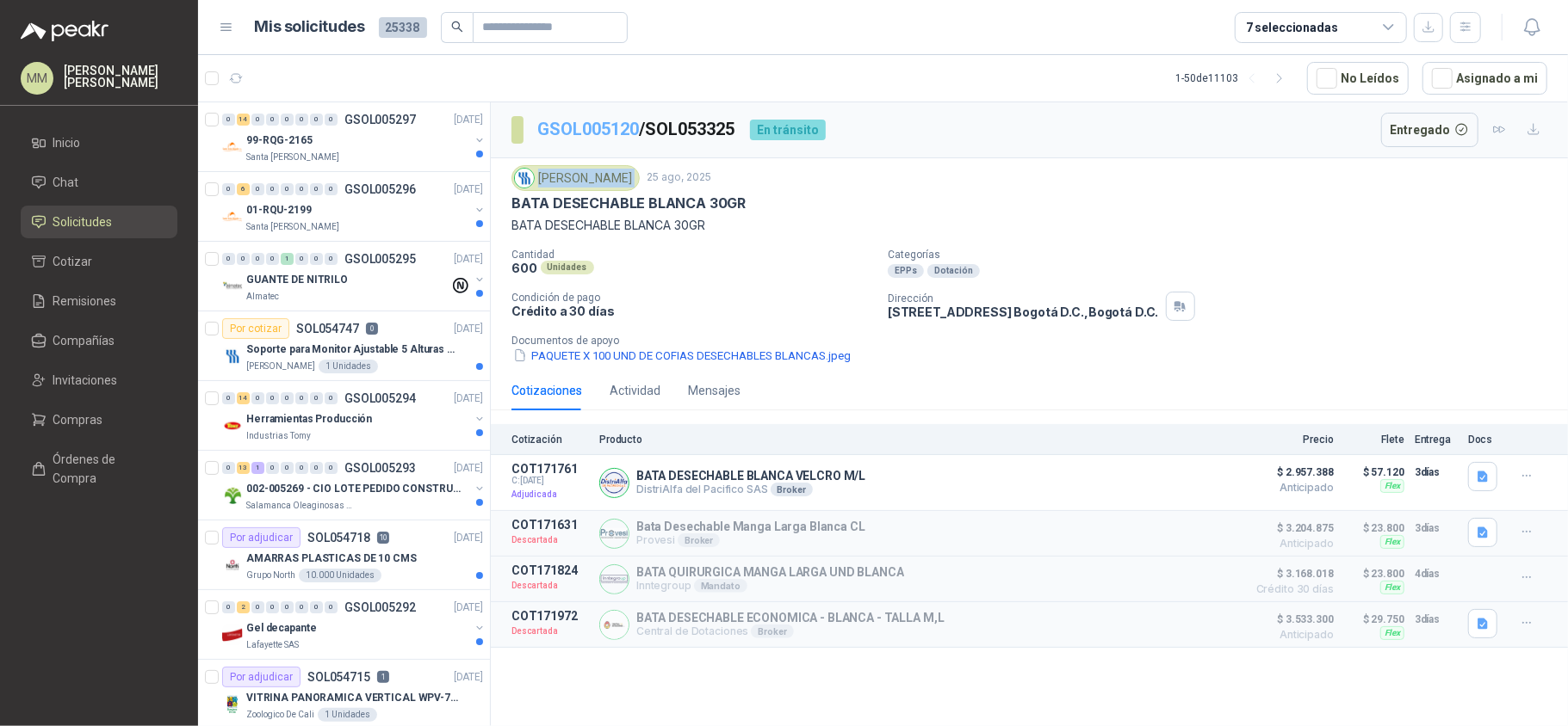
copy div "[PERSON_NAME]"
click at [1180, 306] on icon "button" at bounding box center [1177, 304] width 6 height 5
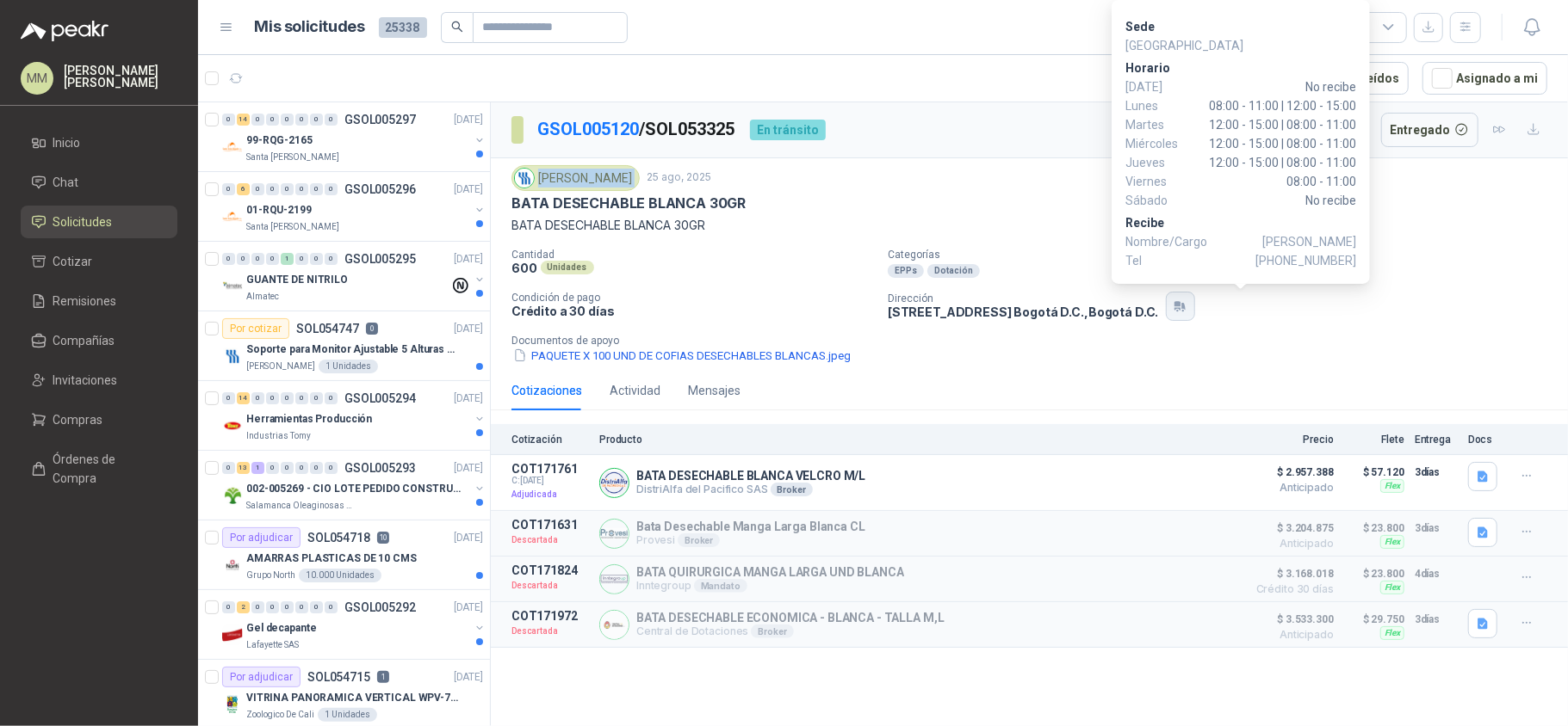
click at [1187, 304] on icon "button" at bounding box center [1180, 306] width 15 height 14
click at [1305, 260] on span "+57 573167405003" at bounding box center [1306, 261] width 101 height 19
copy span "573167405003"
click at [1194, 320] on button "button" at bounding box center [1180, 306] width 29 height 29
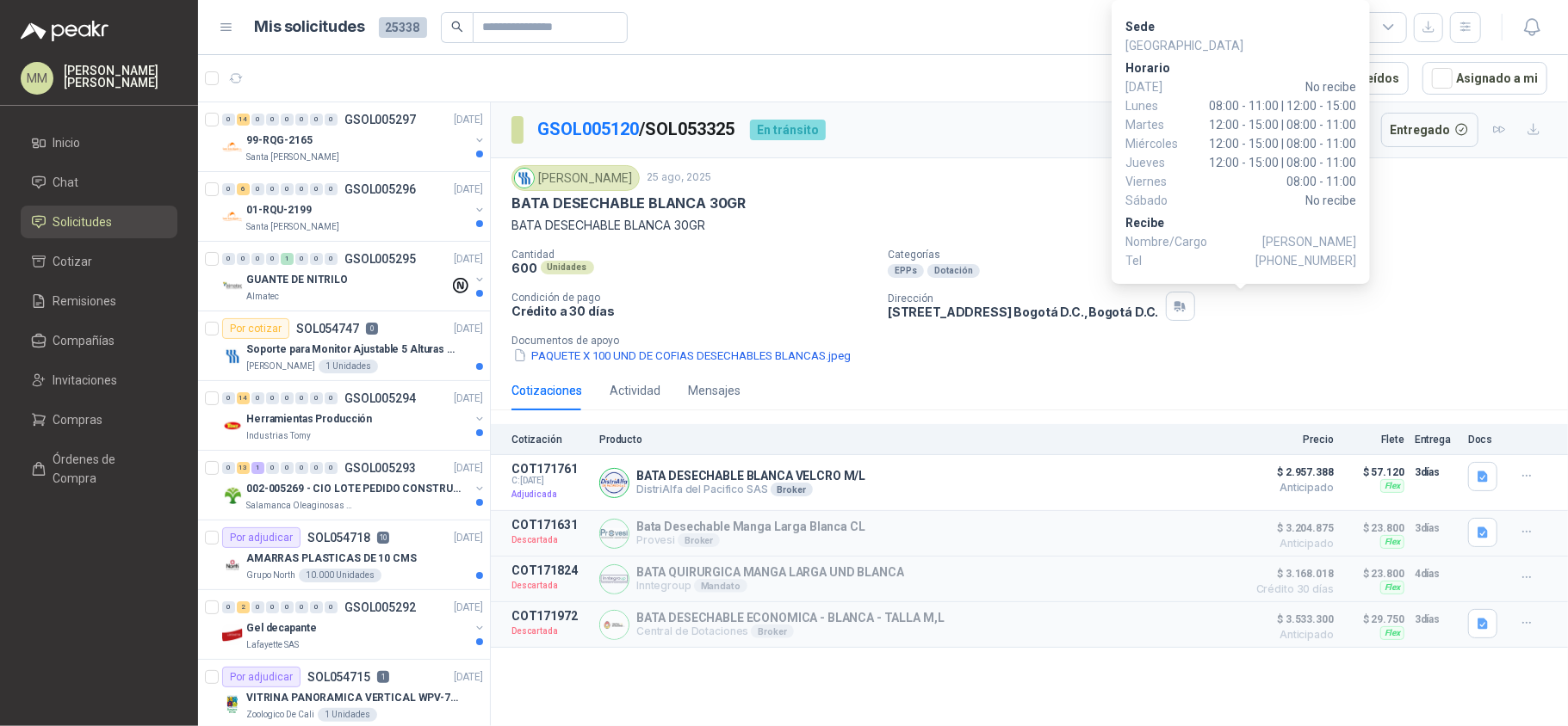
click at [1221, 179] on span "08:00 - 11:00" at bounding box center [1276, 181] width 162 height 19
drag, startPoint x: 1203, startPoint y: 101, endPoint x: 1355, endPoint y: 100, distance: 152.0
click at [1355, 100] on span "08:00 - 11:00 | 12:00 - 15:00" at bounding box center [1276, 106] width 162 height 19
copy span "08:00 - 11:00 | 12:00 - 15:00"
drag, startPoint x: 1272, startPoint y: 176, endPoint x: 1358, endPoint y: 179, distance: 86.1
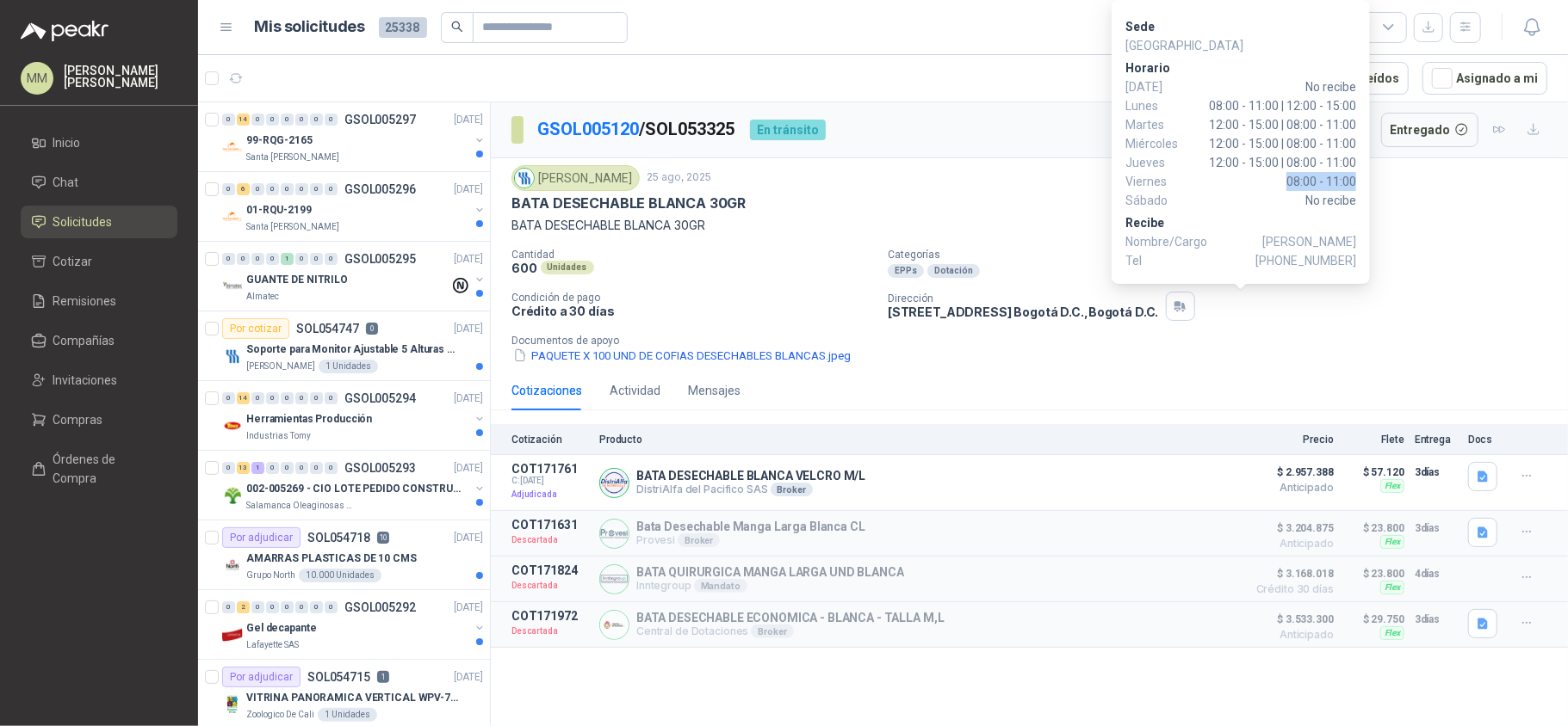
click at [1358, 179] on div "Sede North Point Horario Domingo No recibe Lunes 08:00 - 11:00 | 12:00 - 15:00 …" at bounding box center [1240, 142] width 258 height 284
copy span "08:00 - 11:00"
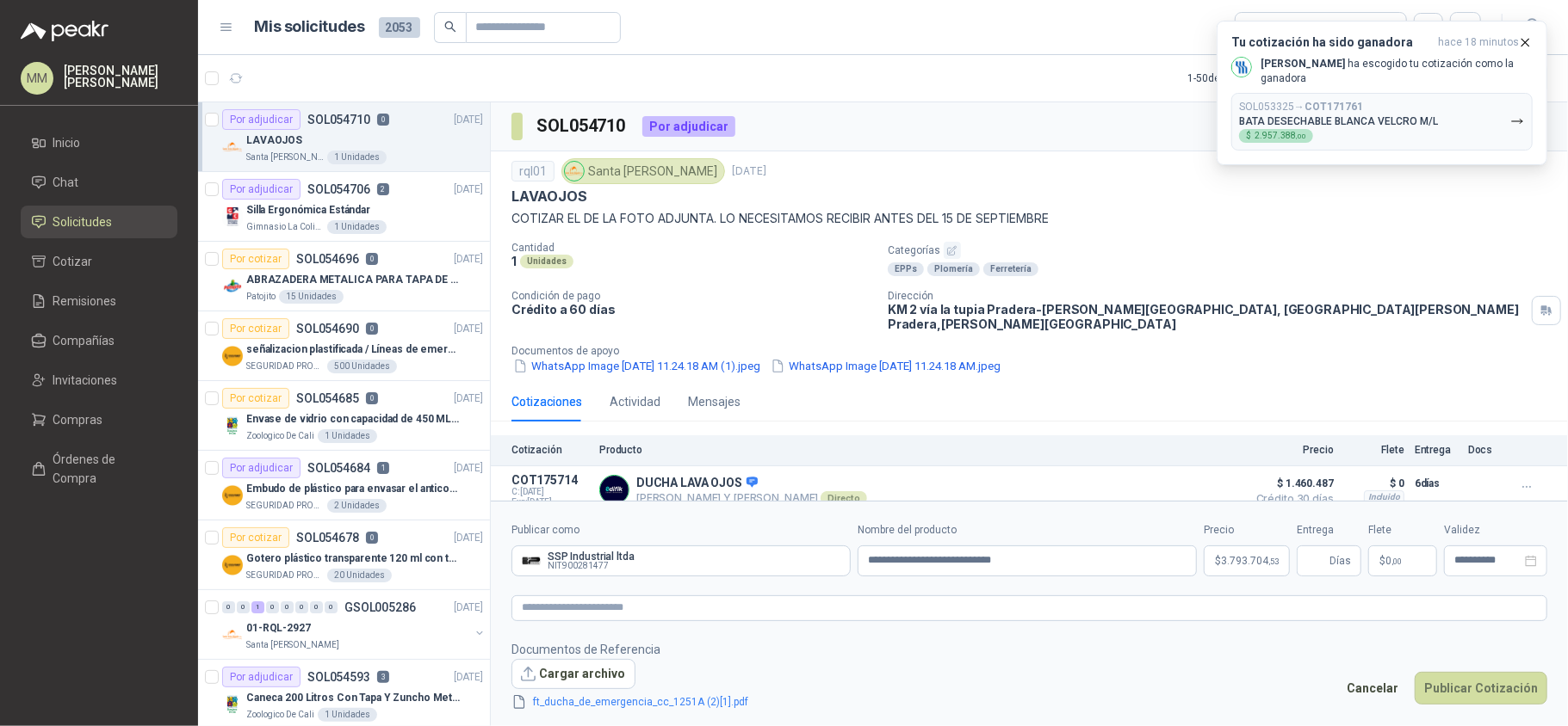
scroll to position [7, 0]
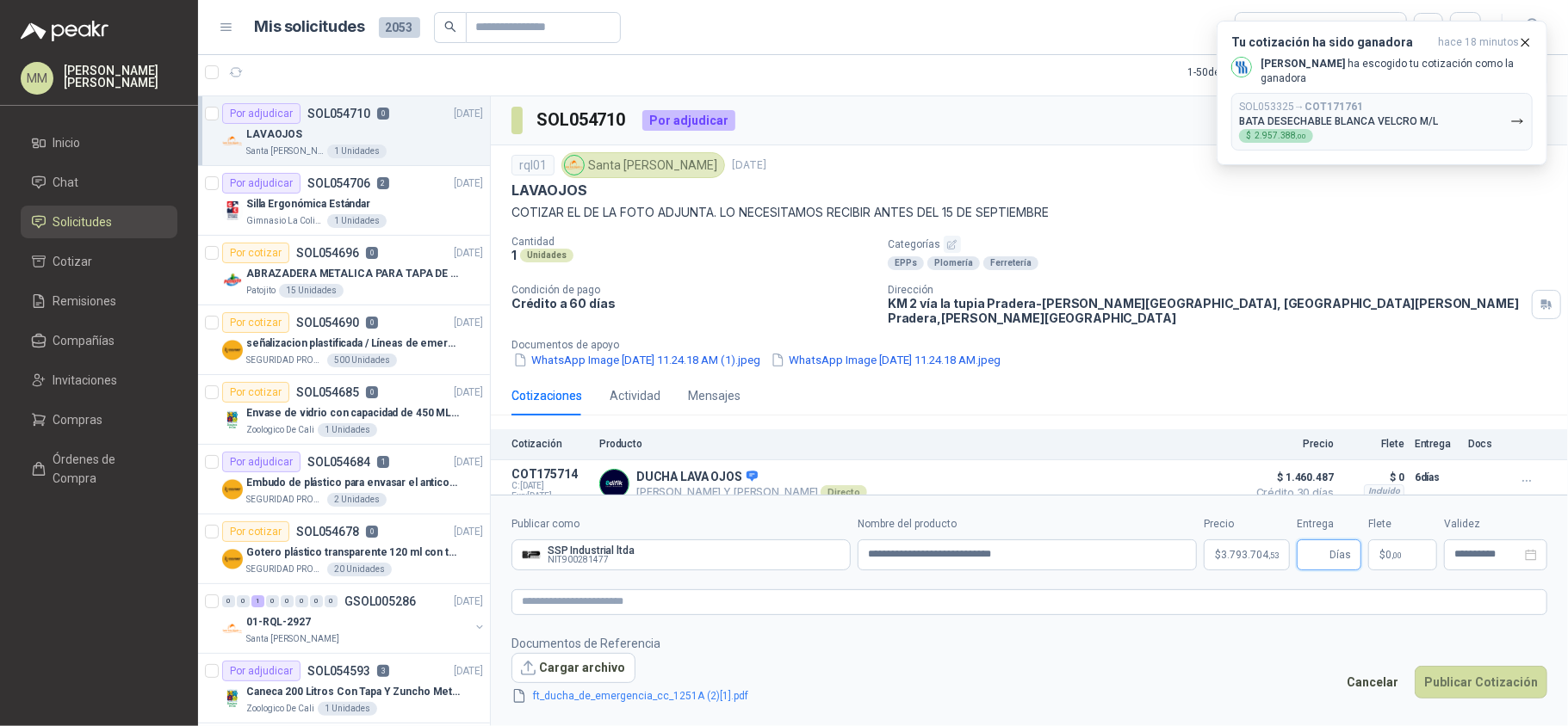
click at [1324, 559] on input "Entrega" at bounding box center [1316, 555] width 19 height 29
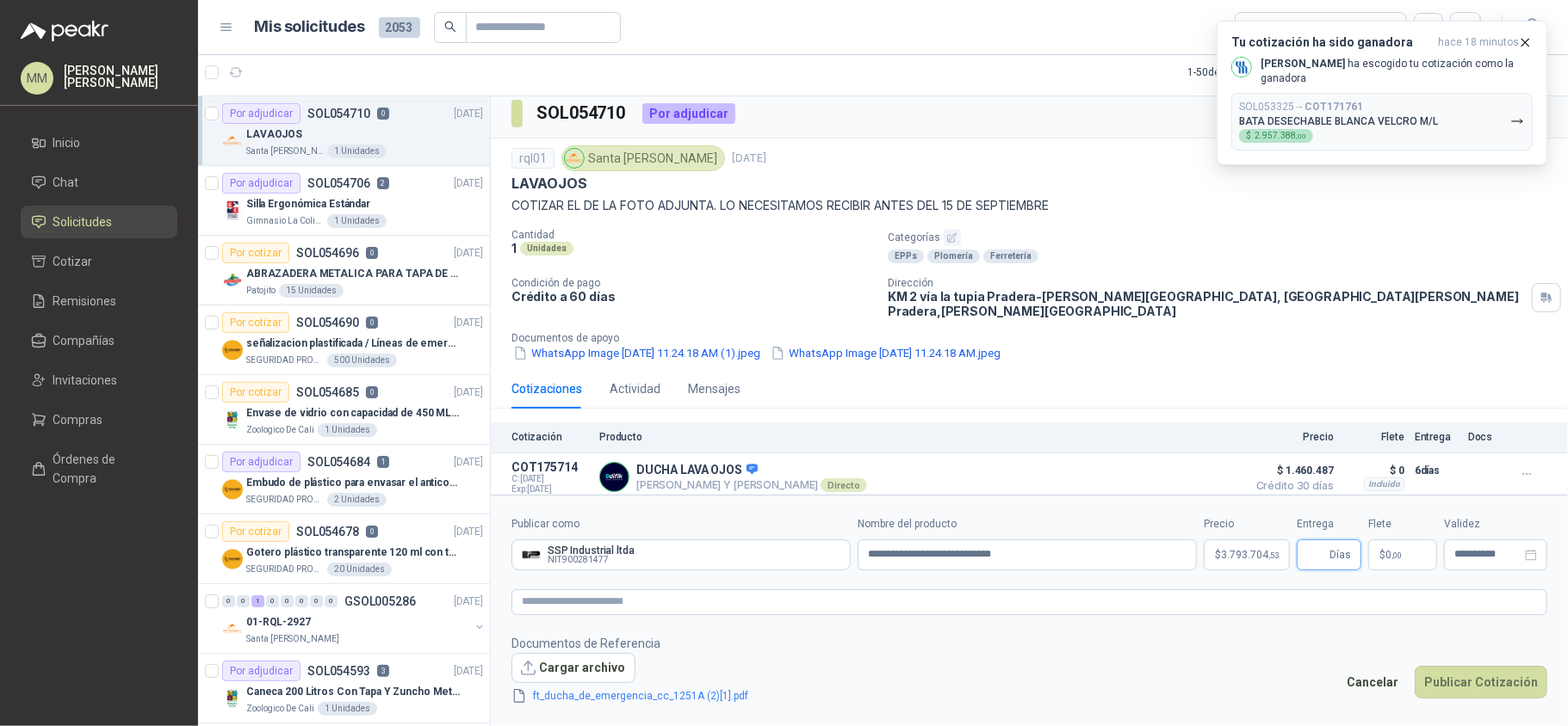
scroll to position [8, 0]
type input "*"
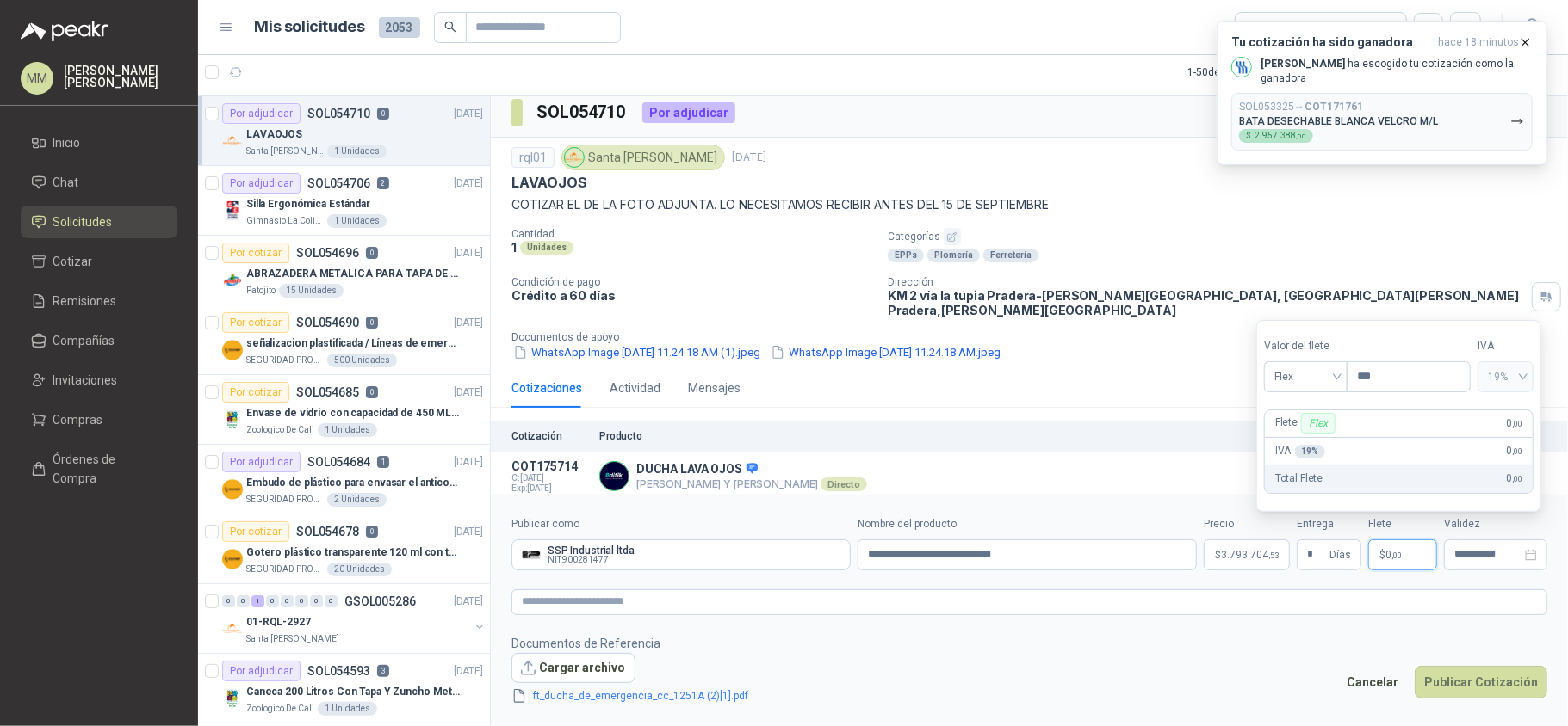
click at [1397, 554] on span ",00" at bounding box center [1396, 556] width 10 height 9
click at [1521, 41] on icon "button" at bounding box center [1525, 43] width 15 height 15
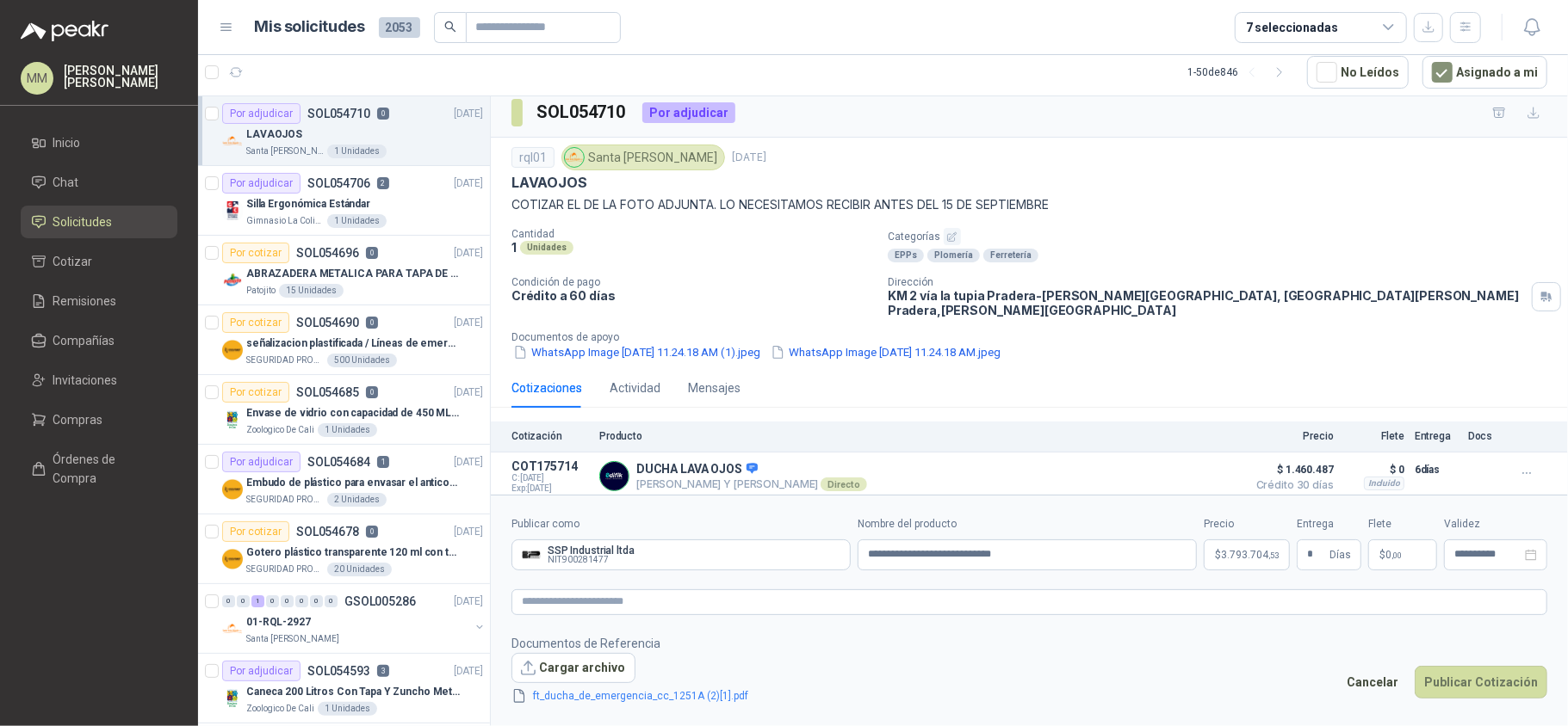
click at [1172, 516] on label "Nombre del producto" at bounding box center [1027, 525] width 339 height 16
click at [1172, 539] on input "**********" at bounding box center [1027, 555] width 339 height 31
click at [1375, 689] on button "Cancelar" at bounding box center [1371, 682] width 70 height 33
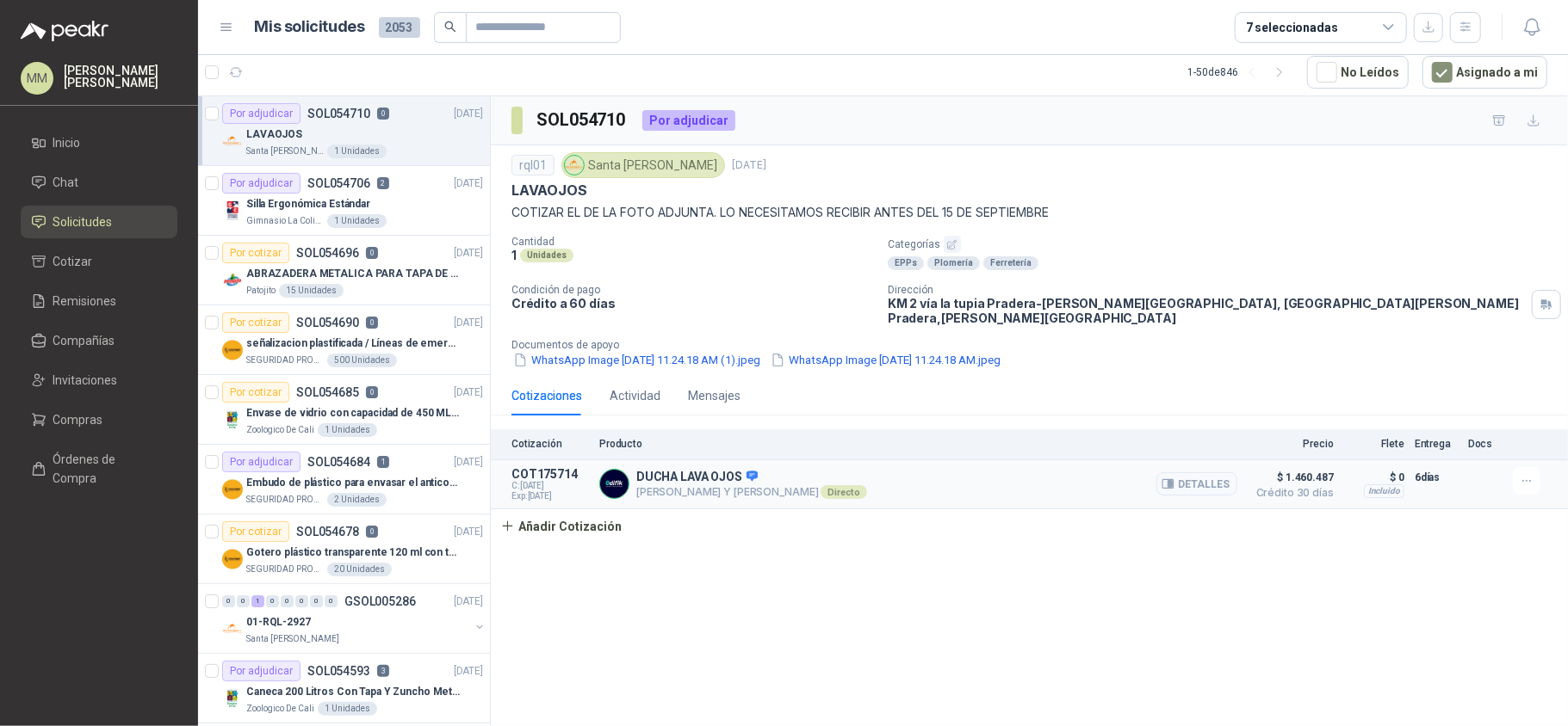
scroll to position [0, 0]
click at [239, 76] on icon "button" at bounding box center [236, 72] width 13 height 8
click at [431, 158] on article "Por adjudicar SOL054710 3 03/09/25 LAVAOJOS Santa Anita Napoles 1 Unidades" at bounding box center [343, 131] width 292 height 70
click at [443, 210] on div "Silla Ergonómica Estándar" at bounding box center [364, 204] width 237 height 21
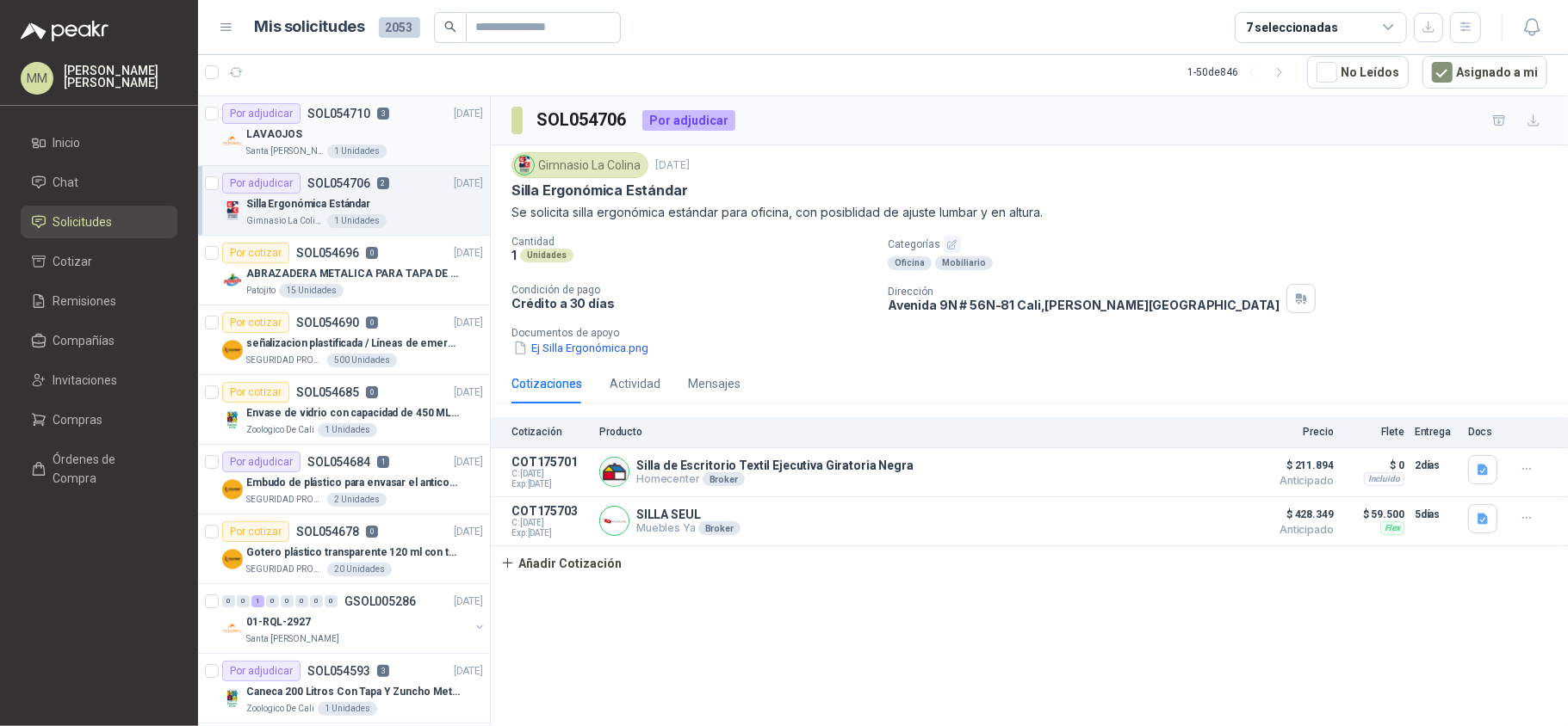
click at [430, 133] on div "LAVAOJOS" at bounding box center [364, 134] width 237 height 21
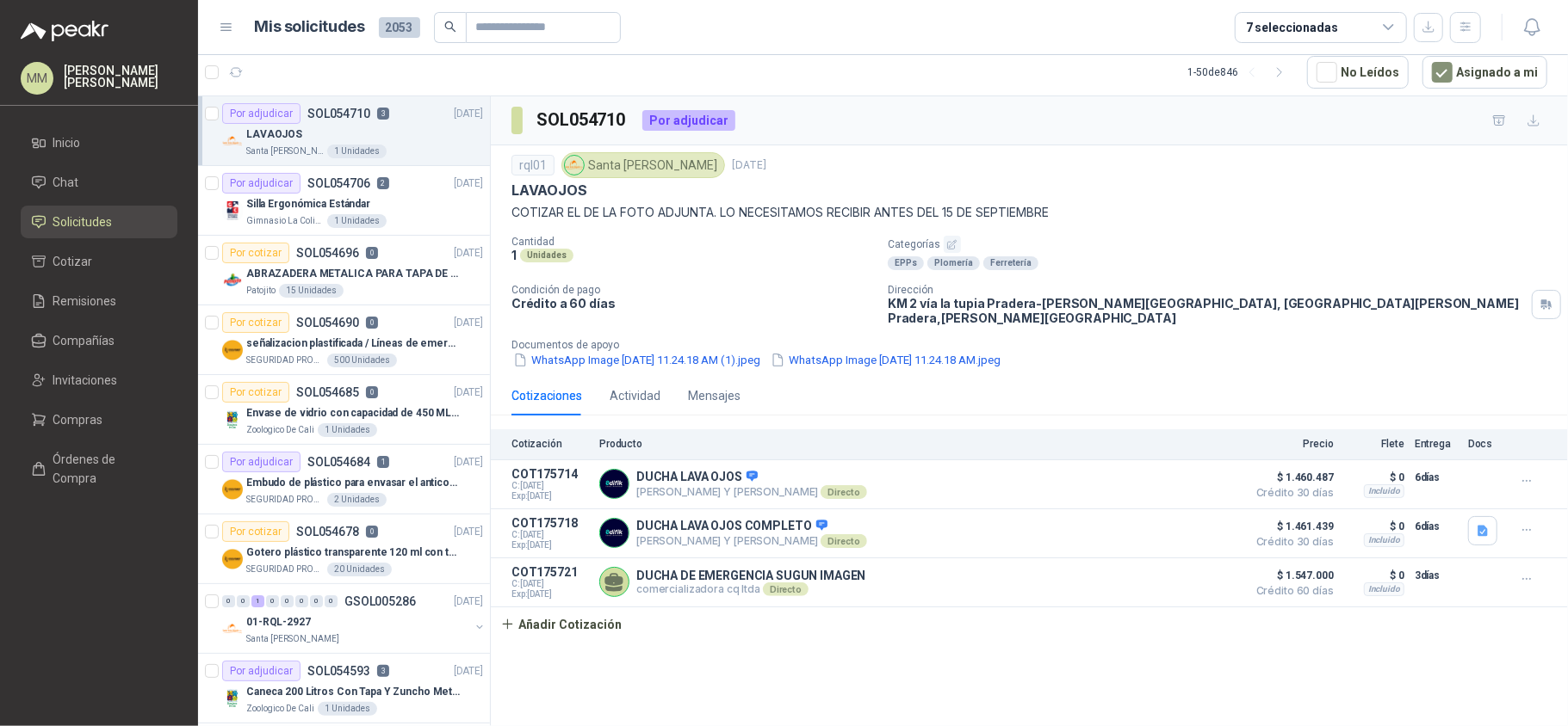
click at [1176, 162] on div "rql01 Santa Anita Napoles 3 sept, 2025" at bounding box center [1029, 165] width 1036 height 26
click at [384, 547] on p "Gotero plástico transparente 120 ml con tapa de seguridad" at bounding box center [353, 553] width 214 height 16
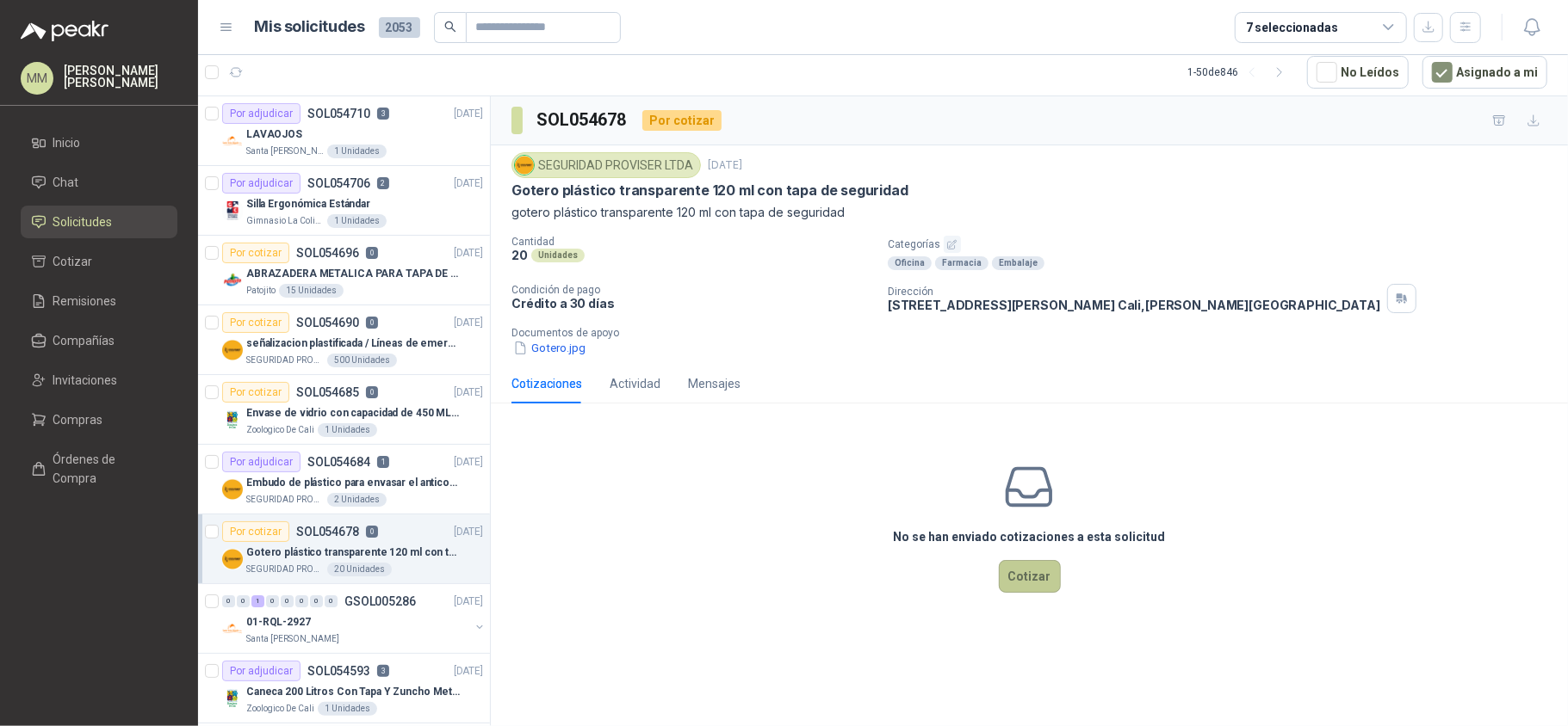
click at [1026, 577] on button "Cotizar" at bounding box center [1030, 577] width 62 height 33
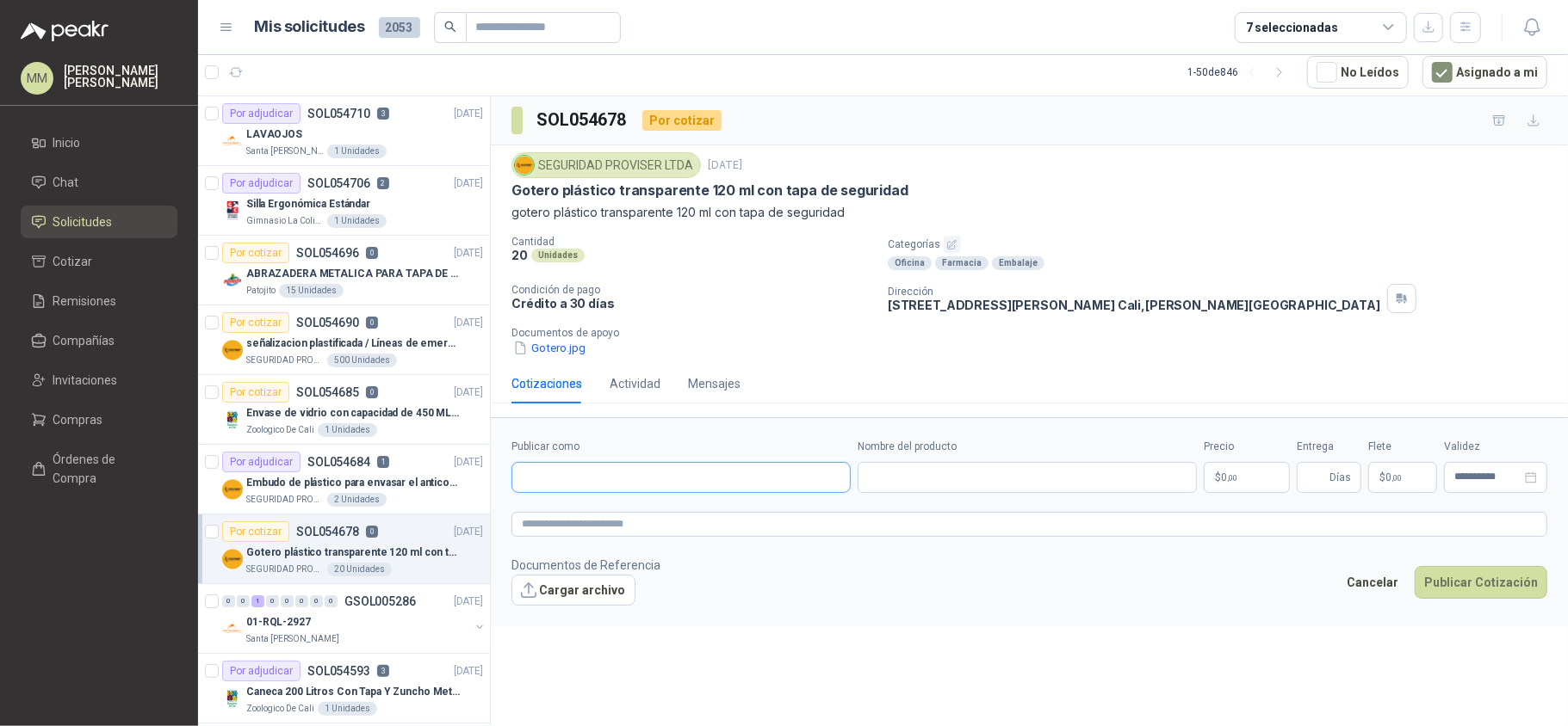
click at [655, 475] on input "Publicar como" at bounding box center [681, 477] width 337 height 29
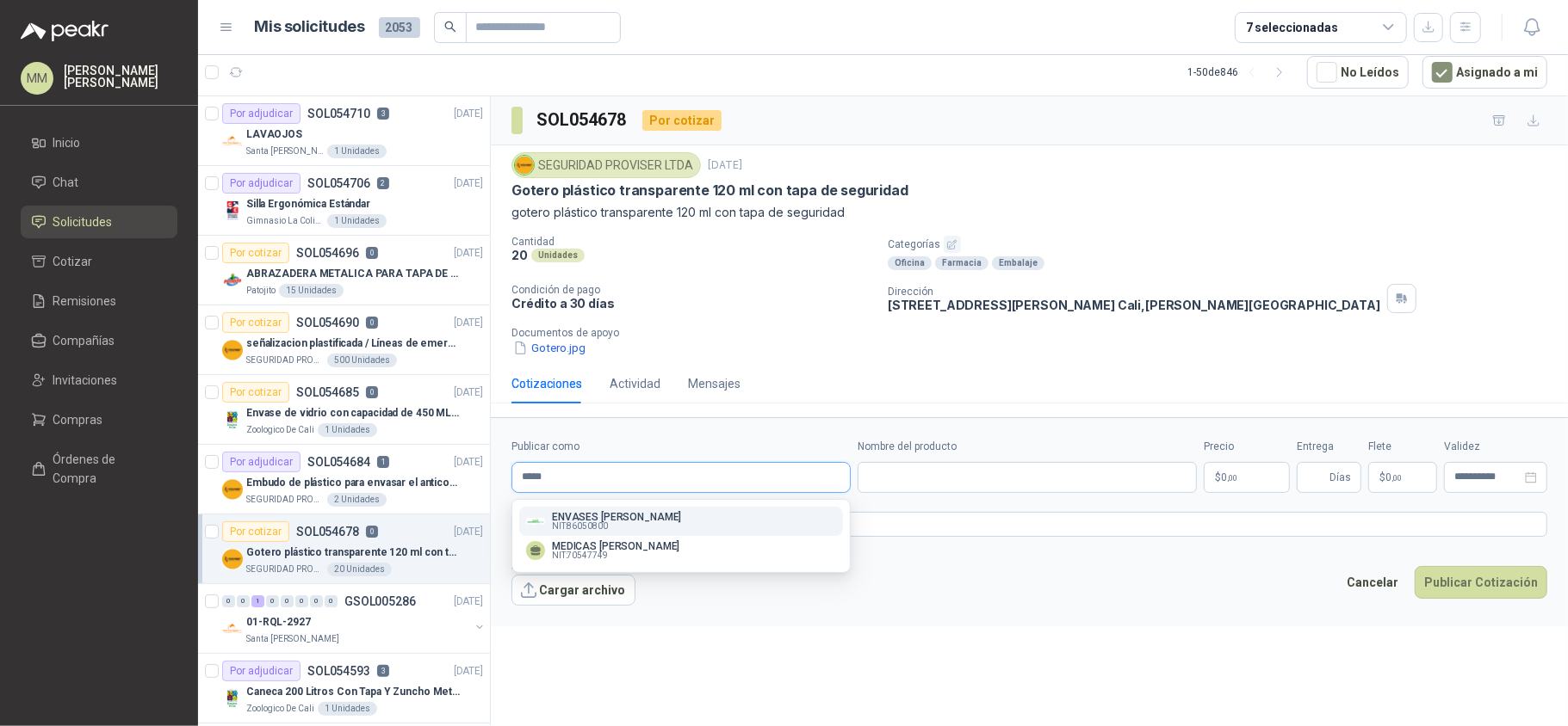
type input "*****"
click at [679, 525] on p "NIT : 86050800" at bounding box center [617, 527] width 129 height 8
type input "**********"
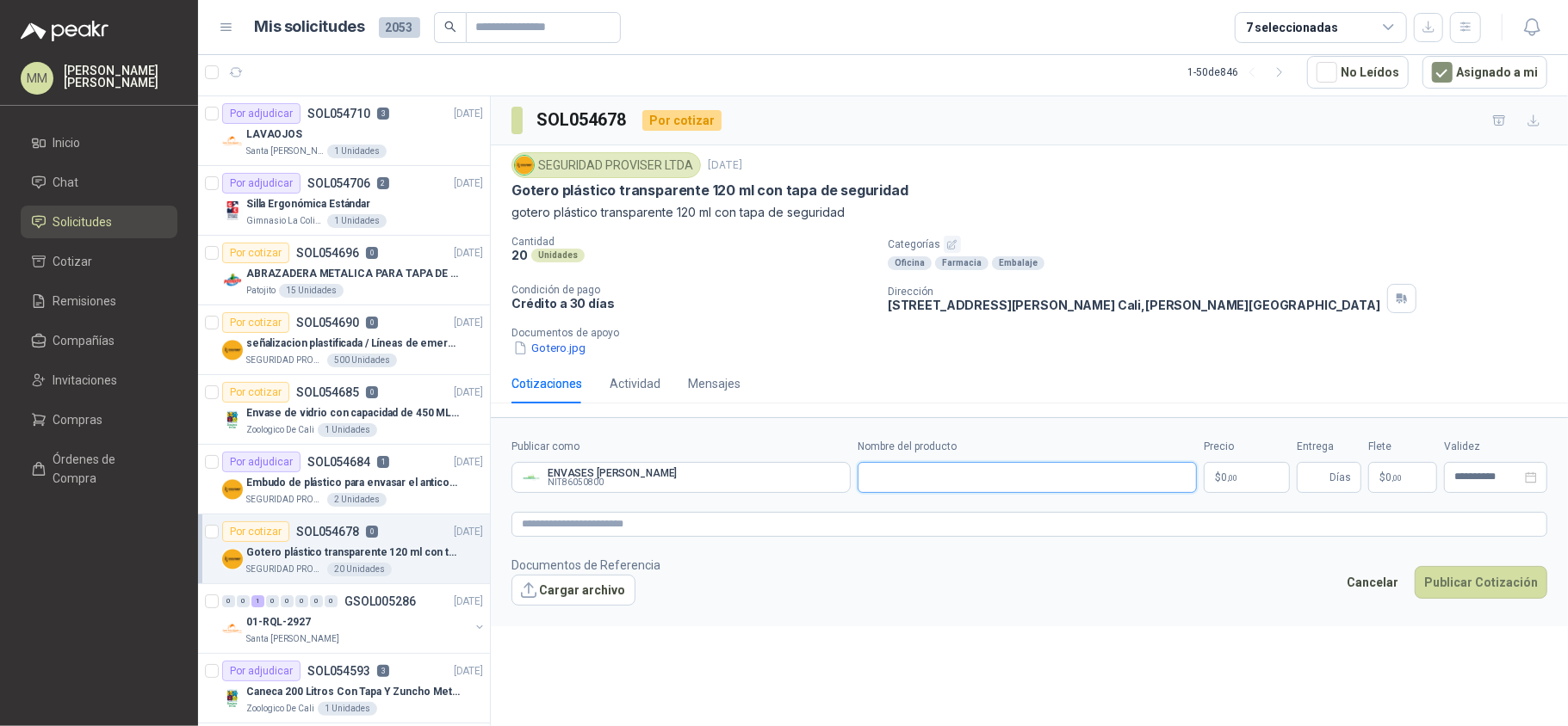
click at [959, 469] on input "Nombre del producto" at bounding box center [1027, 477] width 339 height 31
type input "*"
type input "**********"
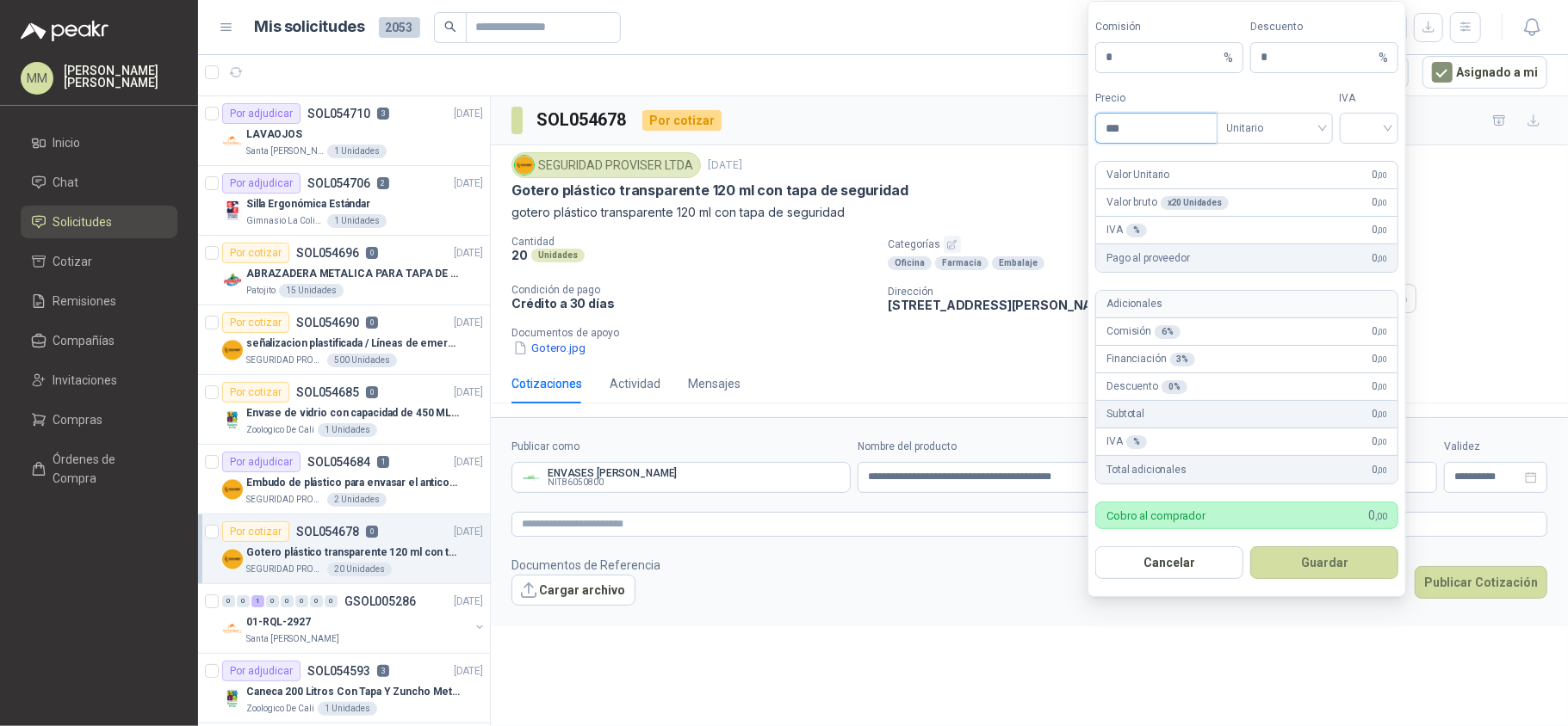
click at [1203, 121] on input "***" at bounding box center [1155, 128] width 119 height 29
type input "*****"
click at [1357, 129] on input "search" at bounding box center [1369, 127] width 39 height 26
click at [1366, 156] on div "19%" at bounding box center [1368, 161] width 32 height 19
click at [1333, 567] on button "Guardar" at bounding box center [1324, 563] width 149 height 33
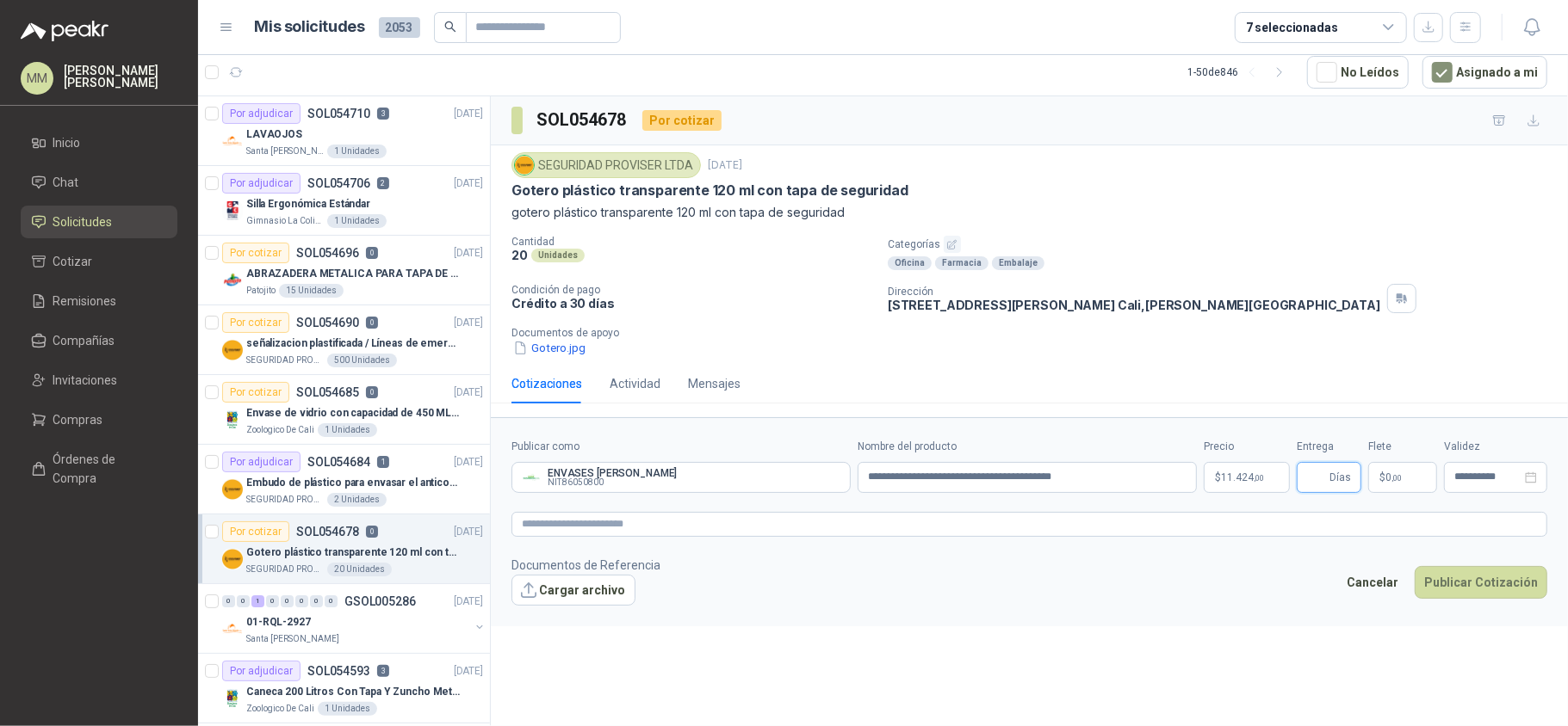
click at [1317, 484] on input "Entrega" at bounding box center [1316, 477] width 19 height 29
type input "*"
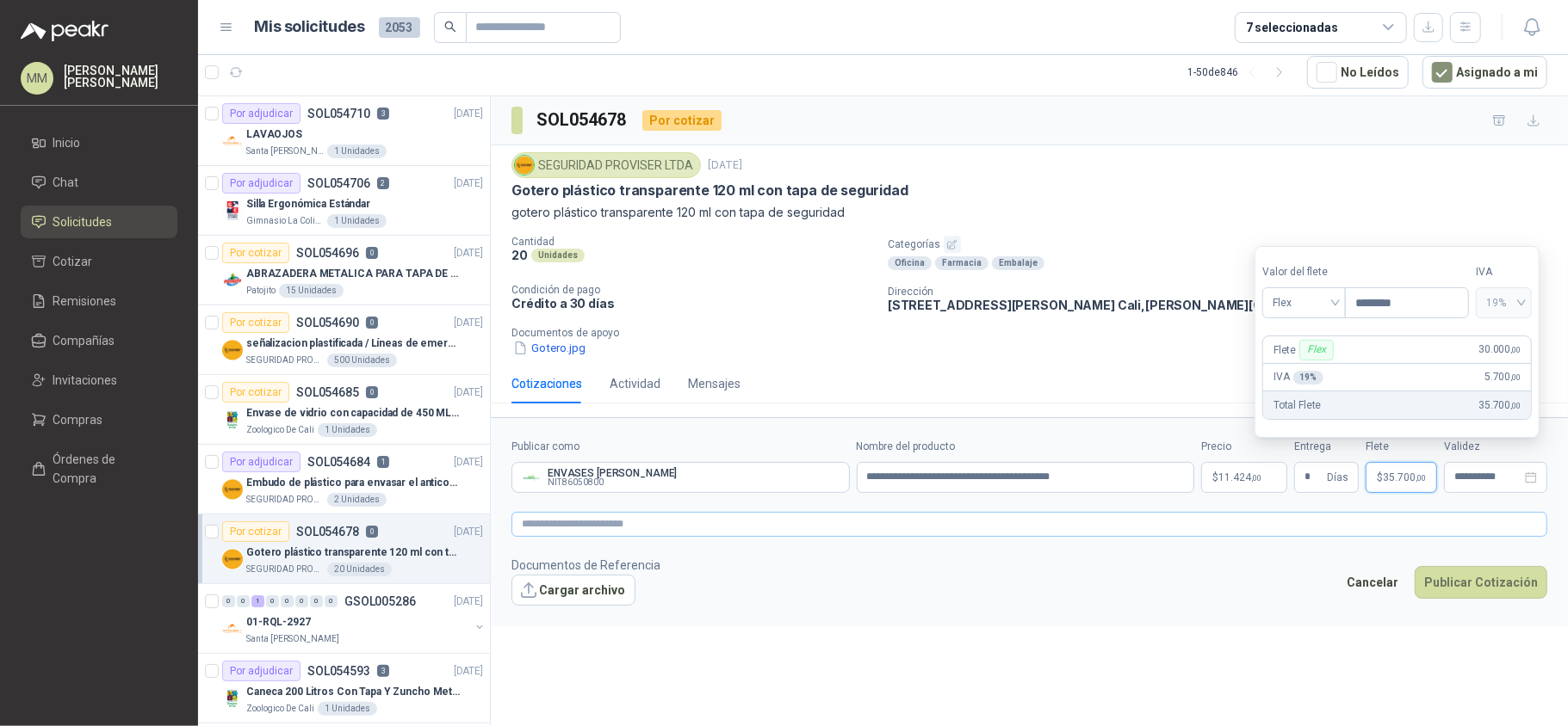
type input "********"
click at [1119, 531] on textarea at bounding box center [1029, 525] width 1036 height 26
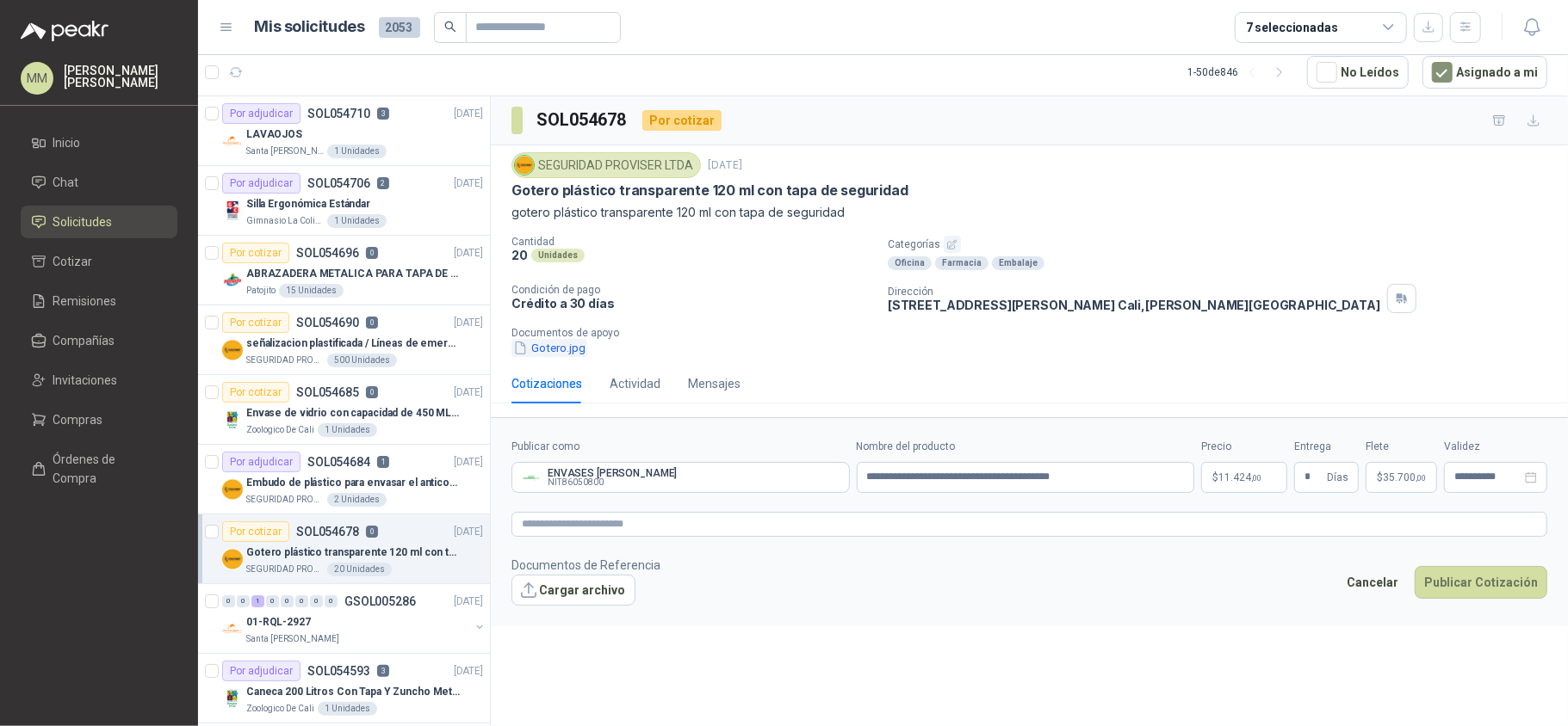
click at [551, 352] on button "Gotero.jpg" at bounding box center [548, 348] width 76 height 18
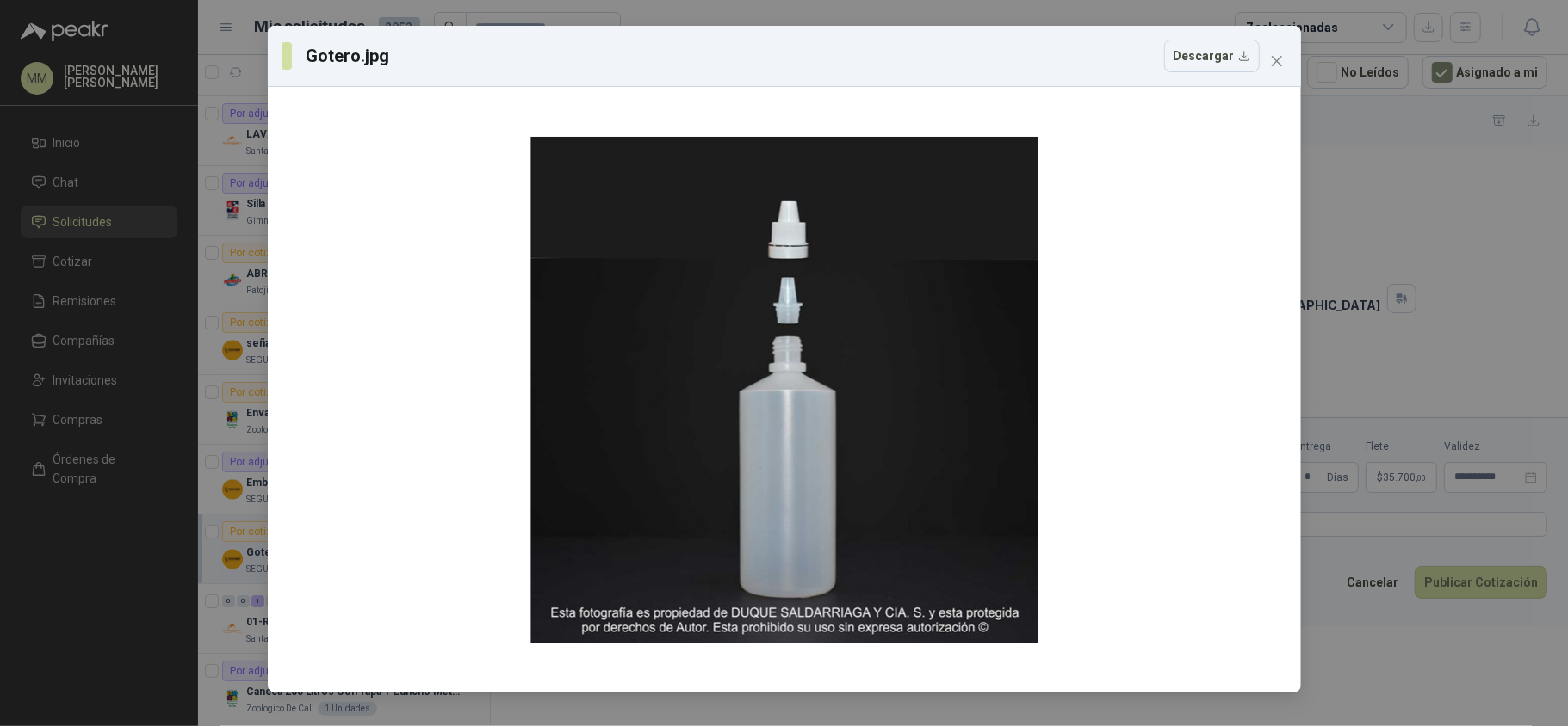
click at [1362, 524] on div "Gotero.jpg Descargar" at bounding box center [784, 363] width 1568 height 726
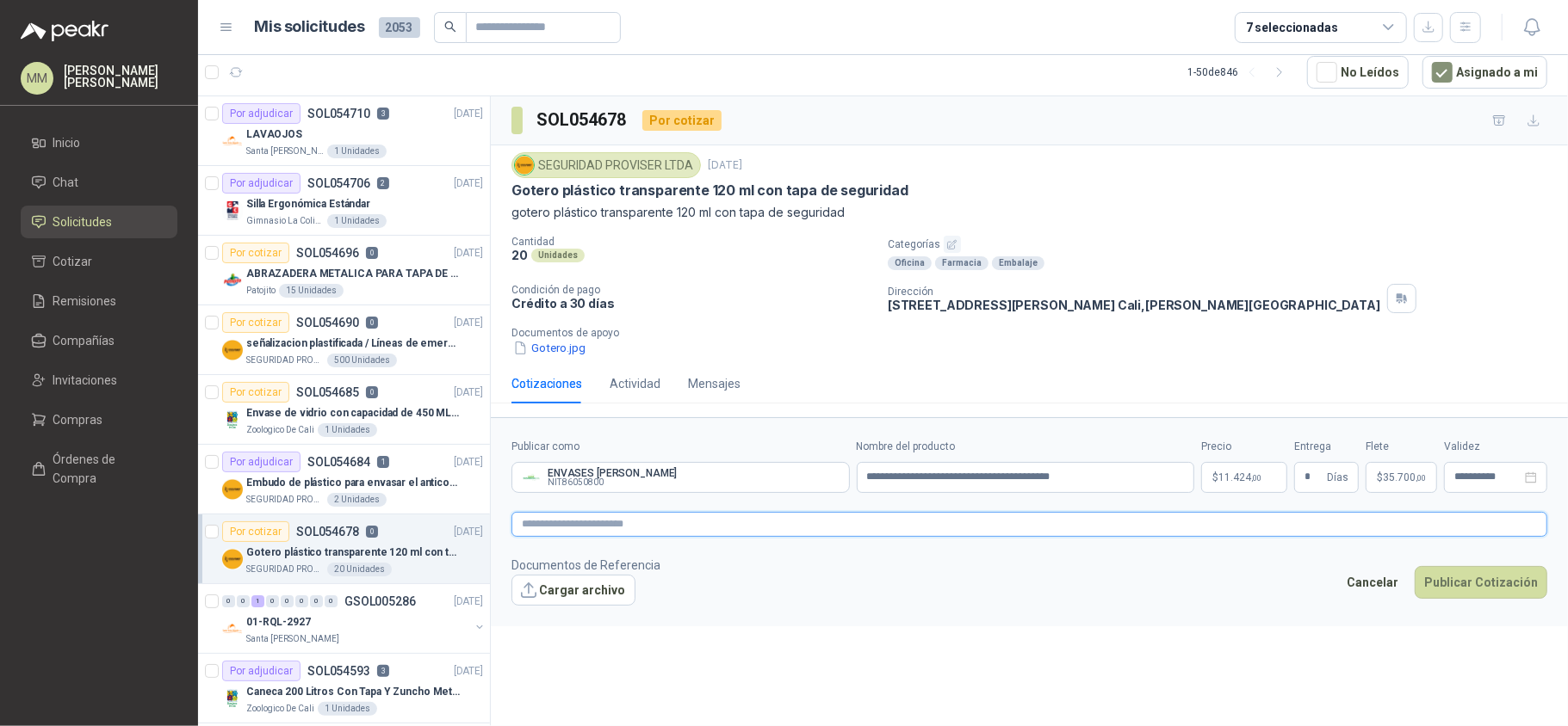
click at [976, 521] on textarea at bounding box center [1029, 525] width 1036 height 26
click at [554, 621] on link "image.png" at bounding box center [583, 619] width 114 height 16
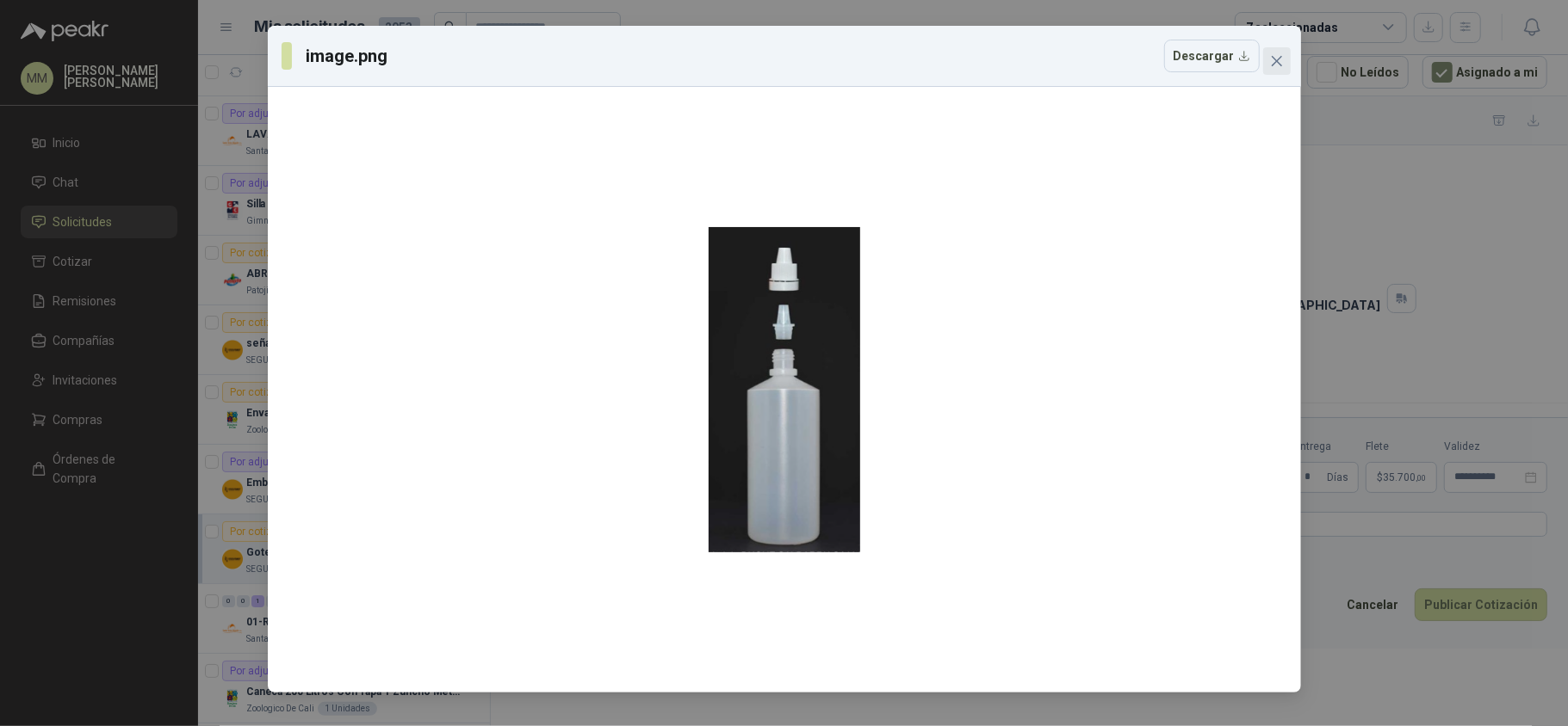
click at [1283, 50] on button "Close" at bounding box center [1276, 61] width 27 height 27
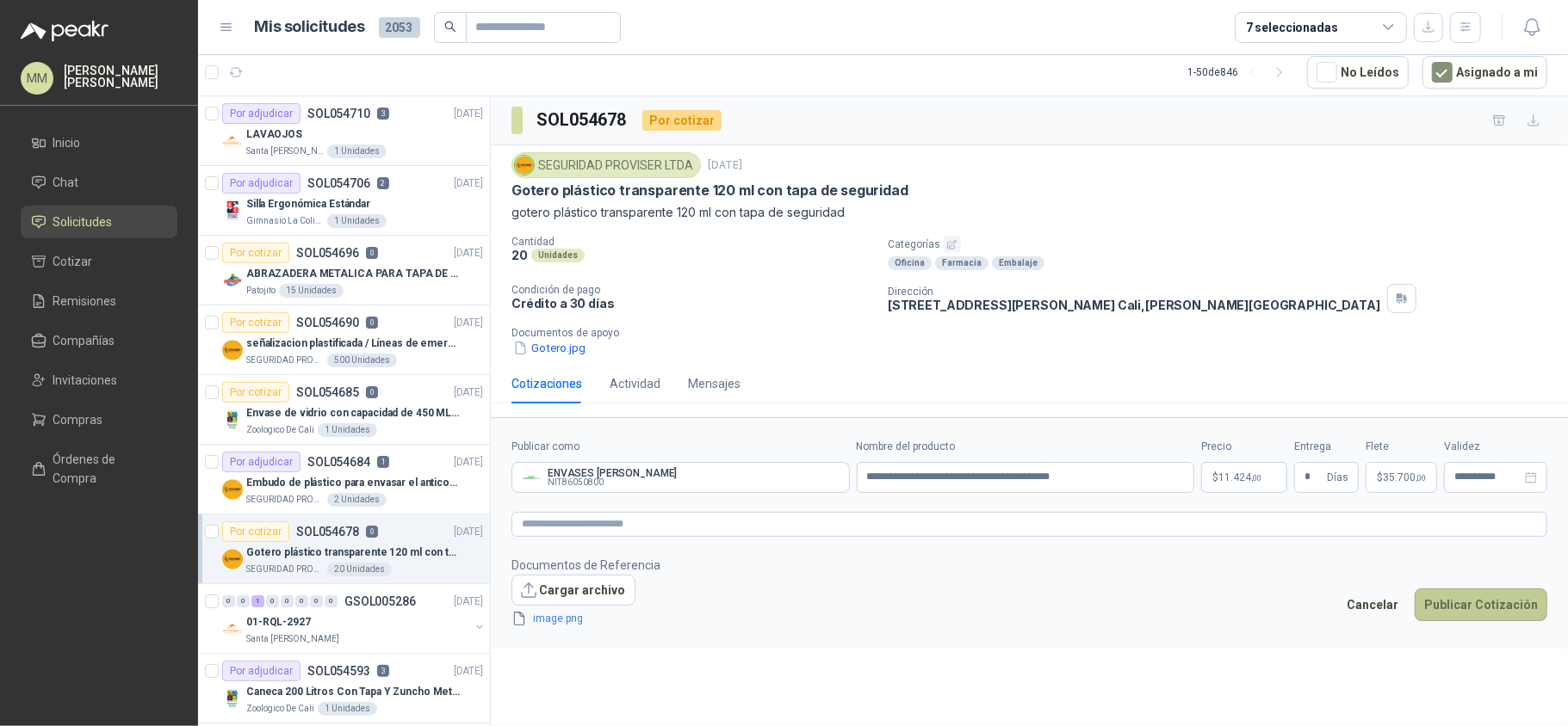
click at [1461, 610] on button "Publicar Cotización" at bounding box center [1481, 605] width 133 height 33
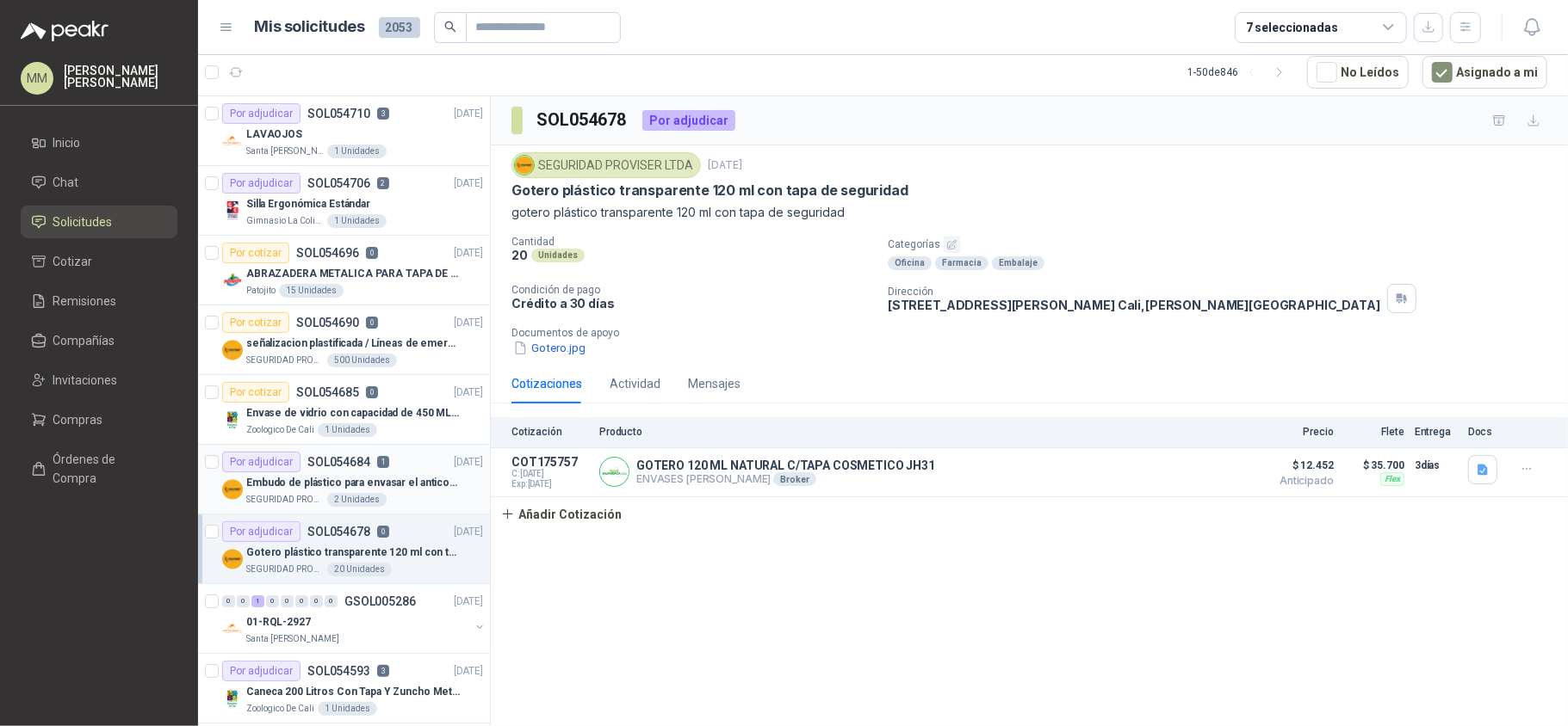
click at [425, 501] on div "SEGURIDAD PROVISER LTDA 2 Unidades" at bounding box center [364, 499] width 237 height 14
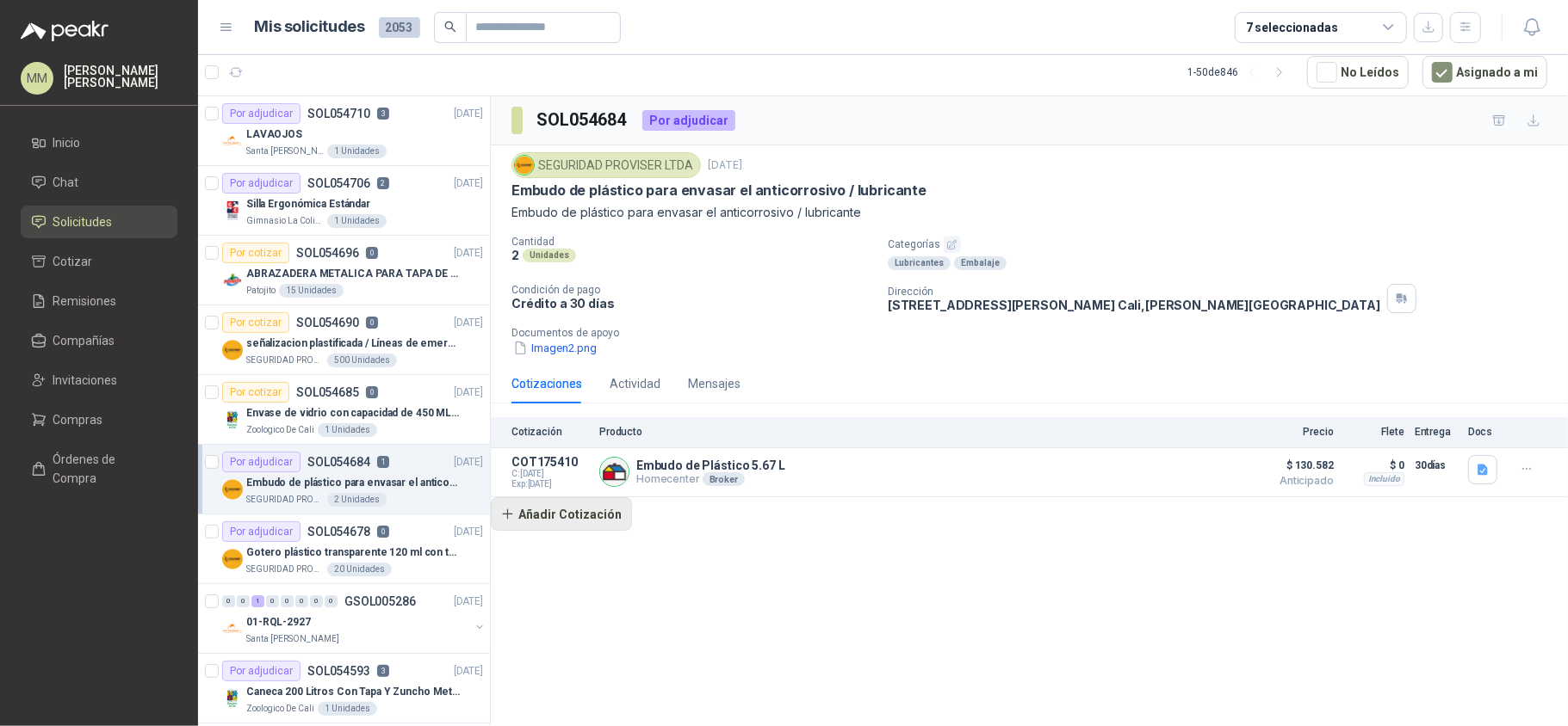
click at [559, 525] on button "Añadir Cotización" at bounding box center [561, 515] width 141 height 35
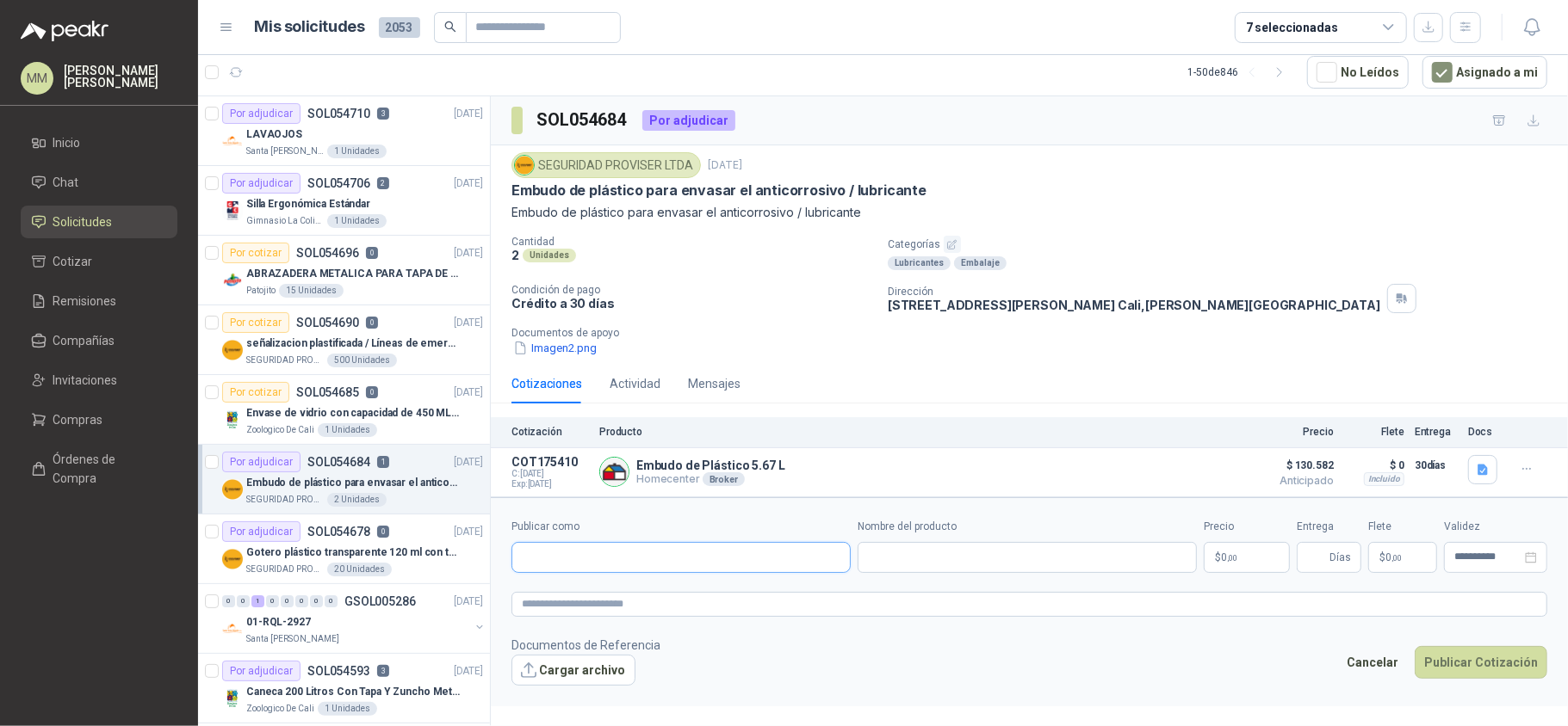
click at [687, 556] on input "Publicar como" at bounding box center [681, 557] width 337 height 29
type input "*****"
click at [642, 596] on p "ENVASES DUQUE SALDARRIAGA" at bounding box center [617, 598] width 129 height 10
type input "**********"
click at [885, 548] on input "Nombre del producto" at bounding box center [1027, 557] width 339 height 31
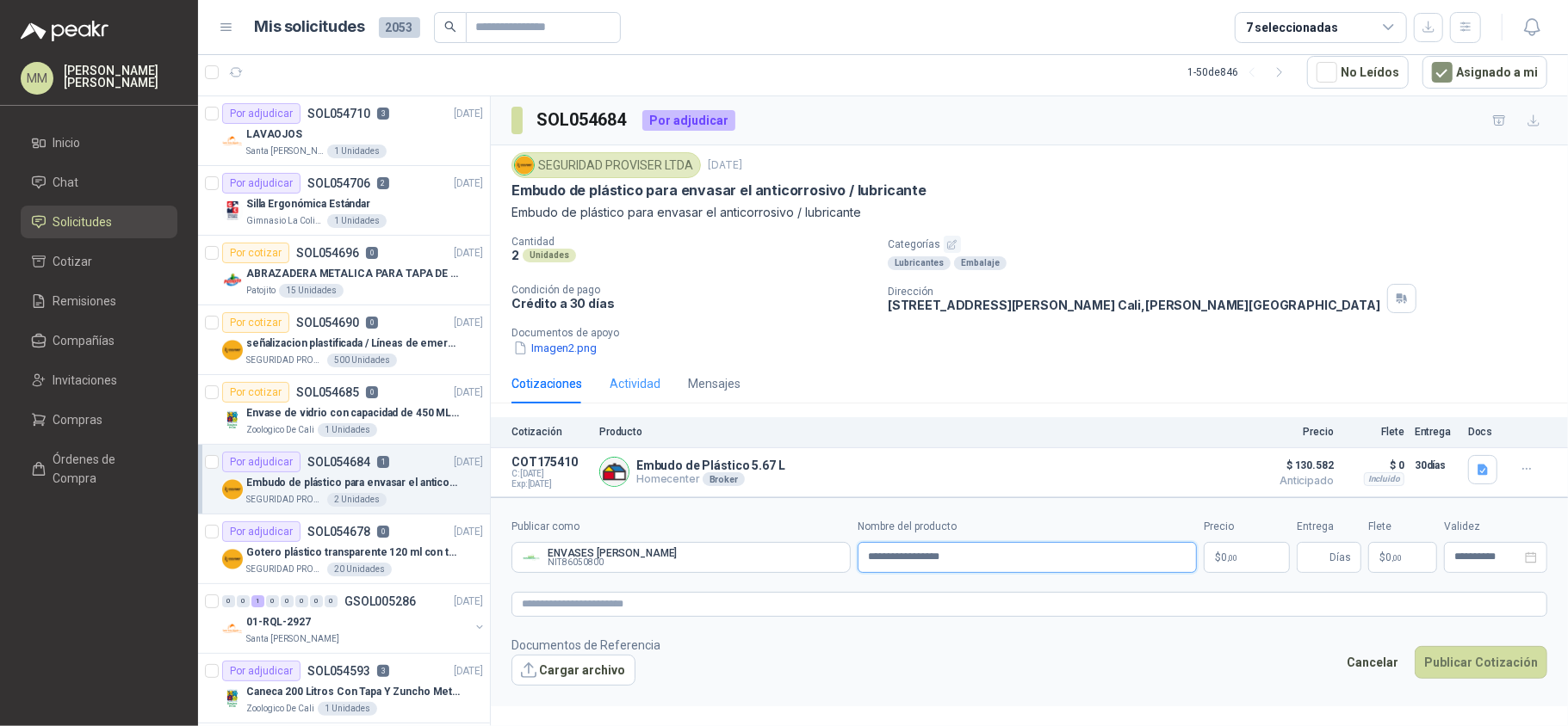
type input "**********"
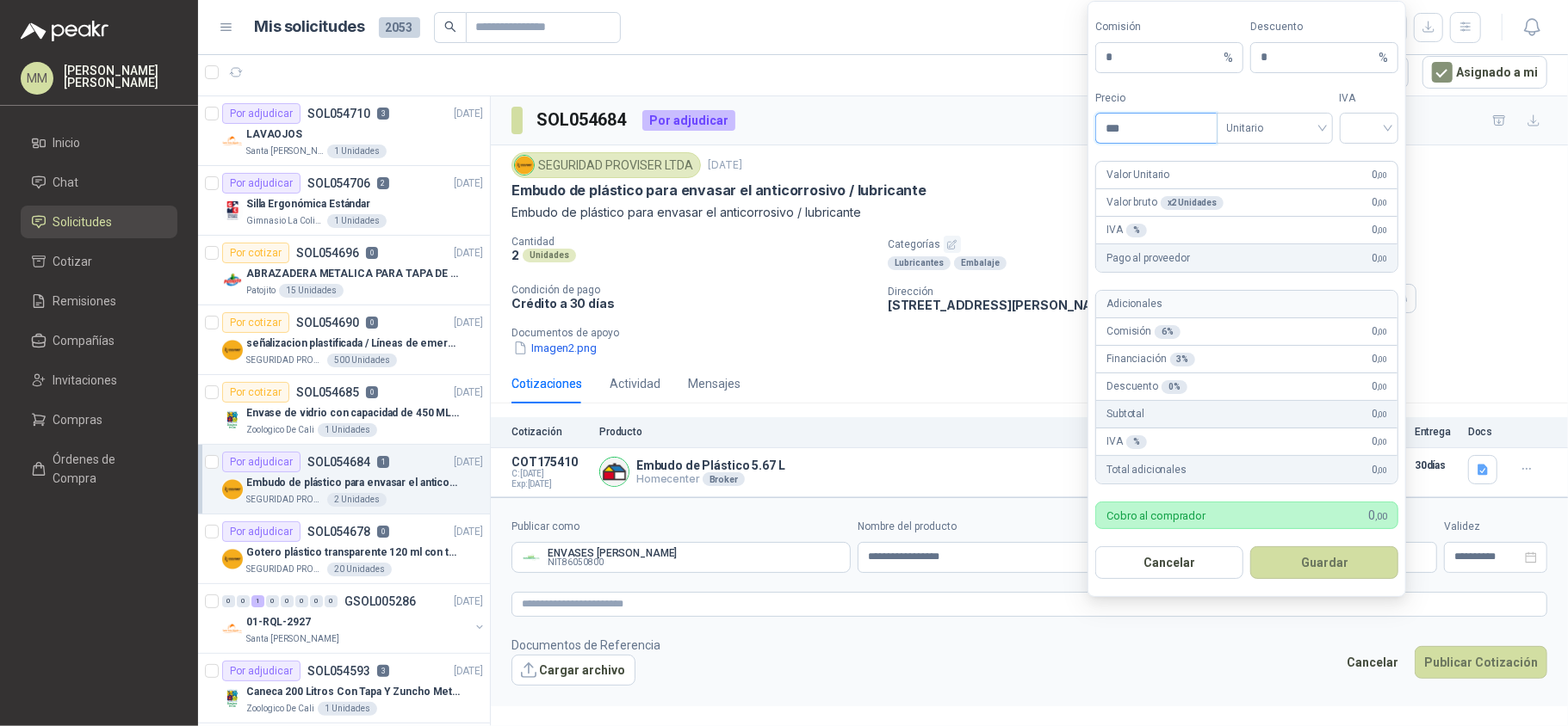
click at [1133, 122] on input "***" at bounding box center [1155, 128] width 119 height 29
type input "*******"
click at [1366, 133] on input "search" at bounding box center [1369, 127] width 39 height 26
click at [1365, 158] on div "19%" at bounding box center [1368, 161] width 32 height 19
click at [1350, 561] on button "Guardar" at bounding box center [1324, 563] width 149 height 33
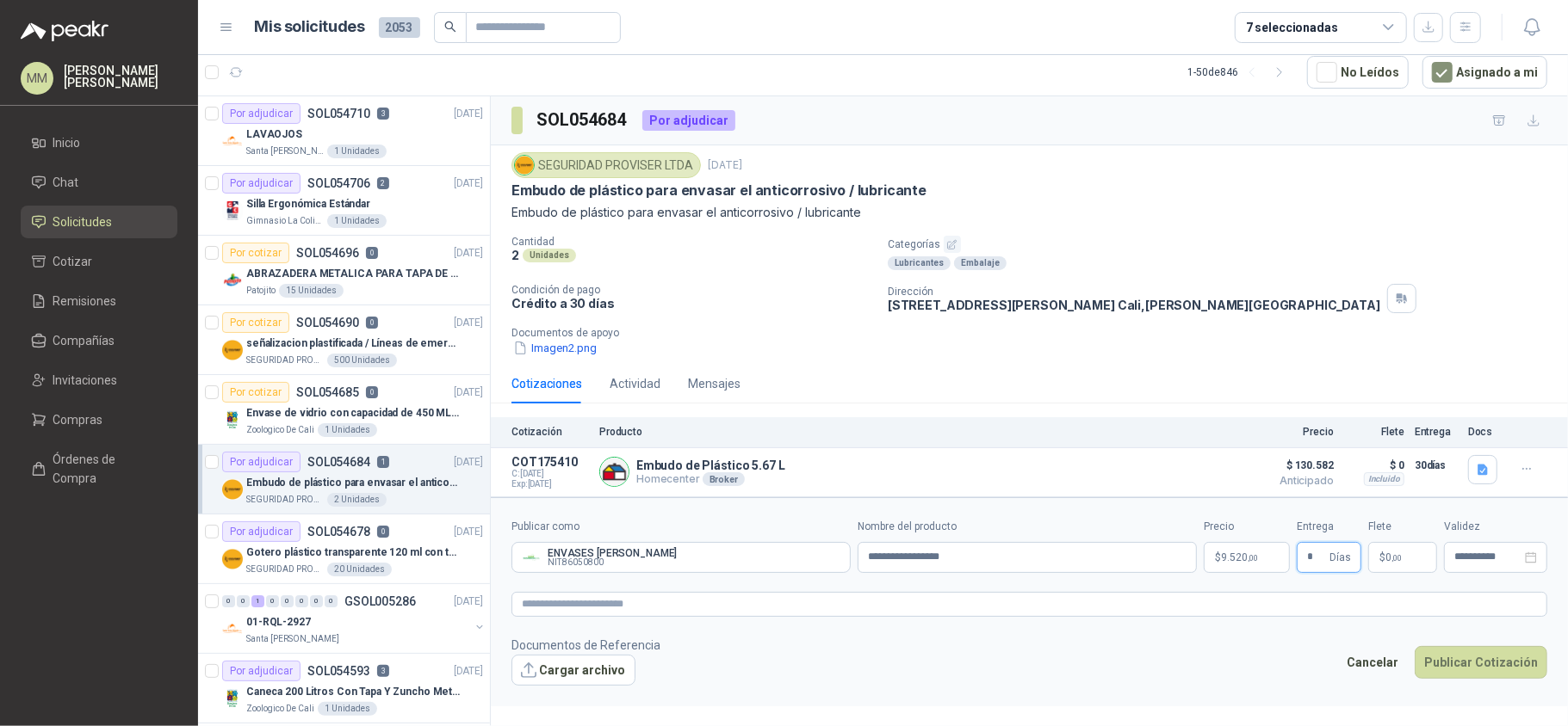
type input "*"
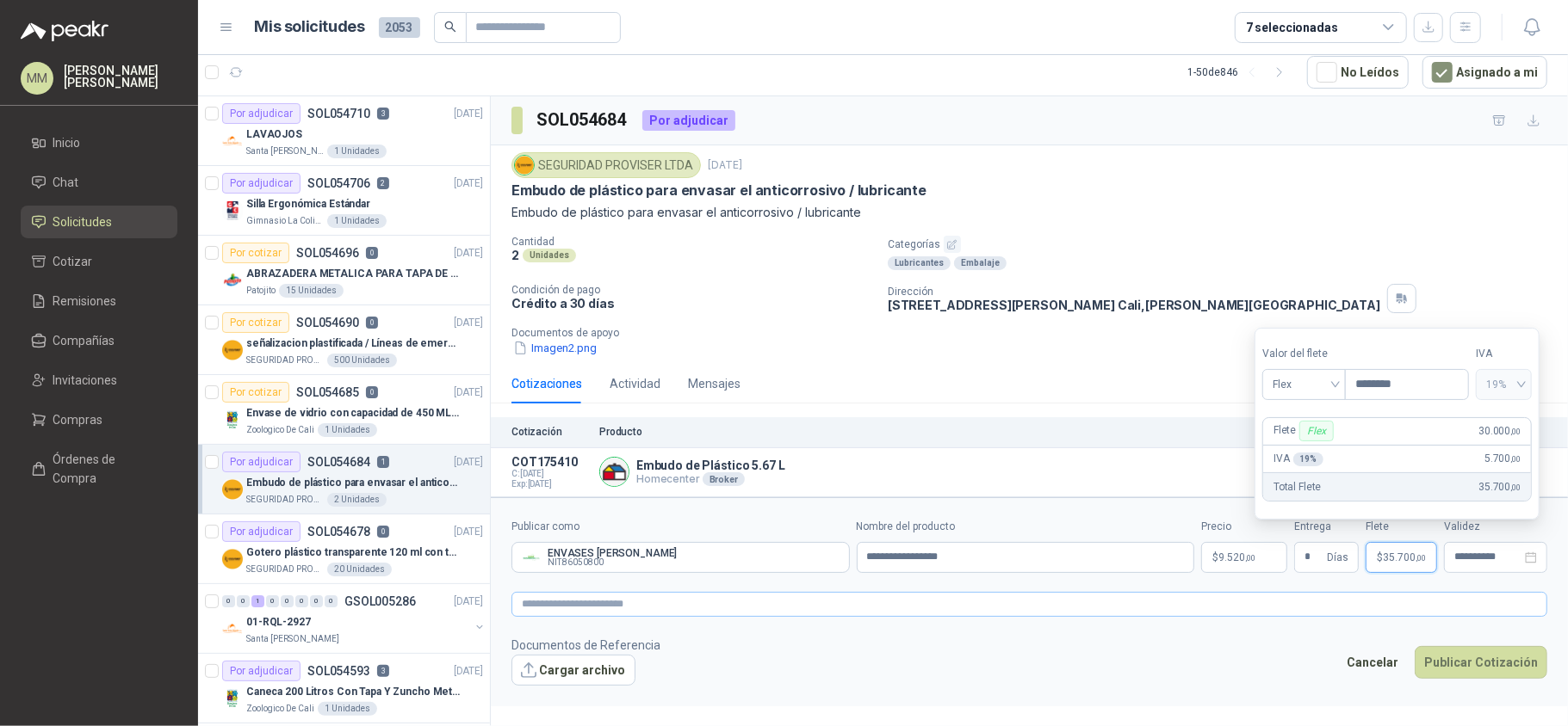
type input "********"
click at [1226, 600] on textarea at bounding box center [1029, 605] width 1036 height 26
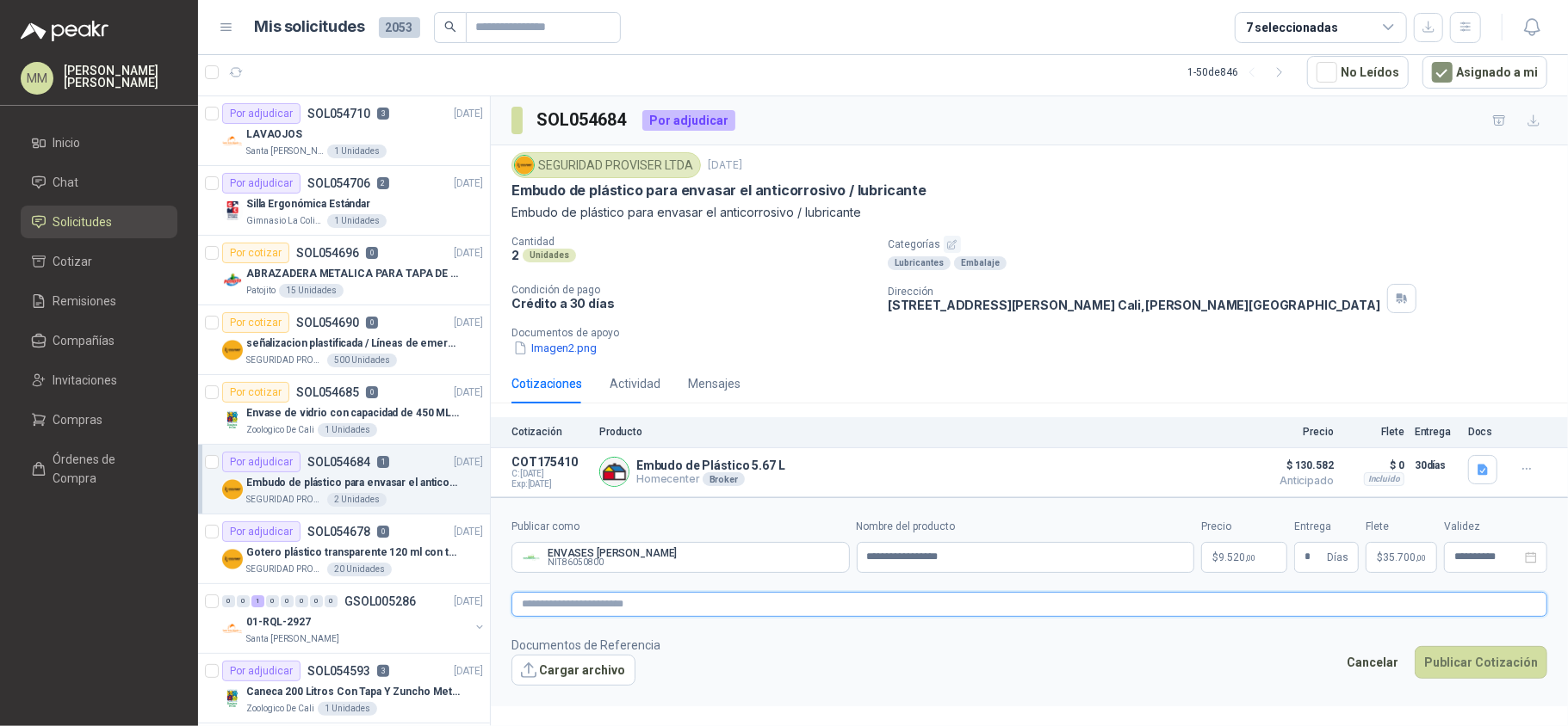
click at [1173, 618] on textarea at bounding box center [1029, 605] width 1036 height 26
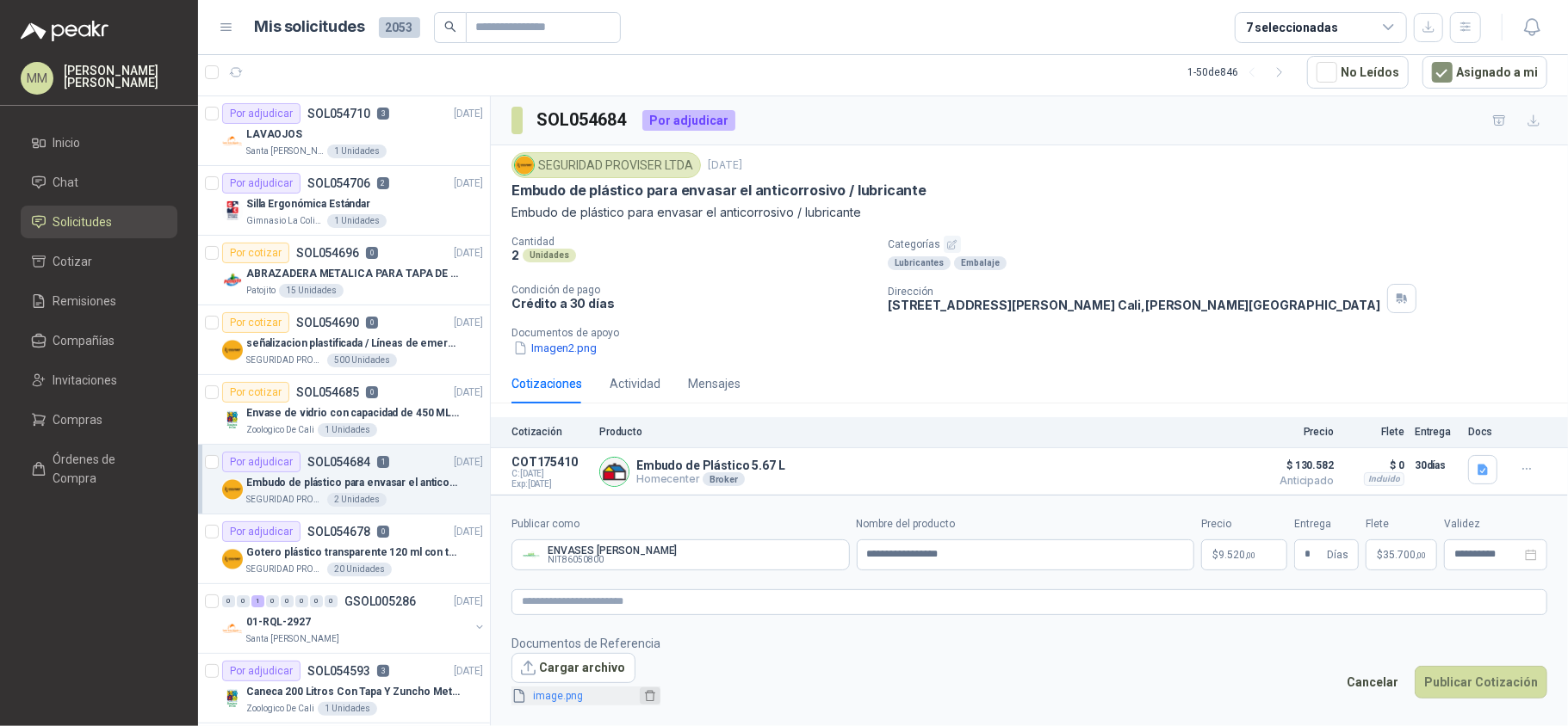
click at [646, 696] on icon "delete" at bounding box center [650, 696] width 12 height 12
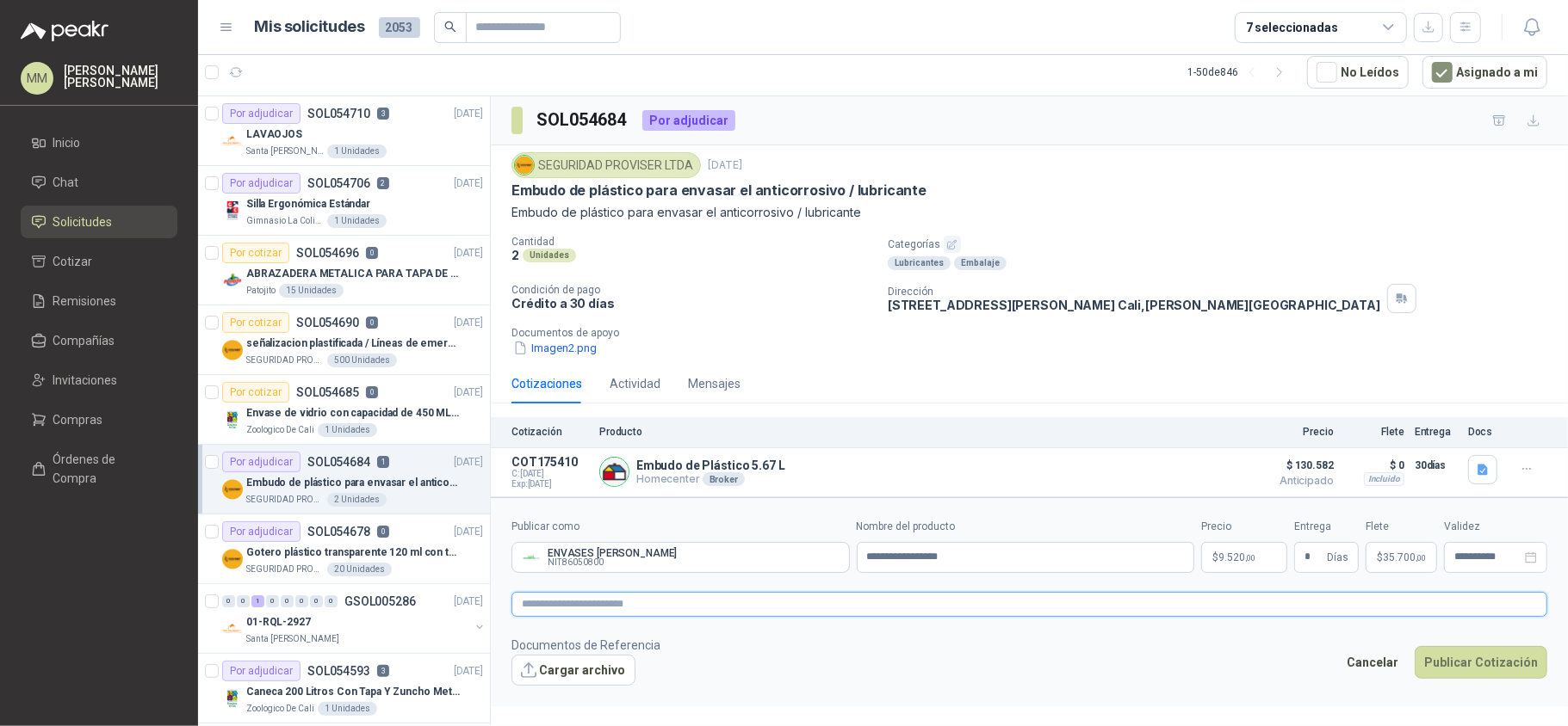
click at [620, 617] on textarea at bounding box center [1029, 605] width 1036 height 26
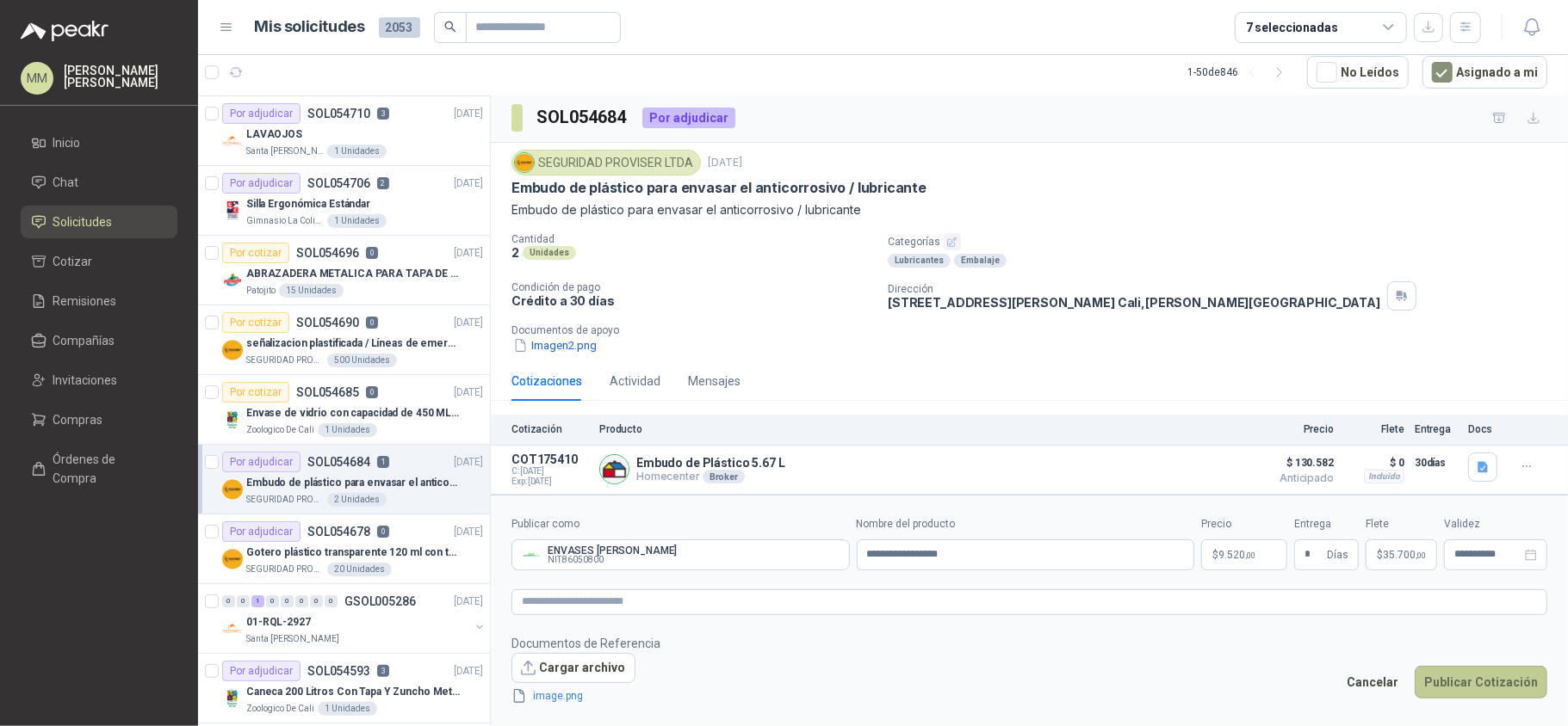
click at [1491, 673] on button "Publicar Cotización" at bounding box center [1481, 682] width 133 height 33
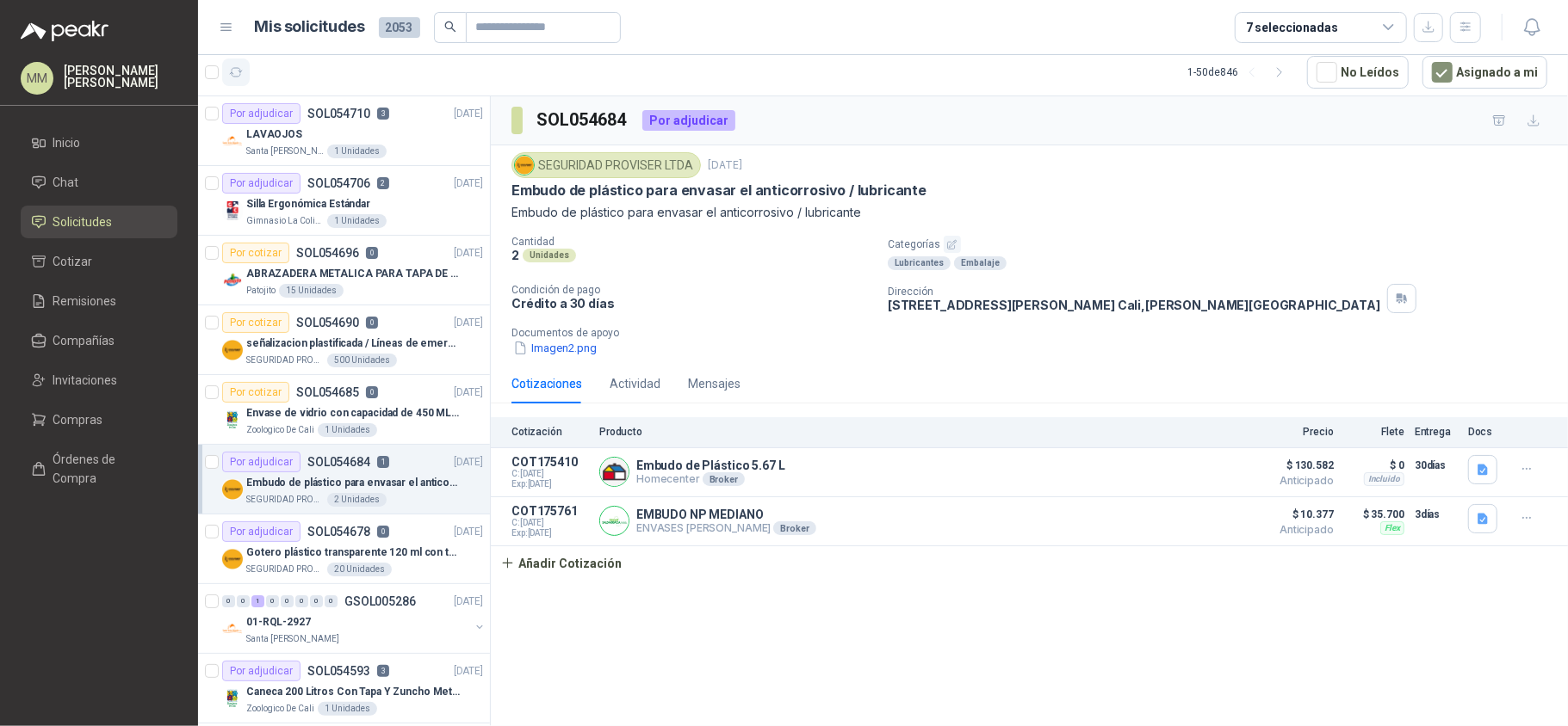
click at [242, 67] on icon "button" at bounding box center [236, 73] width 15 height 15
click at [1225, 231] on div "SEGURIDAD PROVISER LTDA 2 sept, 2025 Embudo de plástico para envasar el anticor…" at bounding box center [1029, 254] width 1036 height 205
click at [1142, 251] on p "Categorías" at bounding box center [1224, 244] width 673 height 17
click at [421, 138] on div "LAVAOJOS" at bounding box center [364, 134] width 237 height 21
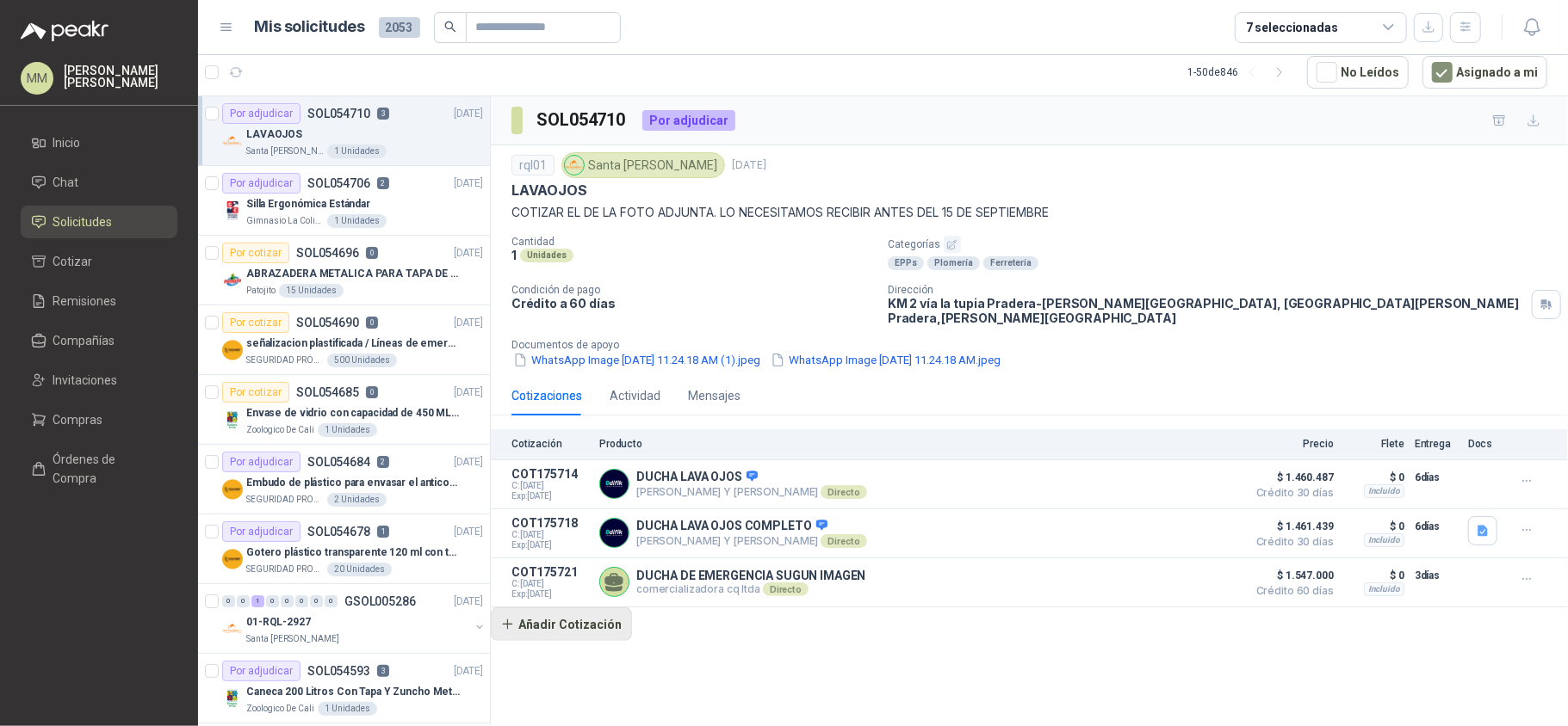
click at [586, 617] on button "Añadir Cotización" at bounding box center [561, 625] width 141 height 35
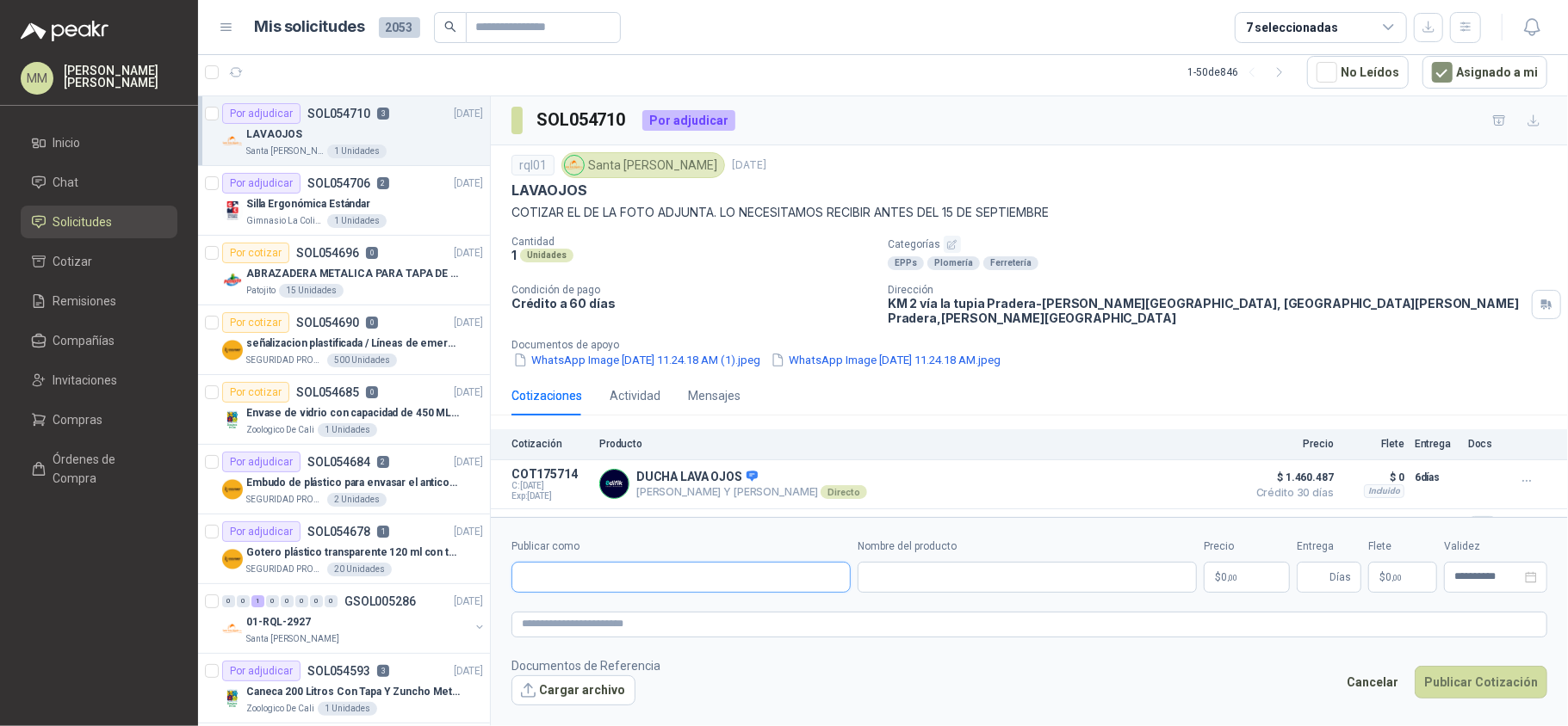
click at [683, 578] on input "Publicar como" at bounding box center [681, 578] width 337 height 29
type input "********"
click at [639, 507] on div "Ferrelam SAS NIT : 000000001" at bounding box center [681, 512] width 310 height 19
type input "**********"
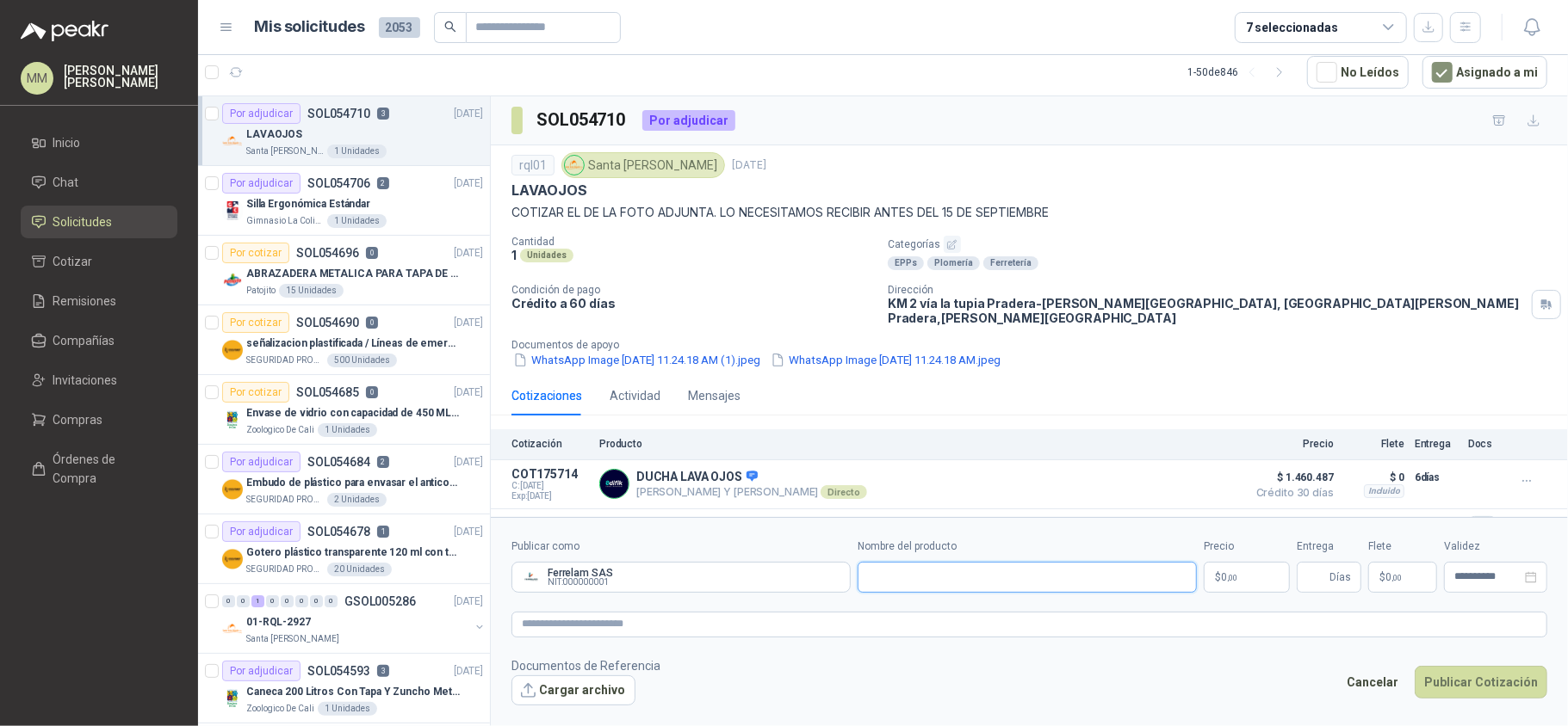
click at [933, 579] on input "Nombre del producto" at bounding box center [1027, 578] width 339 height 31
paste input "**********"
type input "**********"
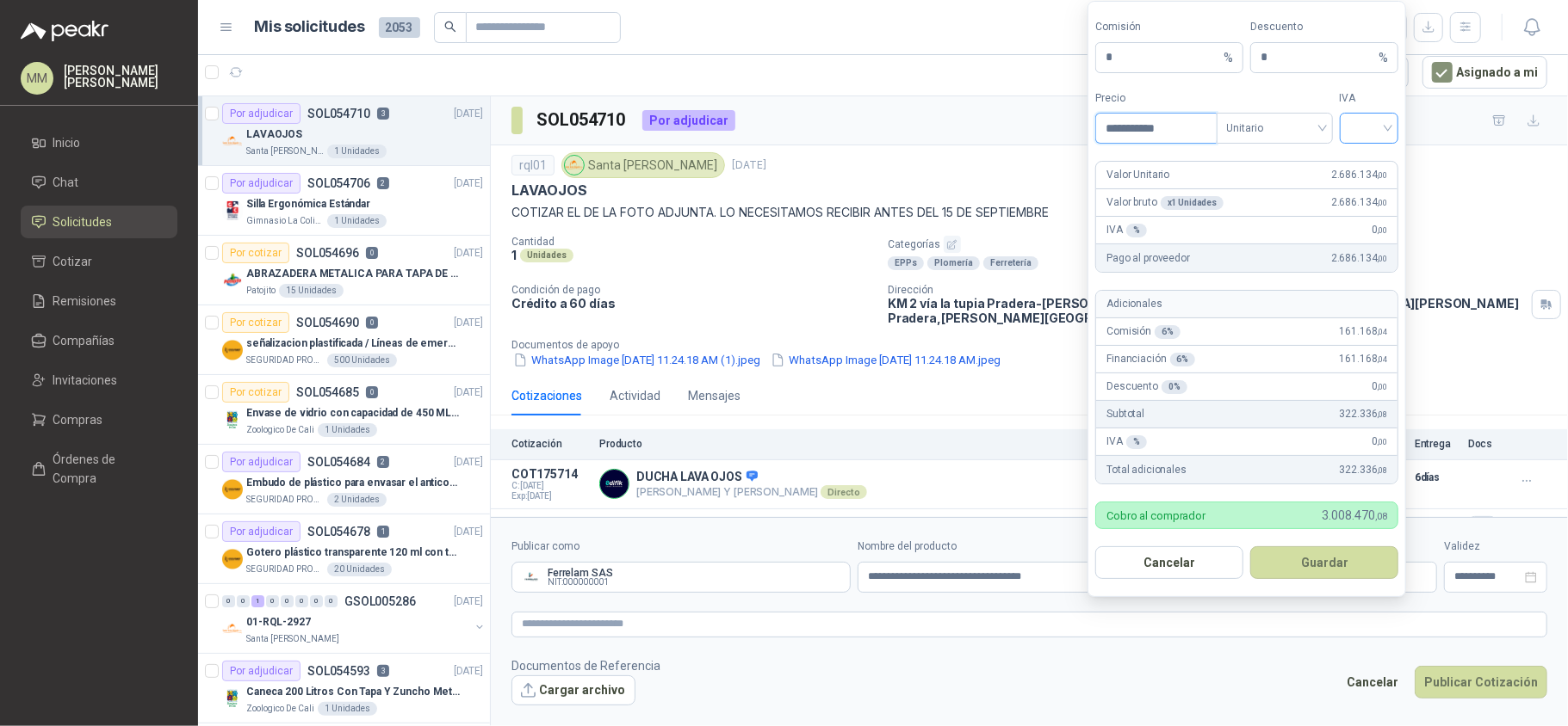
type input "**********"
click at [1378, 129] on input "search" at bounding box center [1369, 127] width 39 height 26
click at [1370, 157] on div "19%" at bounding box center [1368, 161] width 32 height 19
click at [1322, 567] on button "Guardar" at bounding box center [1324, 563] width 149 height 33
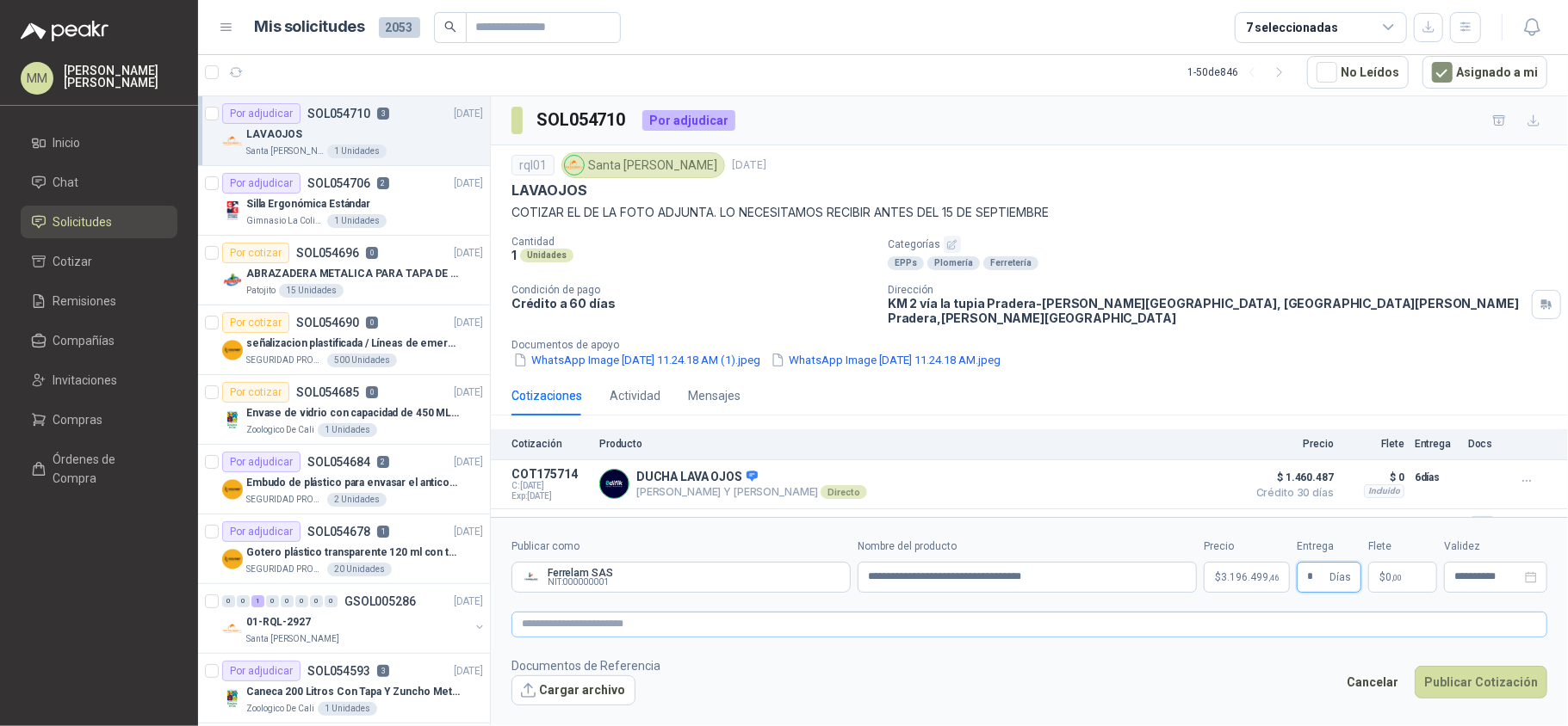
type input "*"
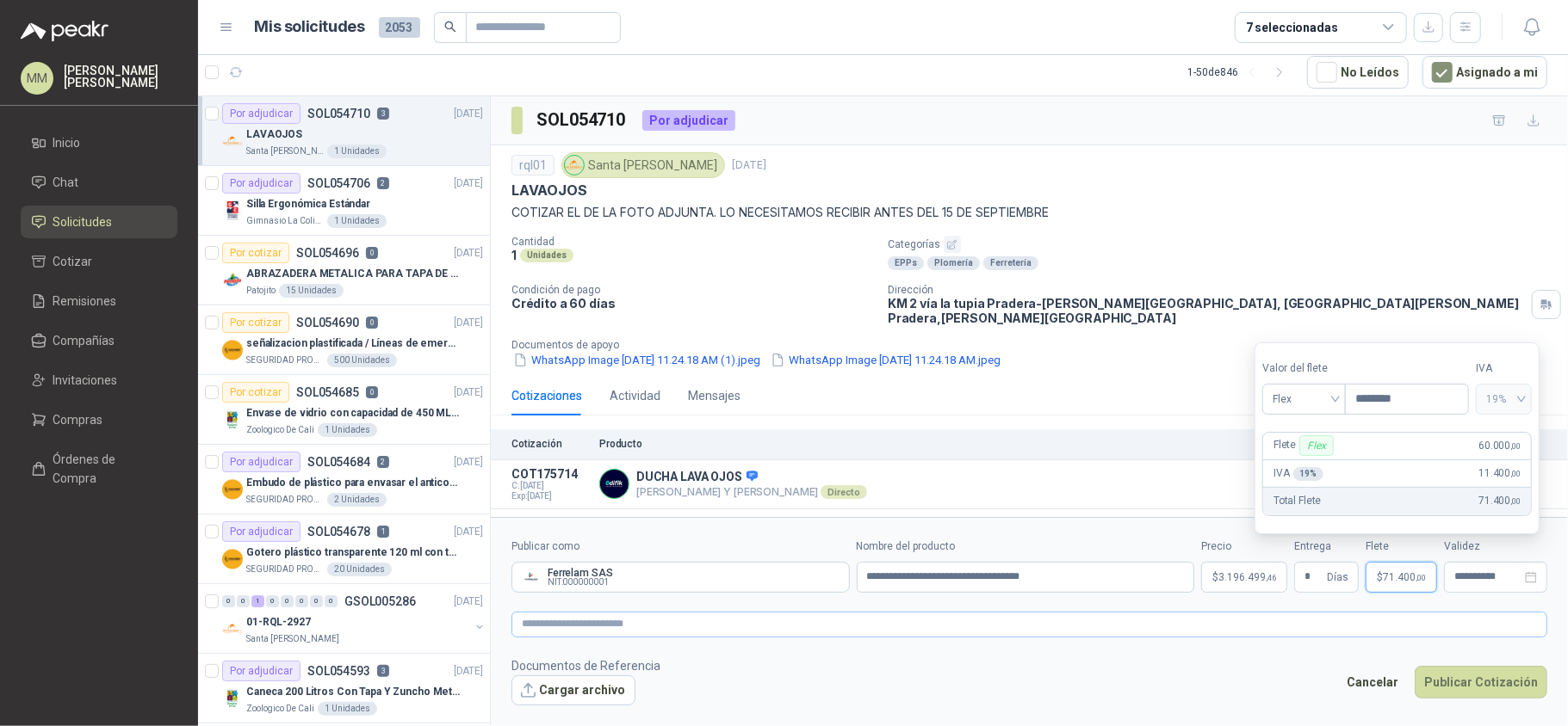
type input "********"
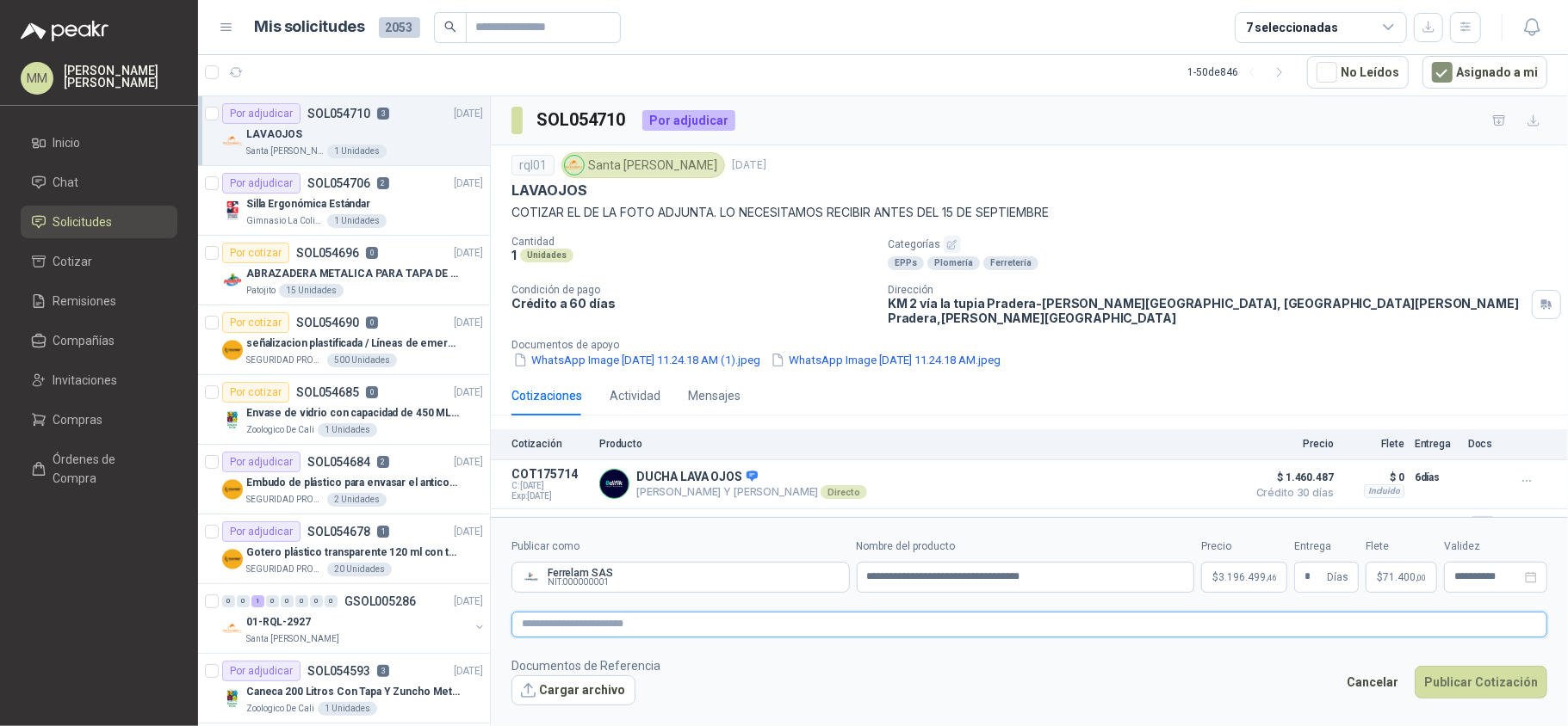
click at [1312, 628] on textarea at bounding box center [1029, 625] width 1036 height 26
paste textarea "**********"
type textarea "**********"
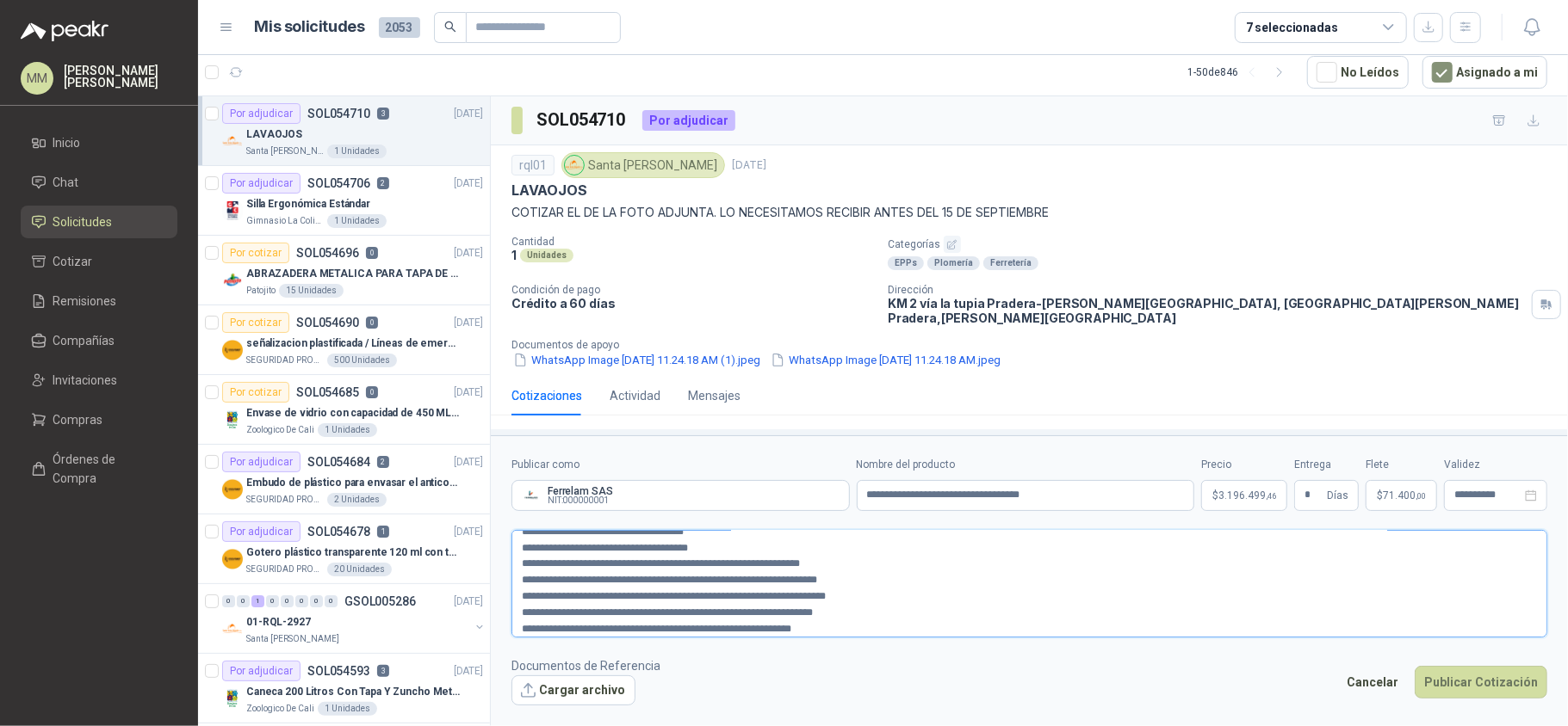
type textarea "**********"
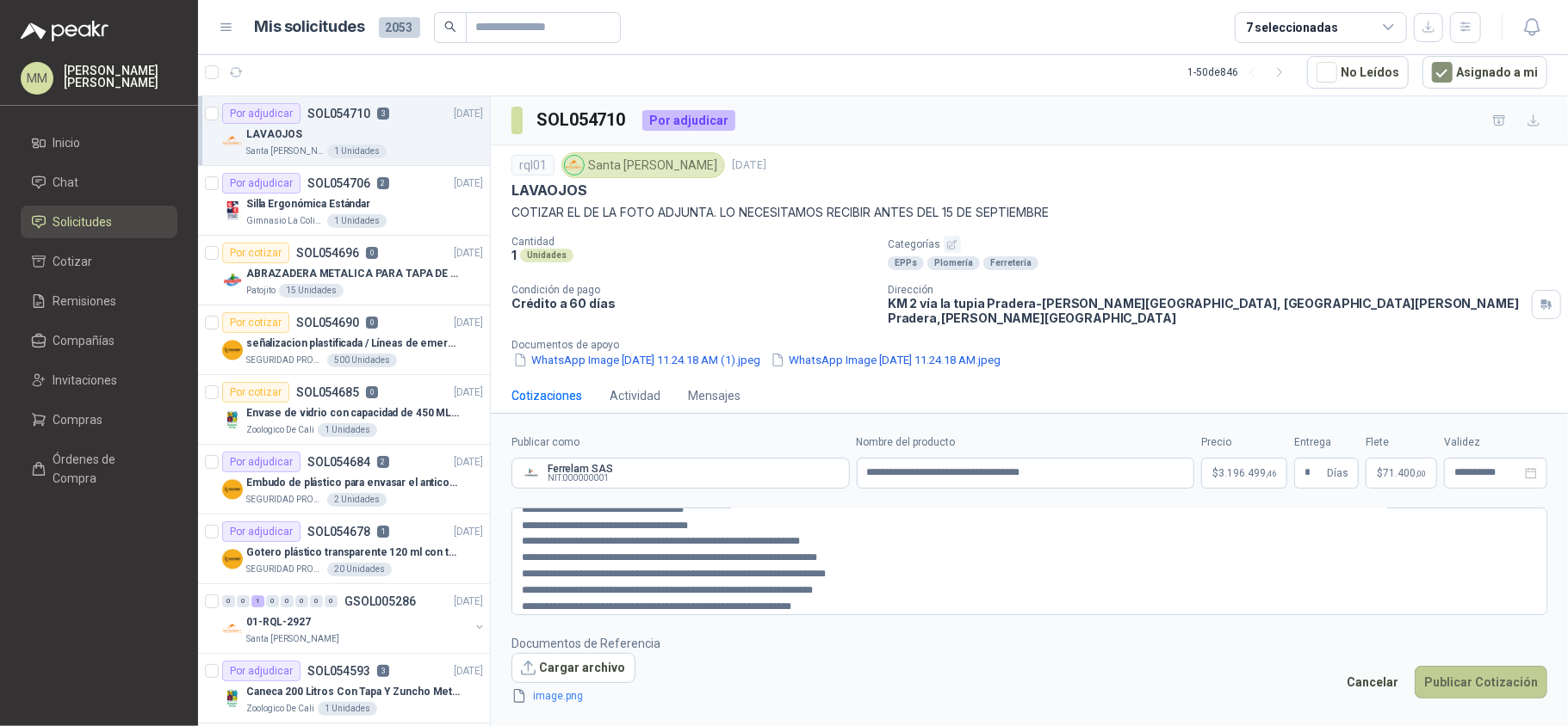
click at [1453, 677] on button "Publicar Cotización" at bounding box center [1481, 682] width 133 height 33
click at [1453, 677] on div at bounding box center [1030, 570] width 1077 height 313
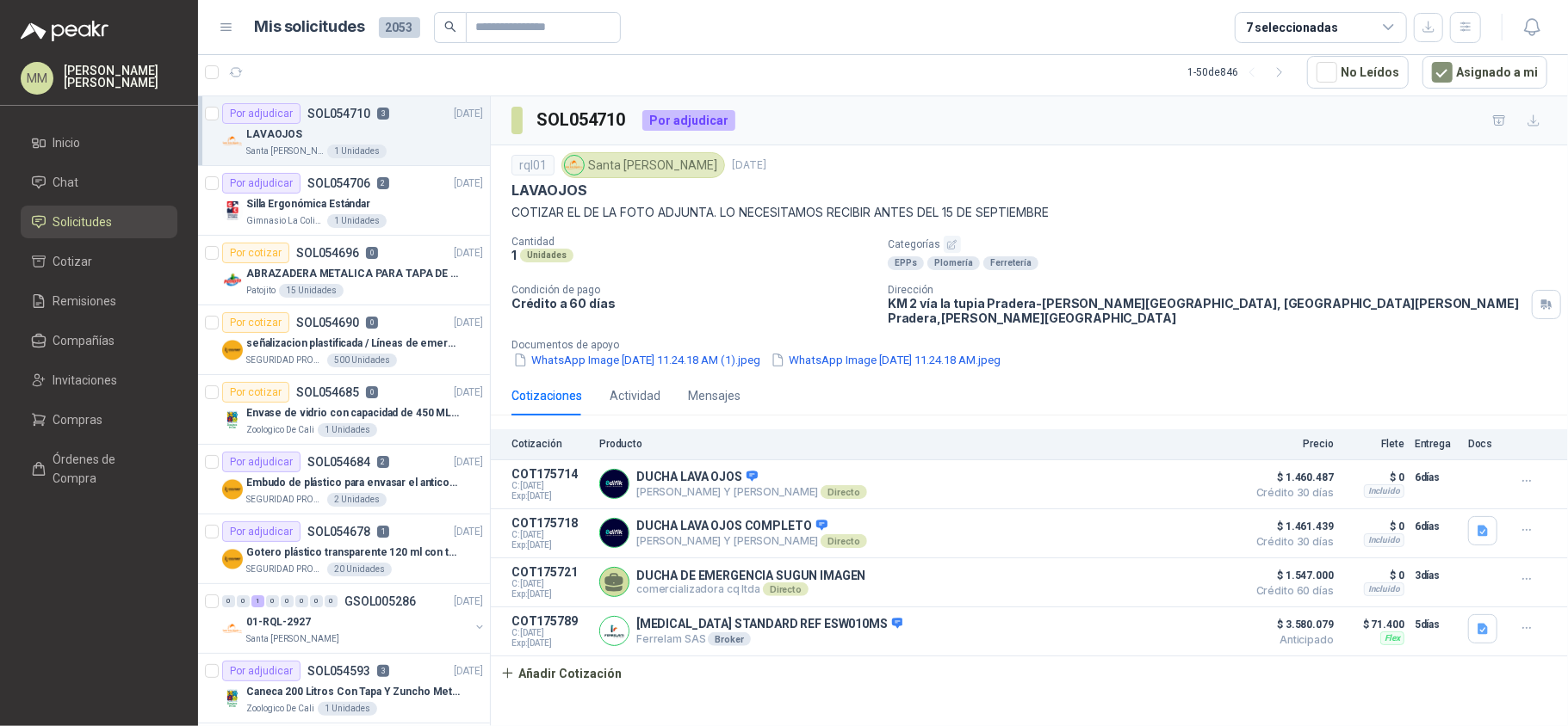
click at [1097, 210] on p "COTIZAR EL DE LA FOTO ADJUNTA. LO NECESITAMOS RECIBIR ANTES DEL 15 DE SEPTIEMBRE" at bounding box center [1029, 212] width 1036 height 19
click at [384, 350] on p "señalizacion plastificada / Líneas de emergencia" at bounding box center [353, 343] width 214 height 16
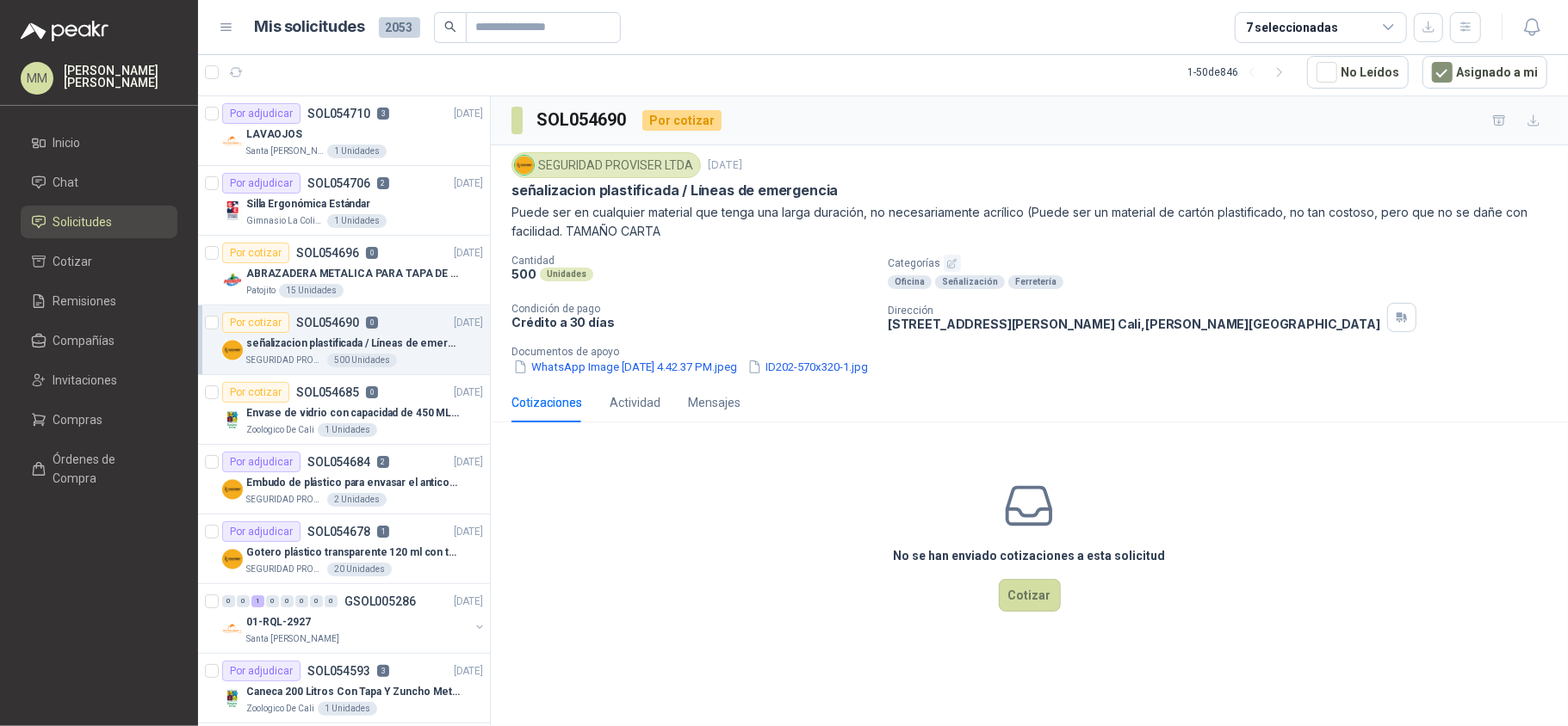
click at [958, 324] on p "CALLE 24 NORTE No. 5B 05, BARRIO SAN VICENTE CALI Cali , Valle del Cauca" at bounding box center [1133, 324] width 492 height 15
copy div "CALLE 24 NORTE No. 5B 05, BARRIO SAN VICENTE CALI Cali , Valle del Cauca"
click at [1120, 242] on div "SEGURIDAD PROVISER LTDA 2 sept, 2025 señalizacion plastificada / Líneas de emer…" at bounding box center [1029, 264] width 1036 height 224
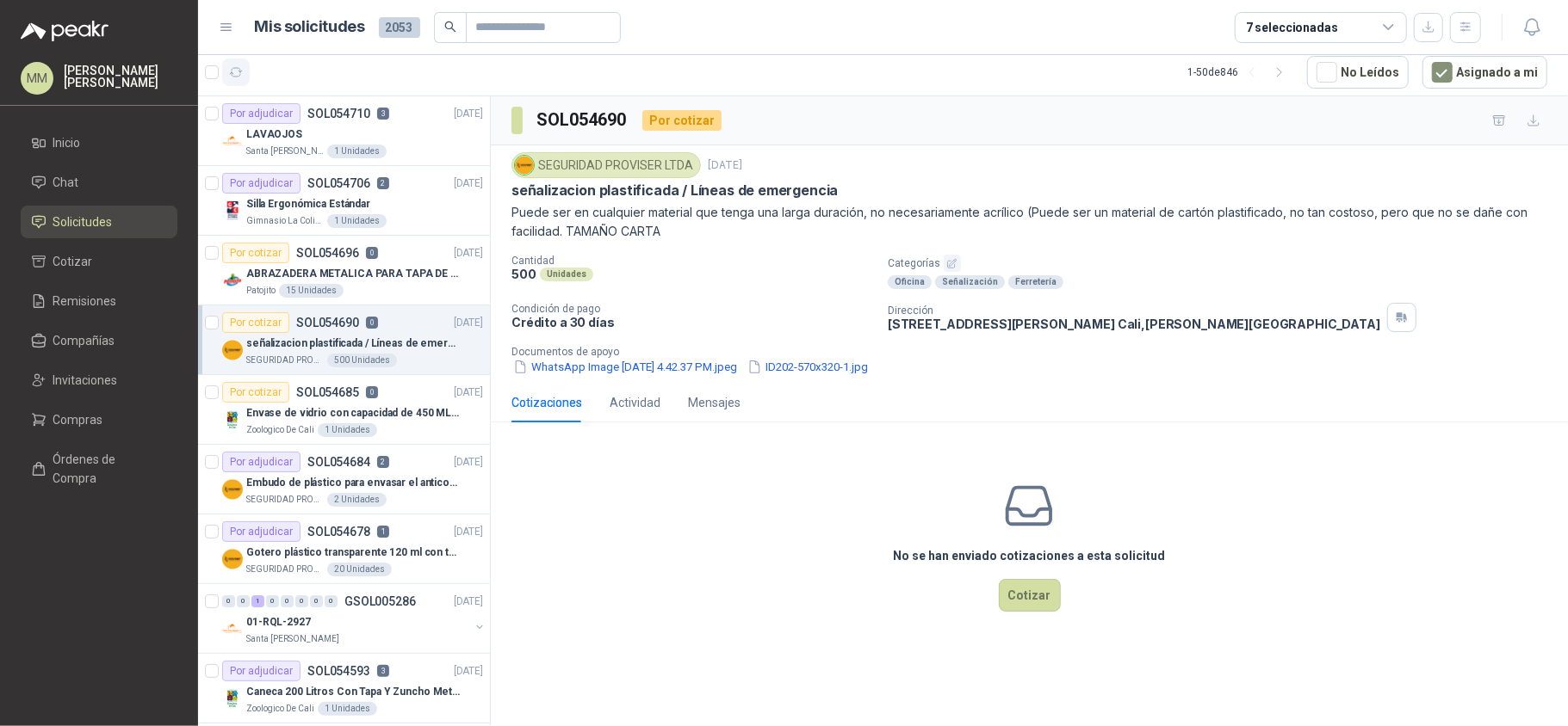
click at [244, 77] on button "button" at bounding box center [236, 72] width 27 height 27
click at [1147, 276] on div "Oficina Señalización Ferretería" at bounding box center [1224, 281] width 673 height 14
click at [1033, 593] on button "Cotizar" at bounding box center [1030, 596] width 62 height 33
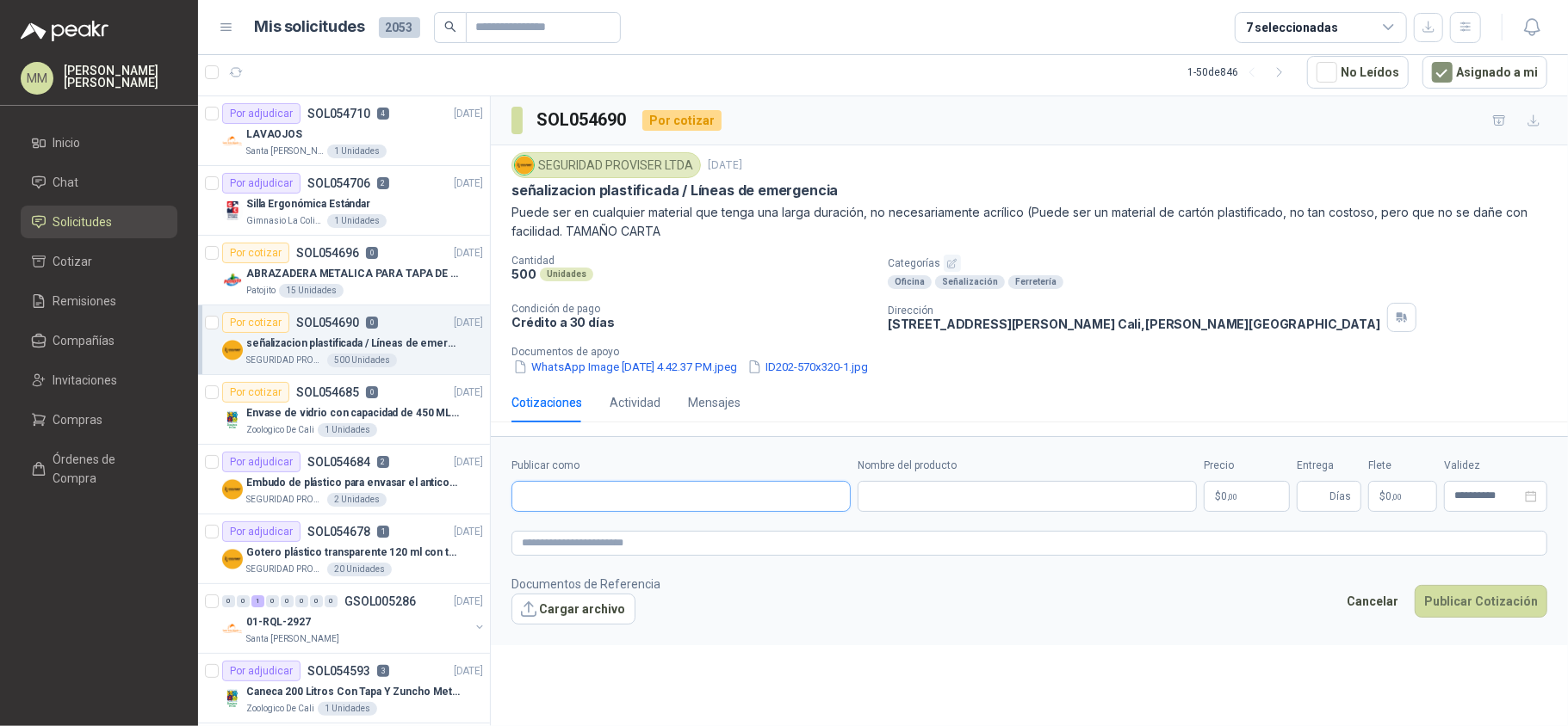
click at [774, 501] on input "Publicar como" at bounding box center [681, 496] width 337 height 29
click at [374, 398] on p "0" at bounding box center [372, 392] width 12 height 12
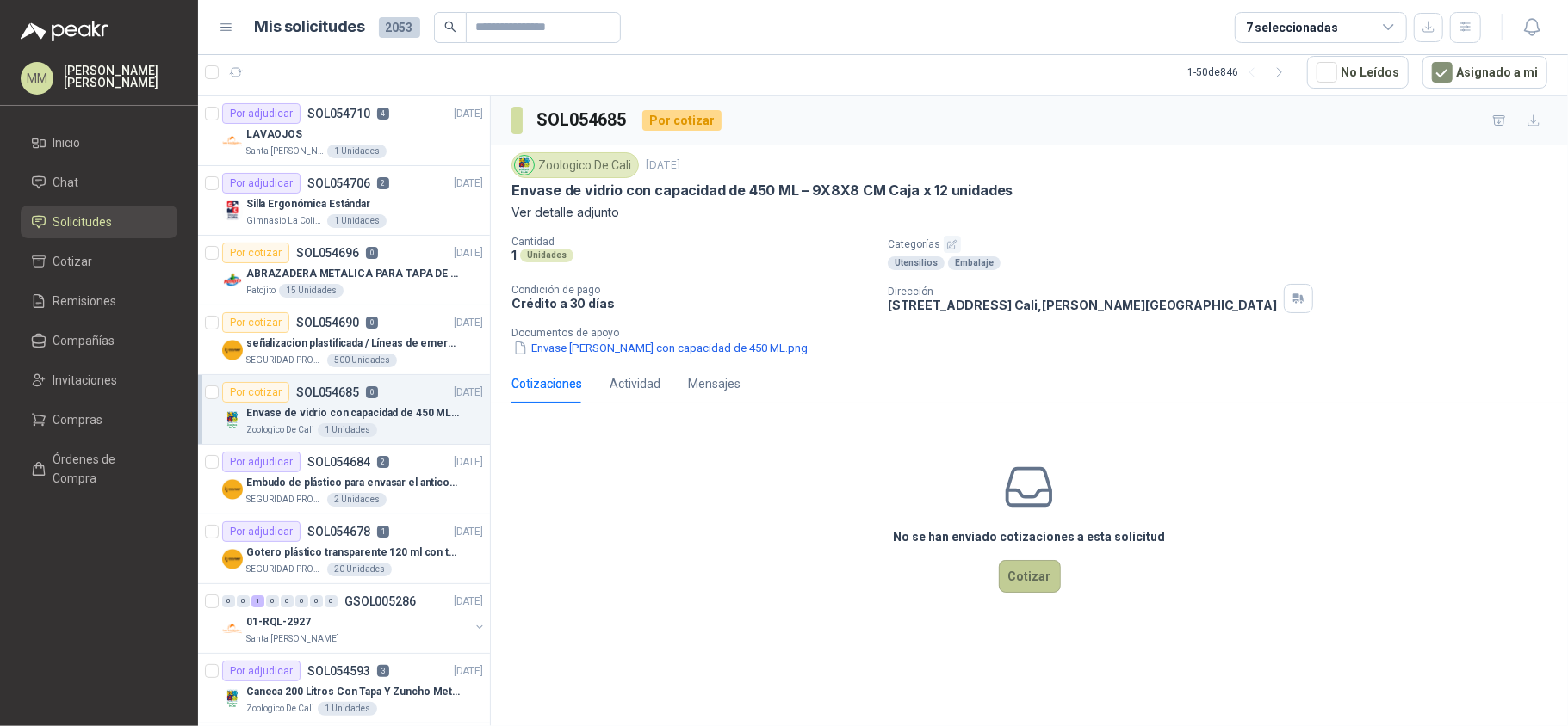
click at [1035, 573] on button "Cotizar" at bounding box center [1030, 577] width 62 height 33
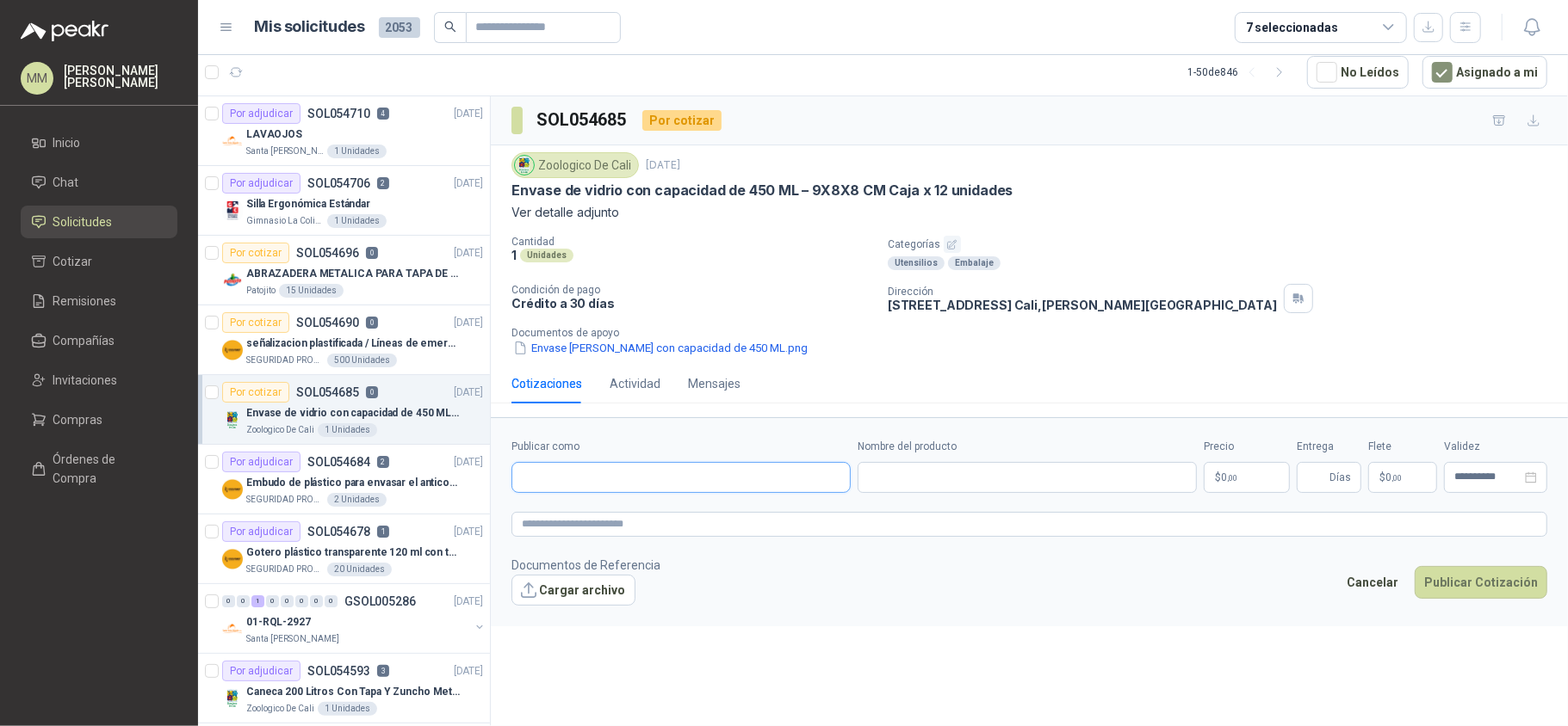
click at [699, 486] on input "Publicar como" at bounding box center [681, 477] width 337 height 29
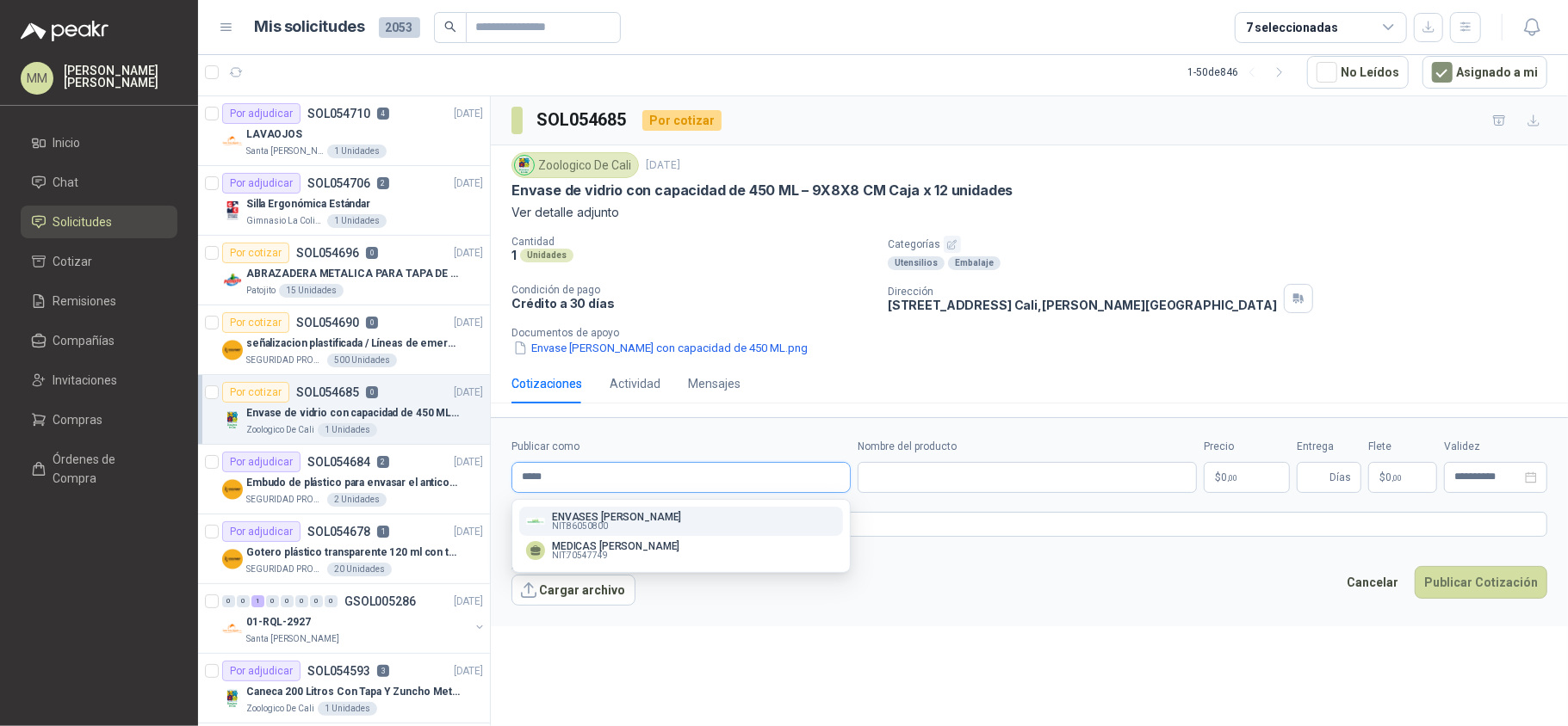
type input "*****"
click at [681, 518] on p "ENVASES DUQUE SALDARRIAGA" at bounding box center [617, 516] width 129 height 10
type input "**********"
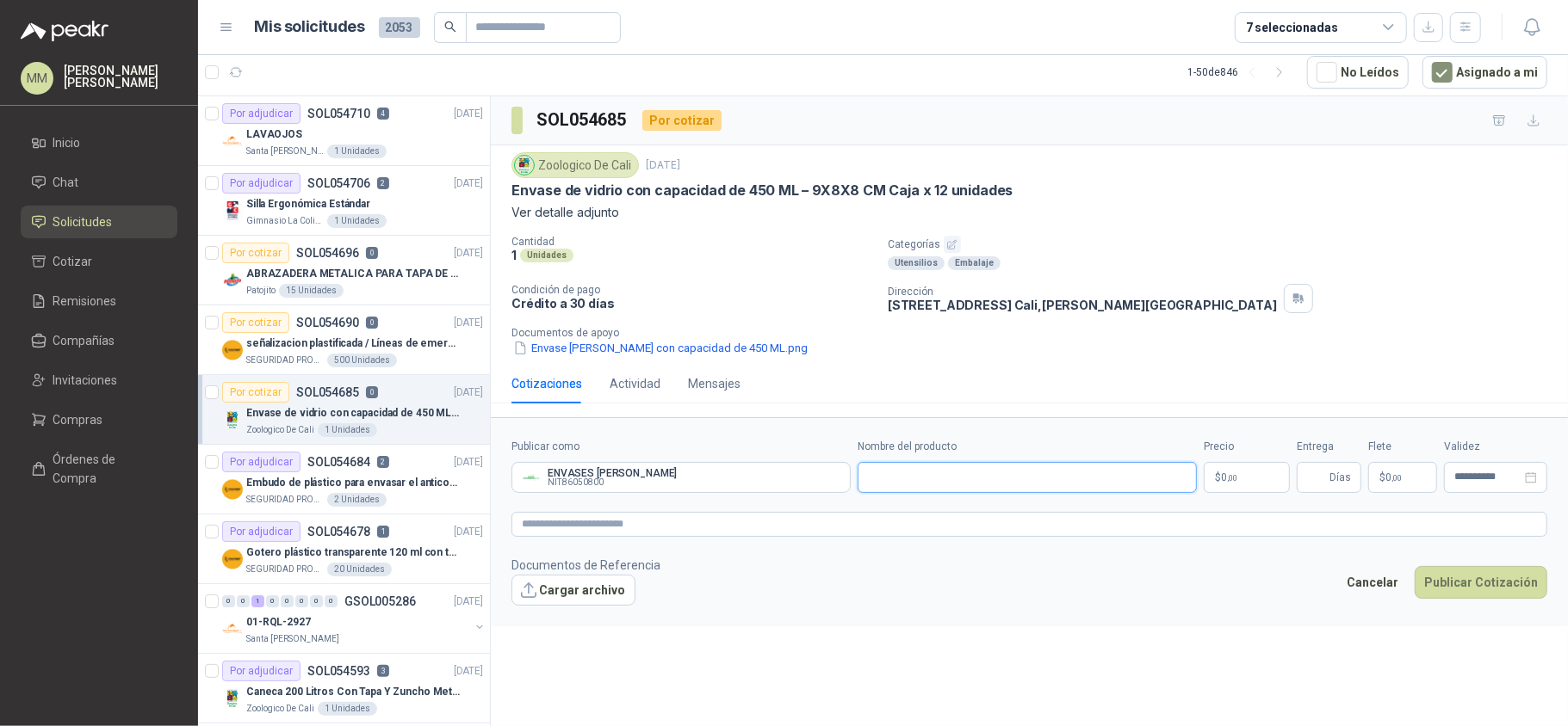
click at [938, 470] on input "Nombre del producto" at bounding box center [1027, 477] width 339 height 31
click at [1052, 528] on textarea at bounding box center [1029, 525] width 1036 height 26
click at [947, 480] on input "Nombre del producto" at bounding box center [1027, 477] width 339 height 31
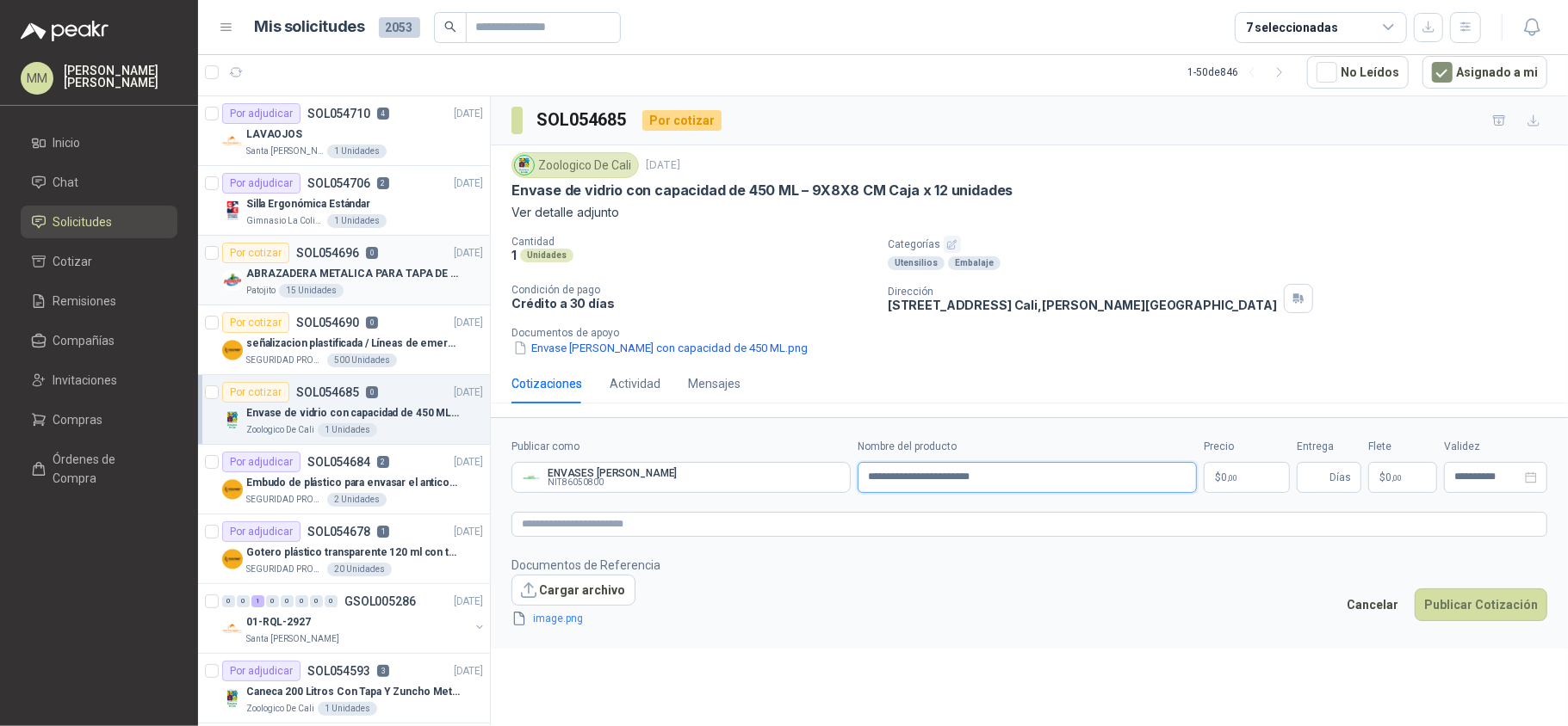
type input "**********"
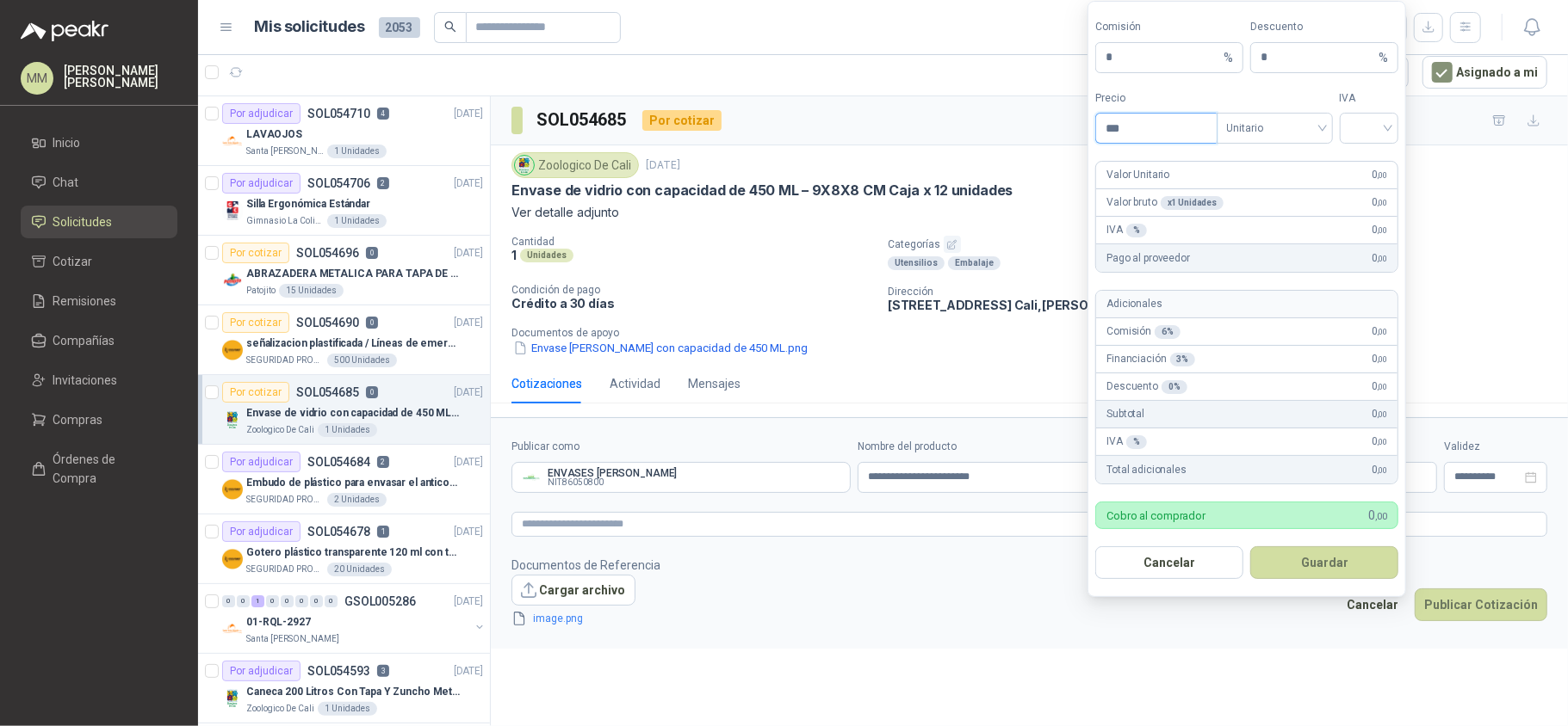
click at [1143, 129] on input "***" at bounding box center [1155, 128] width 119 height 29
click at [1382, 142] on form "Comisión * % Descuento * % Precio ******* Tipo Unitario IVA Valor Unitario 3.20…" at bounding box center [1246, 300] width 319 height 598
click at [1371, 132] on input "search" at bounding box center [1369, 127] width 39 height 26
click at [1357, 176] on div "5%" at bounding box center [1368, 189] width 53 height 27
click at [1364, 131] on span "5%" at bounding box center [1369, 128] width 39 height 26
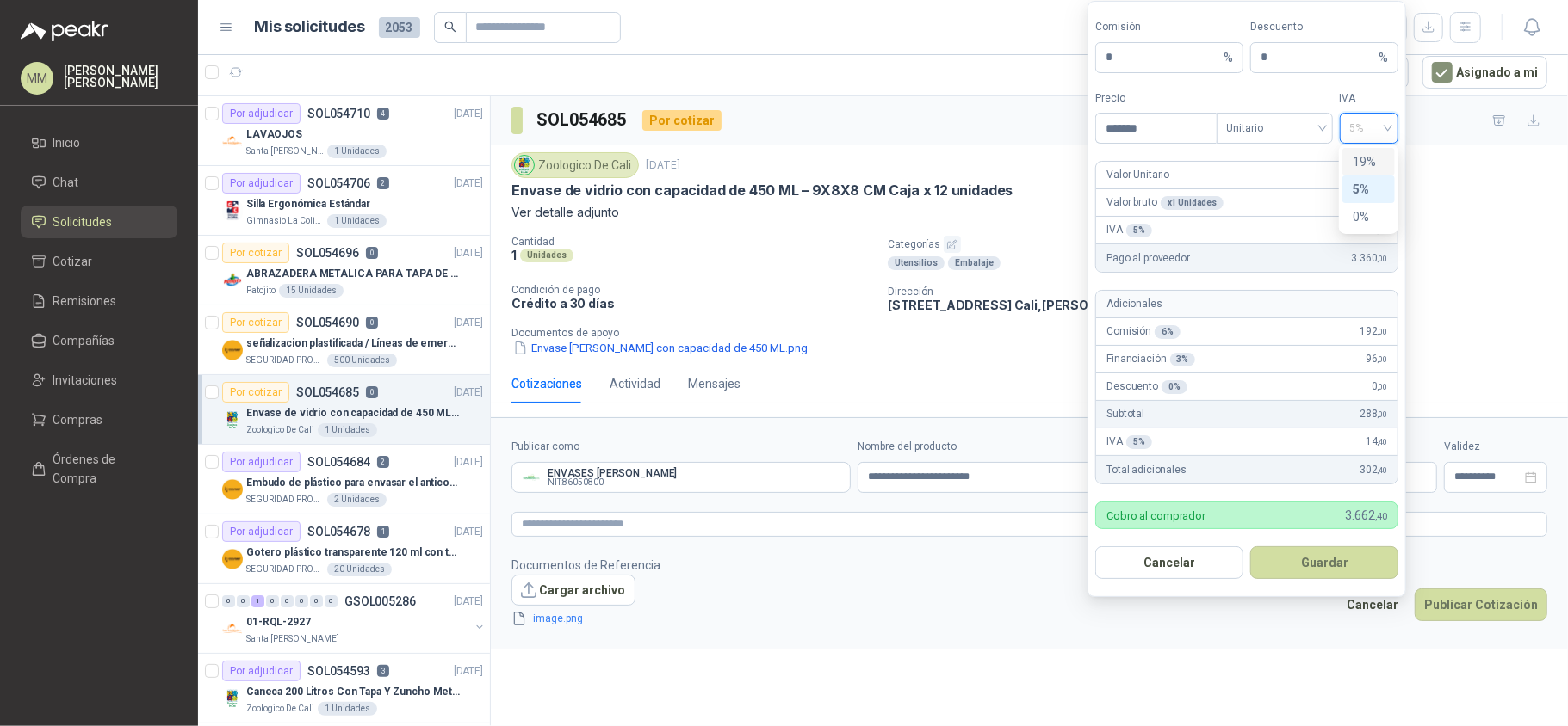
click at [1361, 153] on div "19%" at bounding box center [1368, 161] width 32 height 19
click at [1188, 126] on input "*******" at bounding box center [1155, 128] width 119 height 29
type input "********"
click at [1322, 569] on button "Guardar" at bounding box center [1324, 563] width 149 height 33
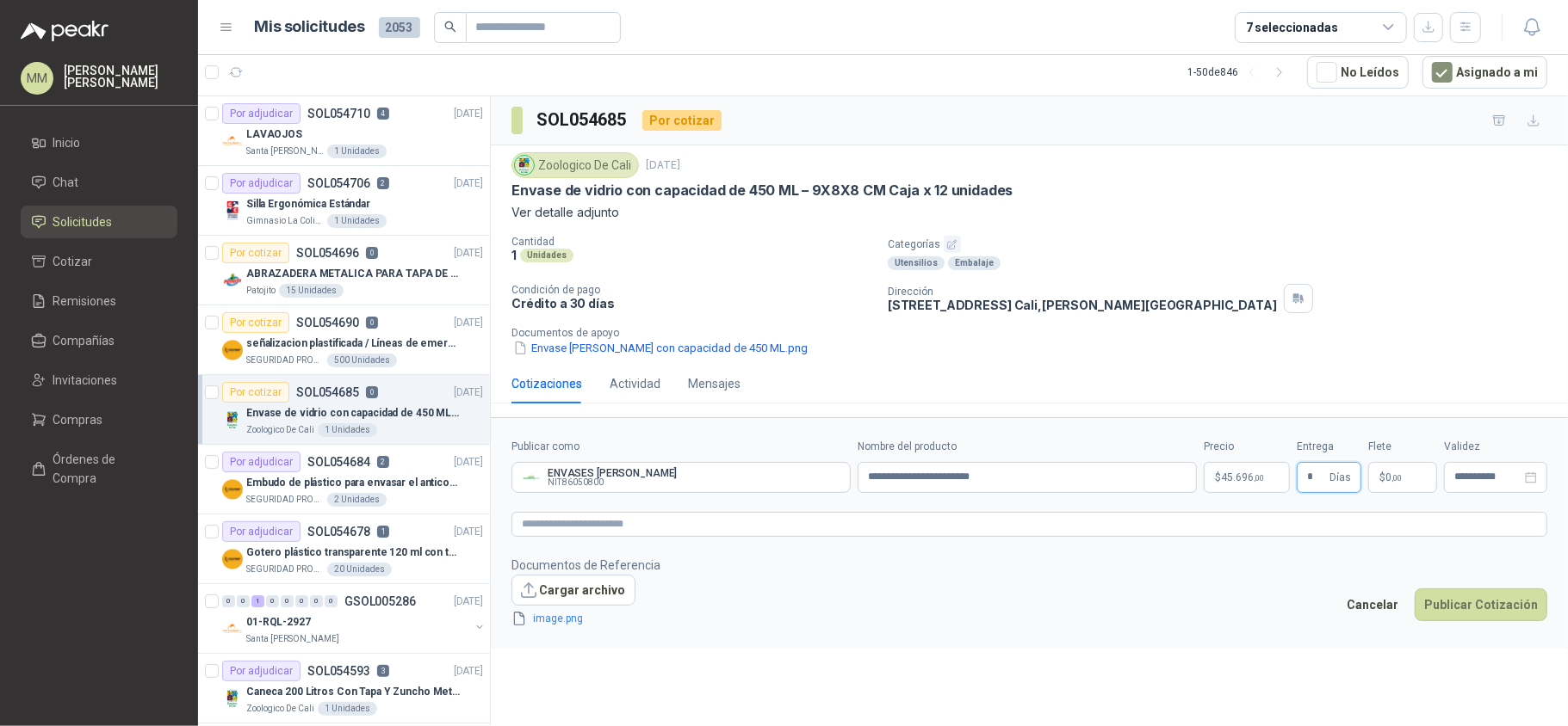
type input "*"
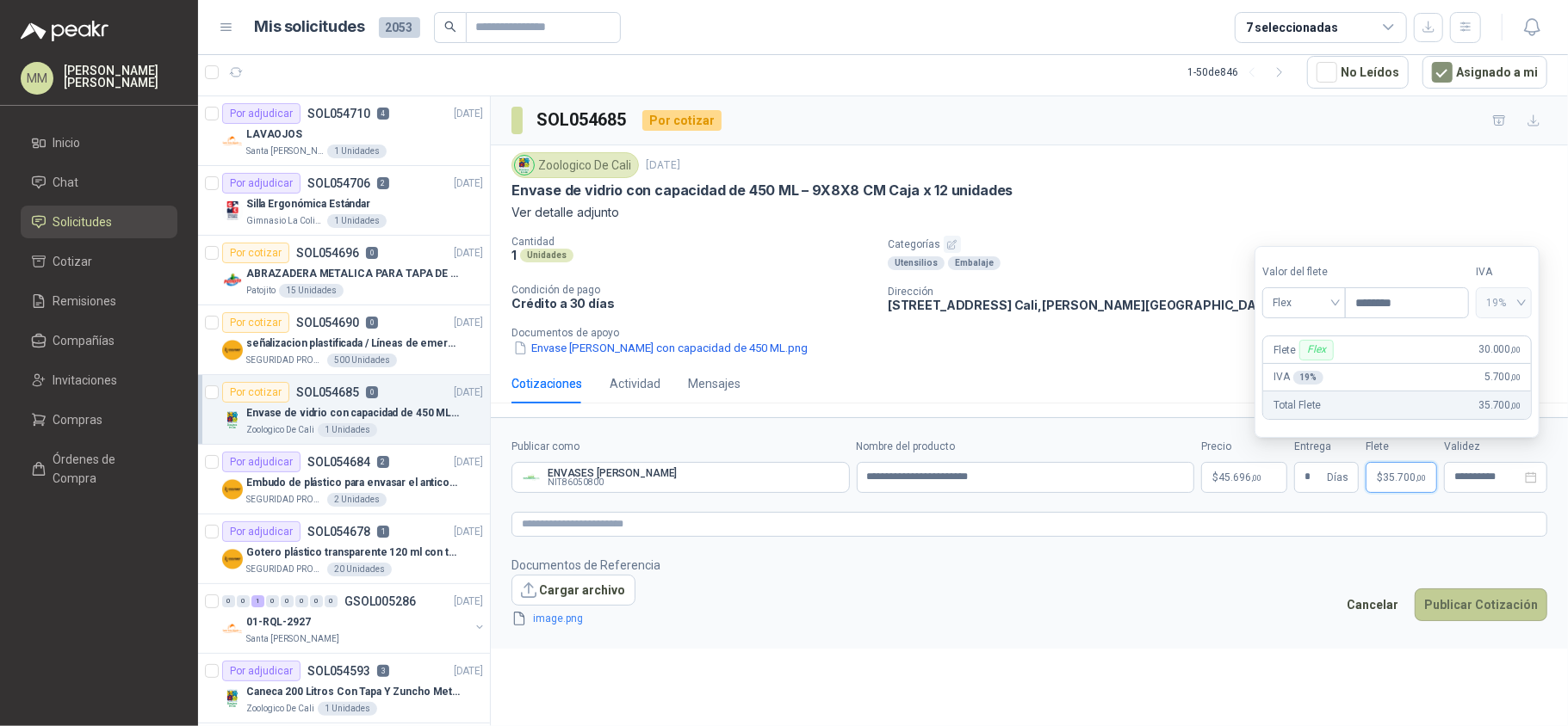
type input "********"
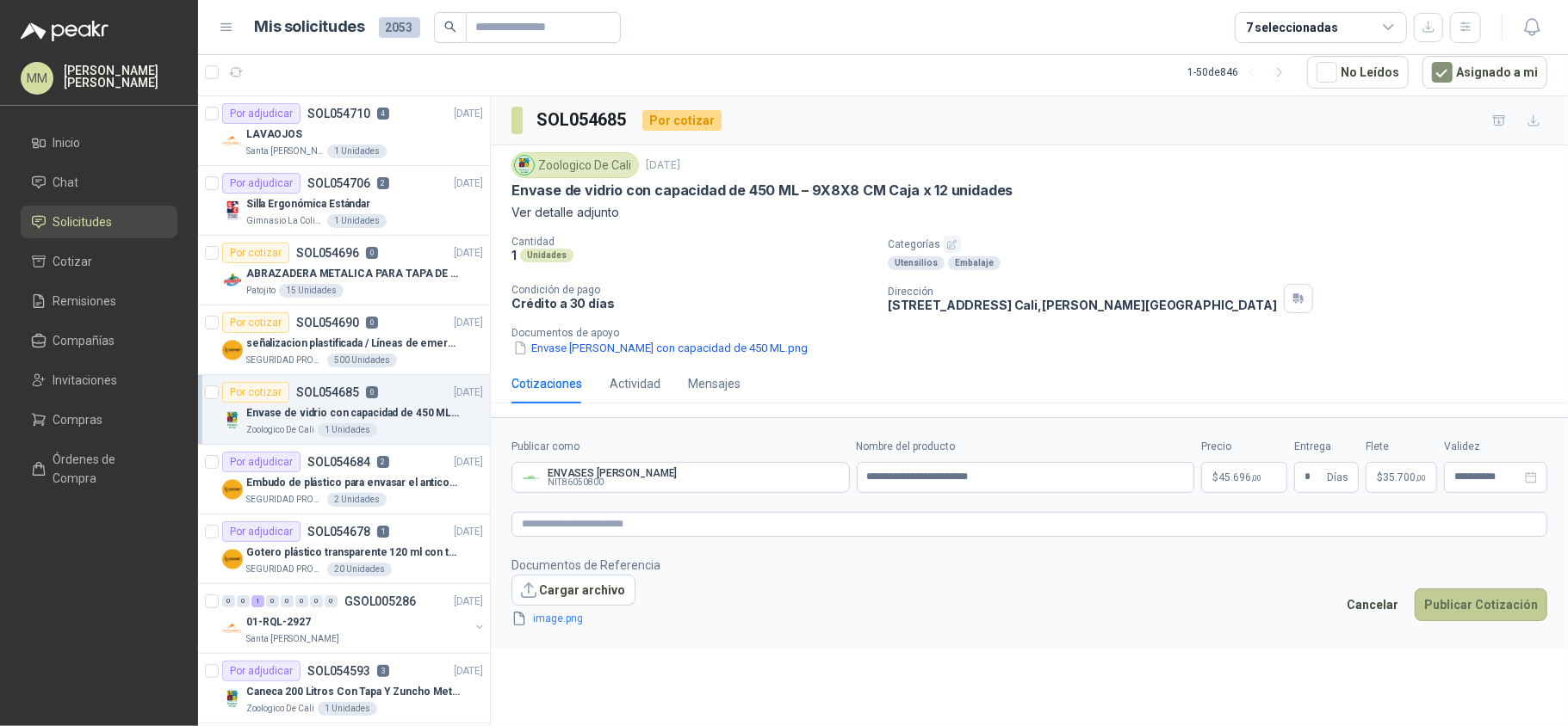
click at [1464, 611] on button "Publicar Cotización" at bounding box center [1481, 605] width 133 height 33
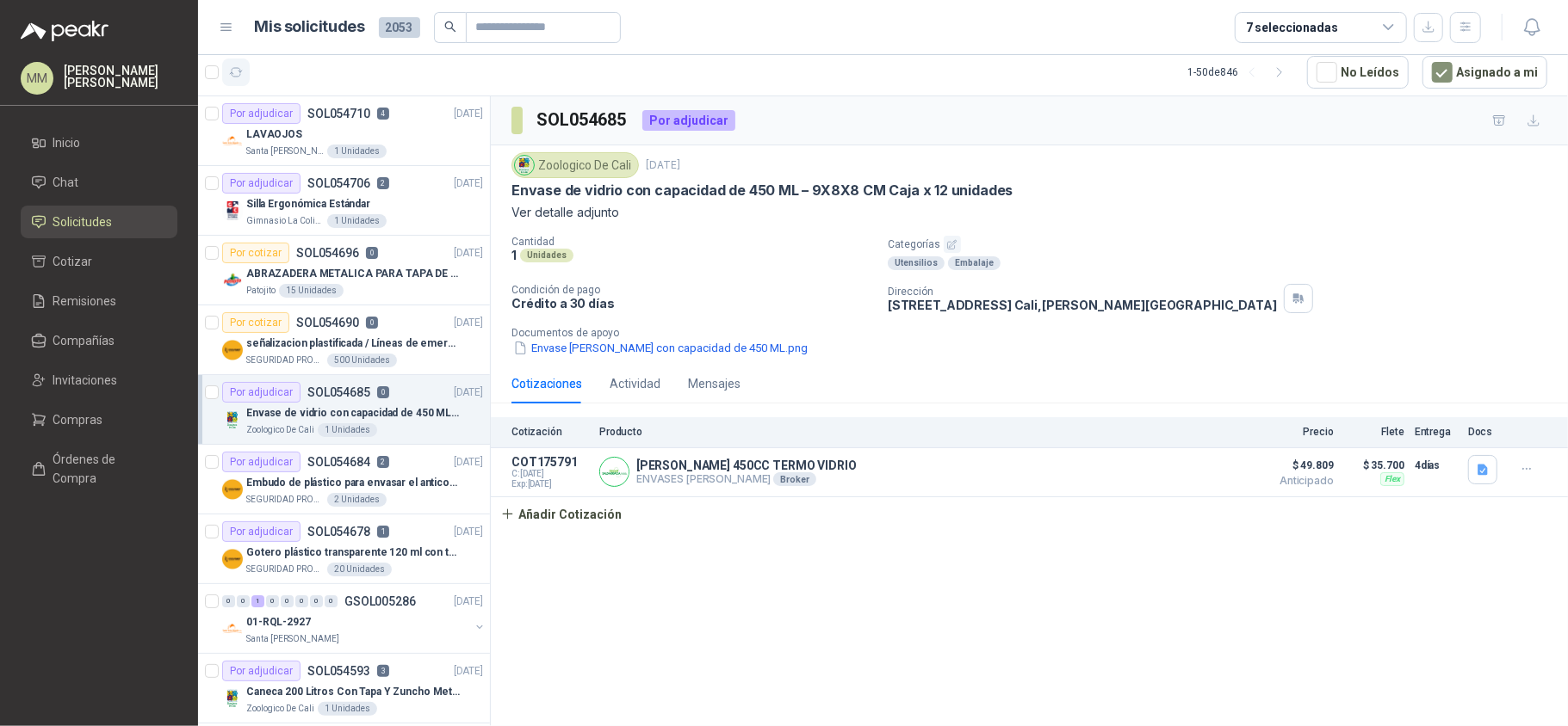
click at [245, 67] on button "button" at bounding box center [236, 72] width 27 height 27
click at [369, 344] on p "señalizacion plastificada / Líneas de emergencia" at bounding box center [353, 343] width 214 height 16
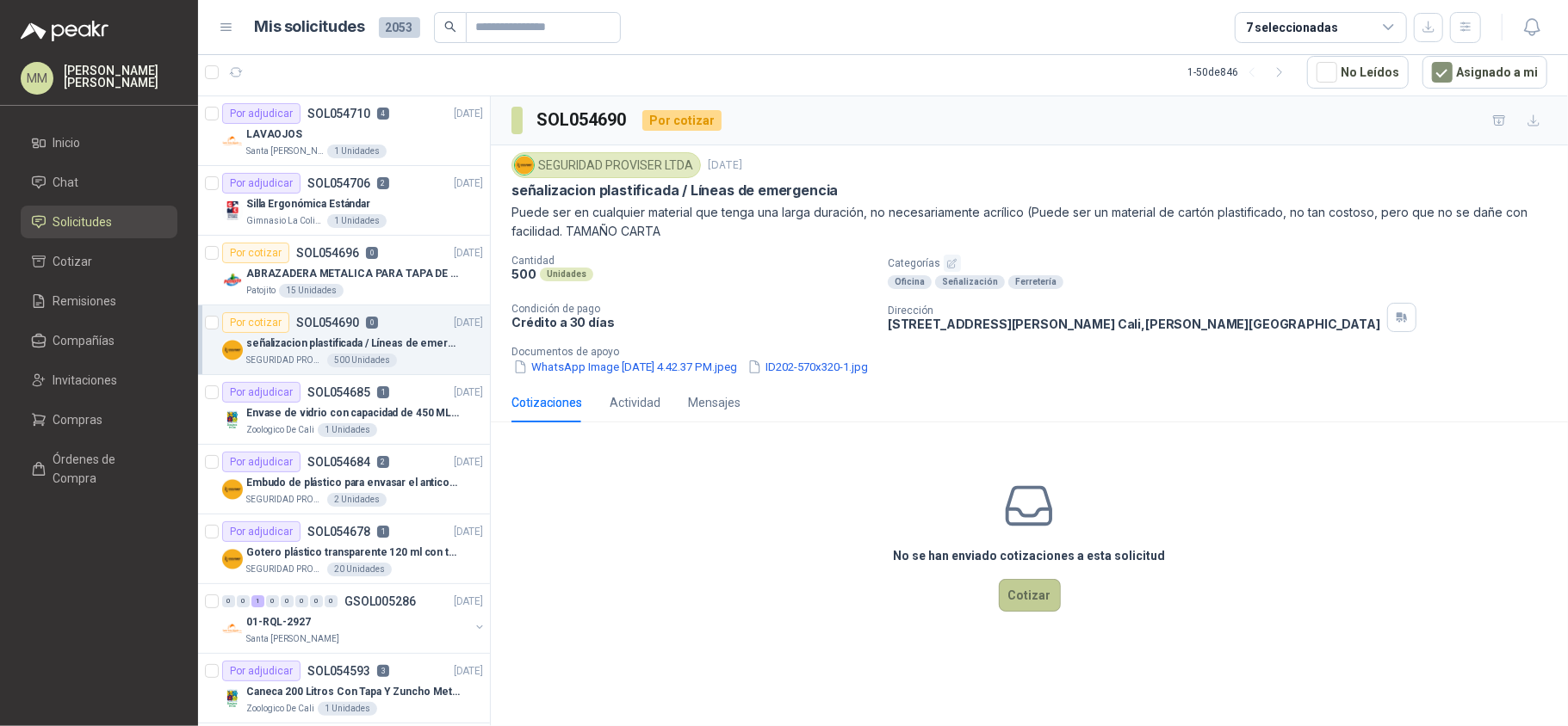
click at [1038, 602] on button "Cotizar" at bounding box center [1030, 596] width 62 height 33
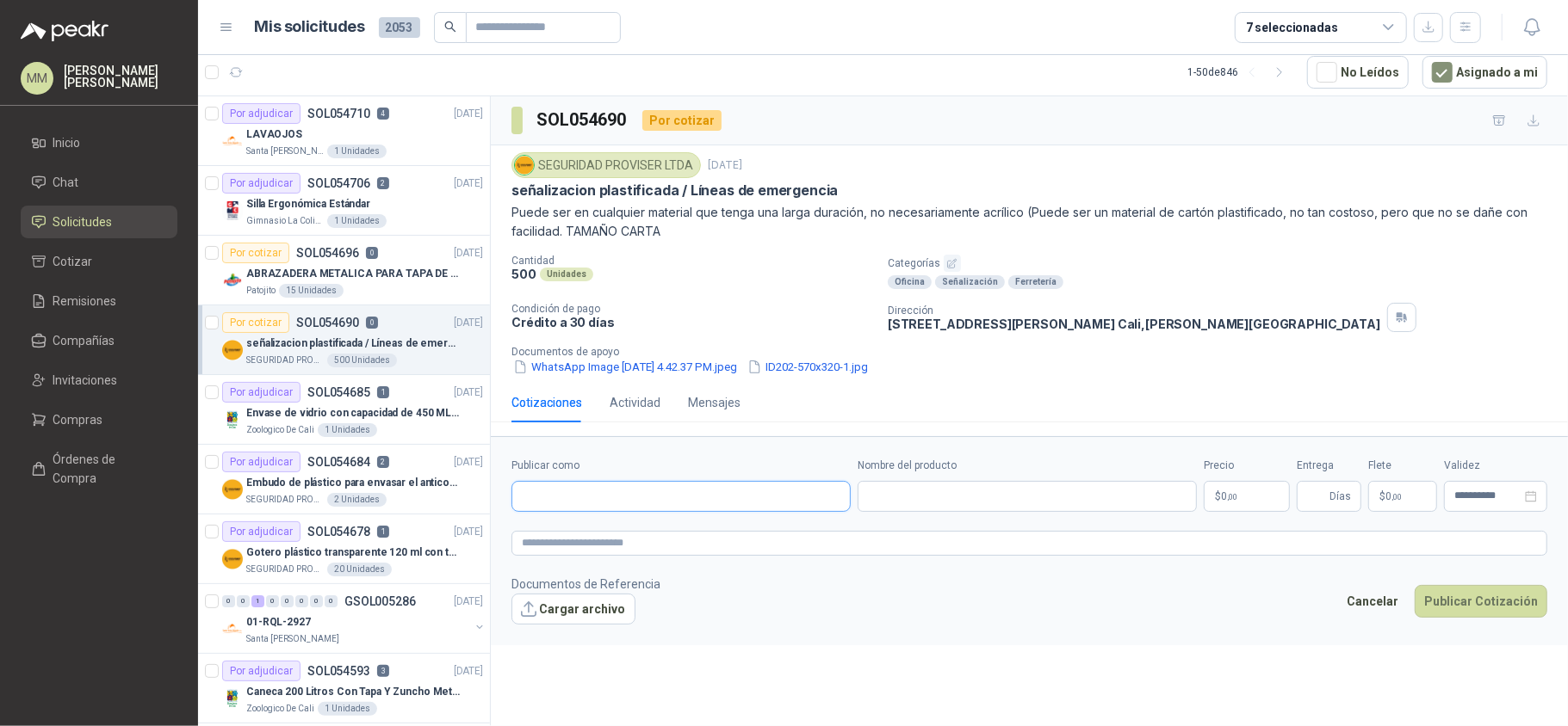
click at [651, 496] on input "Publicar como" at bounding box center [681, 496] width 337 height 29
type input "*****"
click at [70, 337] on span "Compañías" at bounding box center [85, 341] width 62 height 19
click at [582, 494] on input "Publicar como" at bounding box center [681, 496] width 337 height 29
type input "*****"
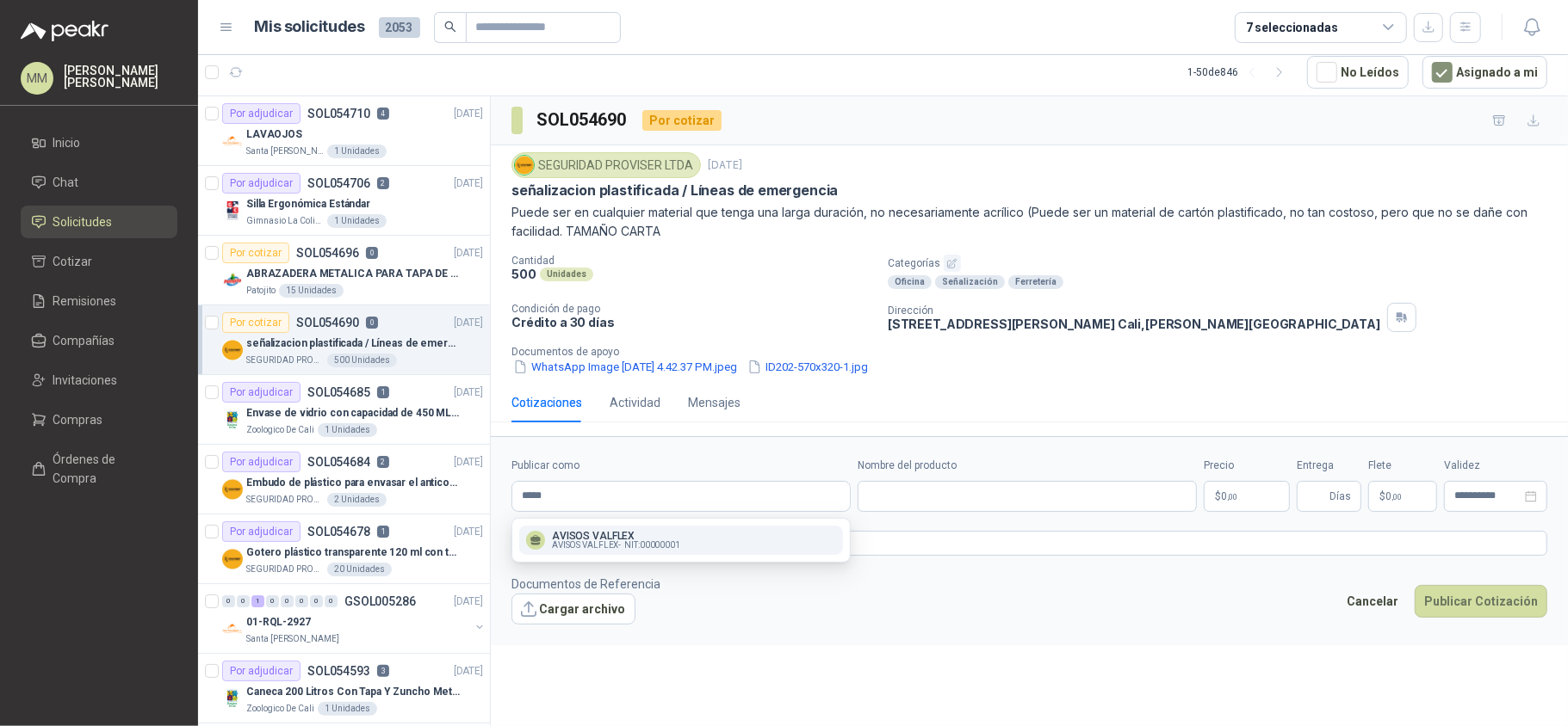
click at [601, 545] on span "AVISOS VALFLEX -" at bounding box center [587, 545] width 69 height 8
type input "**********"
click at [925, 499] on input "Nombre del producto" at bounding box center [1027, 496] width 339 height 31
paste input "**********"
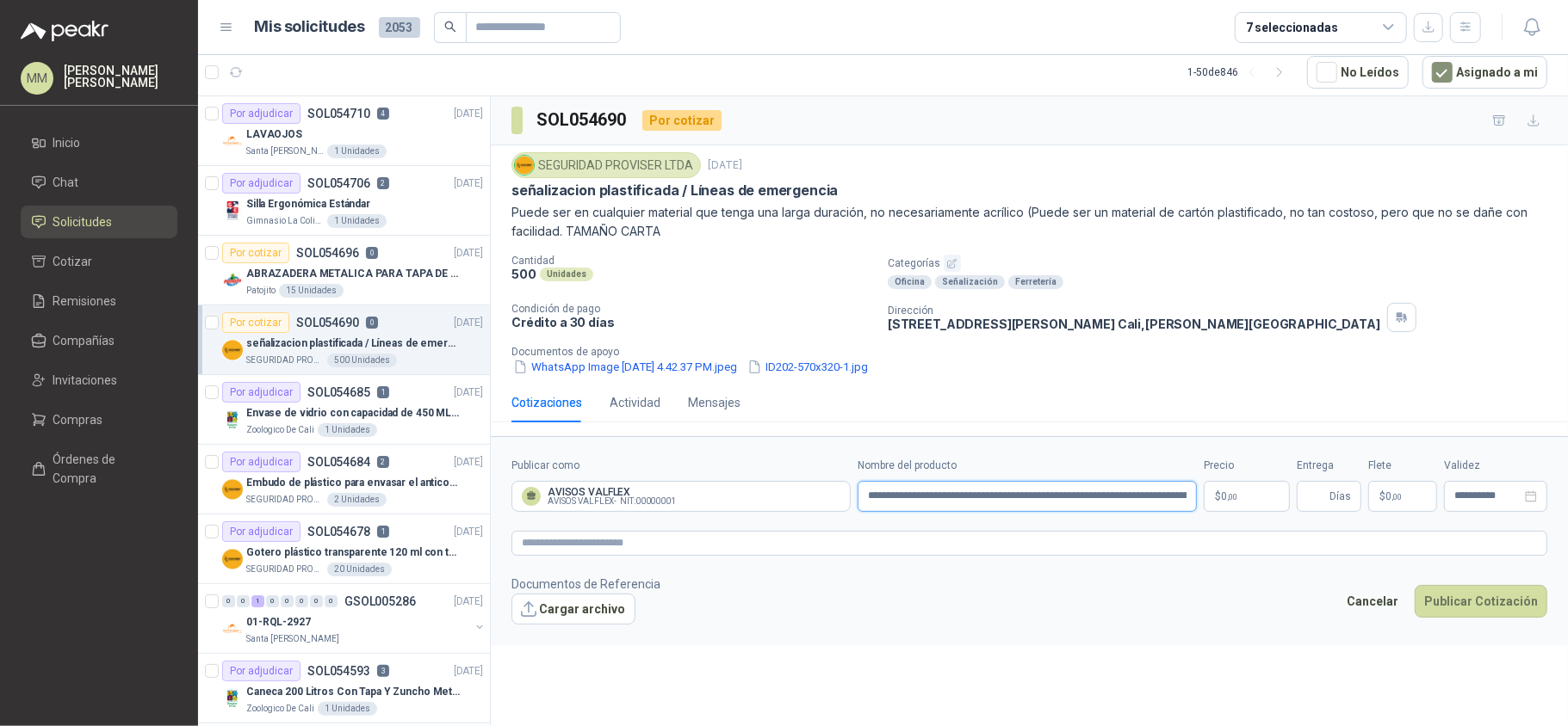
scroll to position [0, 69]
type input "**********"
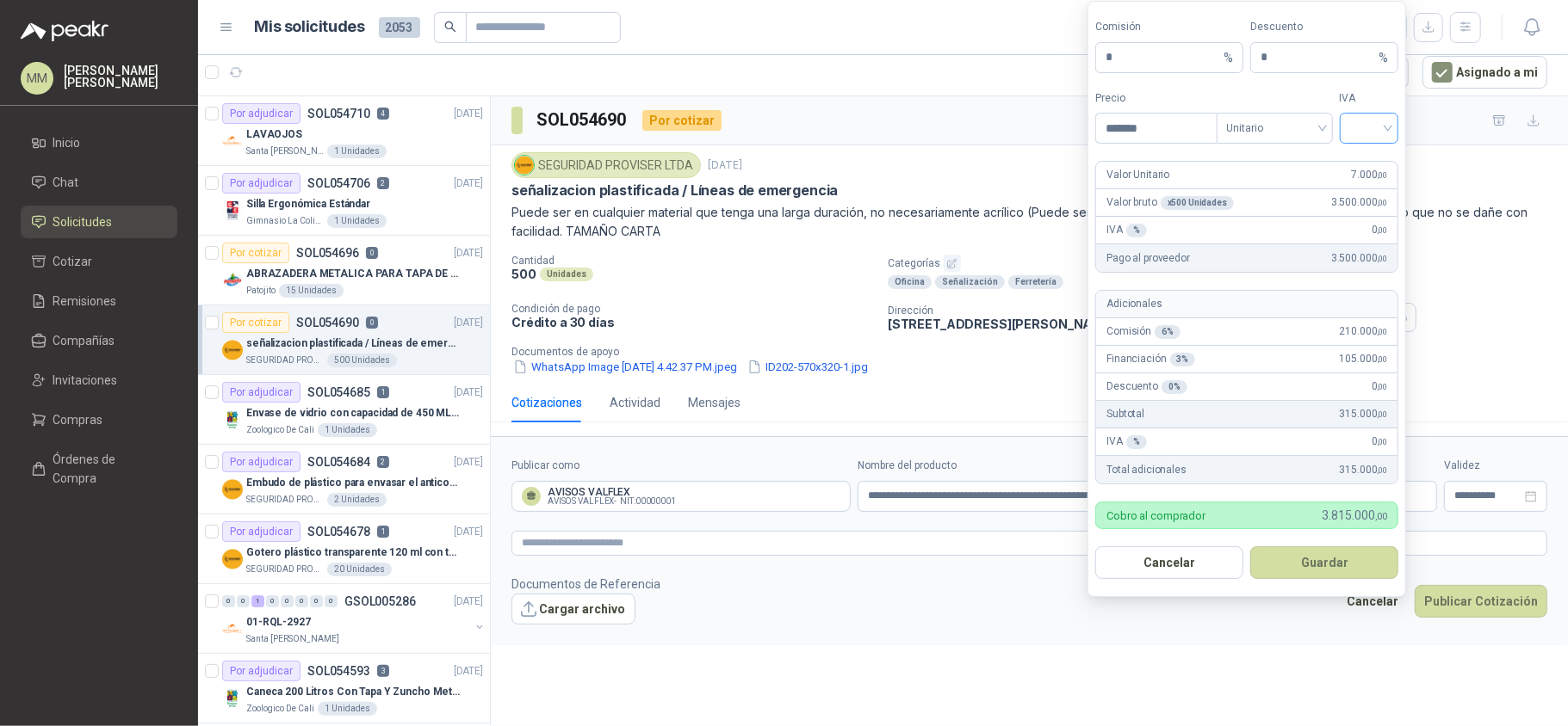
click at [1367, 134] on input "search" at bounding box center [1369, 127] width 39 height 26
click at [1364, 153] on div "19%" at bounding box center [1368, 161] width 32 height 19
click at [1163, 139] on input "*******" at bounding box center [1155, 128] width 119 height 29
type input "*******"
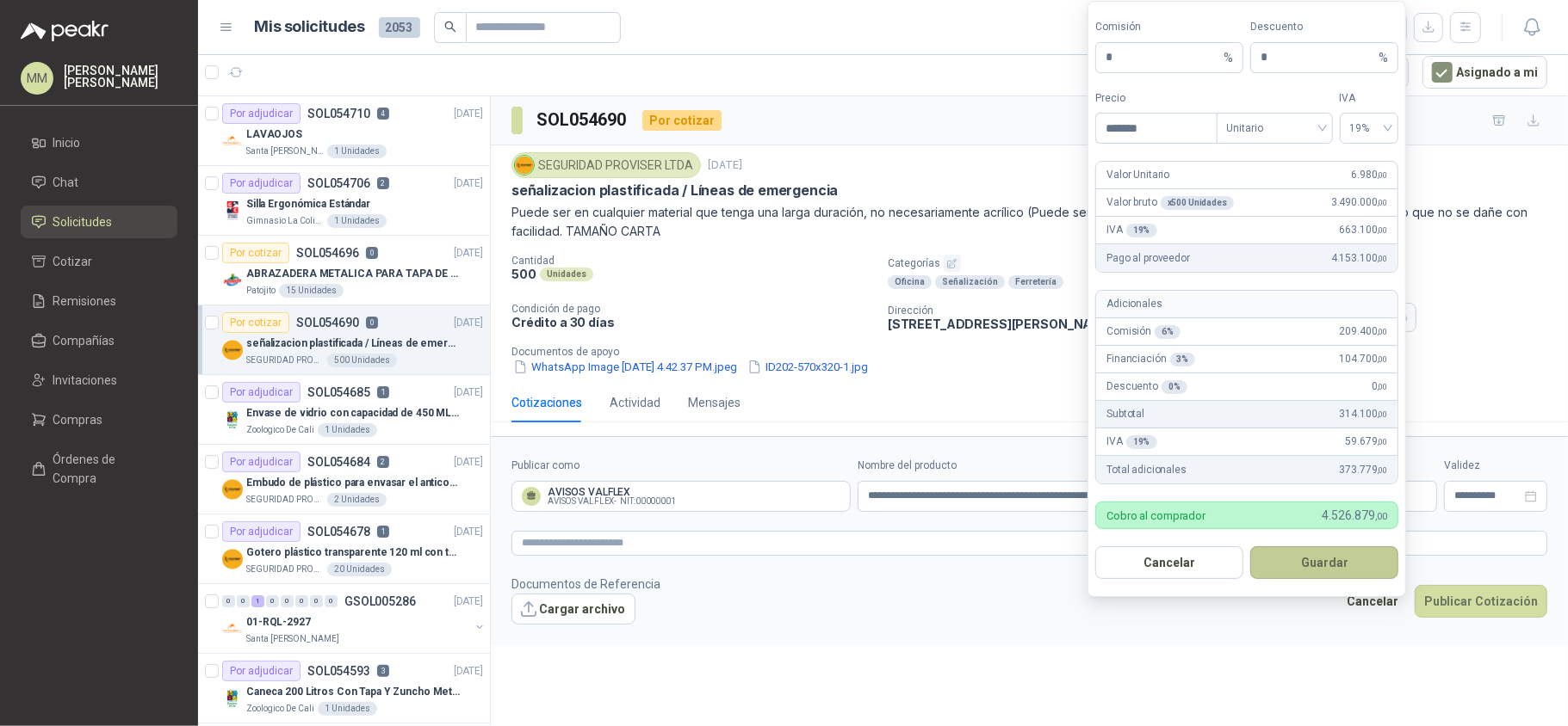
click at [1337, 554] on button "Guardar" at bounding box center [1324, 563] width 149 height 33
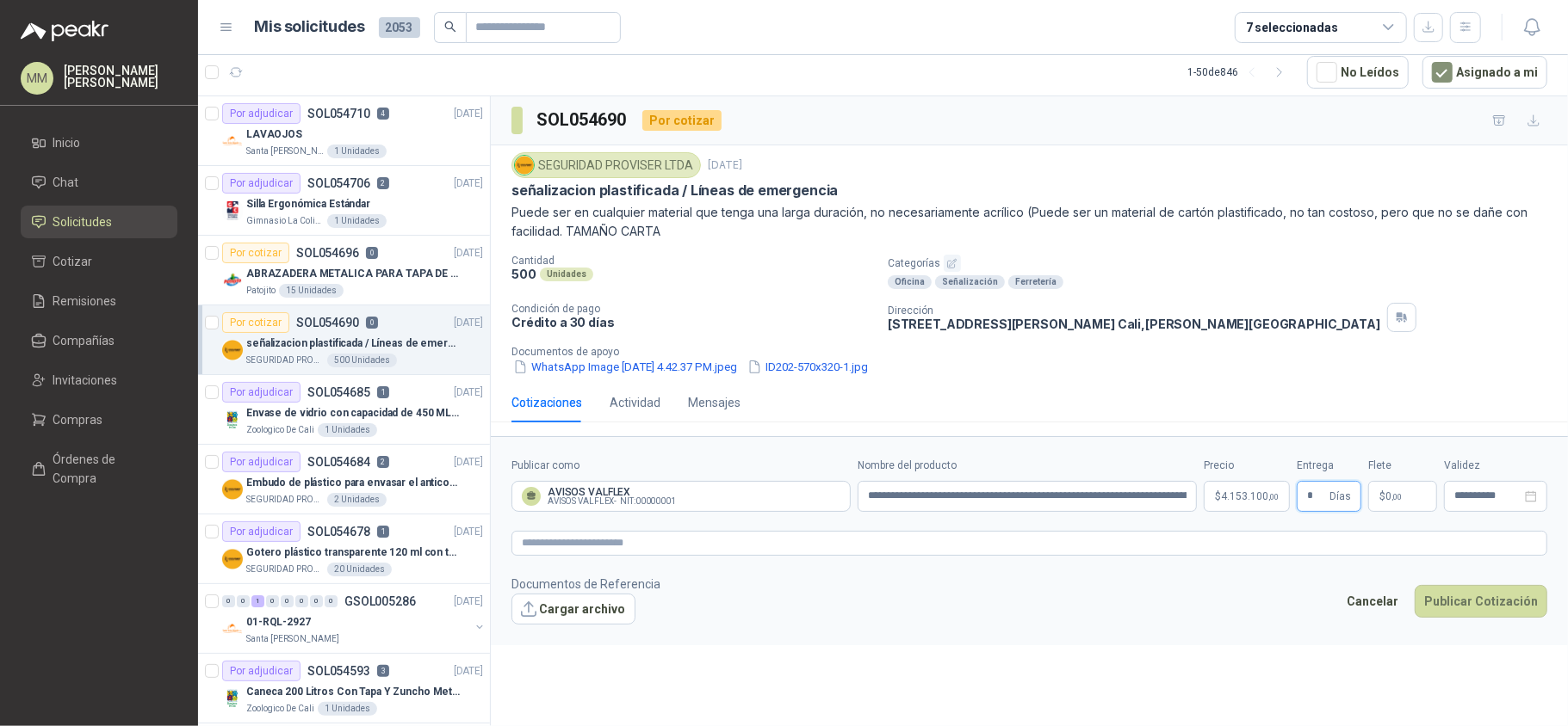
type input "*"
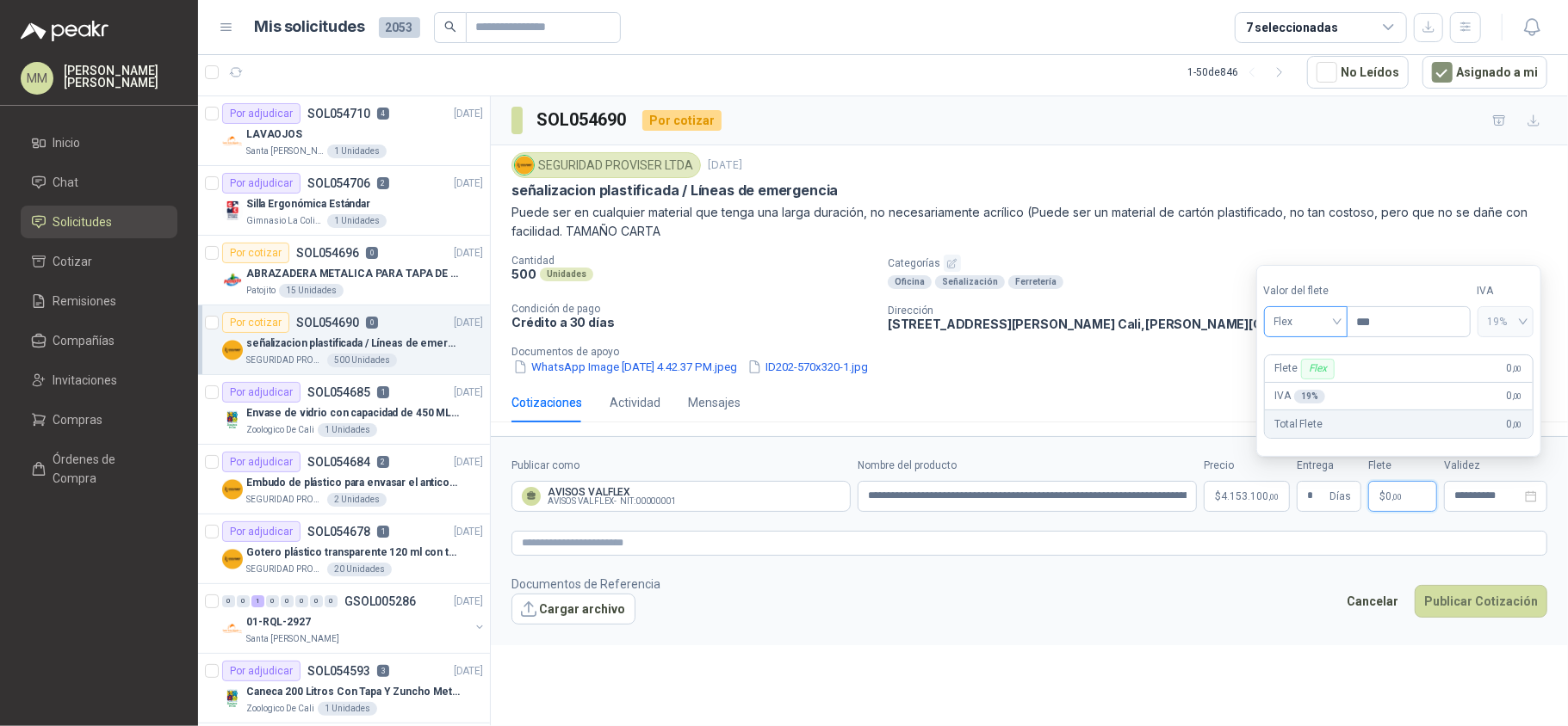
click at [1289, 315] on span "Flex" at bounding box center [1305, 322] width 63 height 26
click at [1300, 389] on div "Incluido" at bounding box center [1307, 384] width 59 height 19
click at [1460, 608] on button "Publicar Cotización" at bounding box center [1481, 602] width 133 height 33
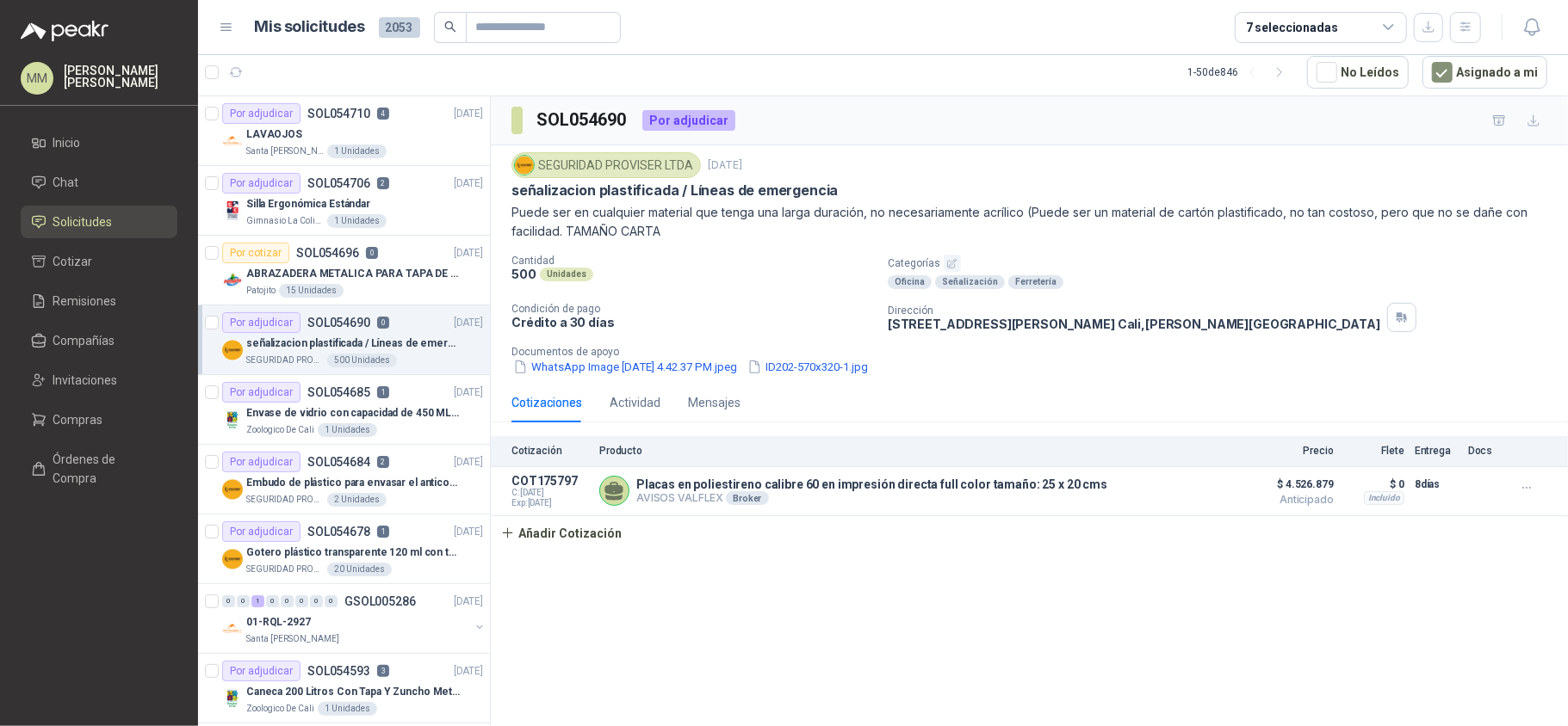
click at [1132, 190] on div "señalizacion plastificada / Líneas de emergencia" at bounding box center [1029, 190] width 1036 height 18
click at [242, 69] on icon "button" at bounding box center [236, 73] width 15 height 15
click at [1089, 217] on p "Puede ser en cualquier material que tenga una larga duración, no necesariamente…" at bounding box center [1029, 222] width 1036 height 38
click at [545, 551] on button "Añadir Cotización" at bounding box center [561, 534] width 141 height 35
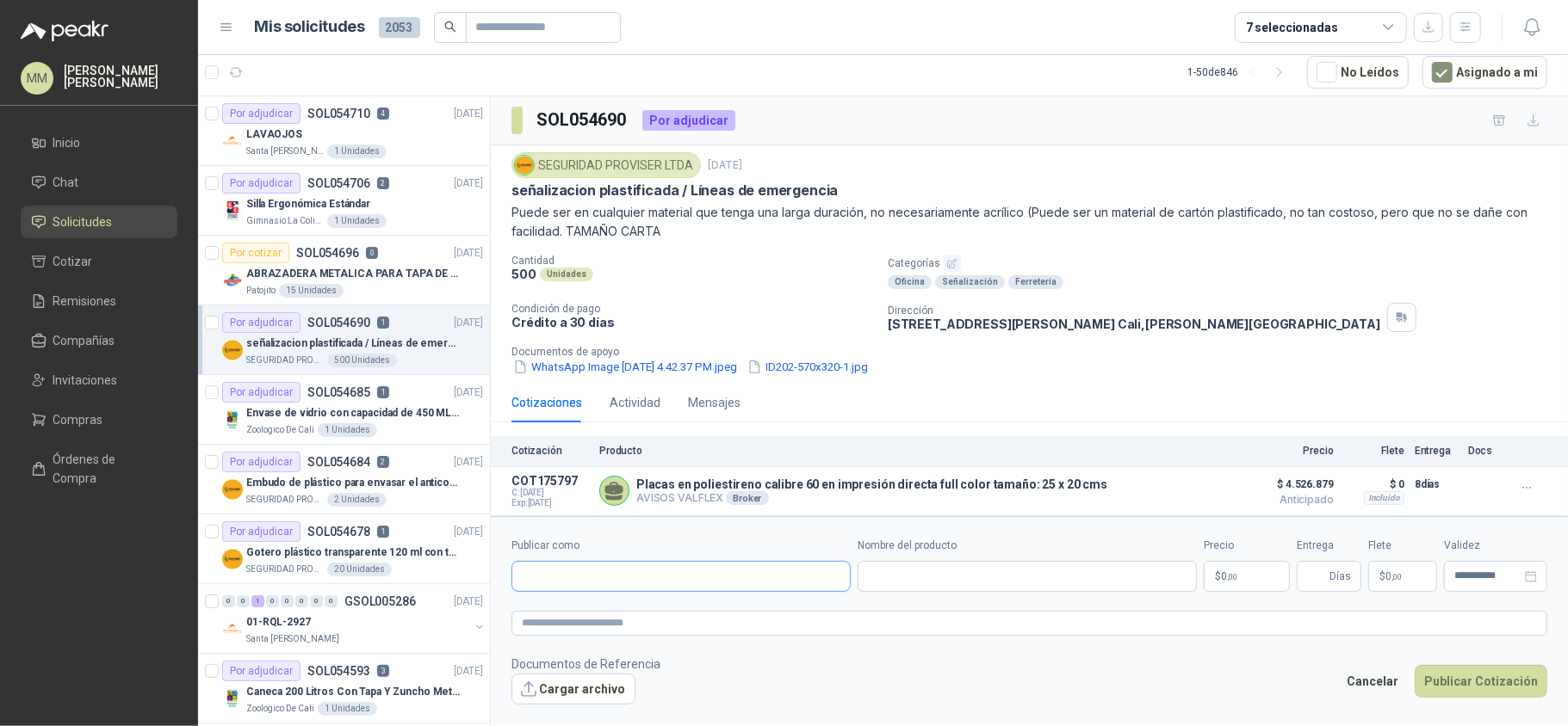
click at [638, 577] on input "Publicar como" at bounding box center [681, 577] width 337 height 29
paste input "**********"
type input "**********"
click at [149, 329] on link "Compañías" at bounding box center [99, 341] width 157 height 33
click at [607, 578] on input "Publicar como" at bounding box center [681, 577] width 337 height 29
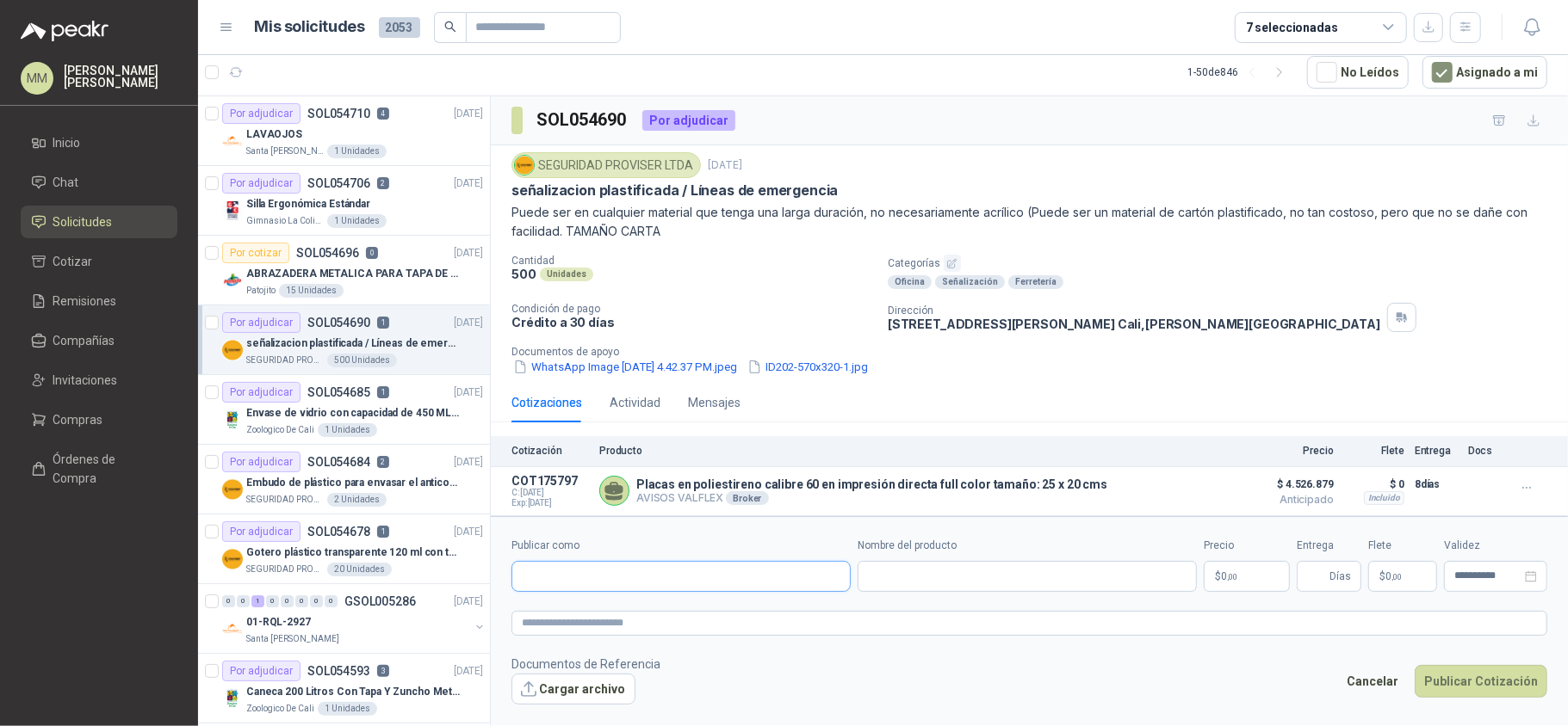
paste input "**********"
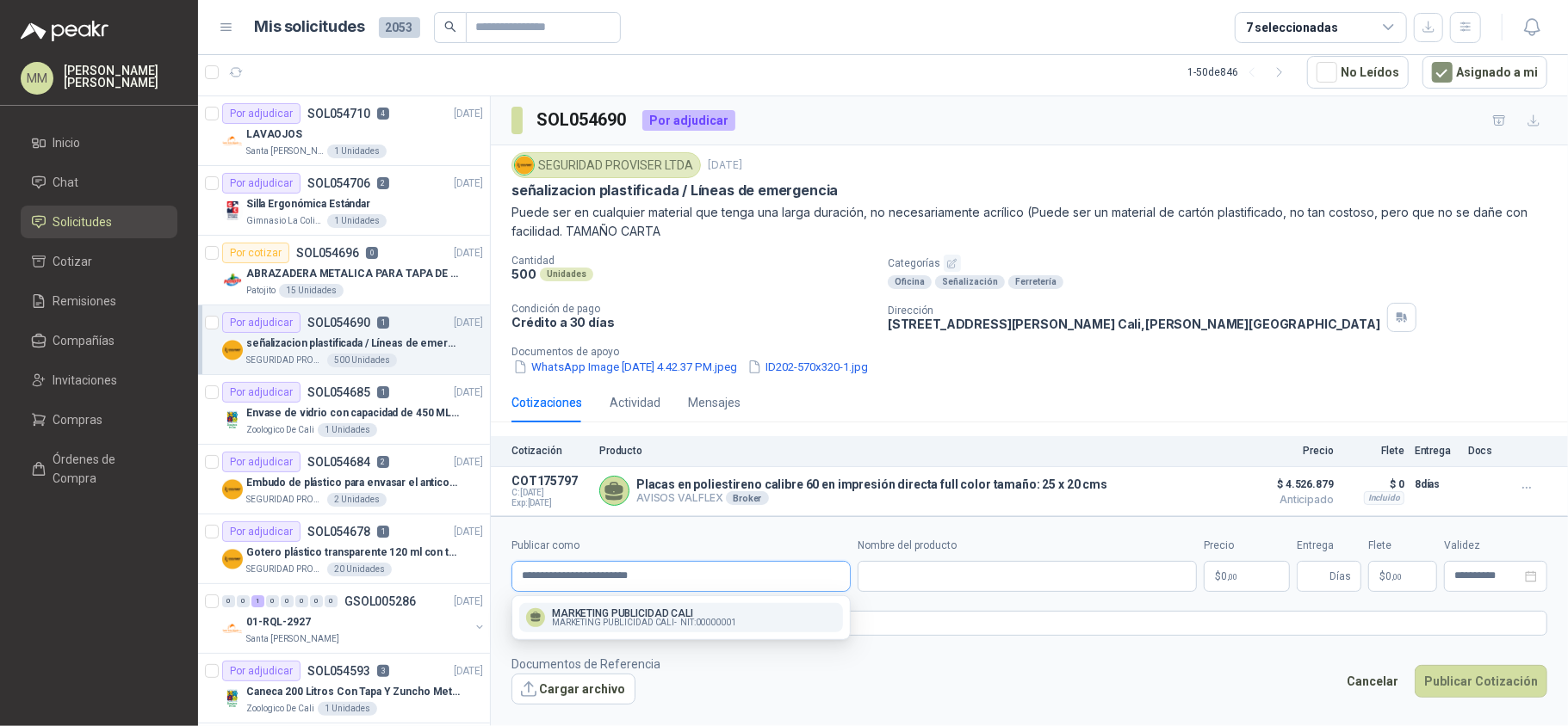
type input "**********"
click at [628, 623] on span "MARKETING PUBLICIDAD CALI -" at bounding box center [614, 622] width 125 height 8
type input "**********"
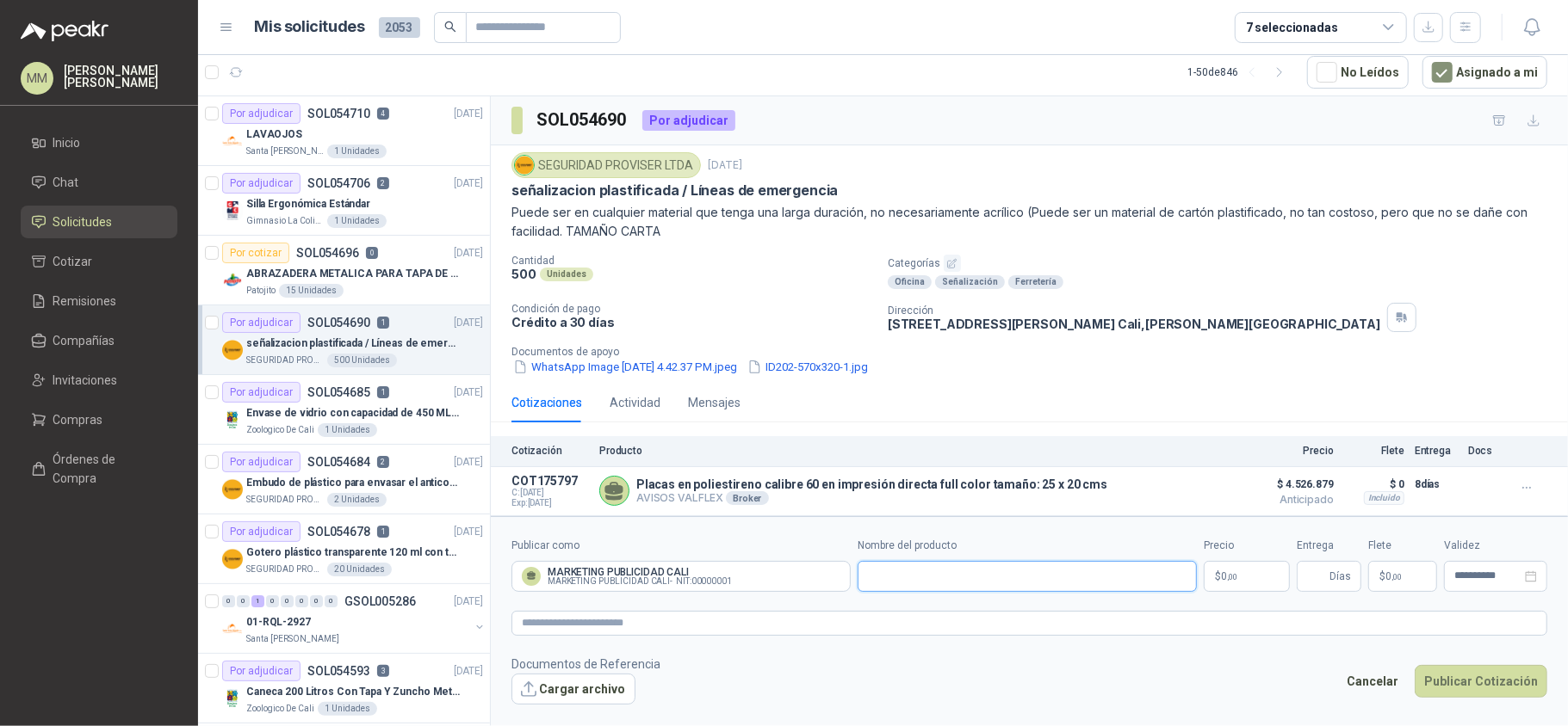
click at [947, 575] on input "Nombre del producto" at bounding box center [1027, 577] width 339 height 31
paste input "**********"
type input "**********"
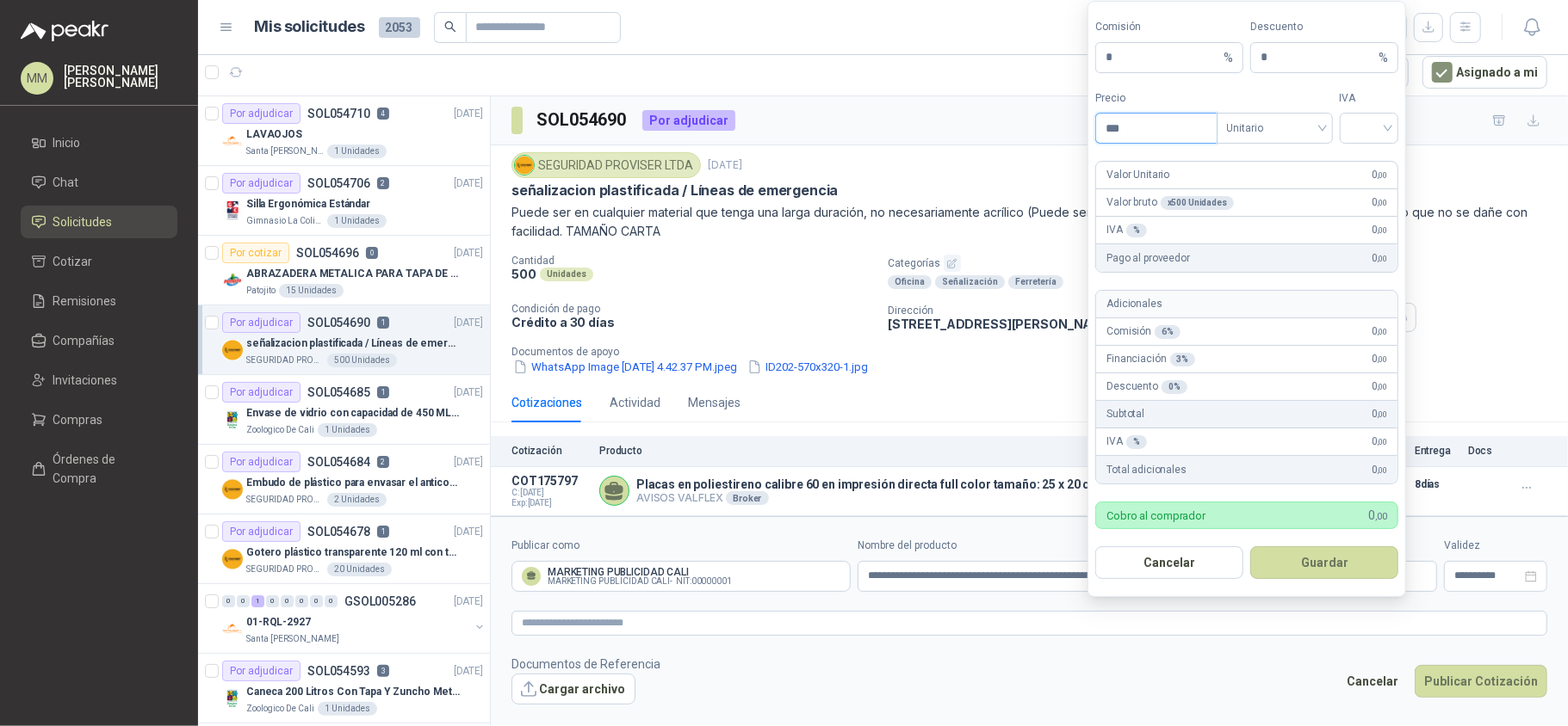
click at [1151, 126] on input "***" at bounding box center [1155, 128] width 119 height 29
click at [1161, 133] on input "***" at bounding box center [1155, 128] width 119 height 29
type input "*******"
click at [1375, 126] on input "search" at bounding box center [1369, 127] width 39 height 26
click at [1367, 156] on div "19%" at bounding box center [1368, 161] width 32 height 19
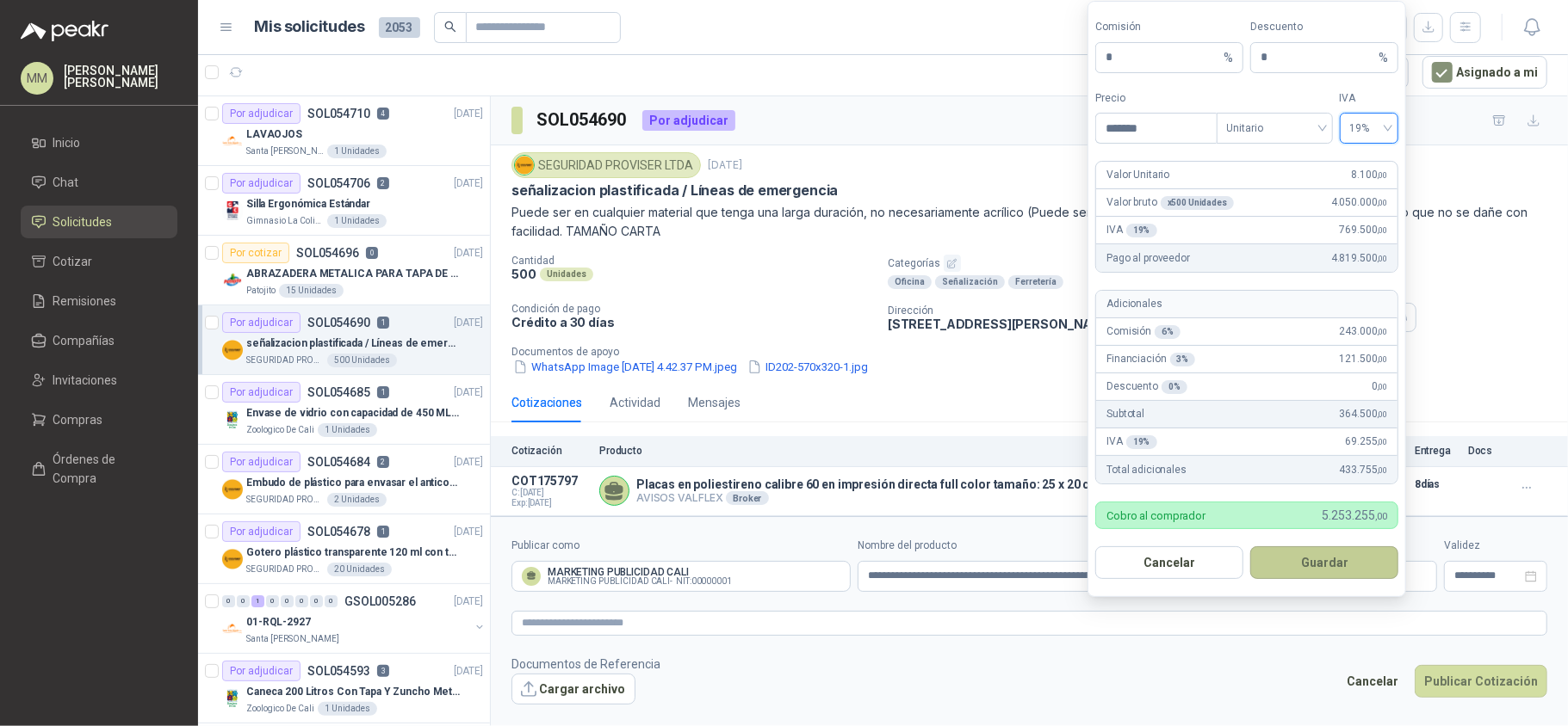
click at [1306, 573] on button "Guardar" at bounding box center [1324, 563] width 149 height 33
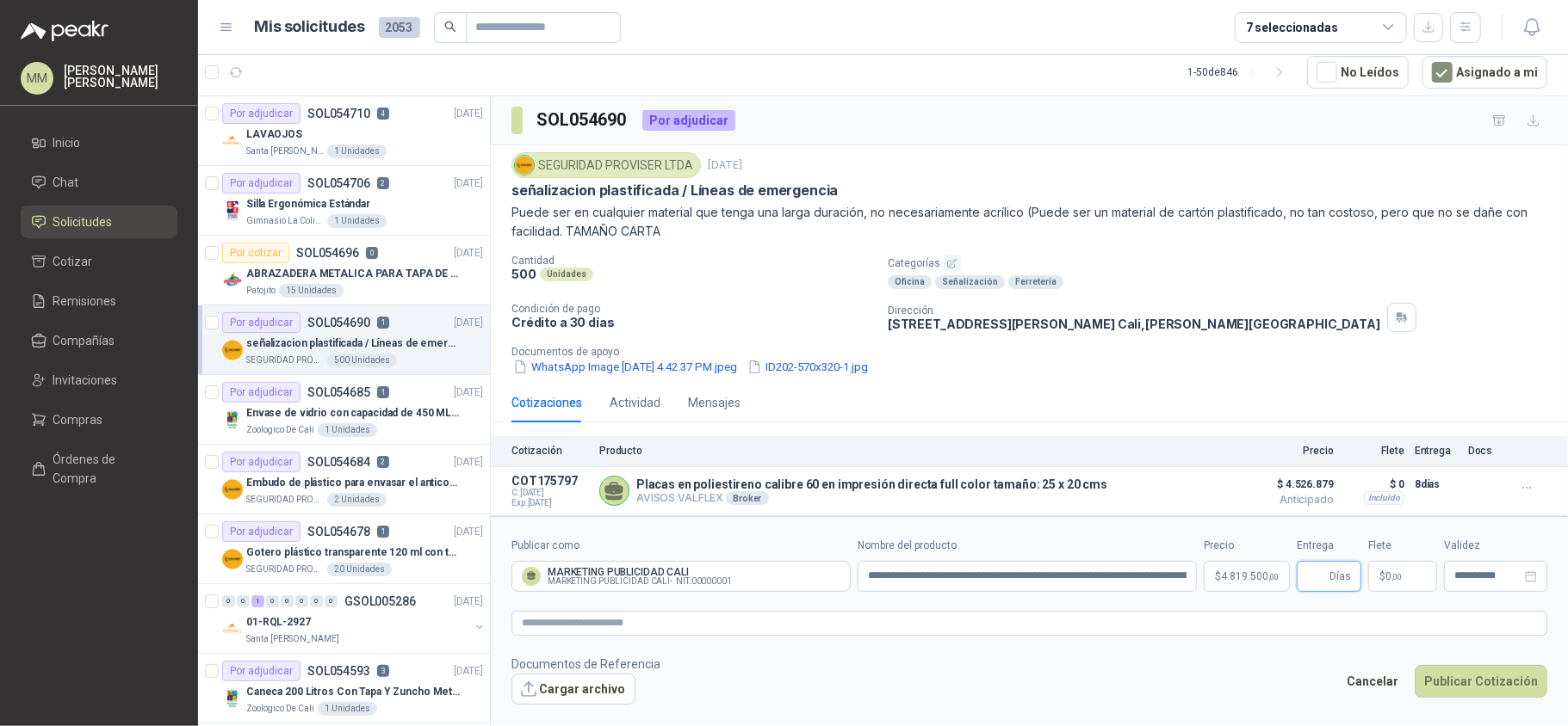
click at [1314, 578] on input "Entrega" at bounding box center [1316, 577] width 19 height 29
click at [1119, 179] on div "SEGURIDAD PROVISER LTDA 2 sept, 2025 señalizacion plastificada / Líneas de emer…" at bounding box center [1029, 196] width 1036 height 88
click at [1304, 572] on span "Días" at bounding box center [1328, 577] width 65 height 31
type input "**"
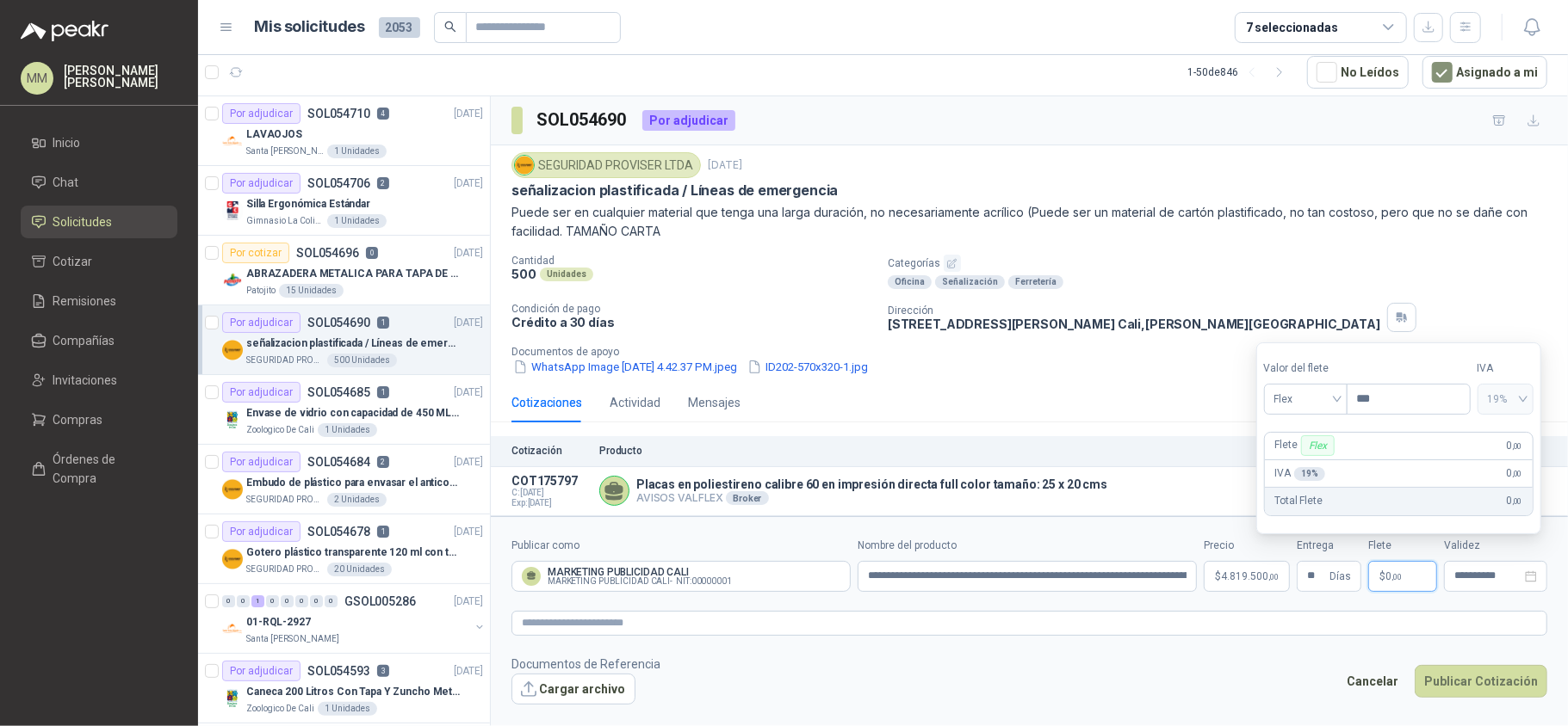
click at [1081, 323] on p "CALLE 24 NORTE No. 5B 05, BARRIO SAN VICENTE CALI Cali , Valle del Cauca" at bounding box center [1133, 324] width 492 height 15
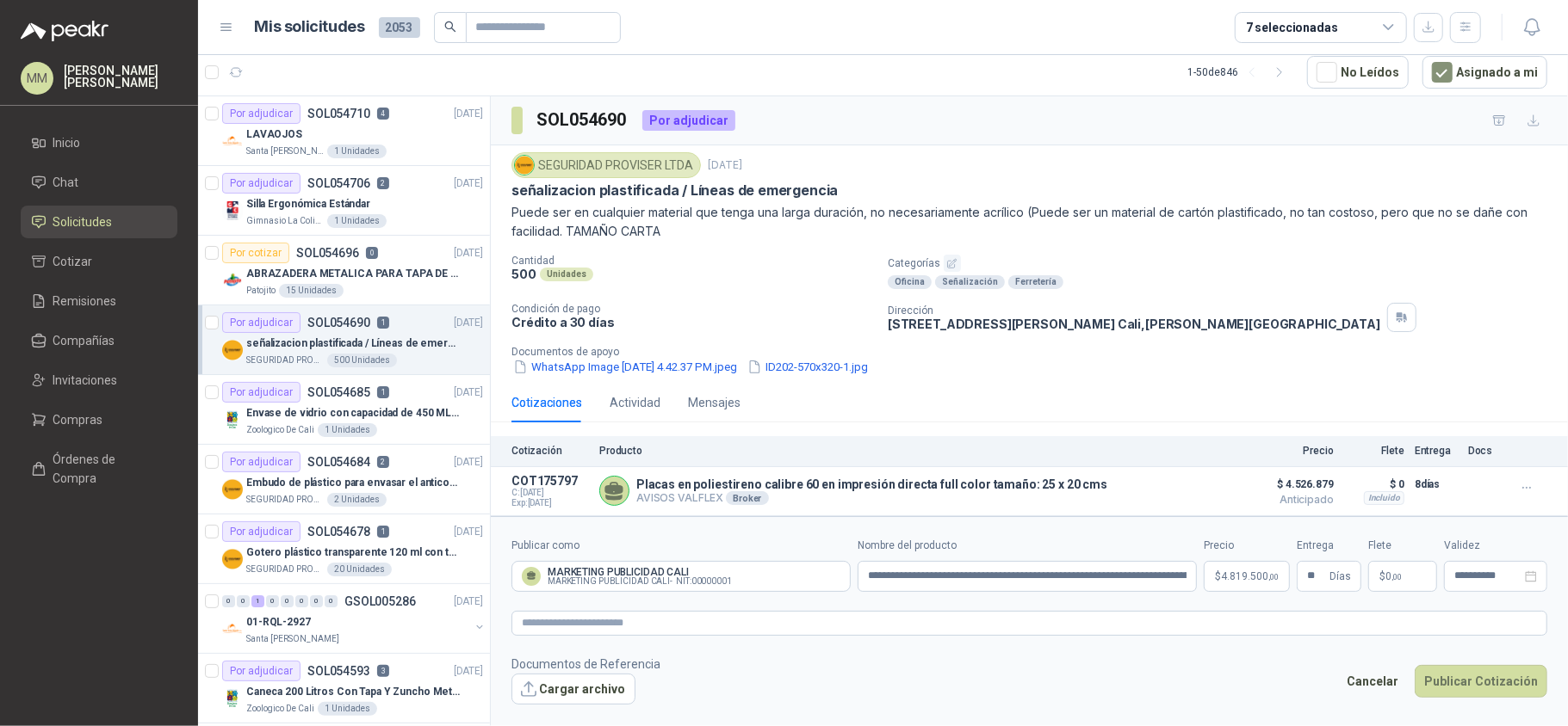
click at [1081, 323] on p "CALLE 24 NORTE No. 5B 05, BARRIO SAN VICENTE CALI Cali , Valle del Cauca" at bounding box center [1133, 324] width 492 height 15
copy div "CALLE 24 NORTE No. 5B 05, BARRIO SAN VICENTE CALI Cali , Valle del Cauca"
click at [417, 124] on div "LAVAOJOS" at bounding box center [364, 134] width 237 height 21
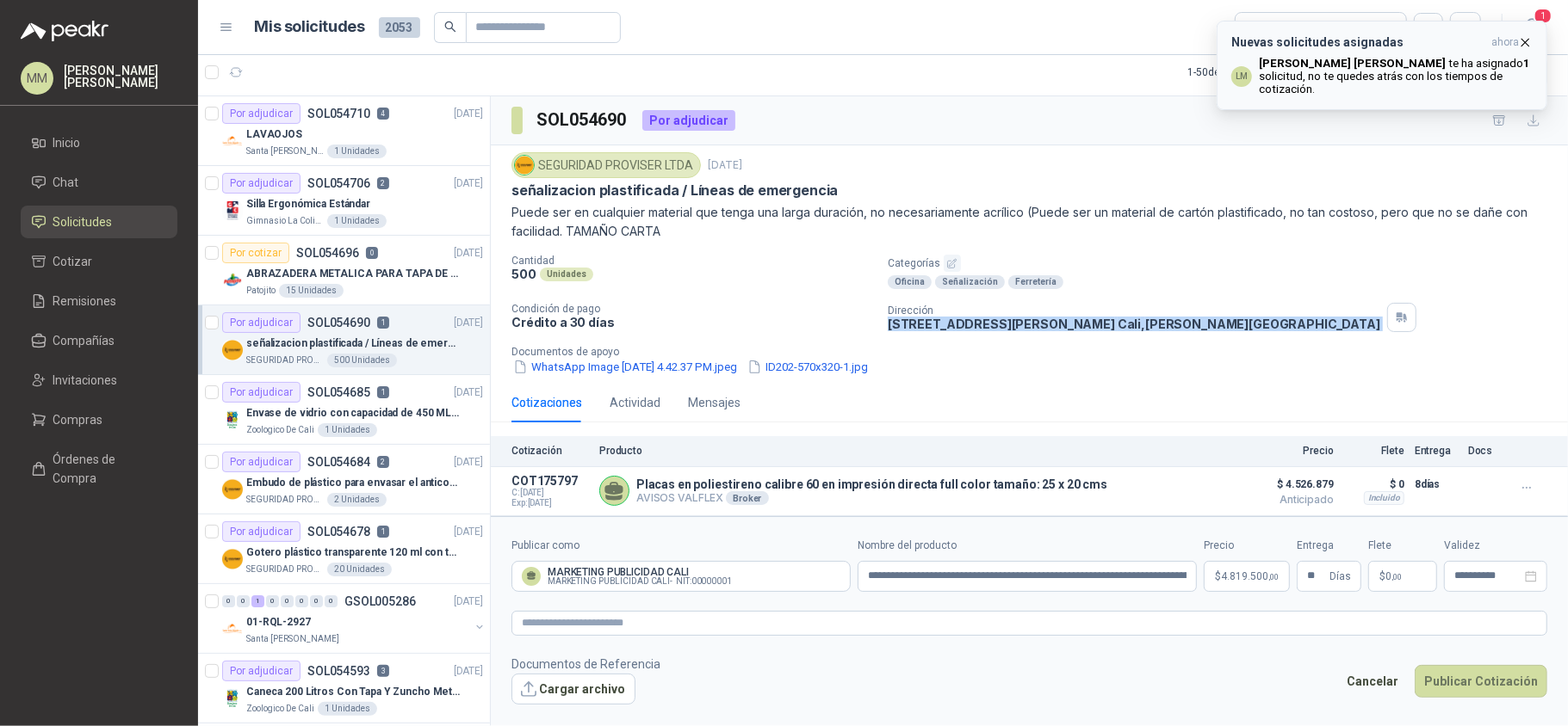
click at [1530, 36] on icon "button" at bounding box center [1525, 43] width 15 height 15
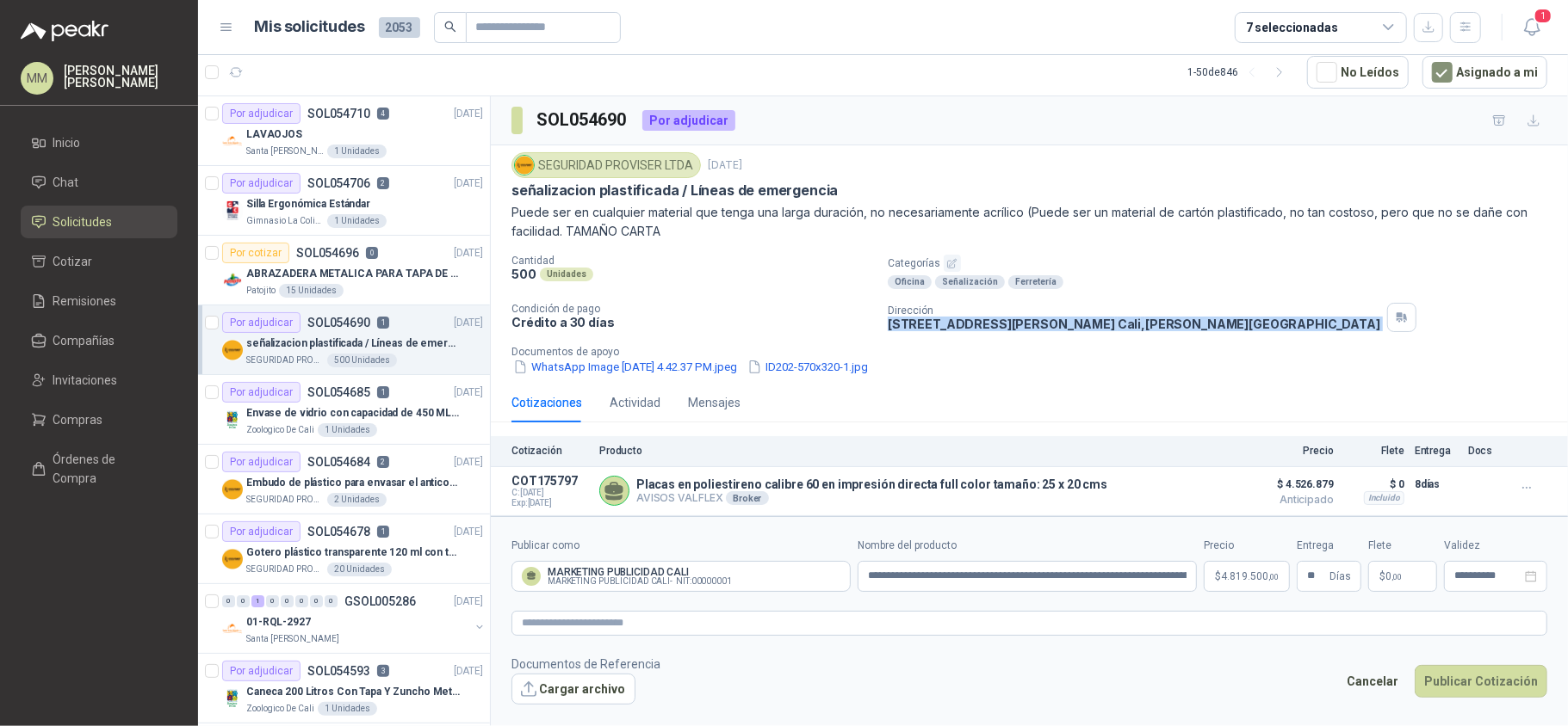
click at [118, 220] on li "Solicitudes" at bounding box center [98, 221] width 136 height 19
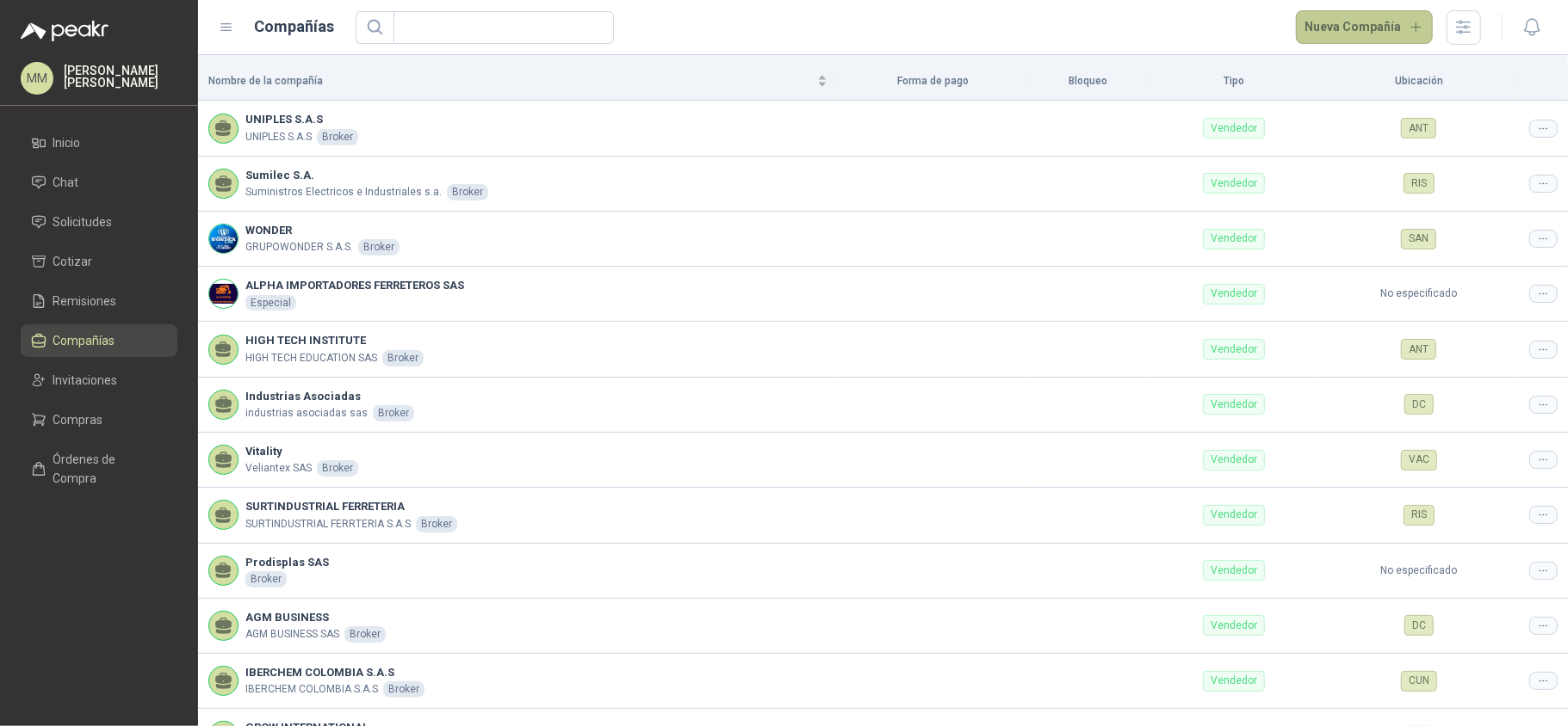
click at [1341, 17] on button "Nueva Compañía" at bounding box center [1364, 27] width 138 height 35
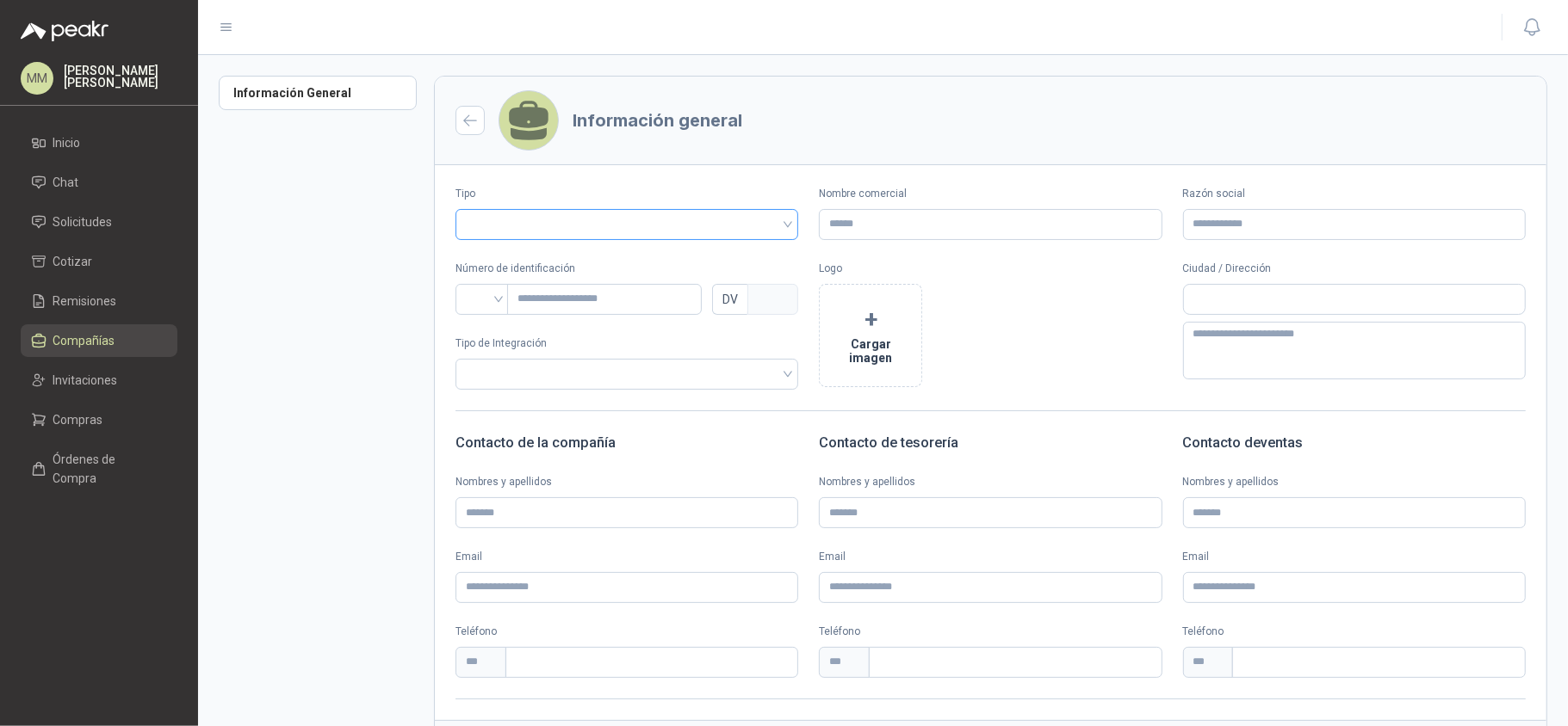
click at [665, 211] on input "search" at bounding box center [626, 223] width 322 height 26
click at [577, 292] on div "Vendedor" at bounding box center [624, 289] width 311 height 19
click at [875, 227] on input "Nombre comercial" at bounding box center [990, 225] width 343 height 31
click at [875, 227] on input "**********" at bounding box center [990, 225] width 343 height 31
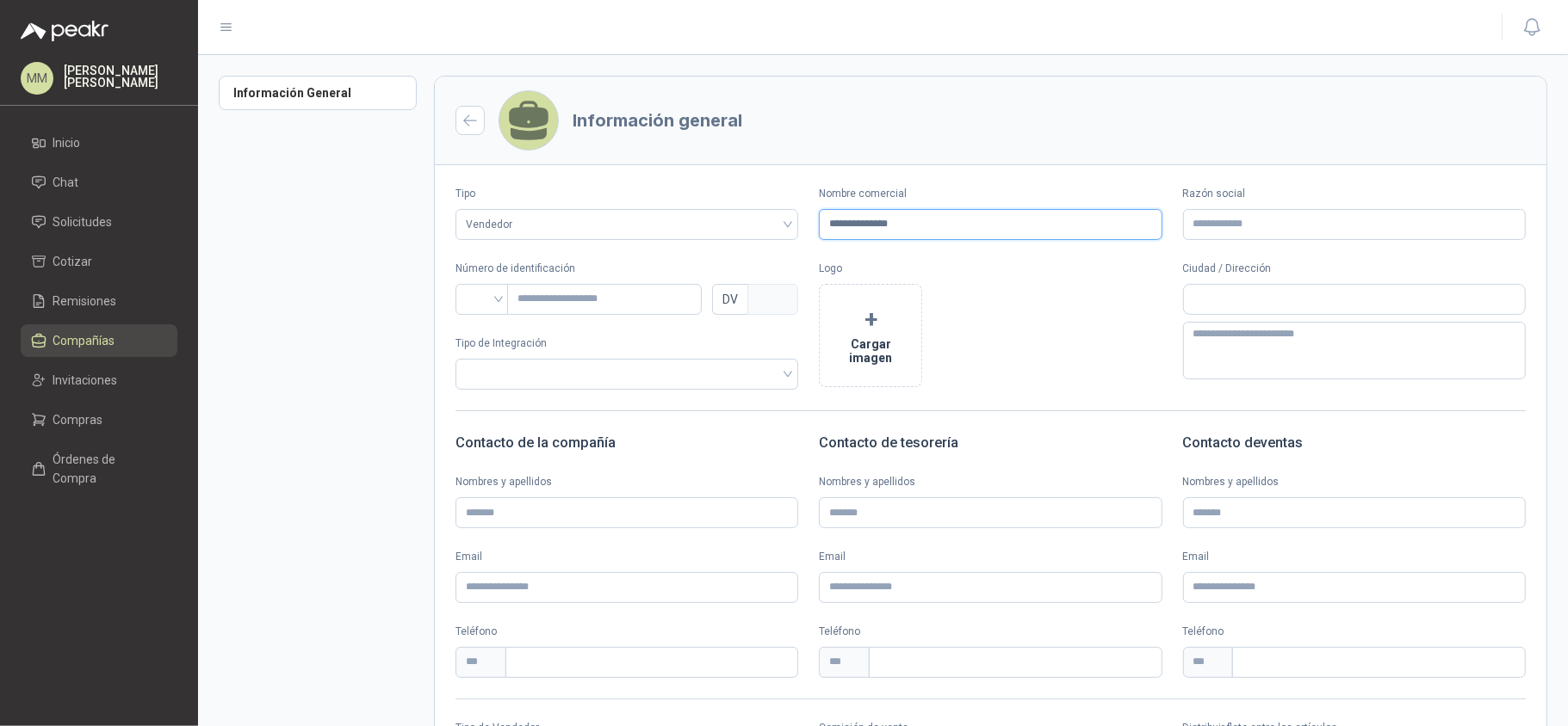
click at [875, 227] on input "**********" at bounding box center [990, 225] width 343 height 31
type input "**********"
click at [1279, 226] on input "Razón social" at bounding box center [1354, 225] width 343 height 31
paste input "**********"
type input "**********"
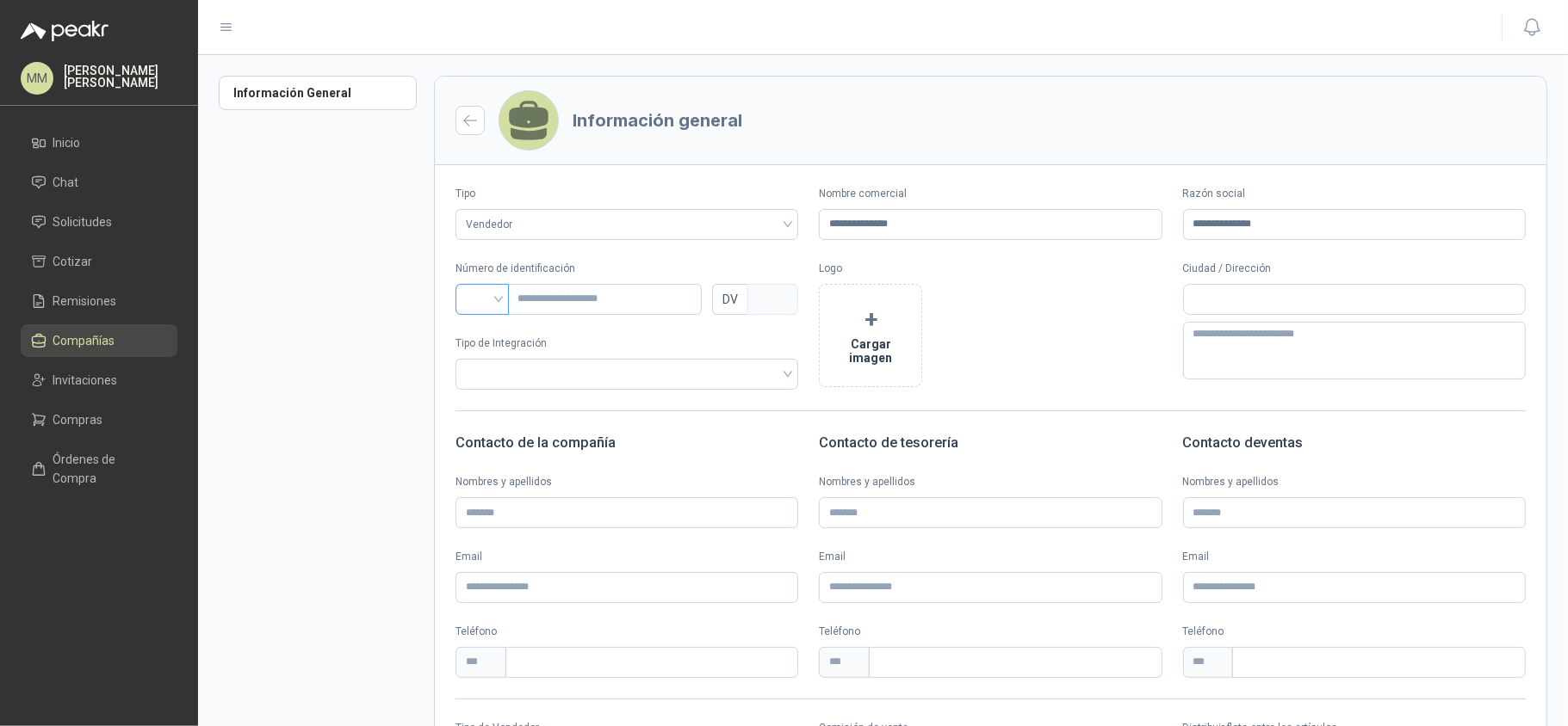
click at [477, 310] on input "search" at bounding box center [482, 298] width 33 height 26
click at [477, 391] on div "NIT" at bounding box center [482, 391] width 26 height 19
click at [604, 293] on input "text" at bounding box center [605, 300] width 195 height 31
type input "********"
type input "*"
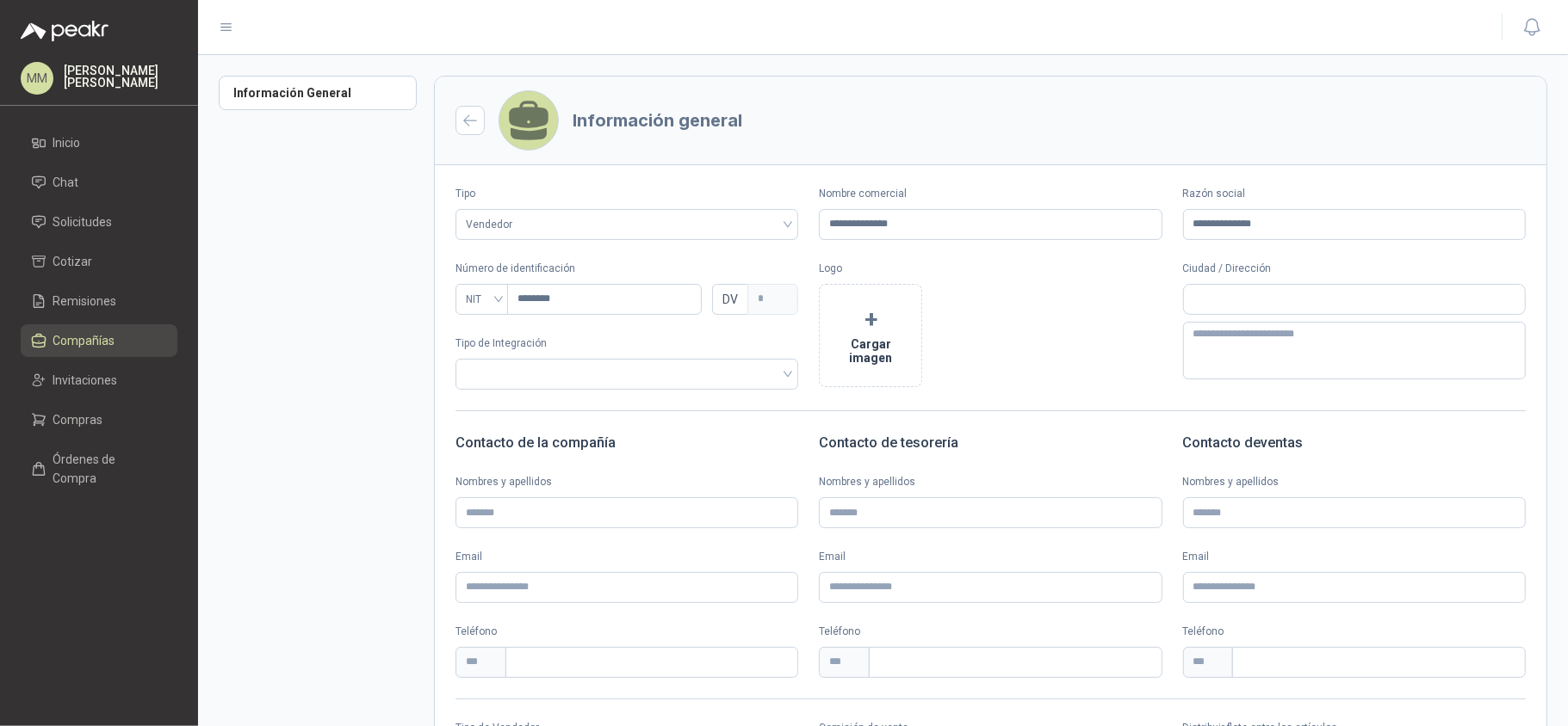
click at [1134, 122] on header "Información general" at bounding box center [990, 120] width 1112 height 88
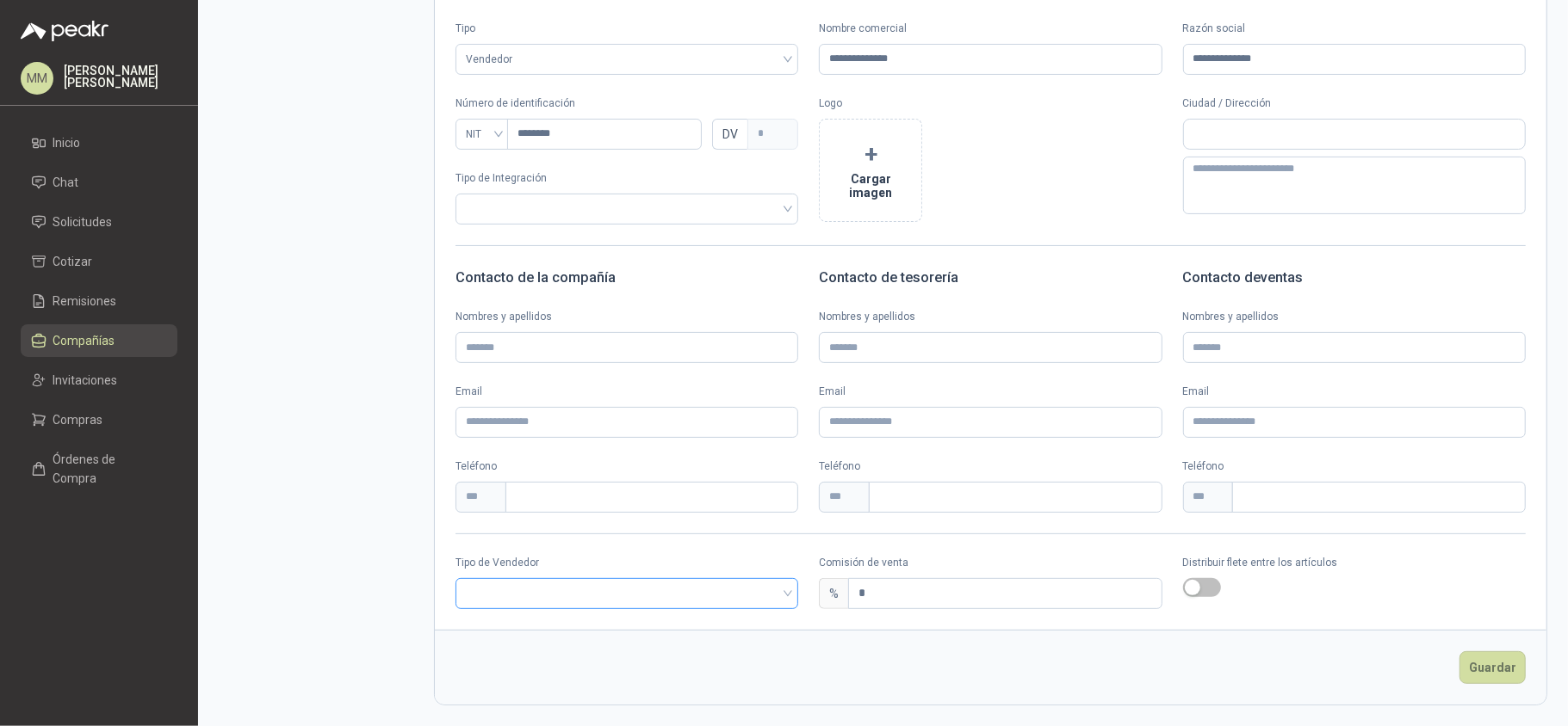
click at [607, 599] on input "search" at bounding box center [626, 592] width 322 height 26
click at [528, 656] on div "Broker" at bounding box center [624, 655] width 311 height 19
click at [1203, 578] on label at bounding box center [1354, 588] width 343 height 19
click at [1203, 578] on button "button" at bounding box center [1202, 588] width 38 height 19
click at [1048, 589] on input "*" at bounding box center [1005, 594] width 312 height 29
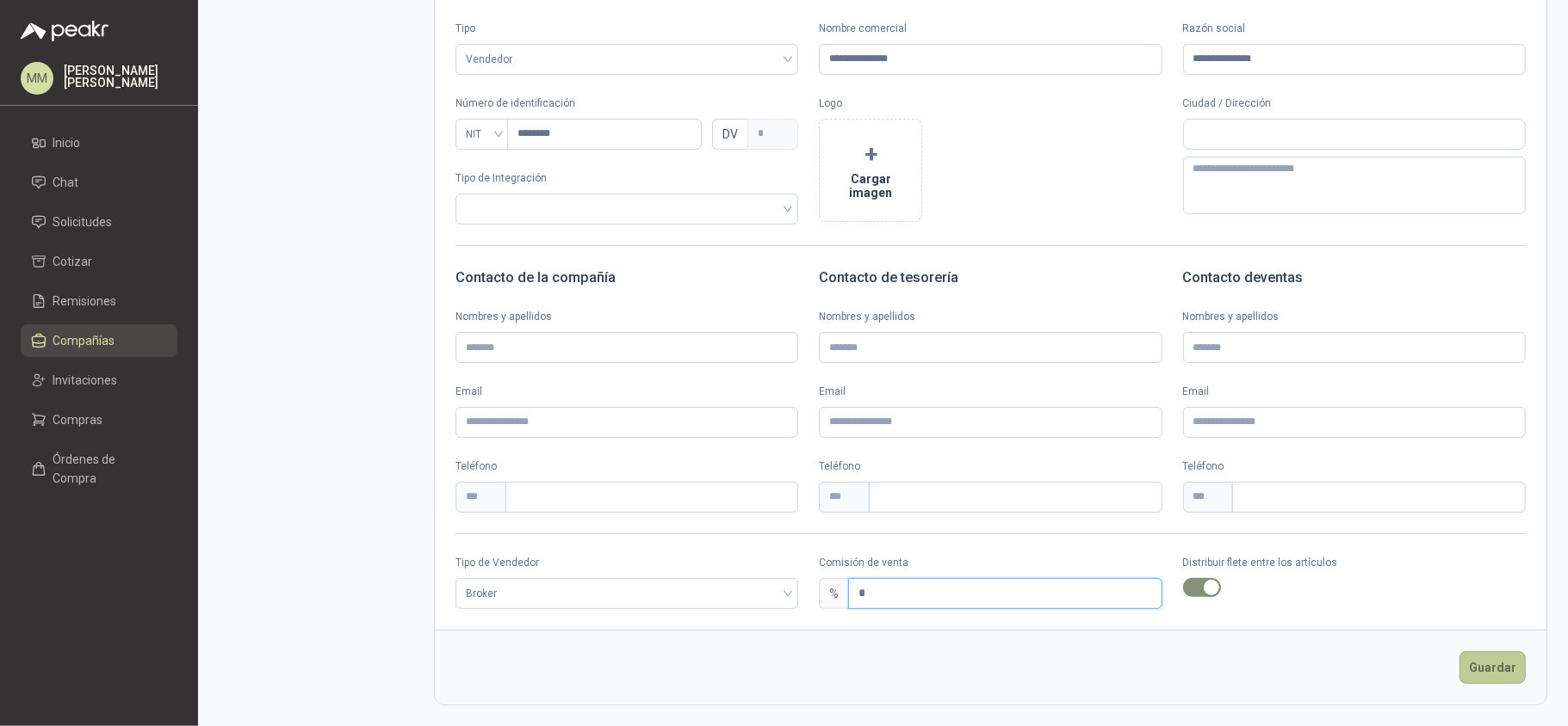
type input "*"
click at [1489, 661] on button "Guardar" at bounding box center [1492, 668] width 67 height 33
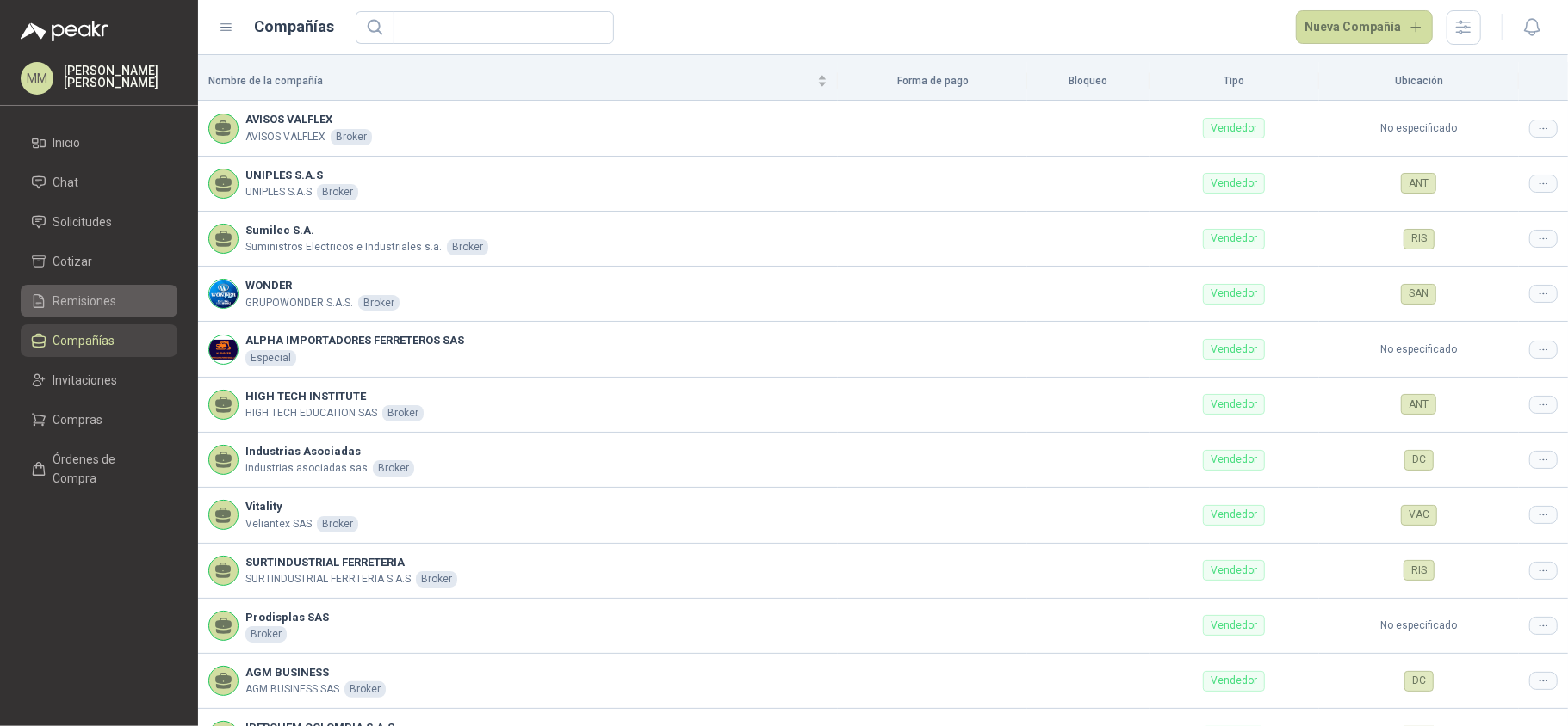
click at [114, 291] on span "Remisiones" at bounding box center [86, 301] width 64 height 19
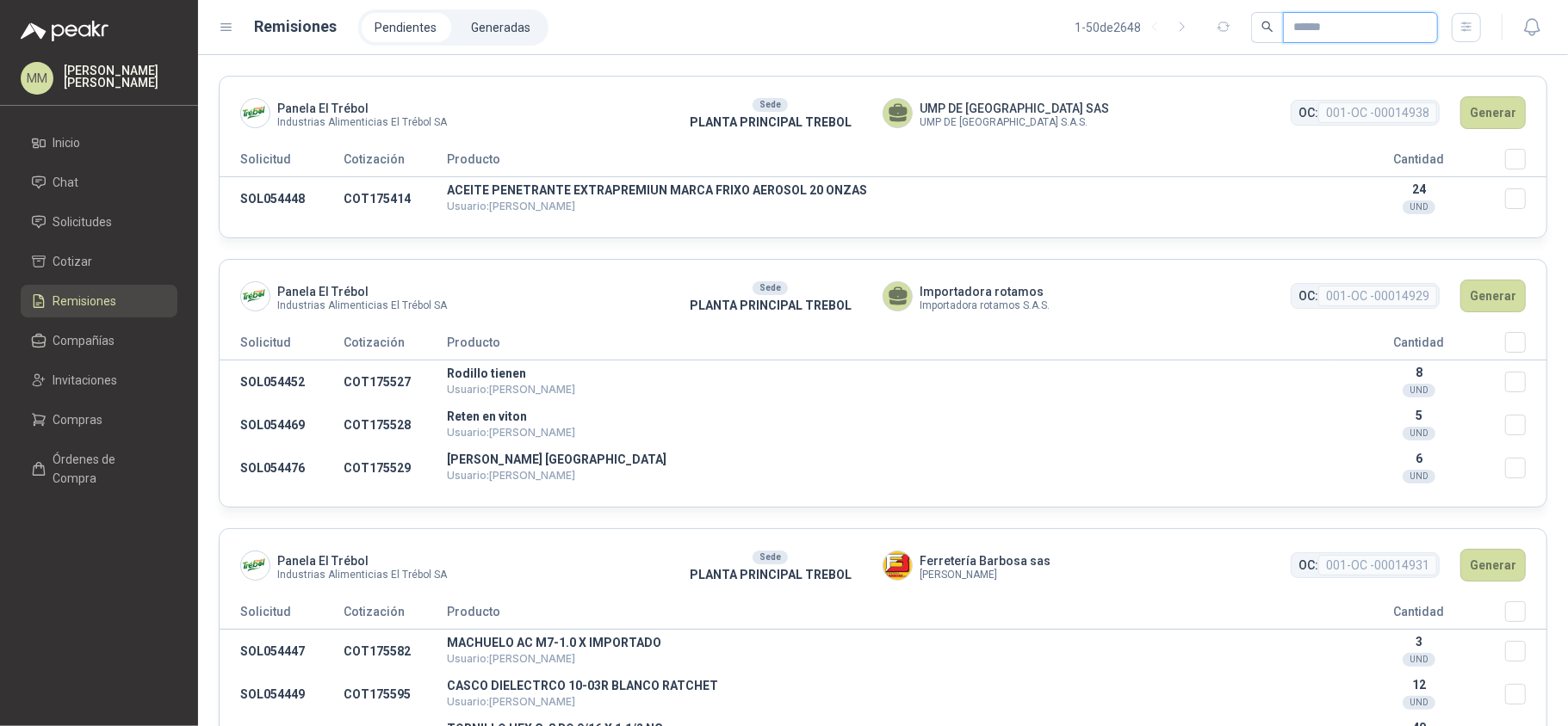
click at [1293, 33] on input "text" at bounding box center [1353, 27] width 120 height 29
paste input "*********"
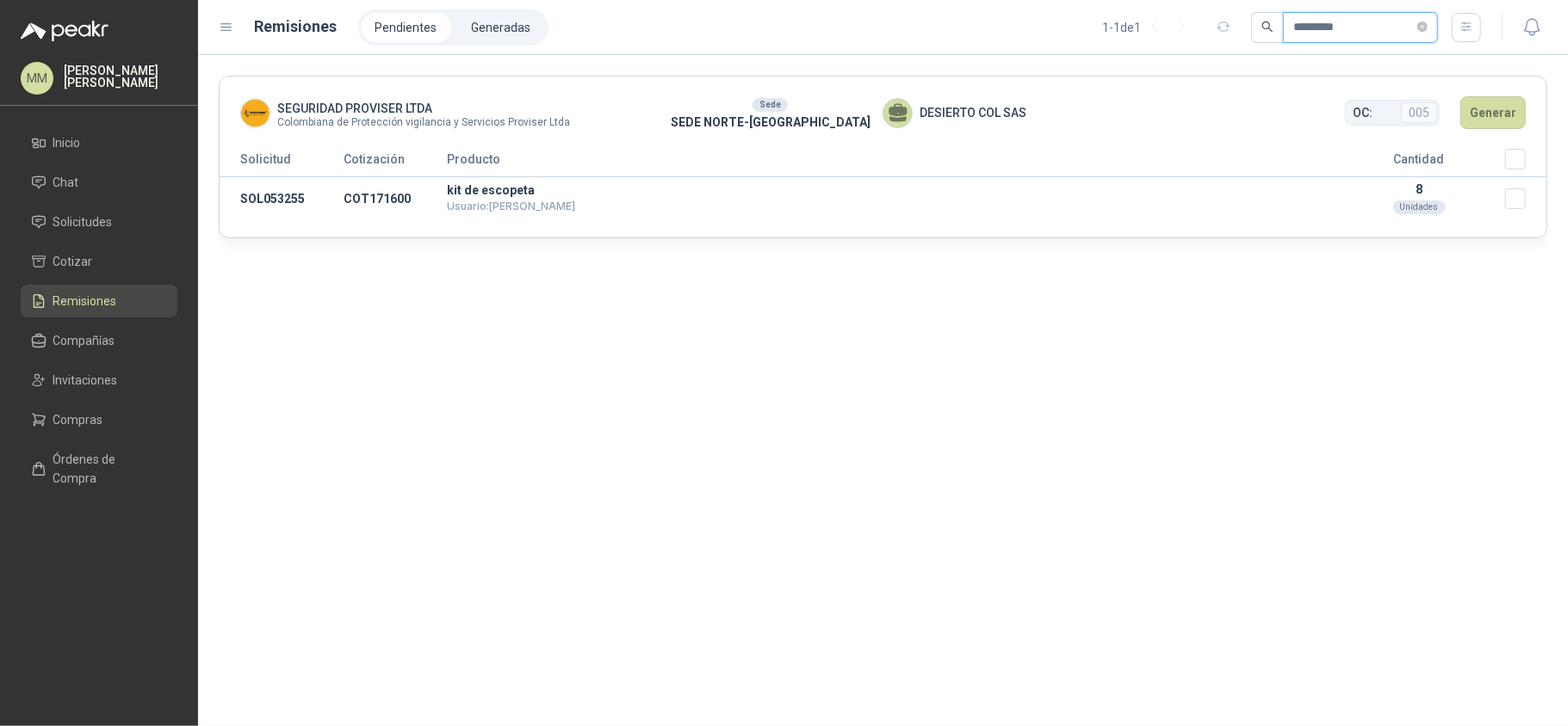
type input "*********"
click at [1491, 128] on button "Generar" at bounding box center [1492, 113] width 66 height 33
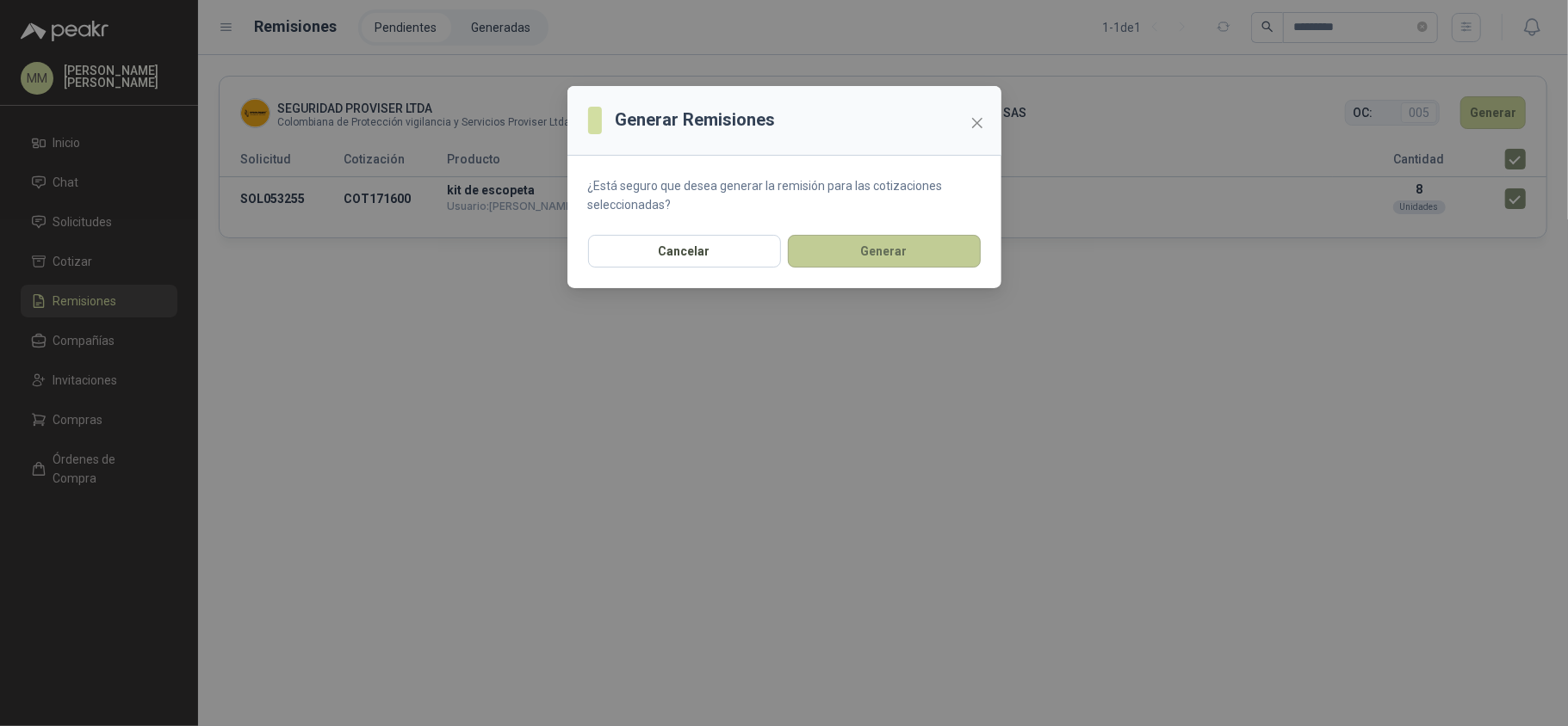
click at [816, 256] on button "Generar" at bounding box center [885, 251] width 193 height 33
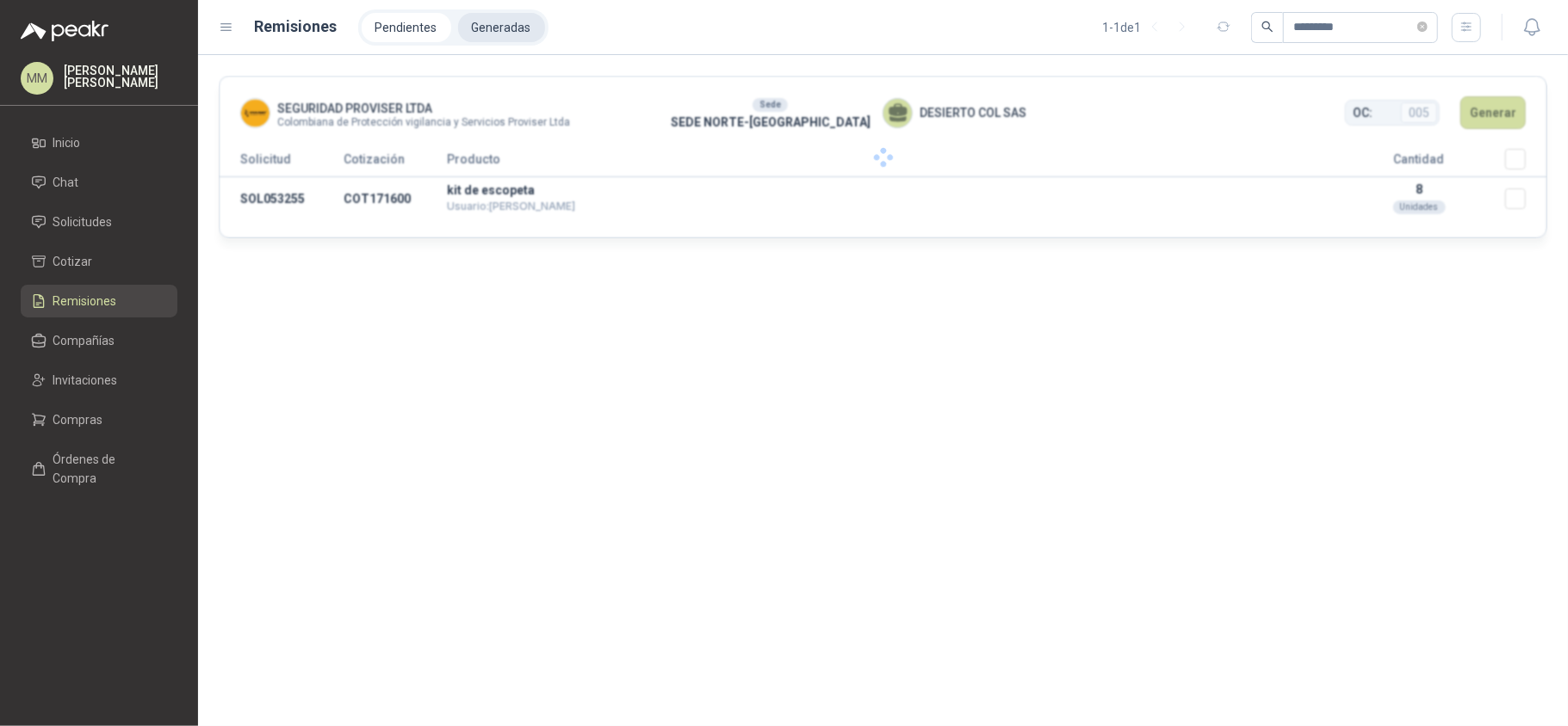
click at [486, 26] on li "Generadas" at bounding box center [501, 27] width 87 height 29
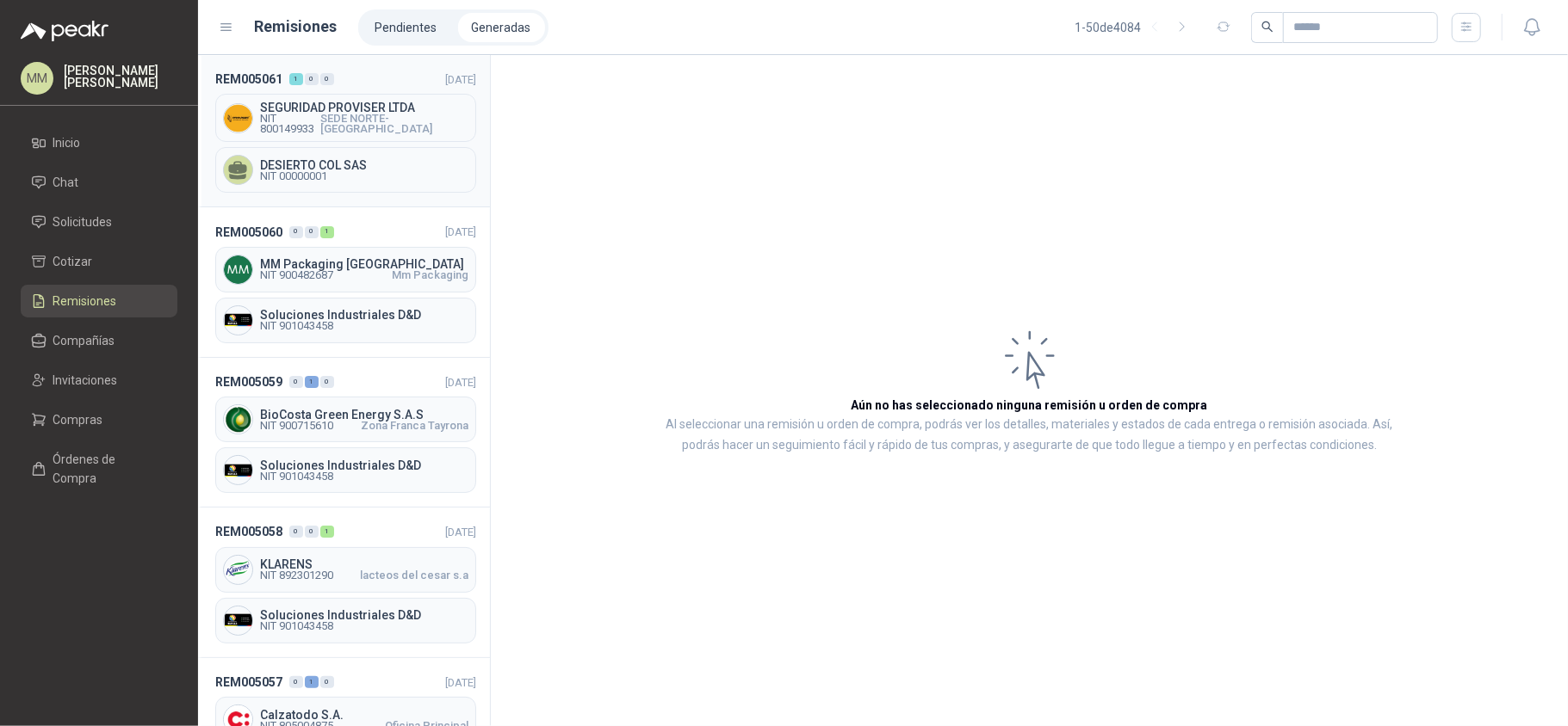
click at [401, 105] on span "SEGURIDAD PROVISER LTDA" at bounding box center [364, 107] width 209 height 12
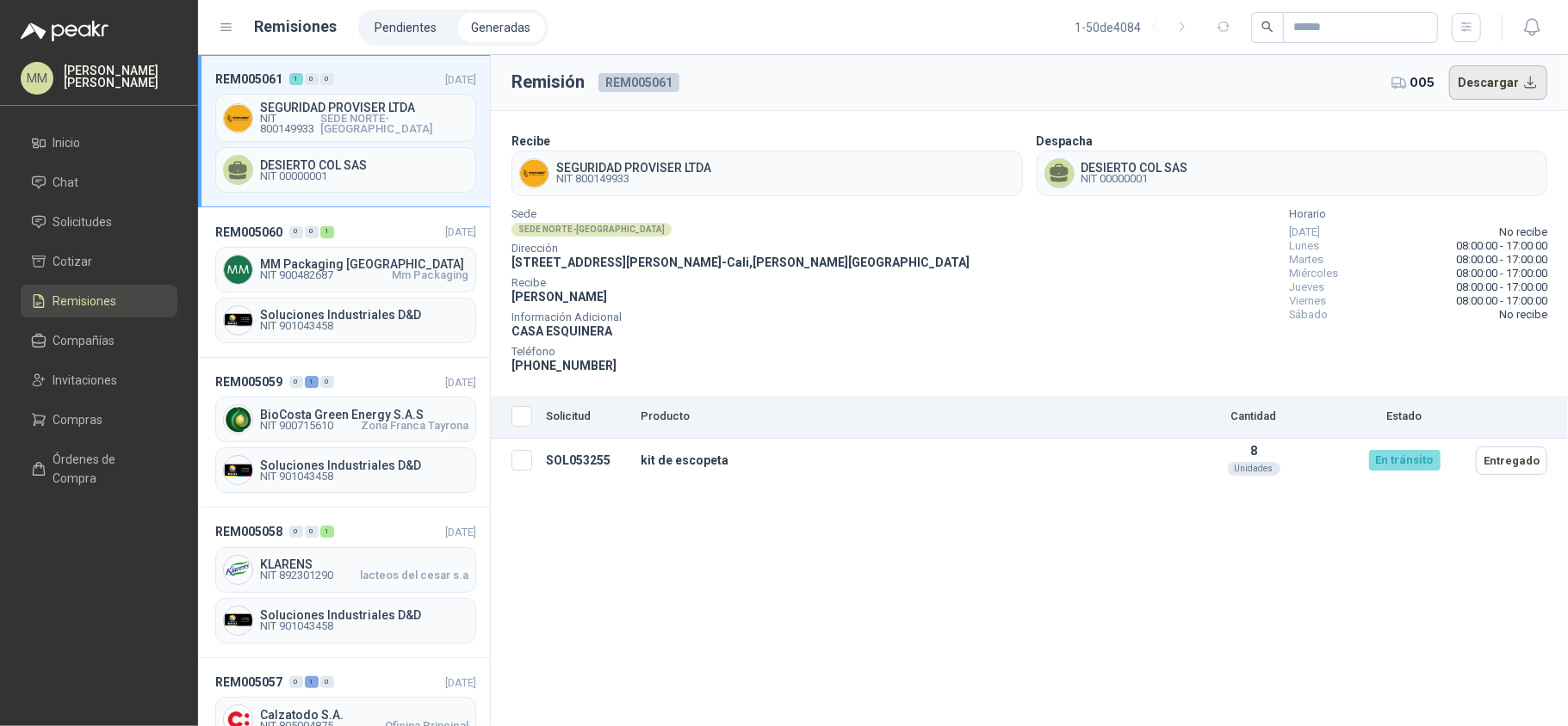
click at [1515, 77] on button "Descargar" at bounding box center [1498, 83] width 99 height 35
click at [1451, 122] on section "Recibe SEGURIDAD PROVISER LTDA NIT 800149933 Despacha DESIERTO COL SAS NIT 0000…" at bounding box center [1030, 253] width 1077 height 285
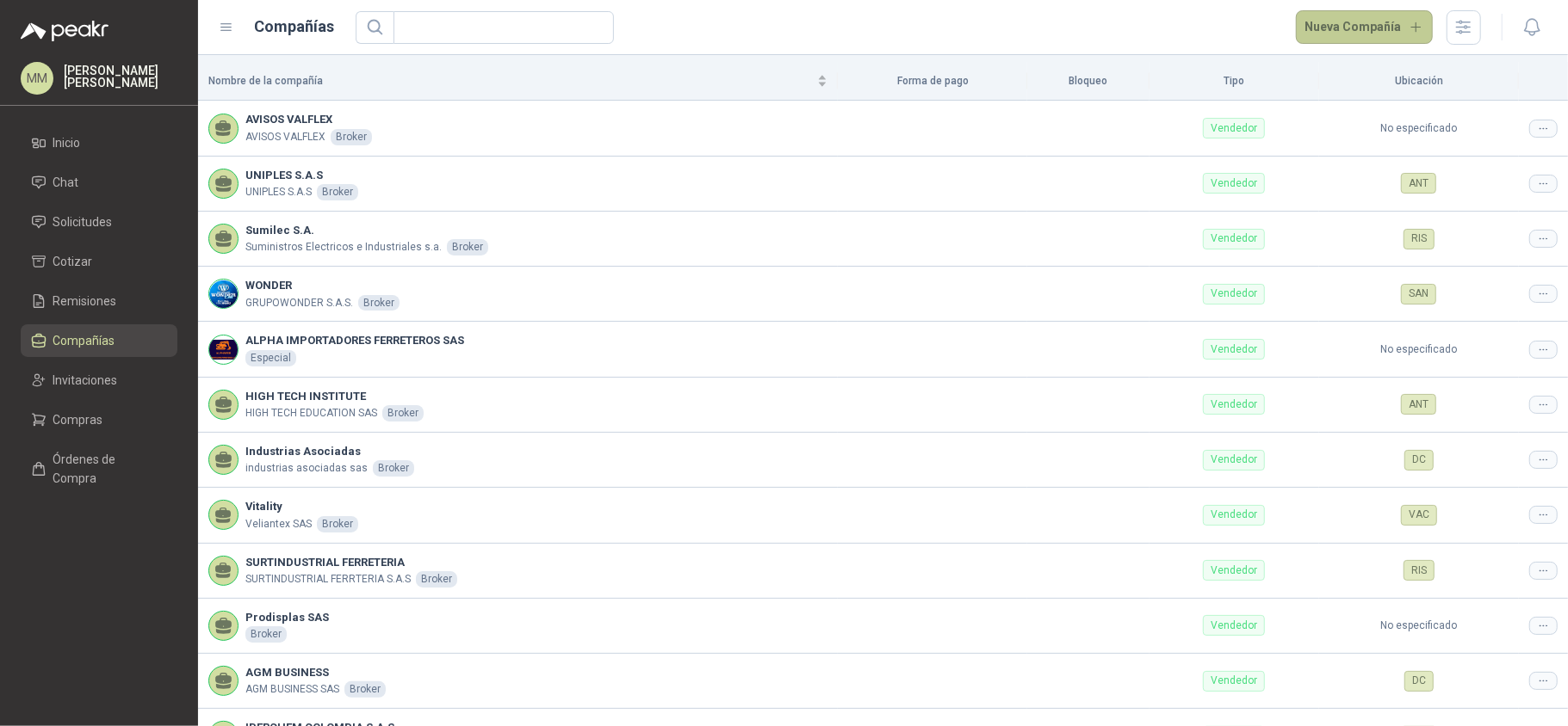
click at [1324, 28] on button "Nueva Compañía" at bounding box center [1364, 27] width 138 height 35
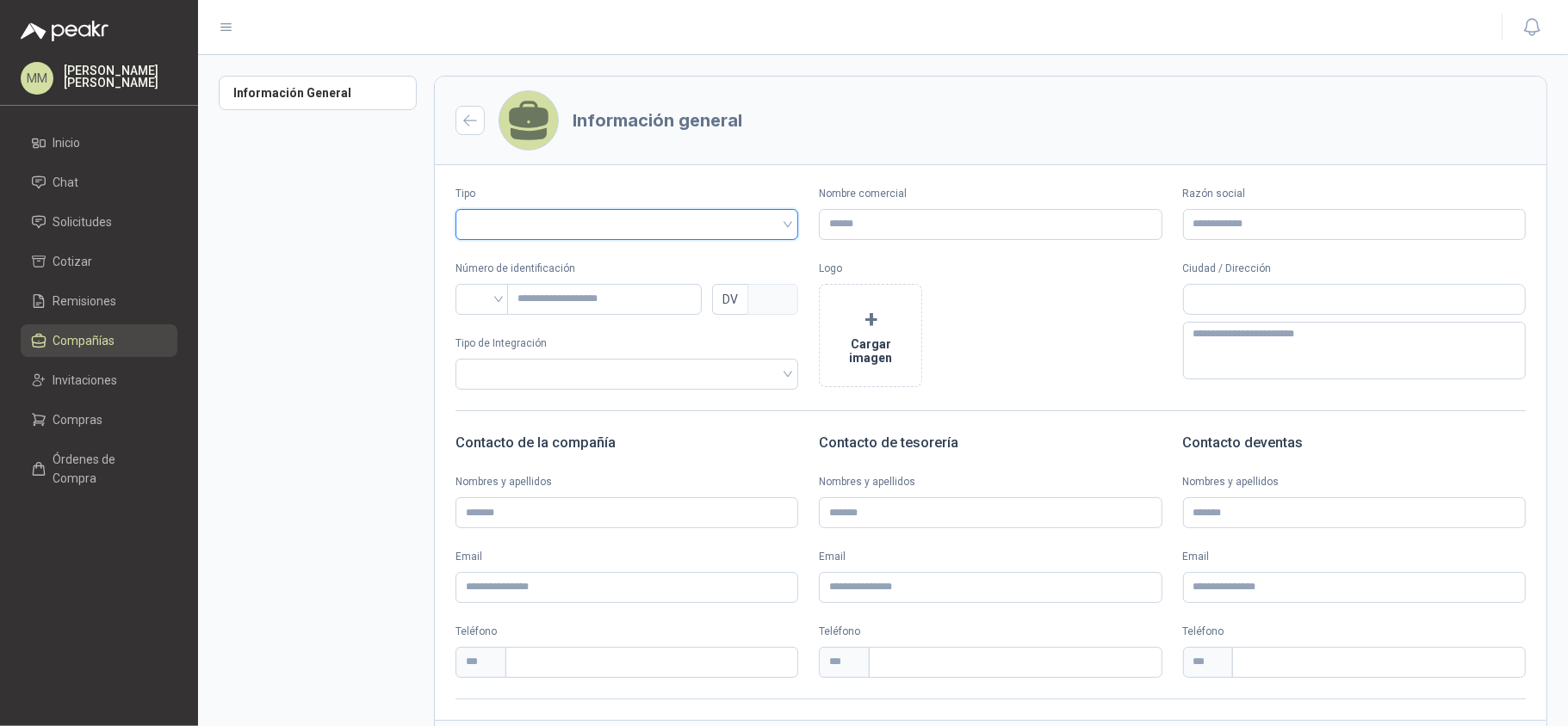
click at [742, 210] on input "search" at bounding box center [626, 223] width 322 height 26
click at [563, 284] on div "Vendedor" at bounding box center [624, 289] width 311 height 19
click at [836, 225] on input "Nombre comercial" at bounding box center [990, 225] width 343 height 31
paste input "**********"
type input "**********"
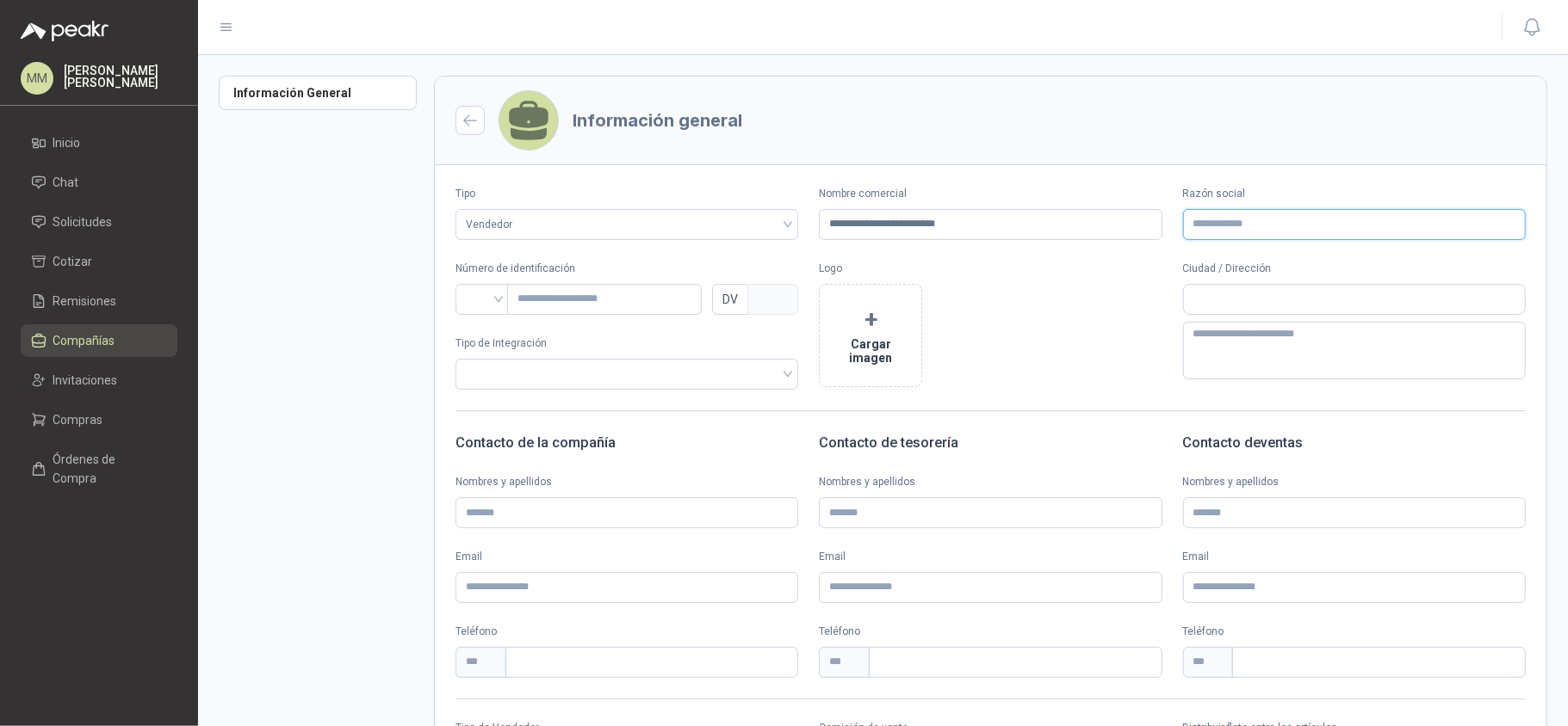
click at [1269, 214] on input "Razón social" at bounding box center [1354, 225] width 343 height 31
paste input "**********"
type input "**********"
click at [477, 304] on input "search" at bounding box center [482, 298] width 33 height 26
click at [477, 385] on div "NIT" at bounding box center [482, 391] width 26 height 19
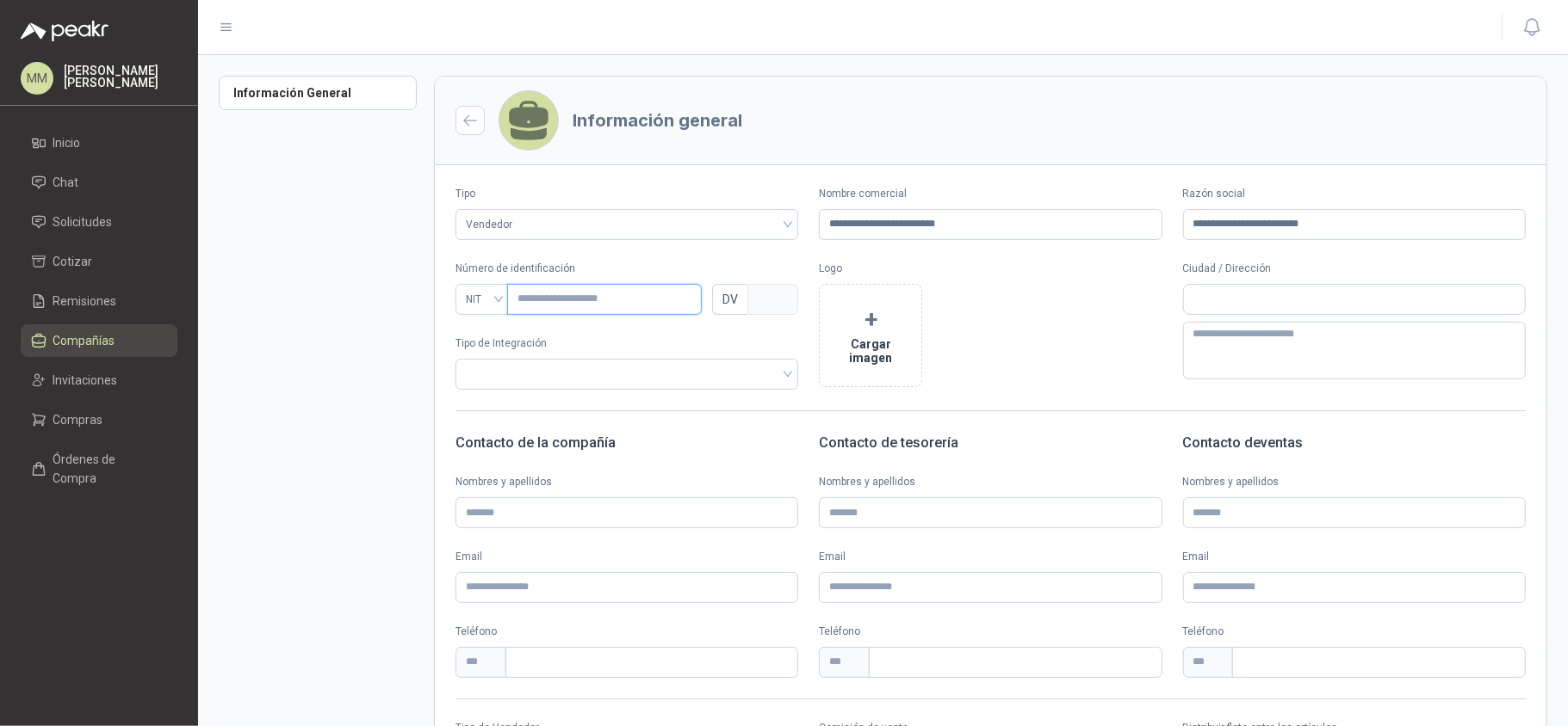
click at [604, 289] on input "text" at bounding box center [605, 300] width 195 height 31
type input "********"
type input "*"
click at [397, 394] on div "Información General" at bounding box center [326, 473] width 215 height 795
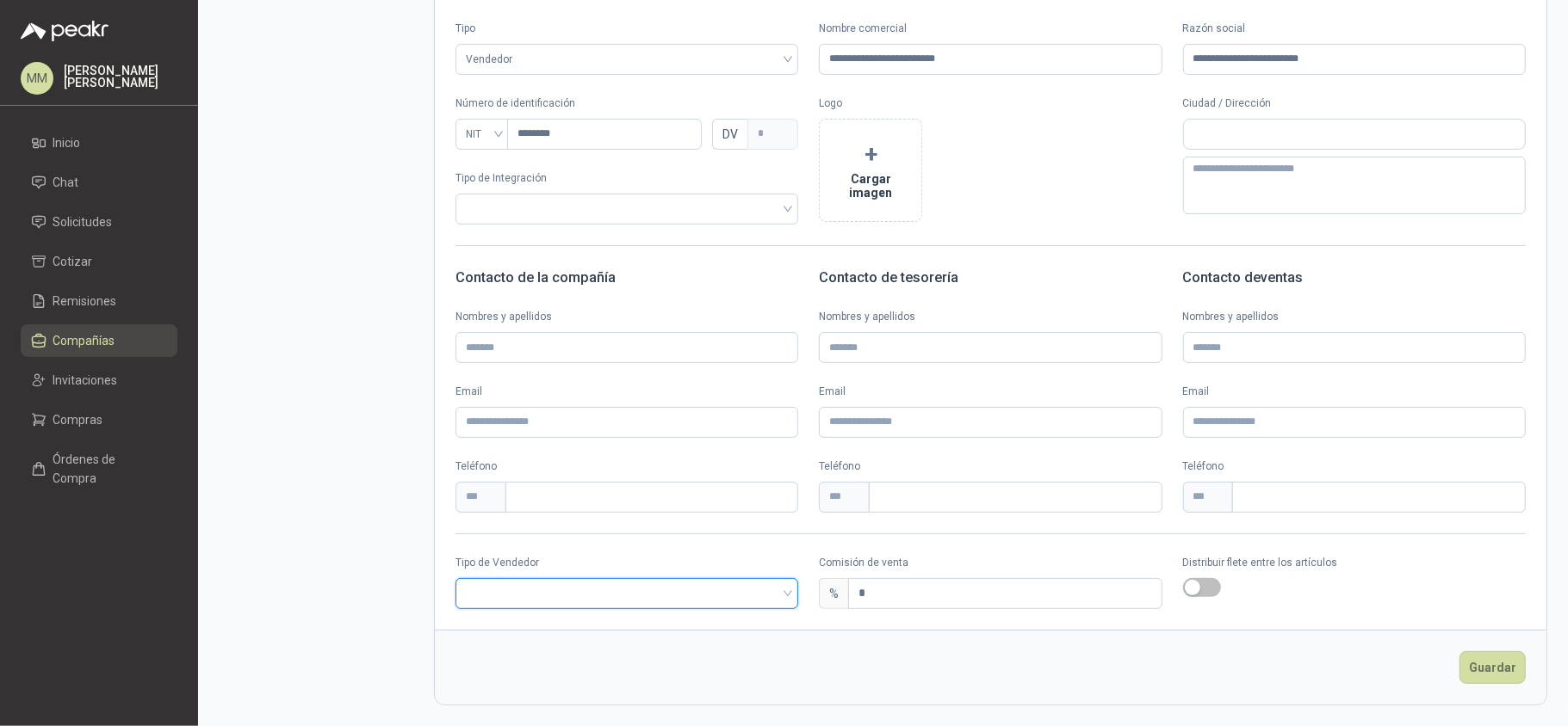
click at [513, 583] on input "search" at bounding box center [626, 592] width 322 height 26
click at [517, 652] on div "Broker" at bounding box center [624, 655] width 311 height 19
click at [1007, 586] on input "*" at bounding box center [1005, 594] width 312 height 29
type input "*"
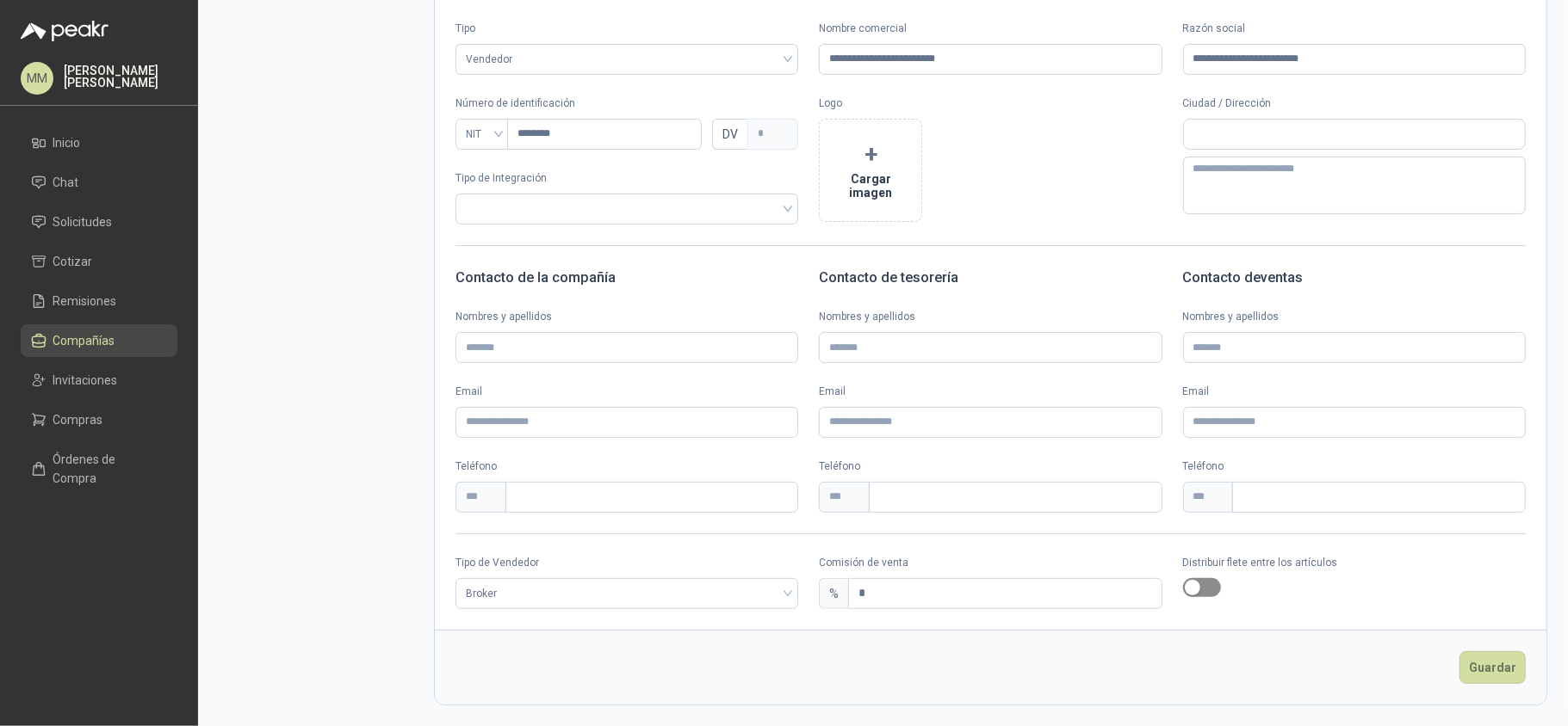
click at [1196, 589] on span "button" at bounding box center [1202, 588] width 38 height 19
click at [1471, 663] on button "Guardar" at bounding box center [1492, 668] width 67 height 33
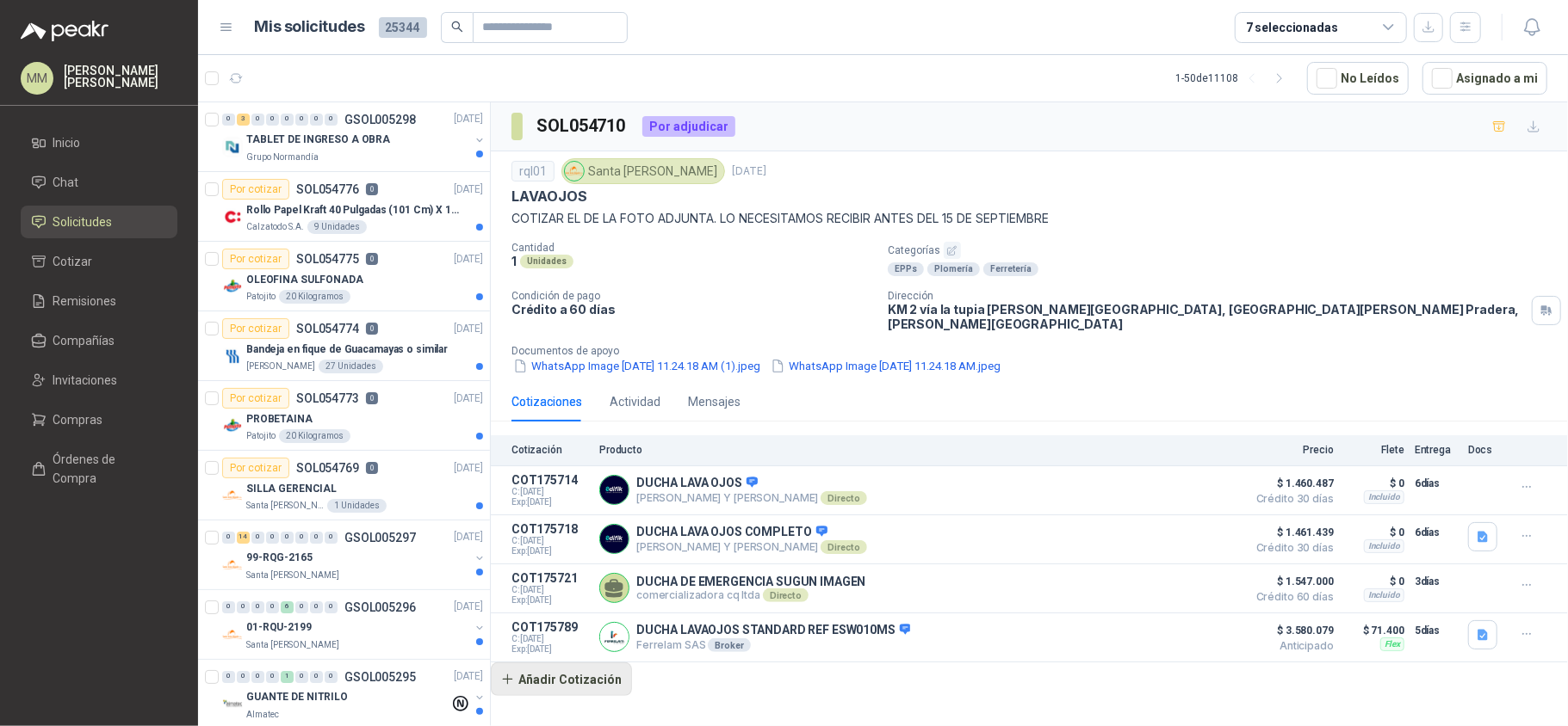
click at [562, 690] on button "Añadir Cotización" at bounding box center [561, 680] width 141 height 35
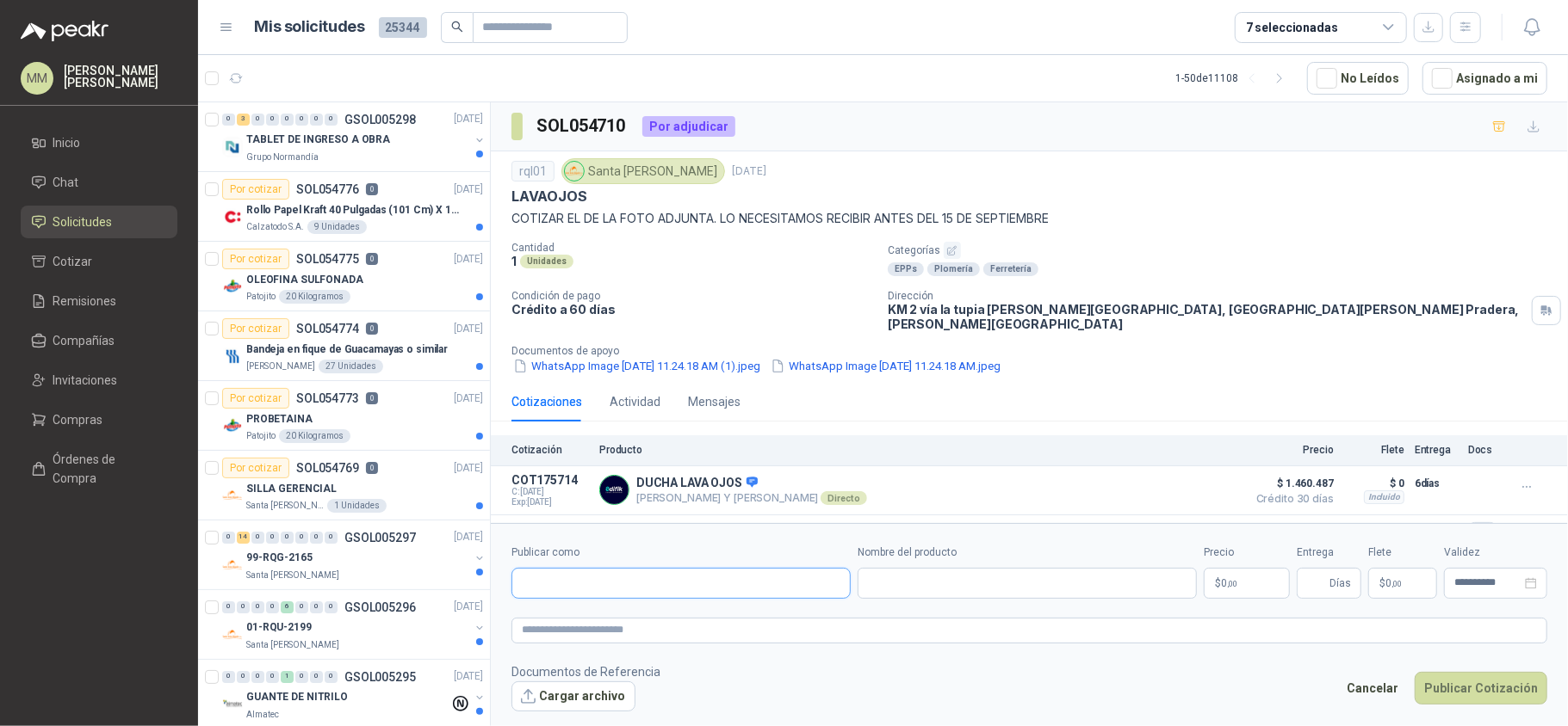
click at [661, 580] on input "Publicar como" at bounding box center [681, 584] width 337 height 29
type input "*****"
click at [610, 617] on p "IMPLESEG S.A.S" at bounding box center [590, 620] width 77 height 10
type input "**********"
click at [924, 582] on input "Nombre del producto" at bounding box center [1027, 584] width 339 height 31
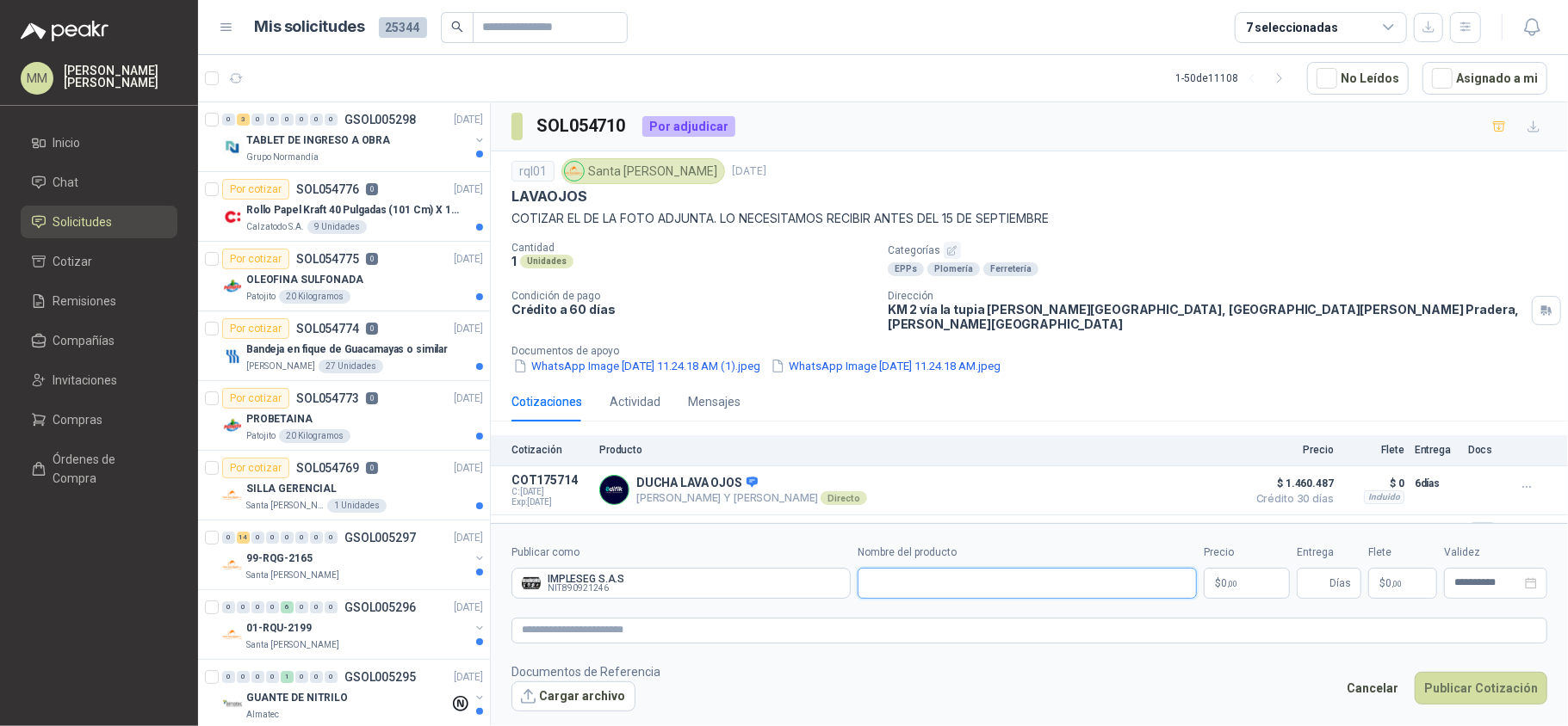
paste input "**********"
type input "**********"
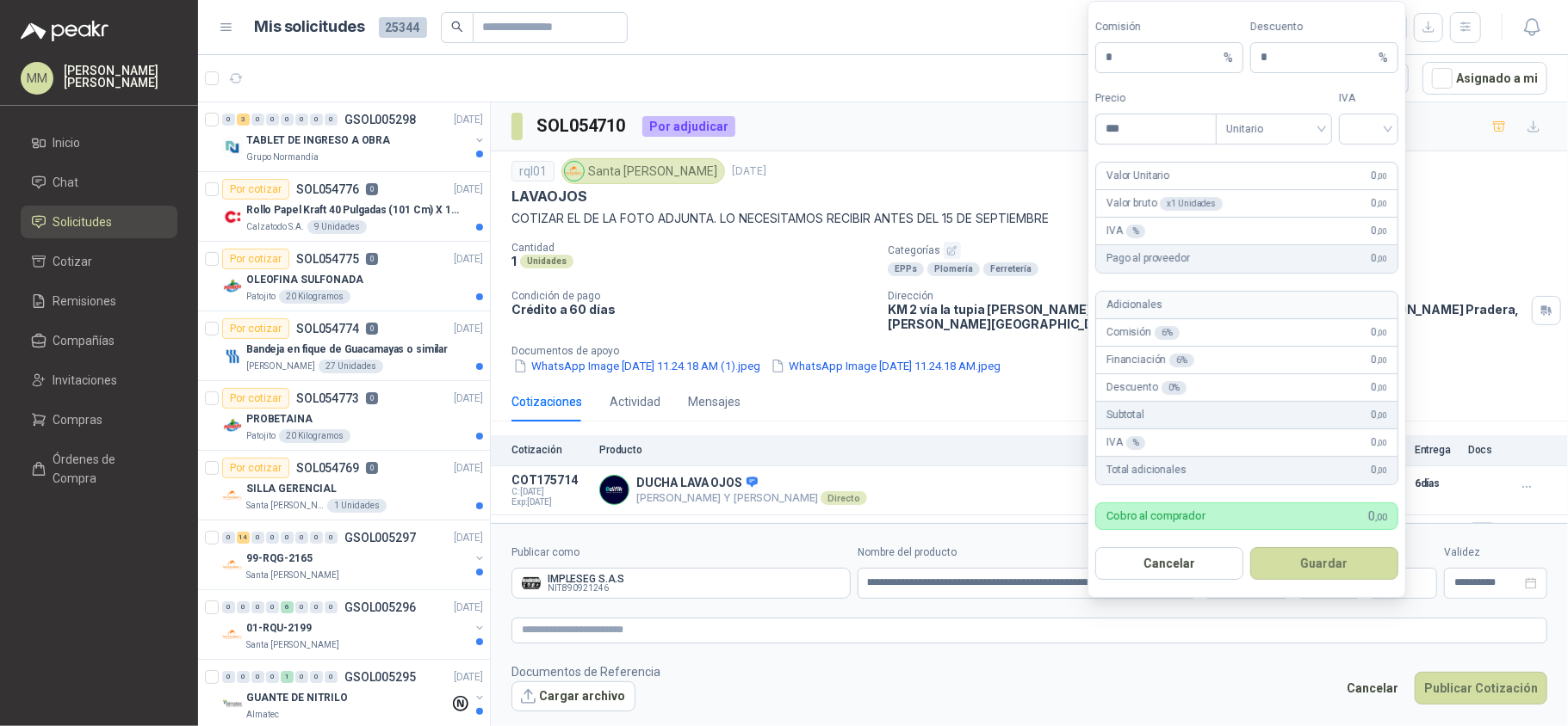
scroll to position [0, 0]
type input "**********"
click at [1371, 118] on input "search" at bounding box center [1369, 127] width 39 height 26
click at [1370, 152] on div "19%" at bounding box center [1368, 161] width 32 height 19
click at [1327, 553] on button "Guardar" at bounding box center [1324, 563] width 149 height 33
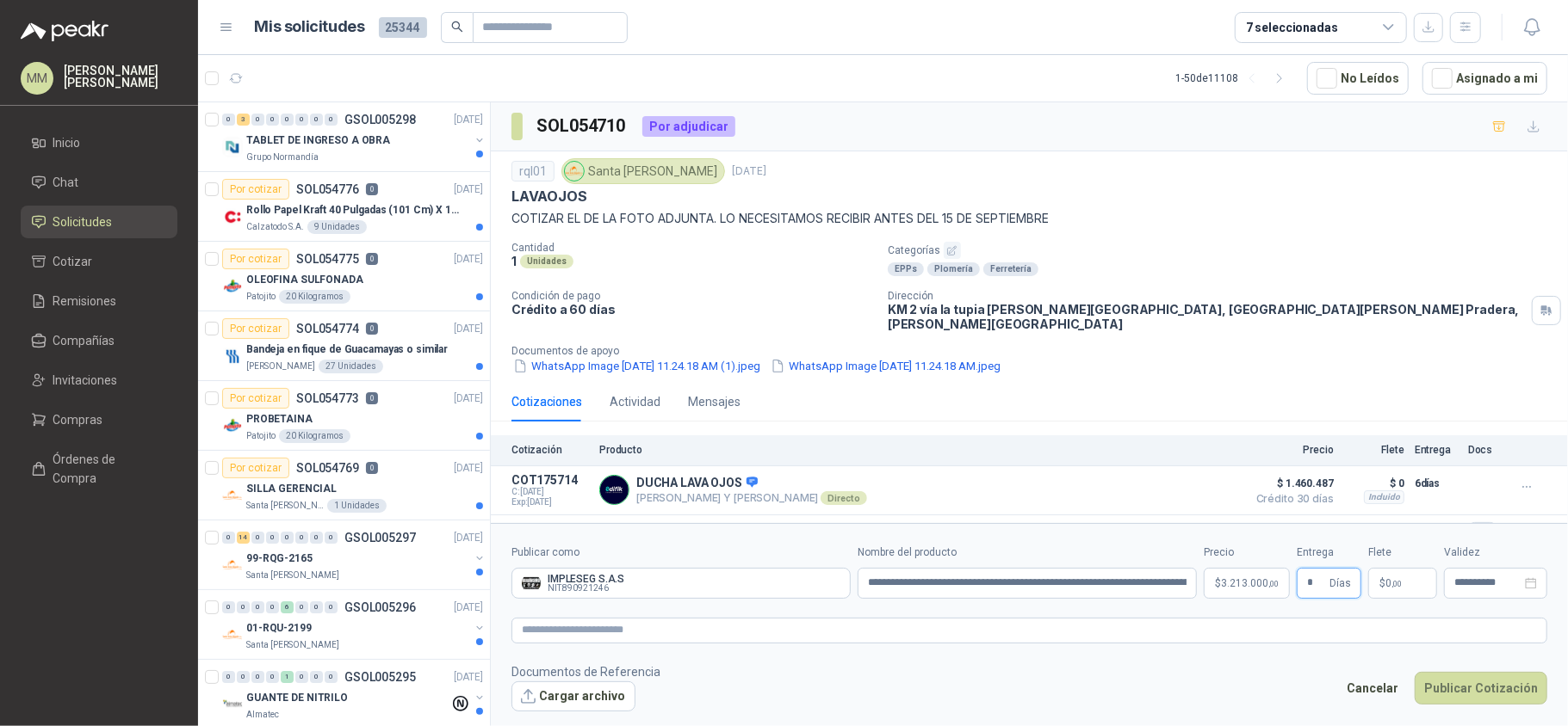
type input "*"
click at [1392, 592] on p "$ 0 ,00" at bounding box center [1402, 584] width 69 height 31
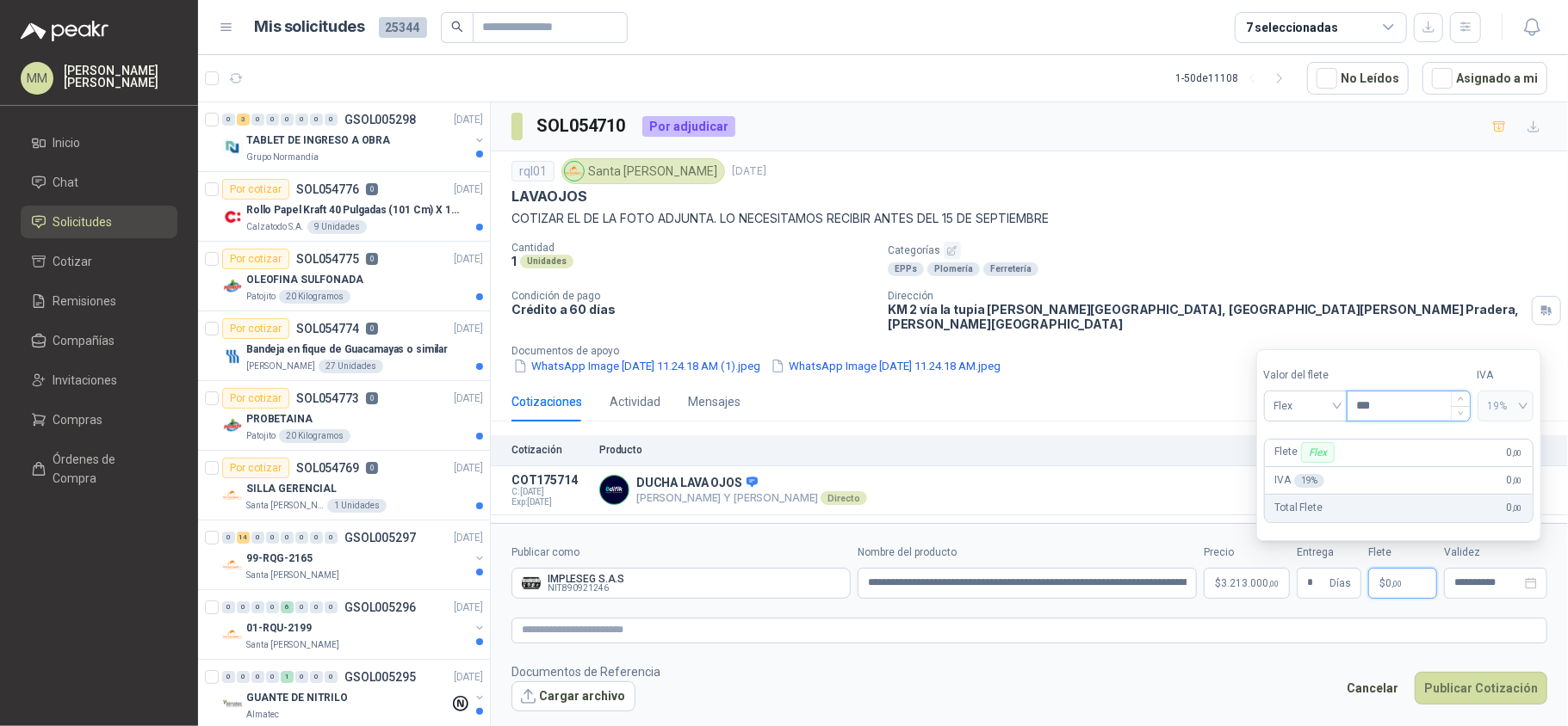
click at [1409, 414] on input "***" at bounding box center [1409, 406] width 122 height 29
type input "*********"
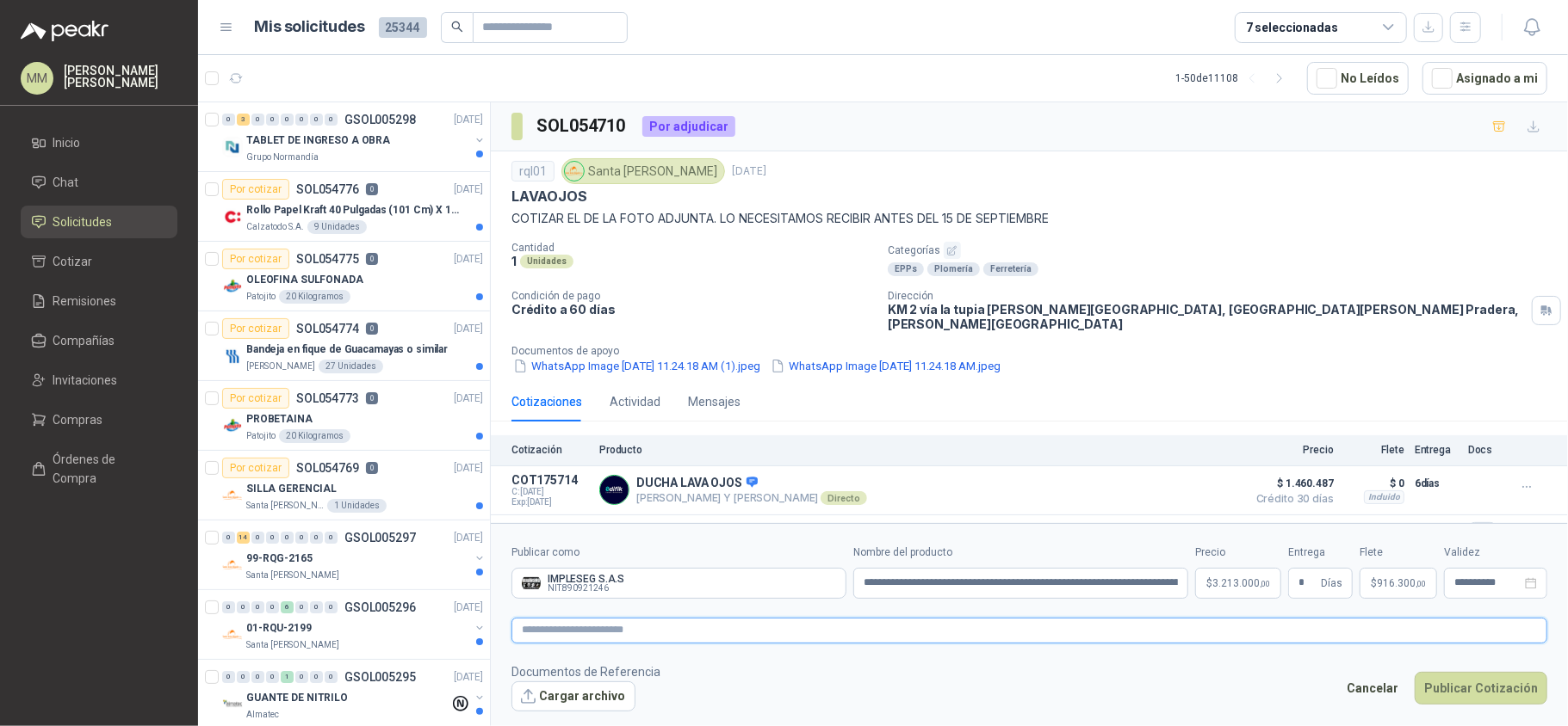
click at [1102, 634] on textarea at bounding box center [1029, 630] width 1036 height 26
click at [803, 627] on textarea at bounding box center [1029, 630] width 1036 height 26
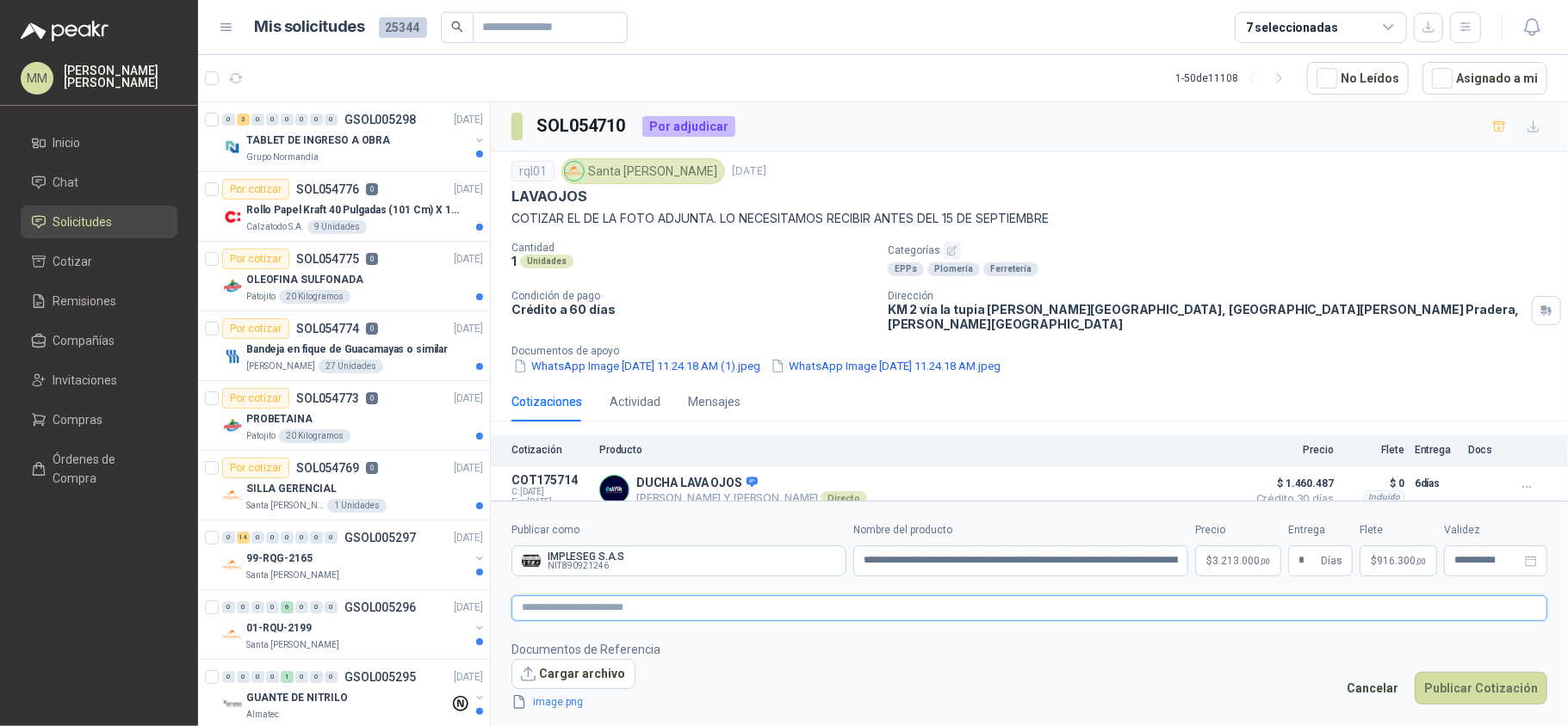
scroll to position [159, 0]
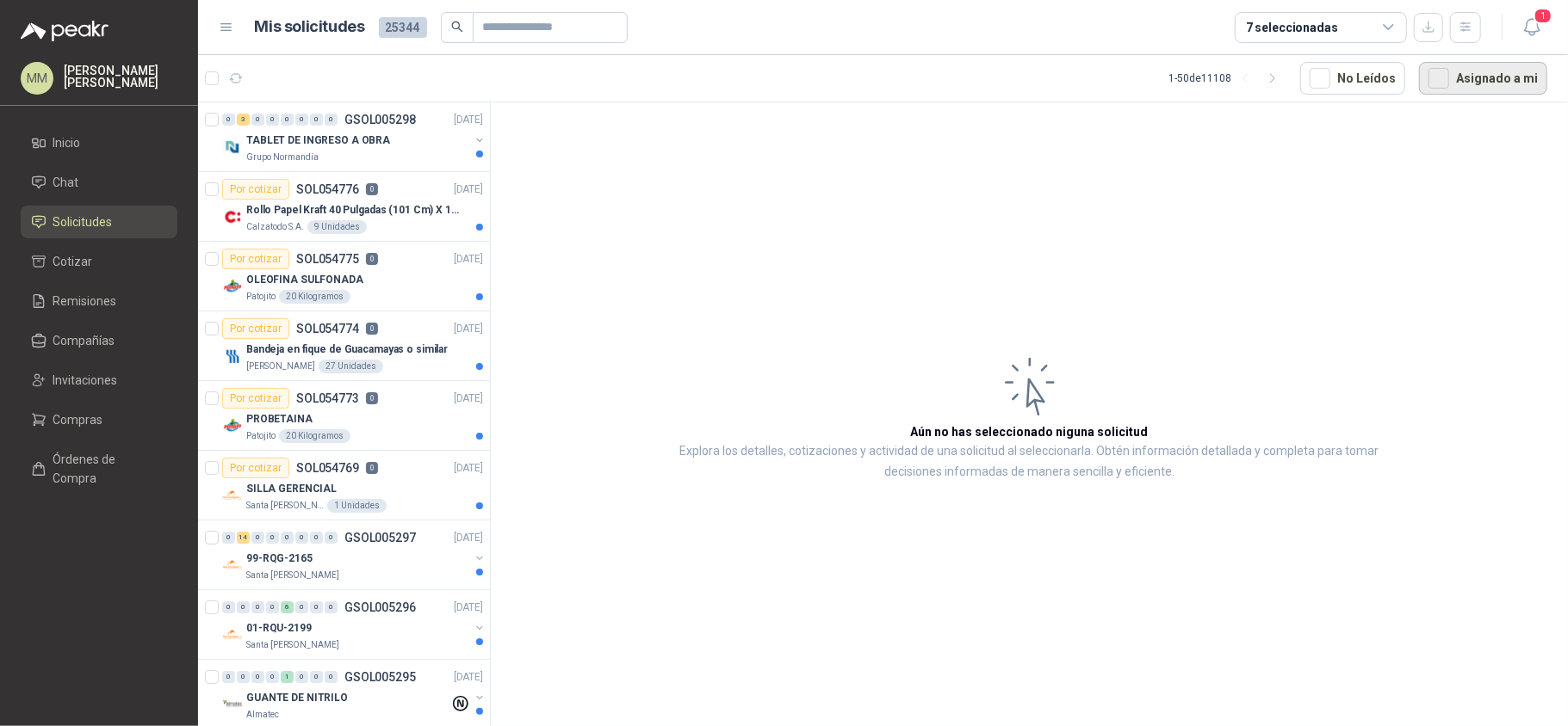
click at [1499, 89] on button "Asignado a mi" at bounding box center [1482, 78] width 128 height 33
click at [1537, 32] on icon "button" at bounding box center [1532, 27] width 22 height 22
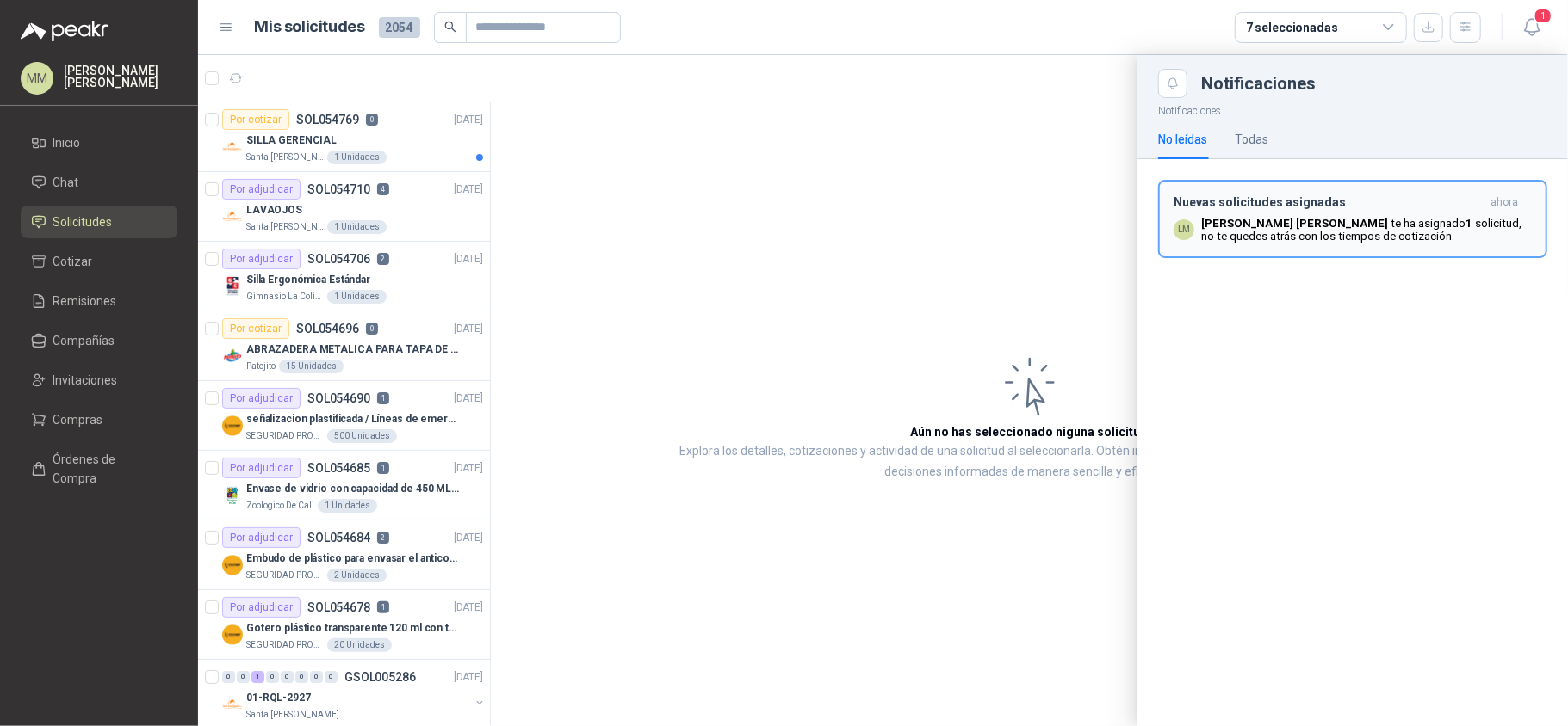
click at [1335, 226] on p "[PERSON_NAME] te ha asignado 1 solicitud , no te quedes atrás con los tiempos d…" at bounding box center [1366, 230] width 331 height 26
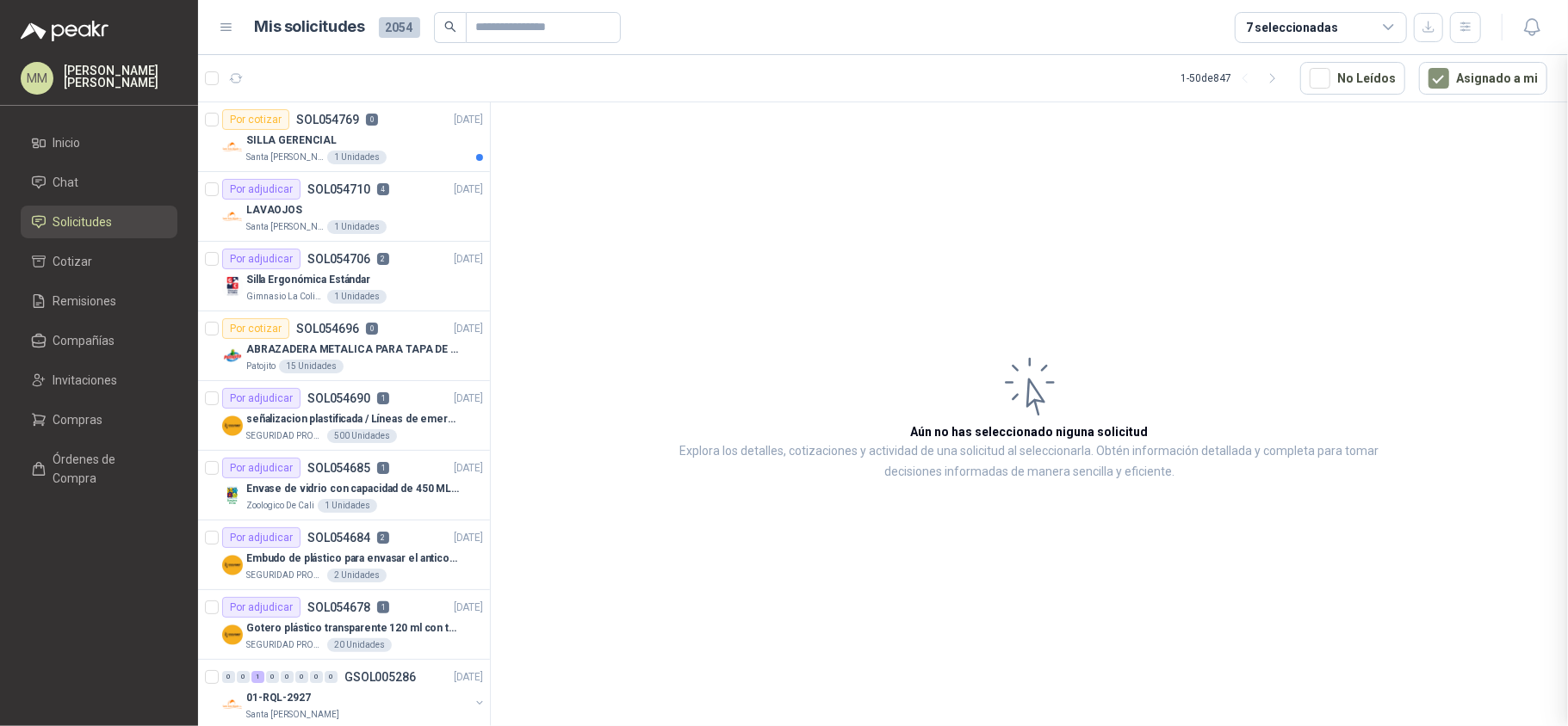
click at [816, 256] on article "Aún no has seleccionado niguna solicitud Explora los detalles, cotizaciones y a…" at bounding box center [1030, 417] width 1077 height 630
click at [454, 114] on p "[DATE]" at bounding box center [468, 120] width 29 height 16
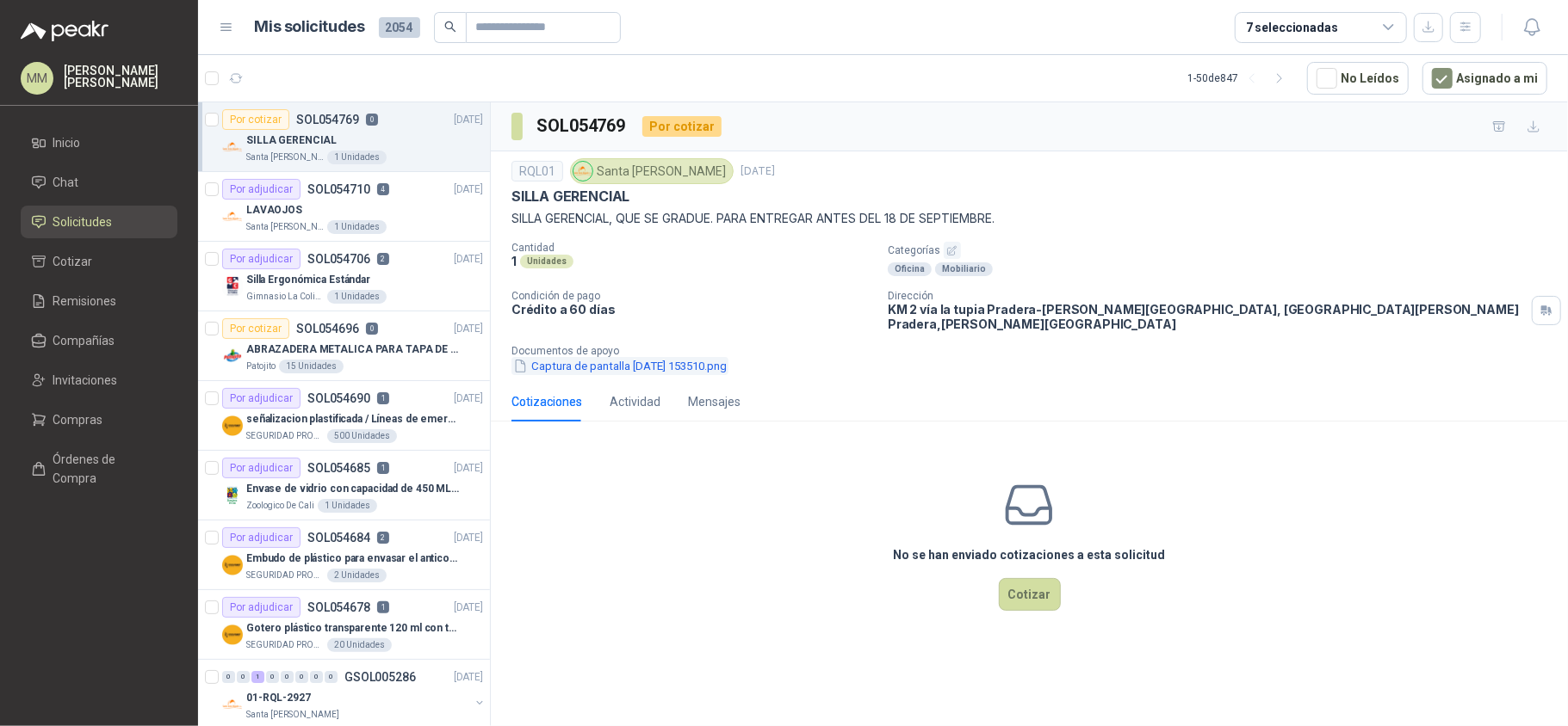
click at [652, 358] on button "Captura de pantalla [DATE] 153510.png" at bounding box center [620, 366] width 217 height 18
